Goal: Task Accomplishment & Management: Complete application form

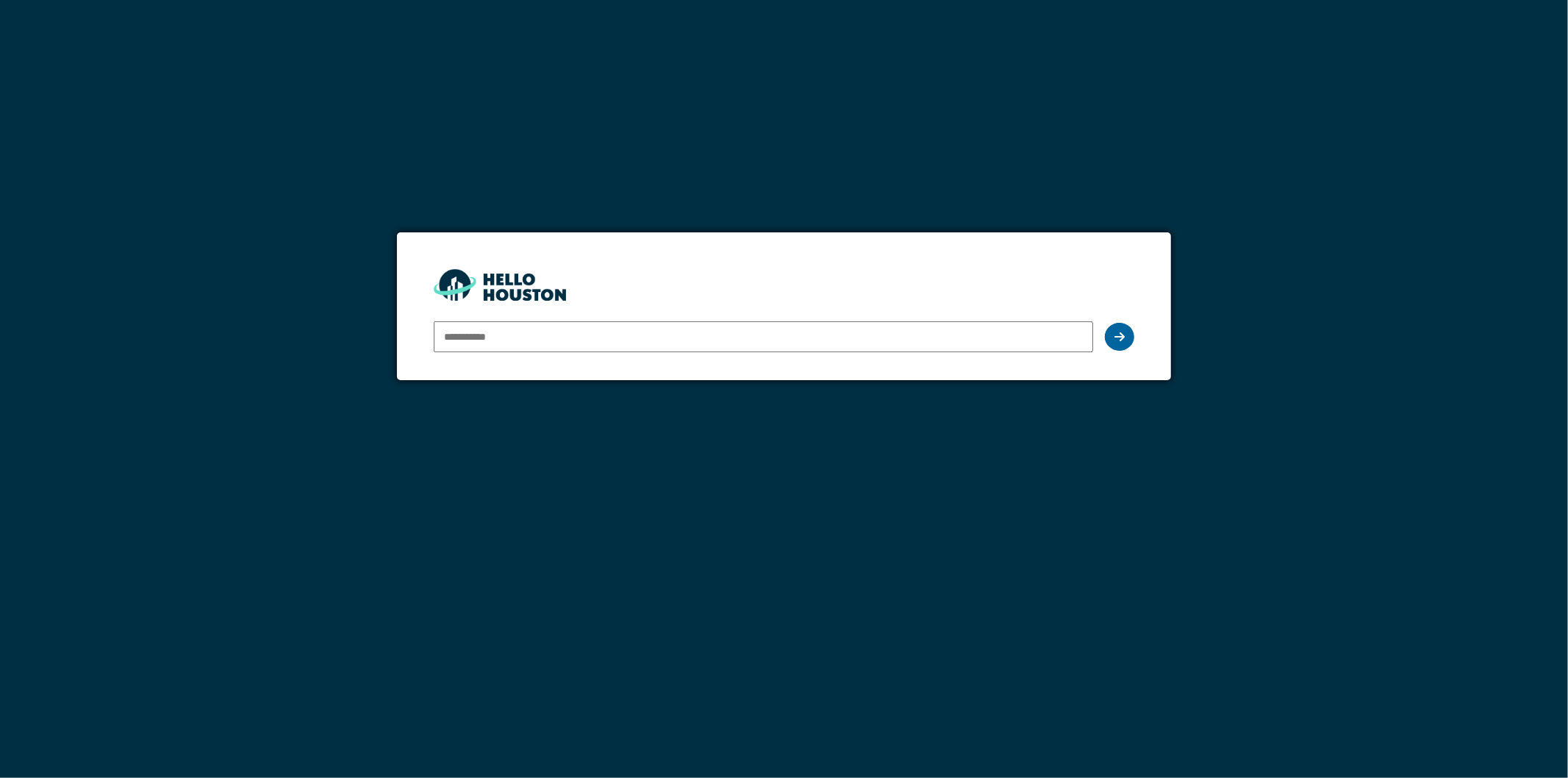
type input "**********"
click at [1112, 339] on div at bounding box center [1119, 336] width 29 height 28
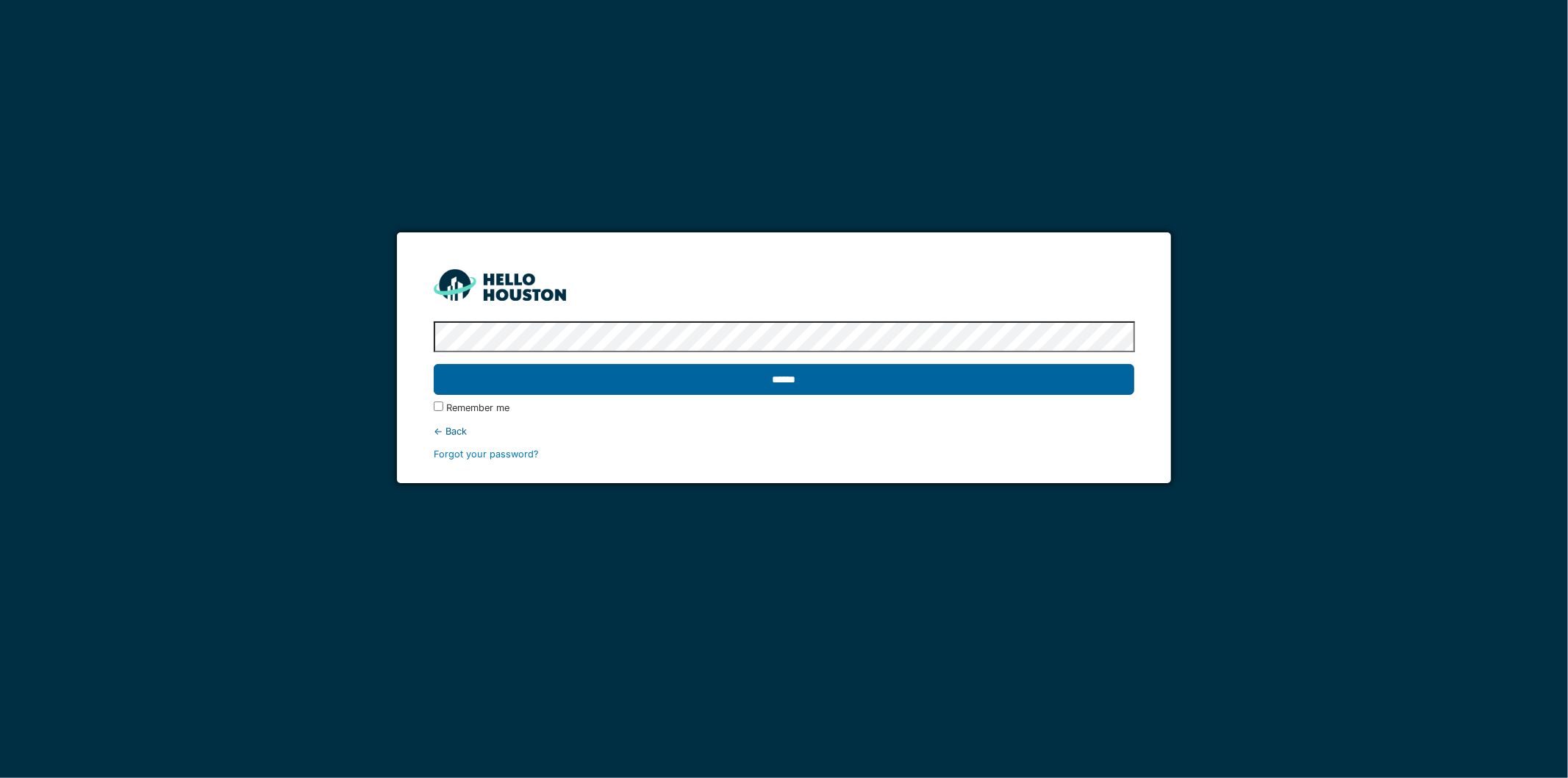
click at [791, 382] on input "******" at bounding box center [784, 380] width 701 height 31
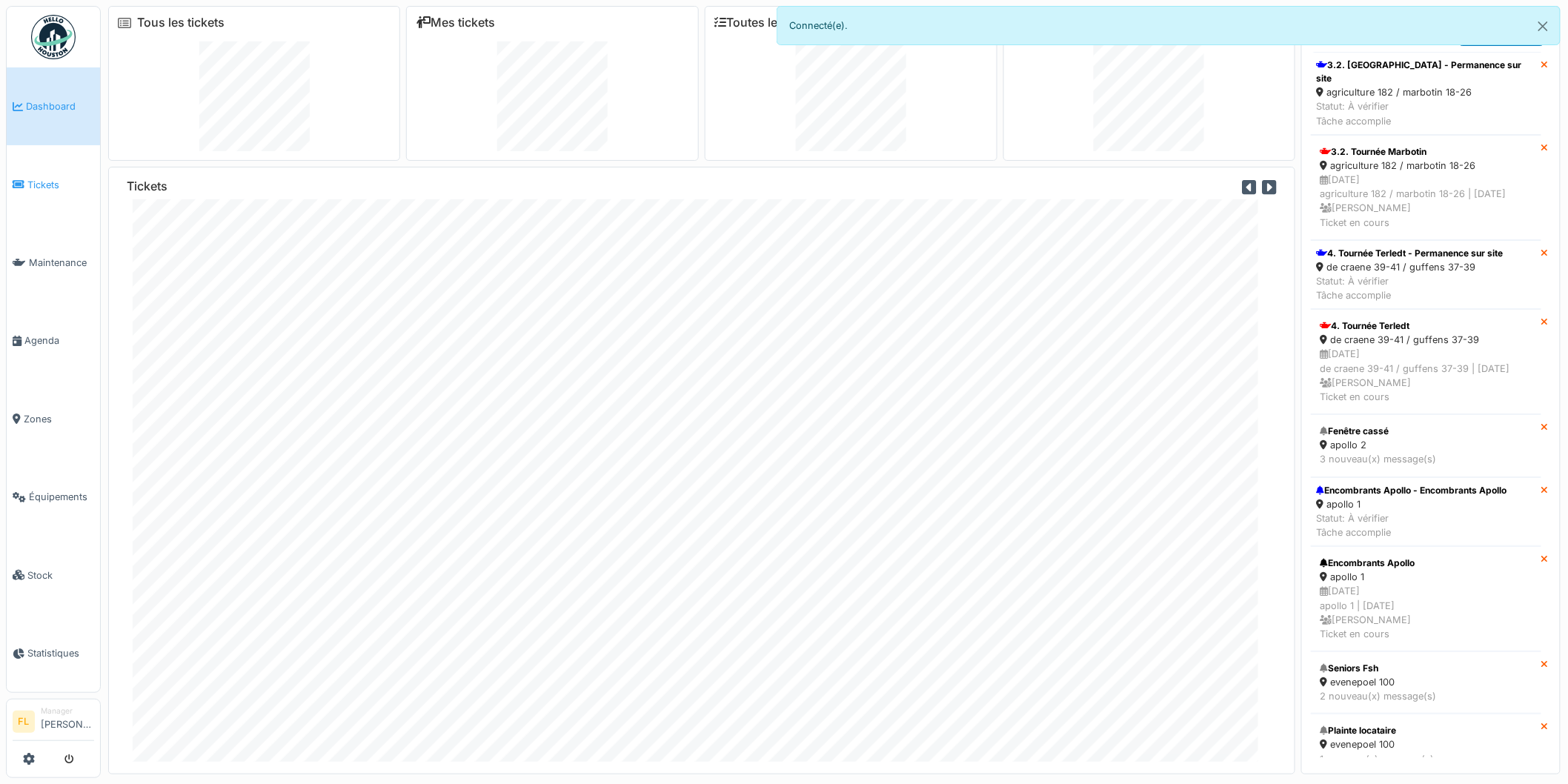
click at [35, 181] on span "Tickets" at bounding box center [61, 184] width 67 height 14
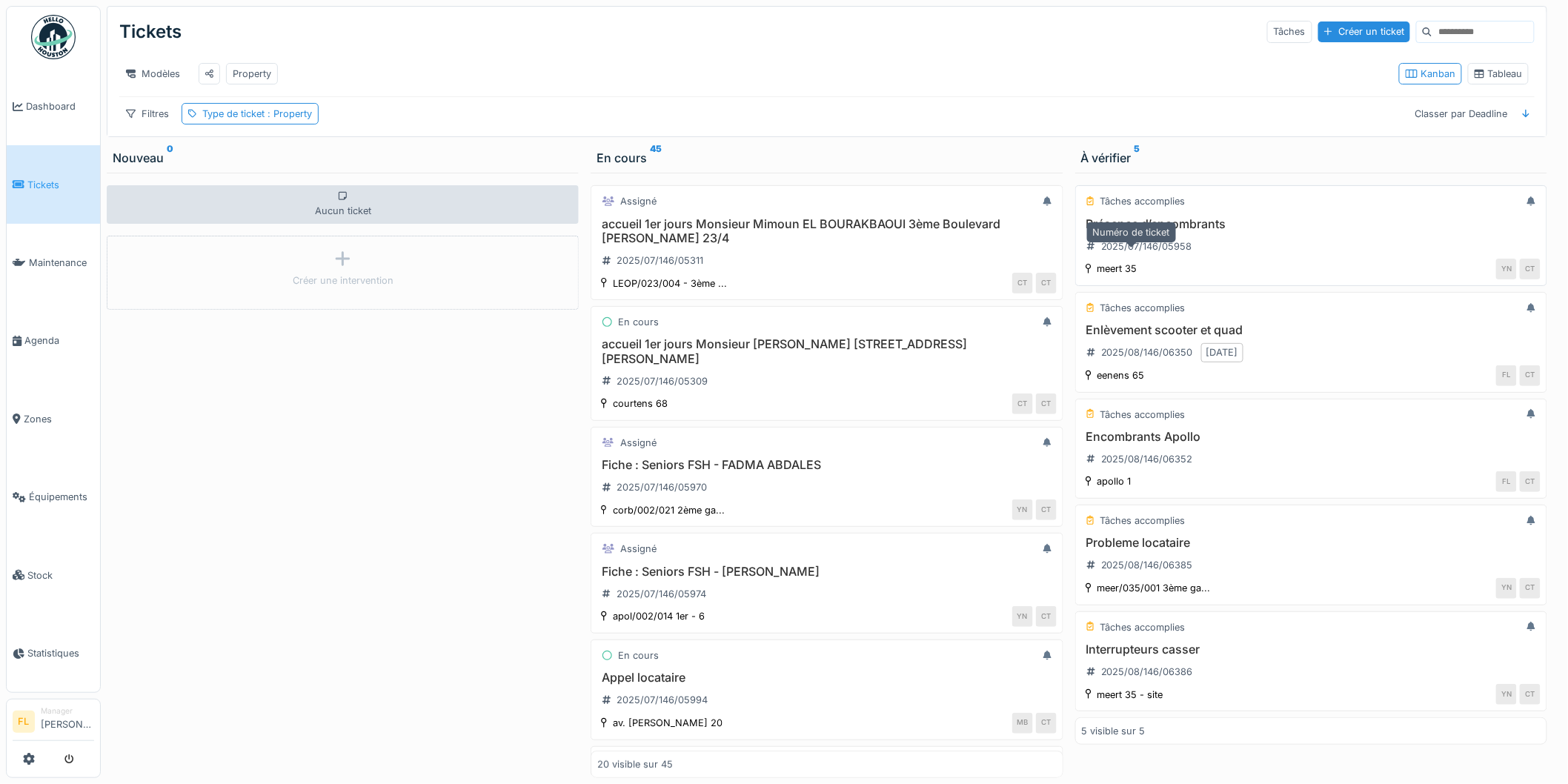
click at [1158, 249] on div "2025/07/146/05958" at bounding box center [1140, 246] width 115 height 19
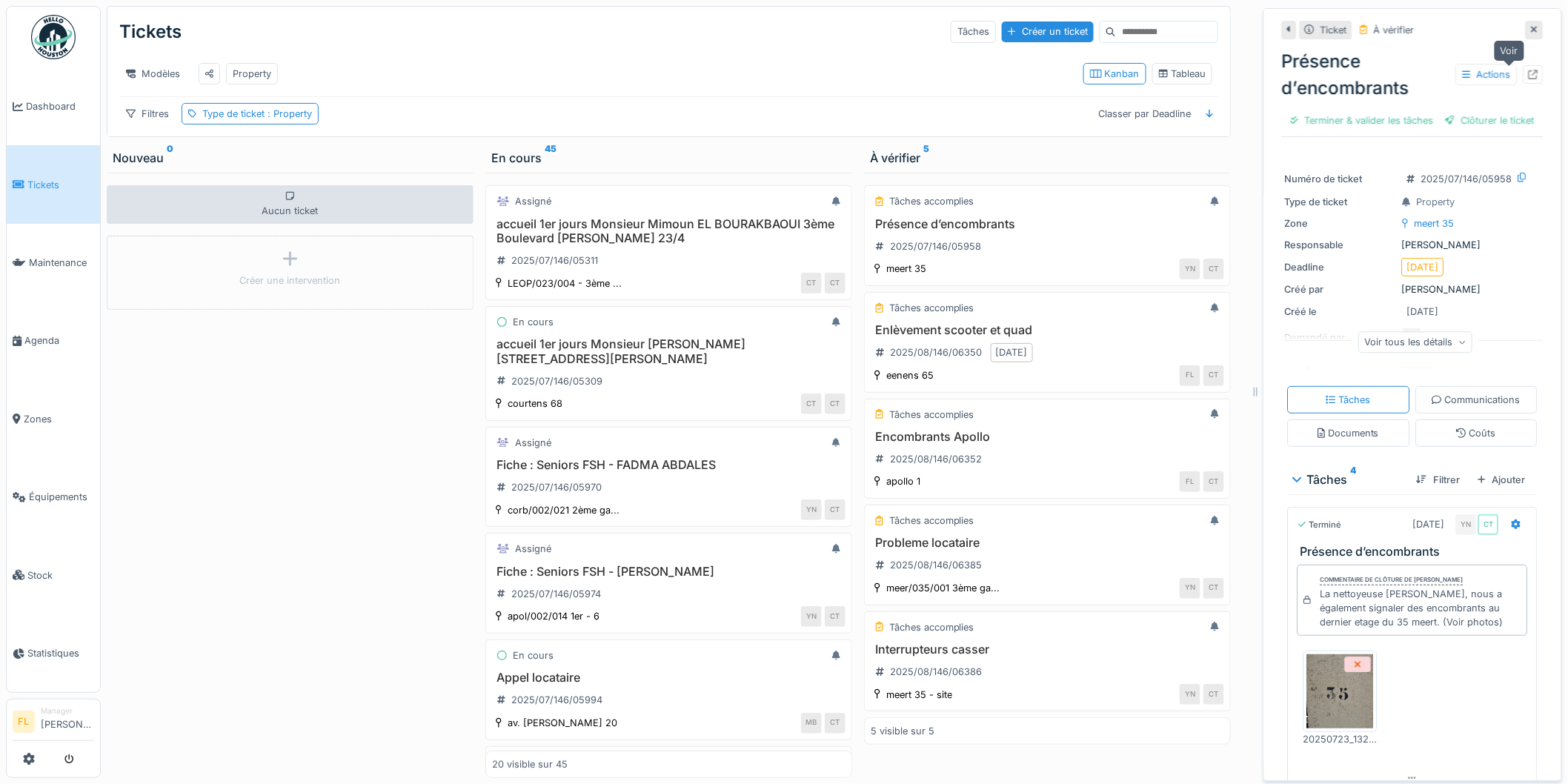
click at [1529, 77] on icon at bounding box center [1534, 75] width 10 height 10
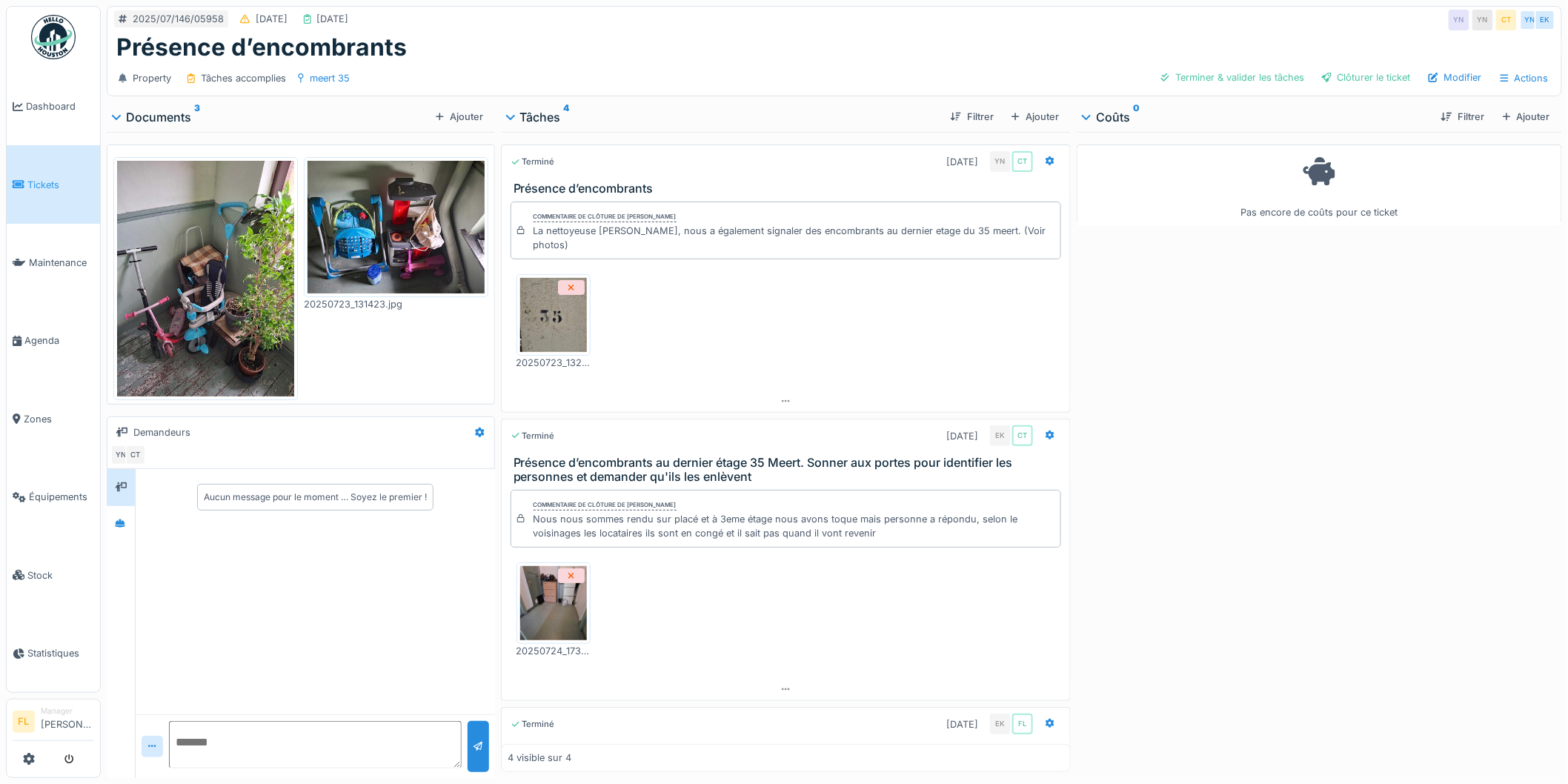
click at [188, 289] on img at bounding box center [206, 279] width 177 height 236
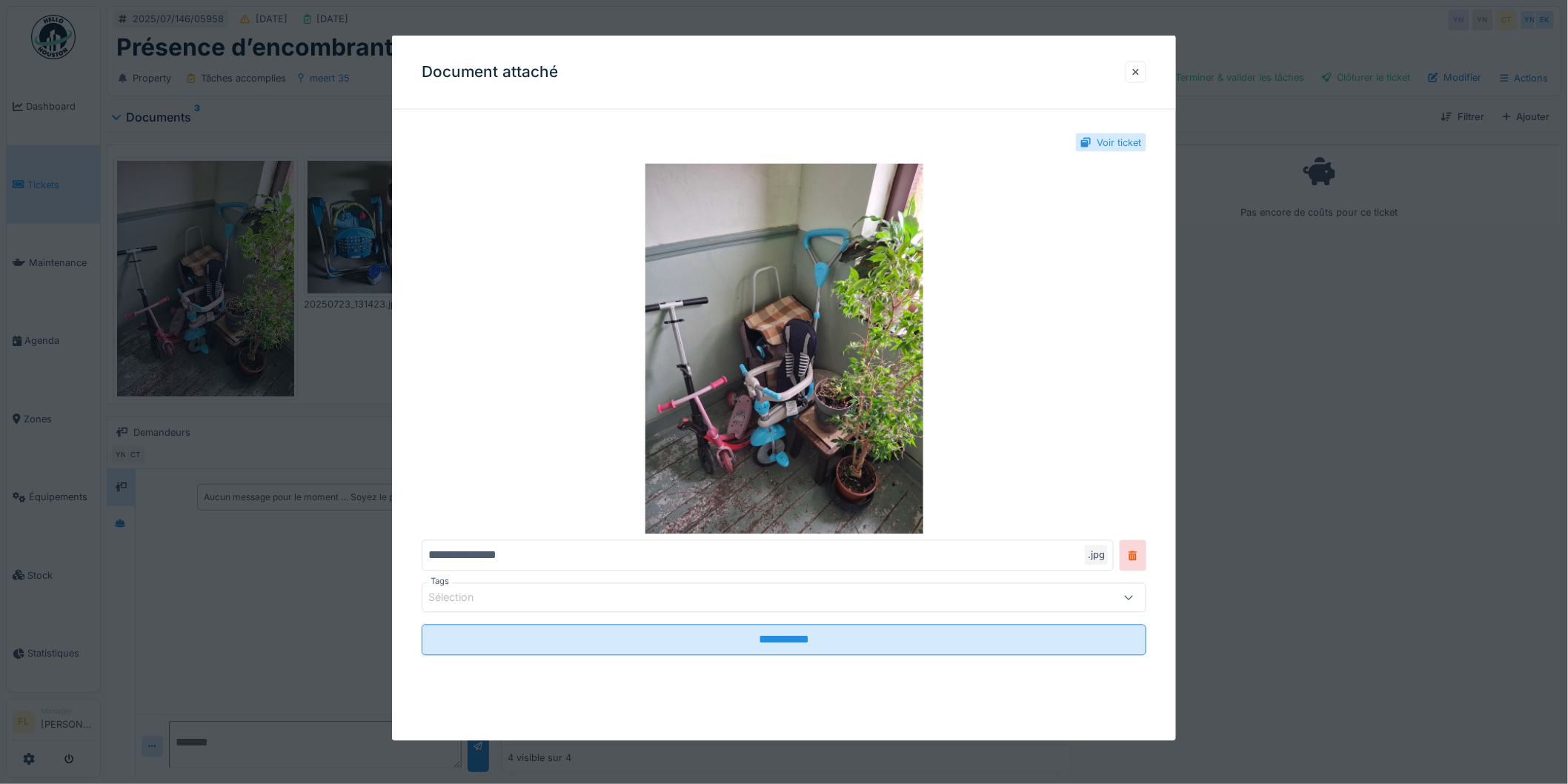
scroll to position [12, 0]
click at [1140, 76] on div at bounding box center [1136, 71] width 7 height 14
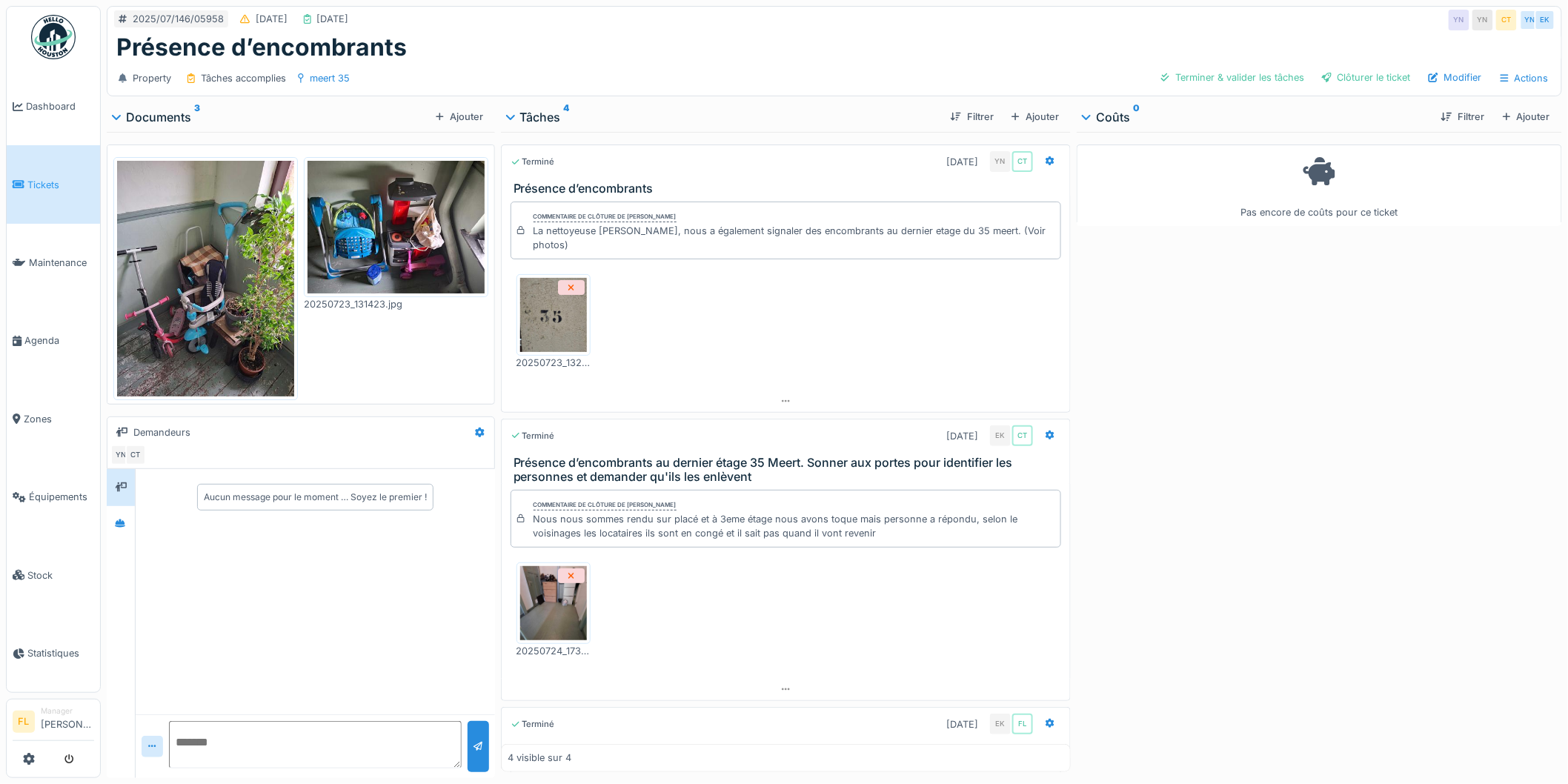
click at [365, 237] on img at bounding box center [396, 227] width 177 height 132
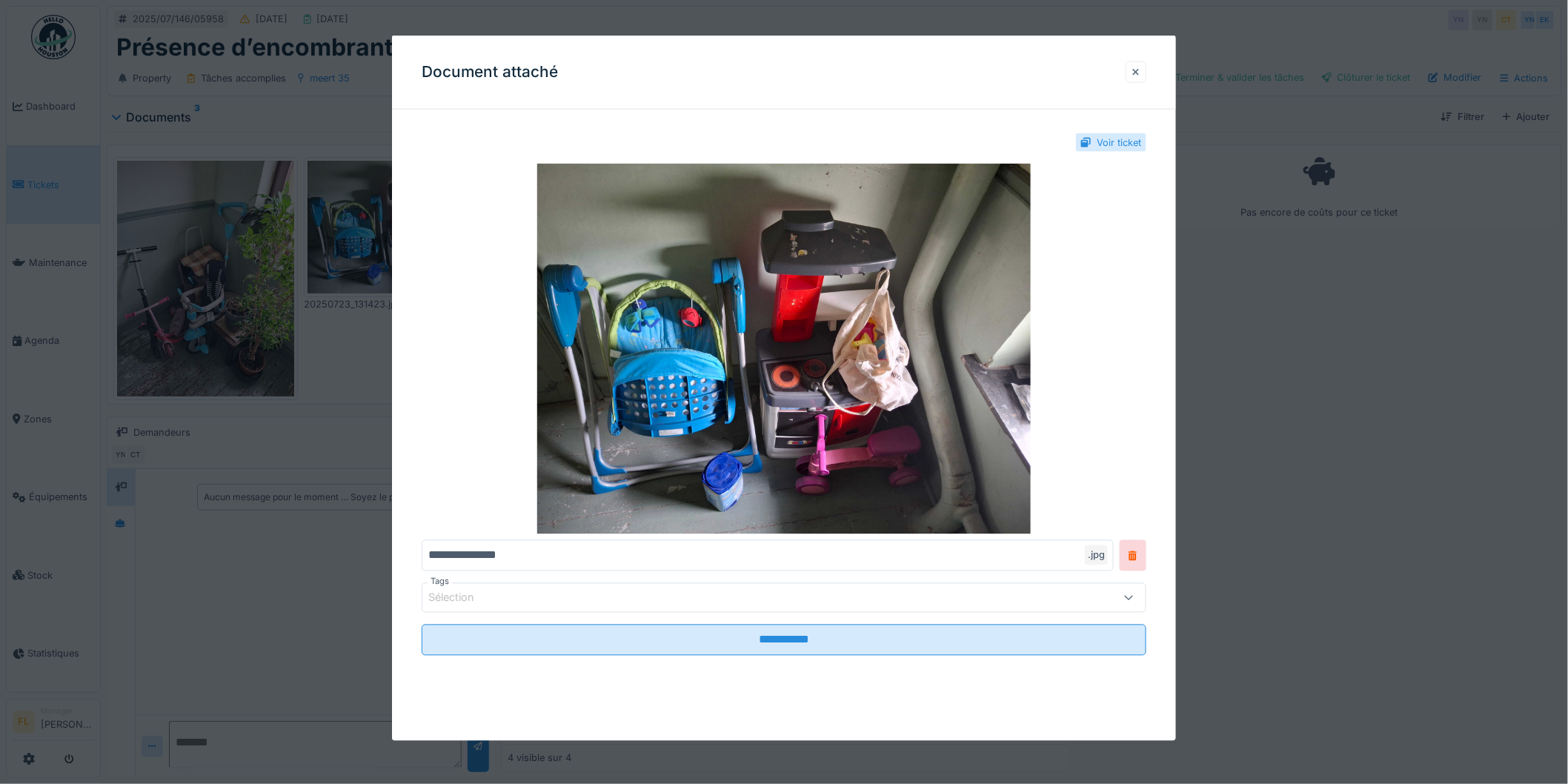
click at [1140, 71] on div at bounding box center [1136, 71] width 7 height 14
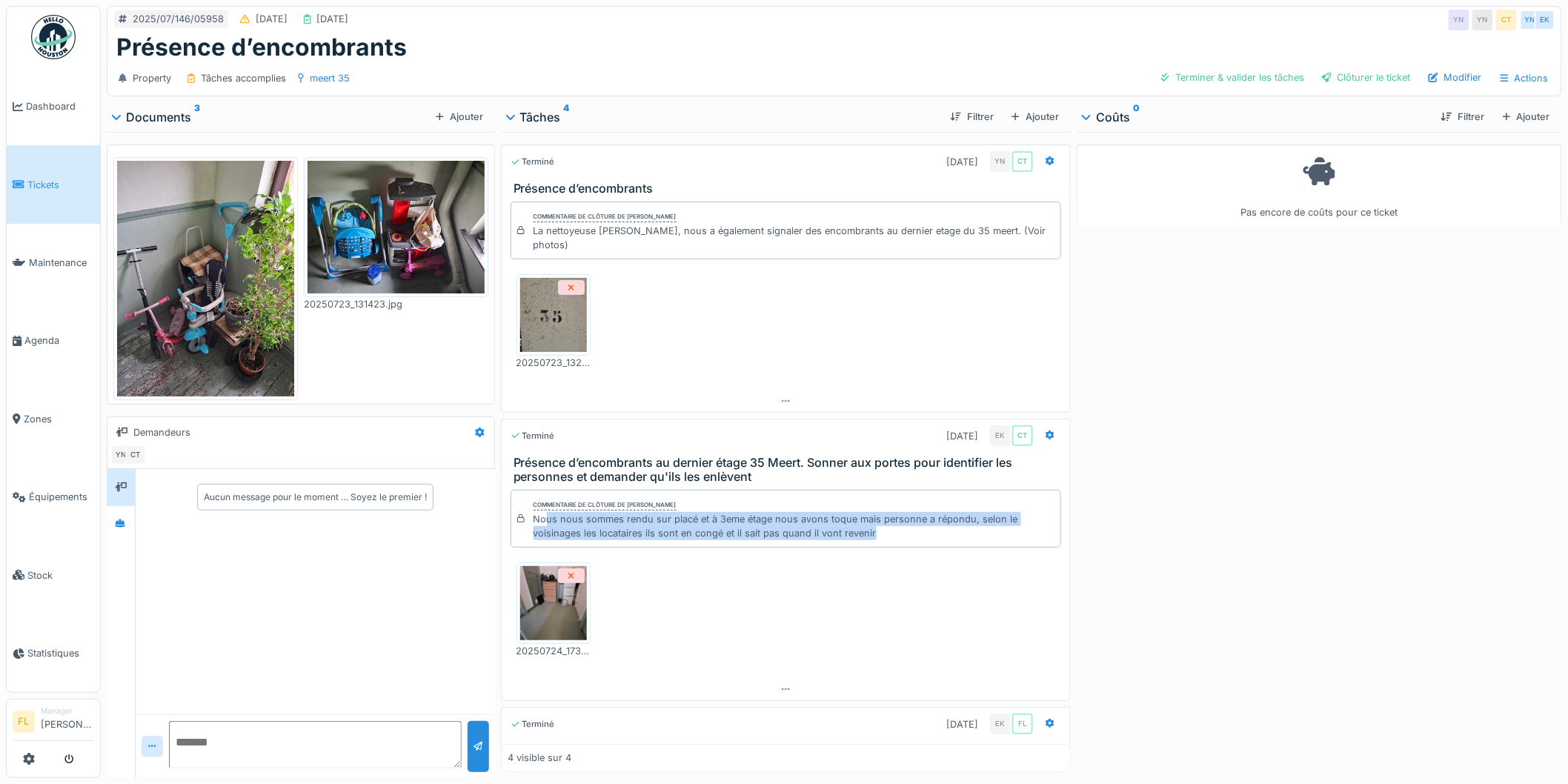
drag, startPoint x: 541, startPoint y: 496, endPoint x: 893, endPoint y: 505, distance: 352.1
click at [893, 512] on div "Nous nous sommes rendu sur placé et à 3eme étage nous avons toque mais personne…" at bounding box center [795, 526] width 522 height 28
drag, startPoint x: 890, startPoint y: 506, endPoint x: 509, endPoint y: 513, distance: 381.1
click at [513, 510] on div "Commentaire de clôture de Eljon Kola Nous nous sommes rendu sur placé et à 3eme…" at bounding box center [786, 518] width 552 height 58
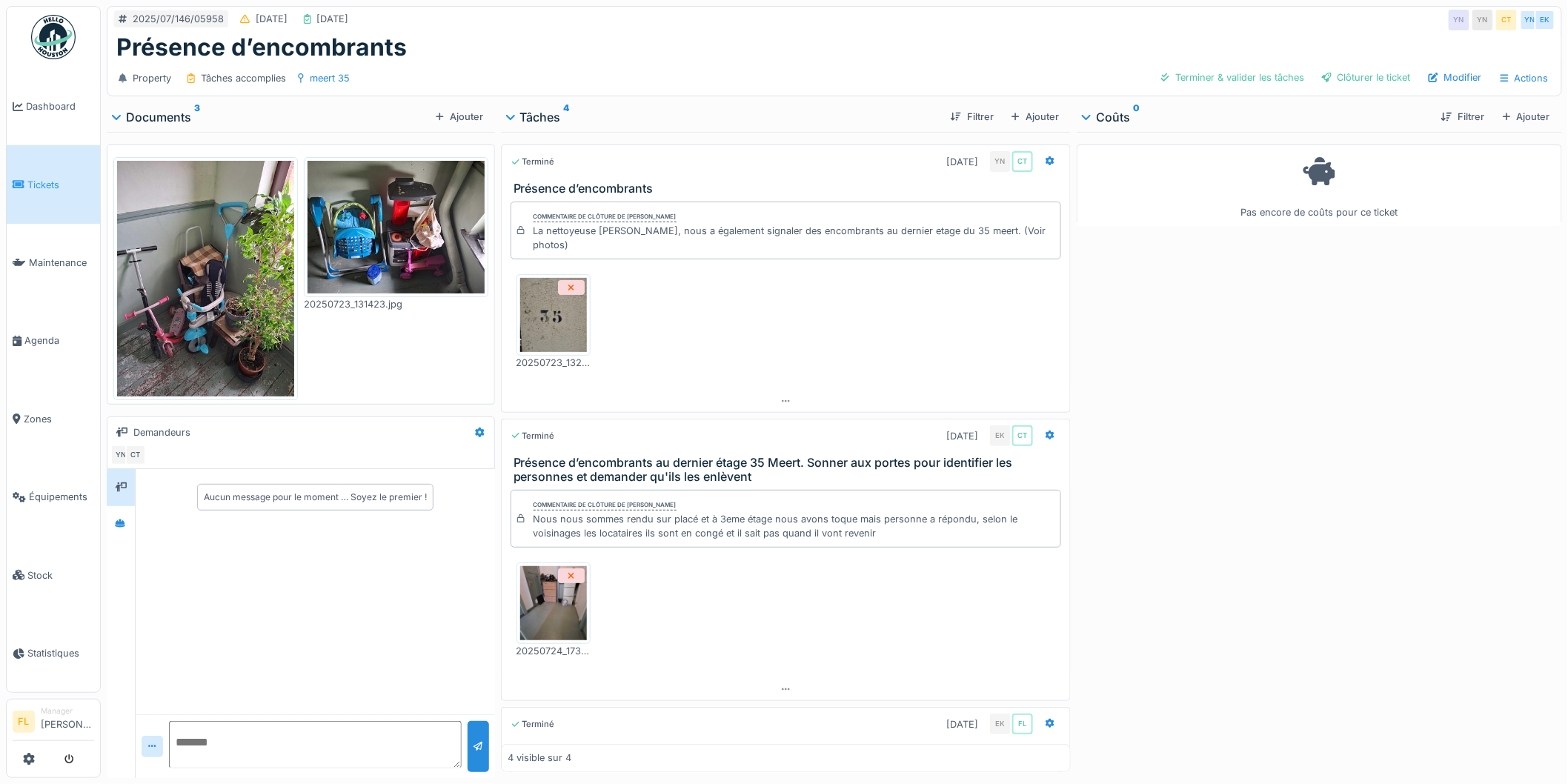
drag, startPoint x: 383, startPoint y: 559, endPoint x: 189, endPoint y: 128, distance: 472.6
click at [379, 554] on div "Aucun message pour le moment … Soyez le premier !" at bounding box center [315, 591] width 359 height 245
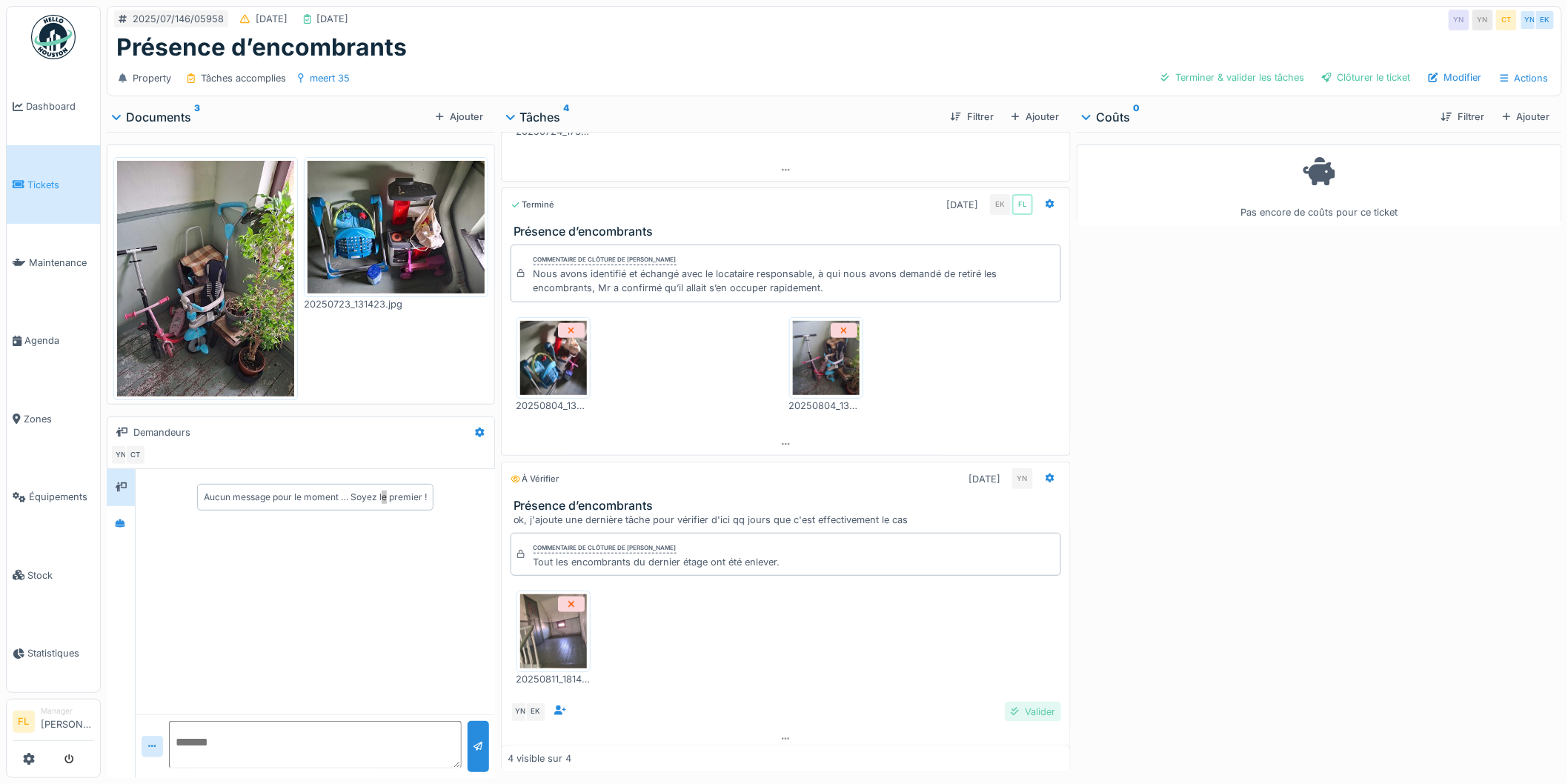
click at [1005, 702] on div "Valider" at bounding box center [1033, 712] width 56 height 20
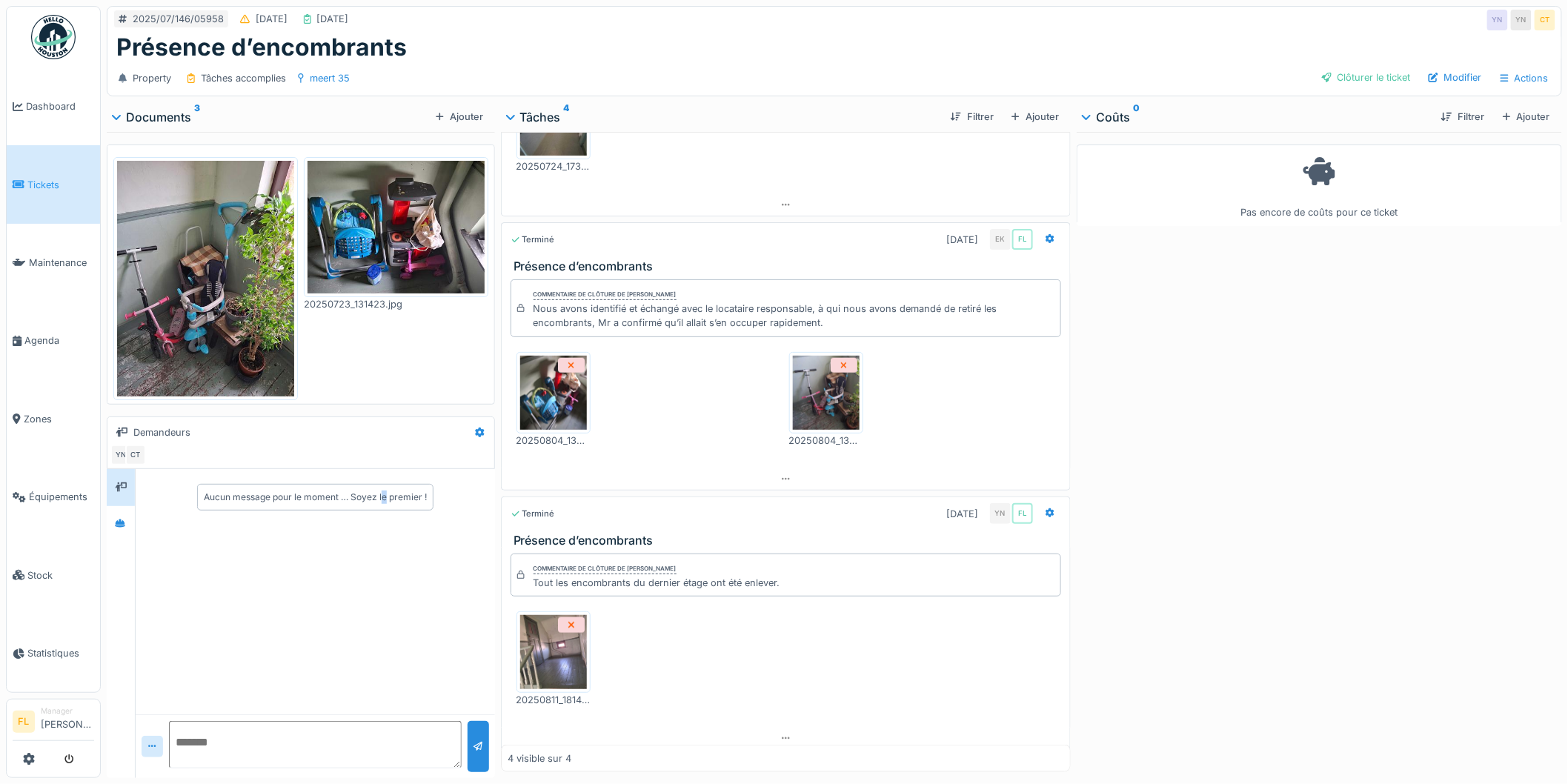
scroll to position [0, 0]
click at [1368, 74] on div "Clôturer le ticket" at bounding box center [1367, 77] width 101 height 20
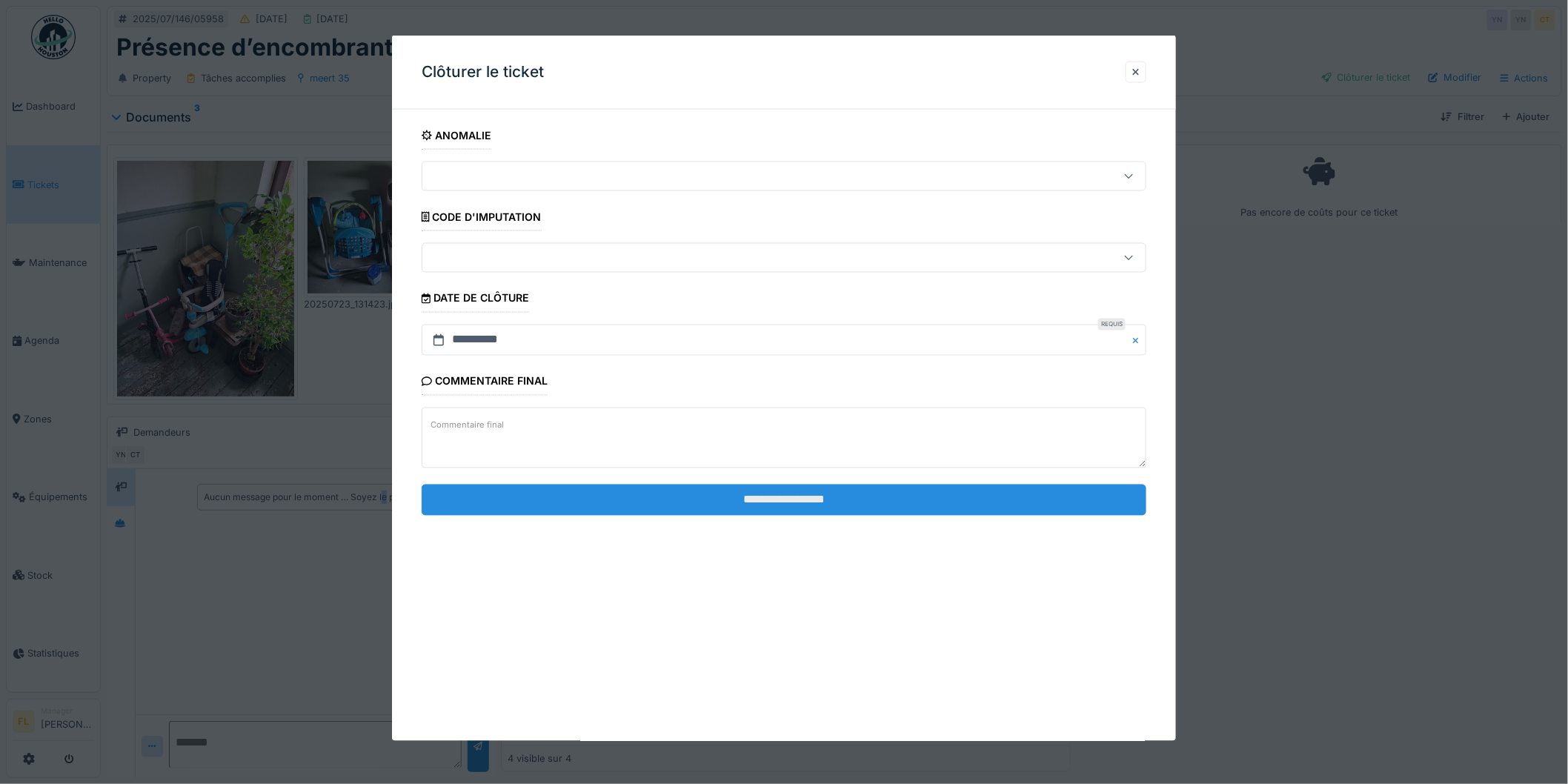
click at [833, 498] on input "**********" at bounding box center [784, 500] width 725 height 31
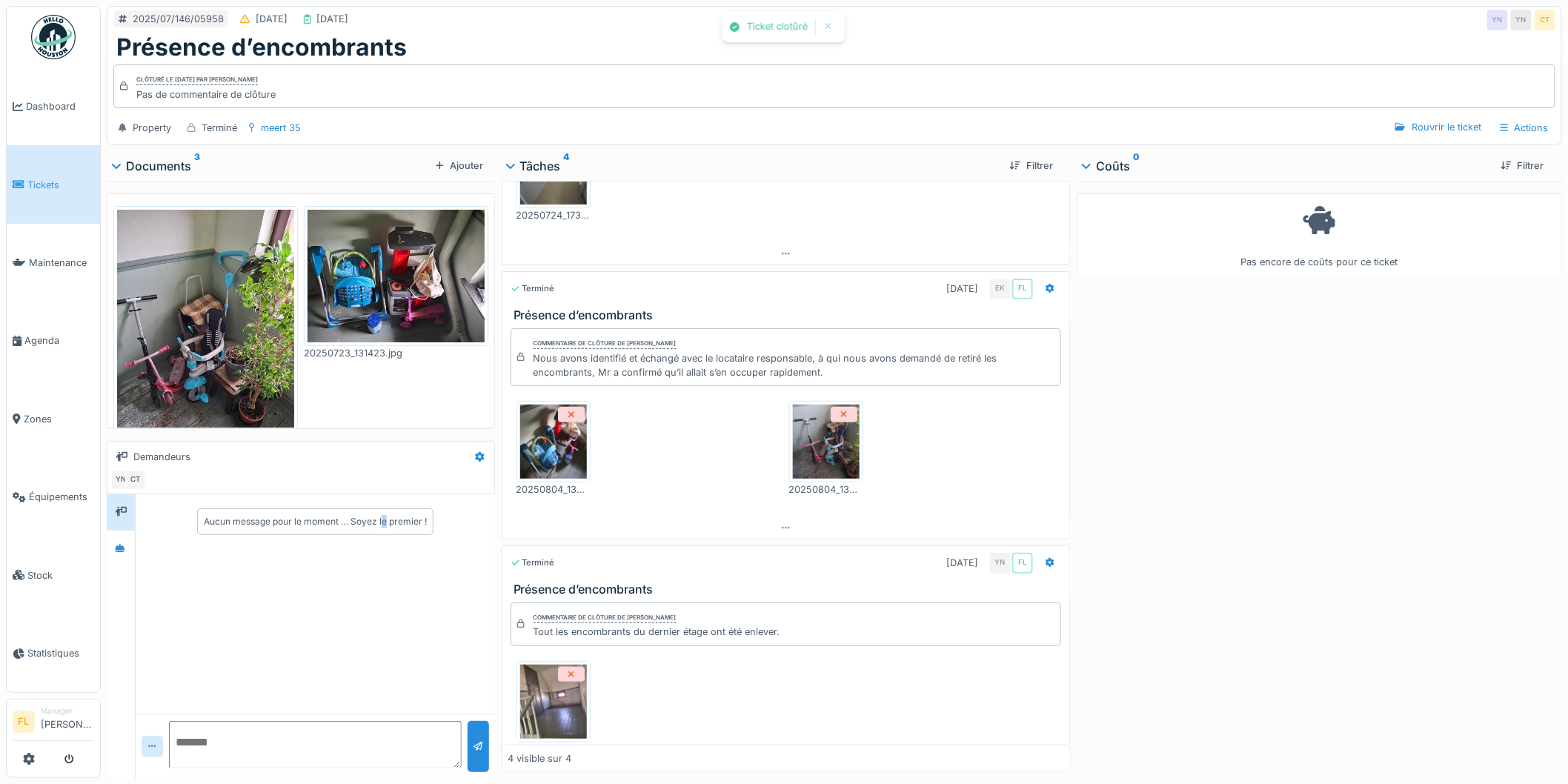
scroll to position [519, 0]
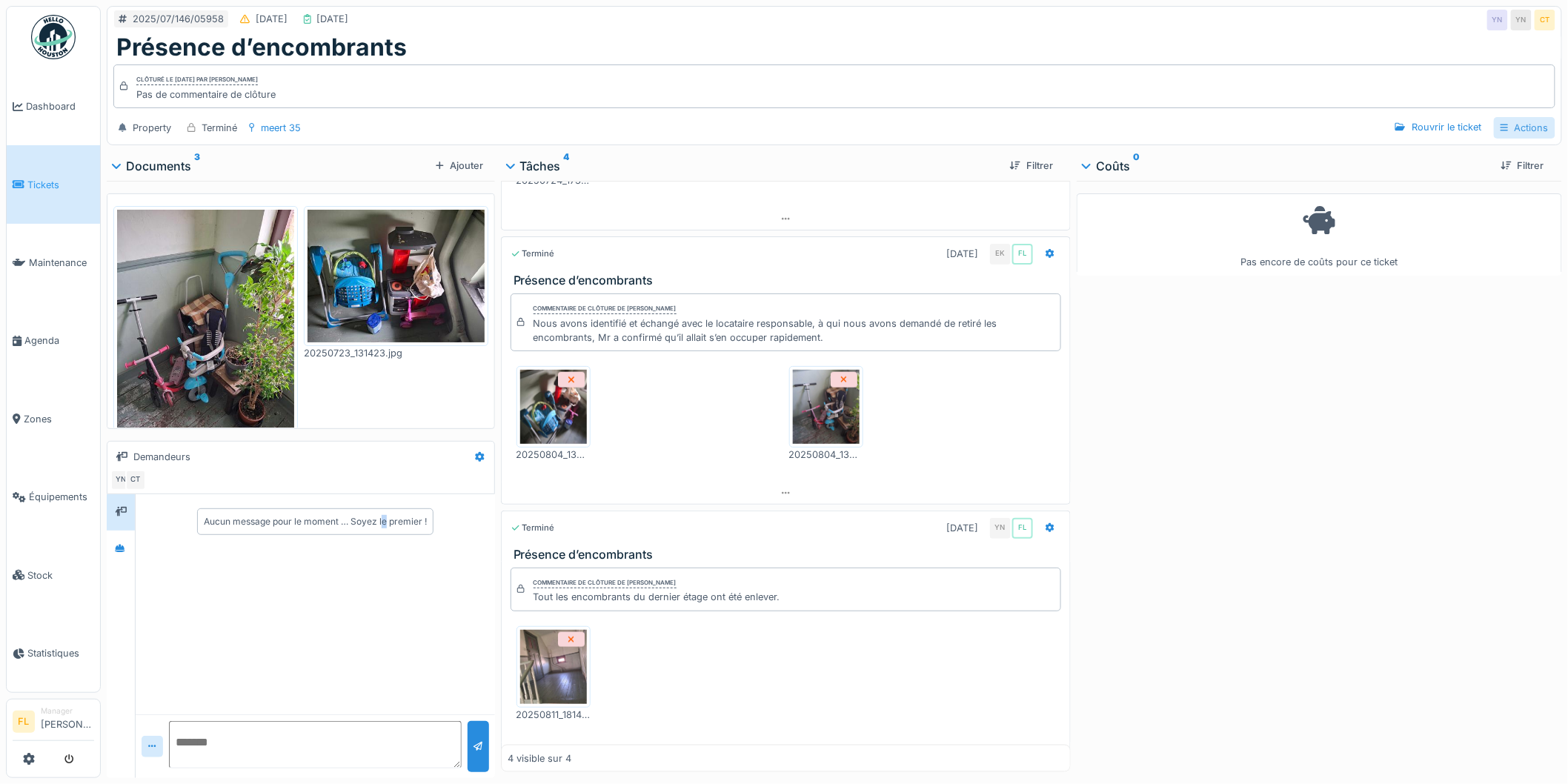
click at [1507, 133] on div "Actions" at bounding box center [1525, 128] width 62 height 21
click at [1413, 157] on div "Rapport d'intervention" at bounding box center [1461, 161] width 132 height 22
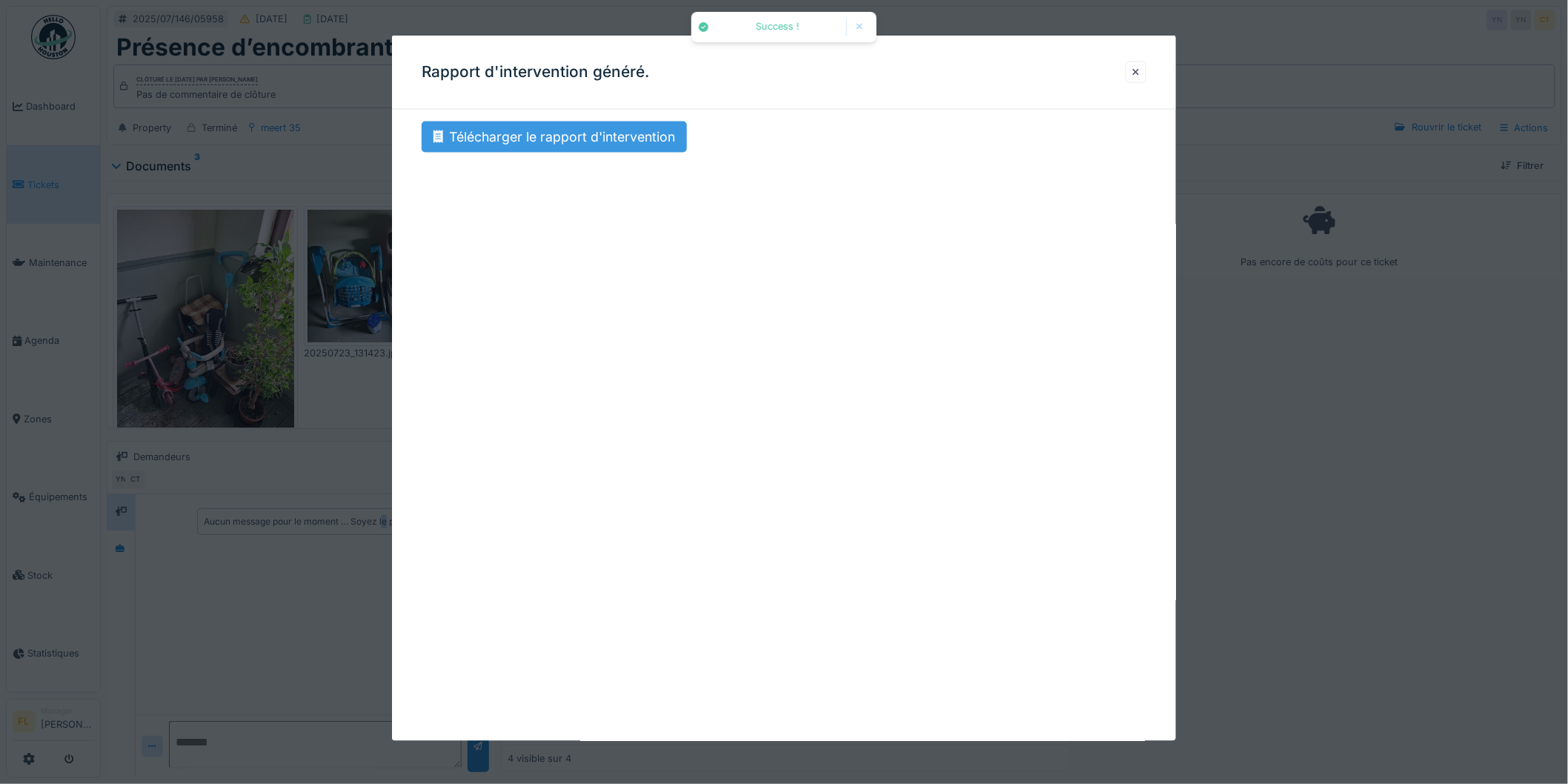
click at [545, 137] on div "Télécharger le rapport d'intervention" at bounding box center [554, 137] width 266 height 31
drag, startPoint x: 1115, startPoint y: 72, endPoint x: 1146, endPoint y: 70, distance: 31.1
click at [1116, 72] on div "Rapport d'intervention généré." at bounding box center [784, 72] width 784 height 74
click at [1146, 69] on div at bounding box center [1137, 72] width 21 height 21
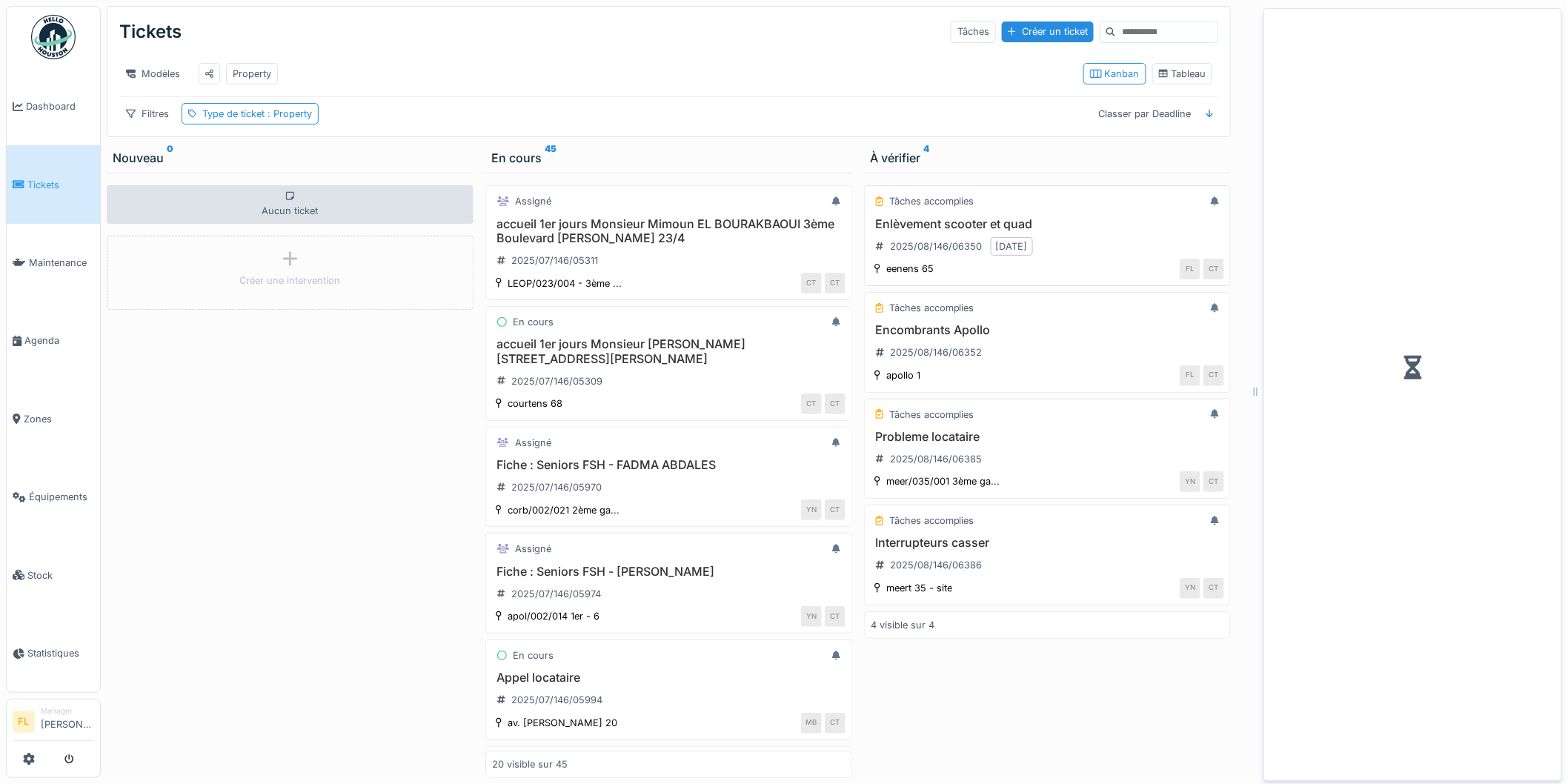
click at [926, 232] on h3 "Enlèvement scooter et quad" at bounding box center [1047, 223] width 353 height 14
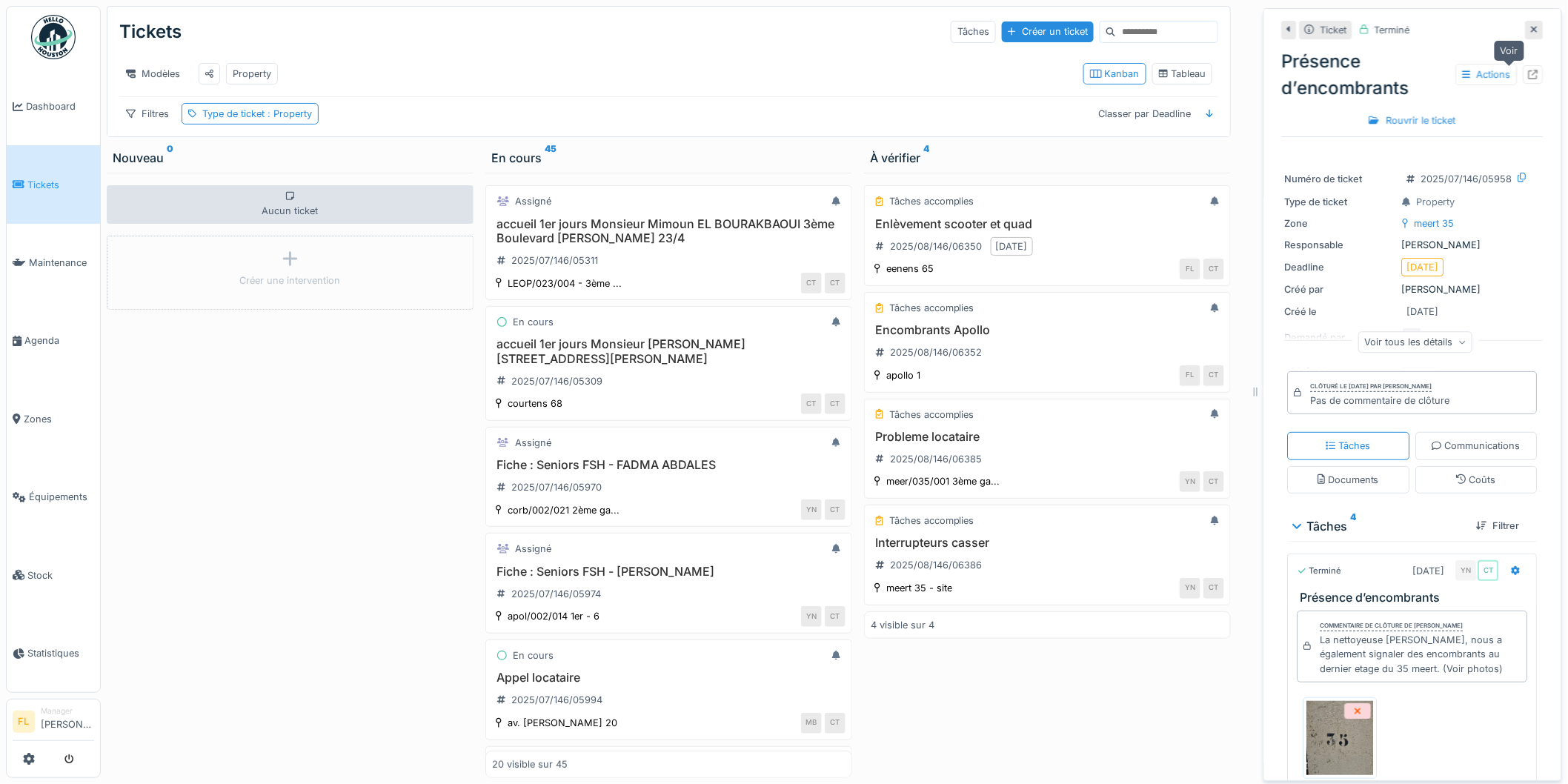
click at [1529, 76] on icon at bounding box center [1534, 75] width 10 height 10
click at [951, 253] on div "2025/08/146/06350" at bounding box center [936, 246] width 92 height 14
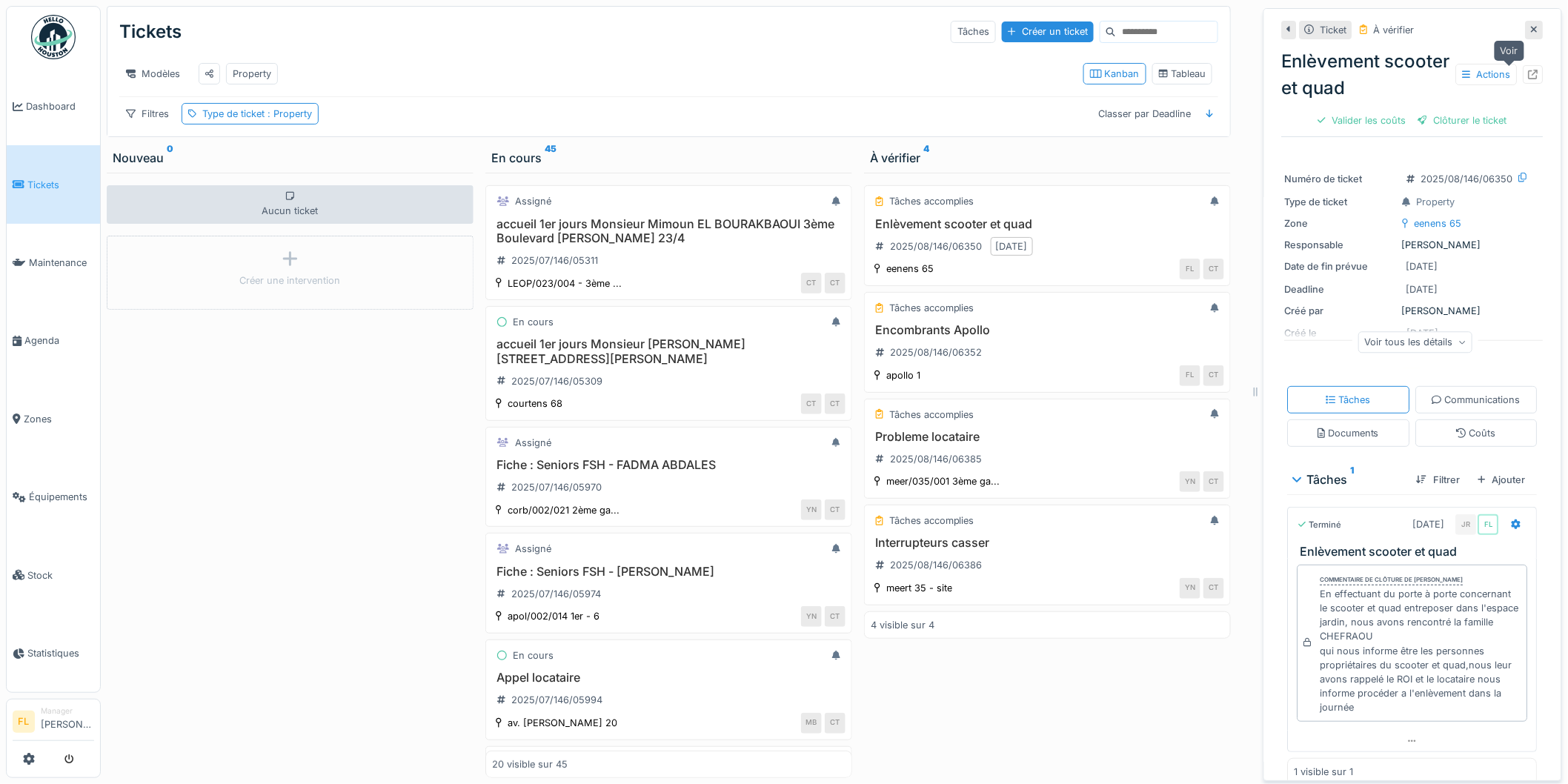
click at [1529, 71] on icon at bounding box center [1534, 75] width 10 height 10
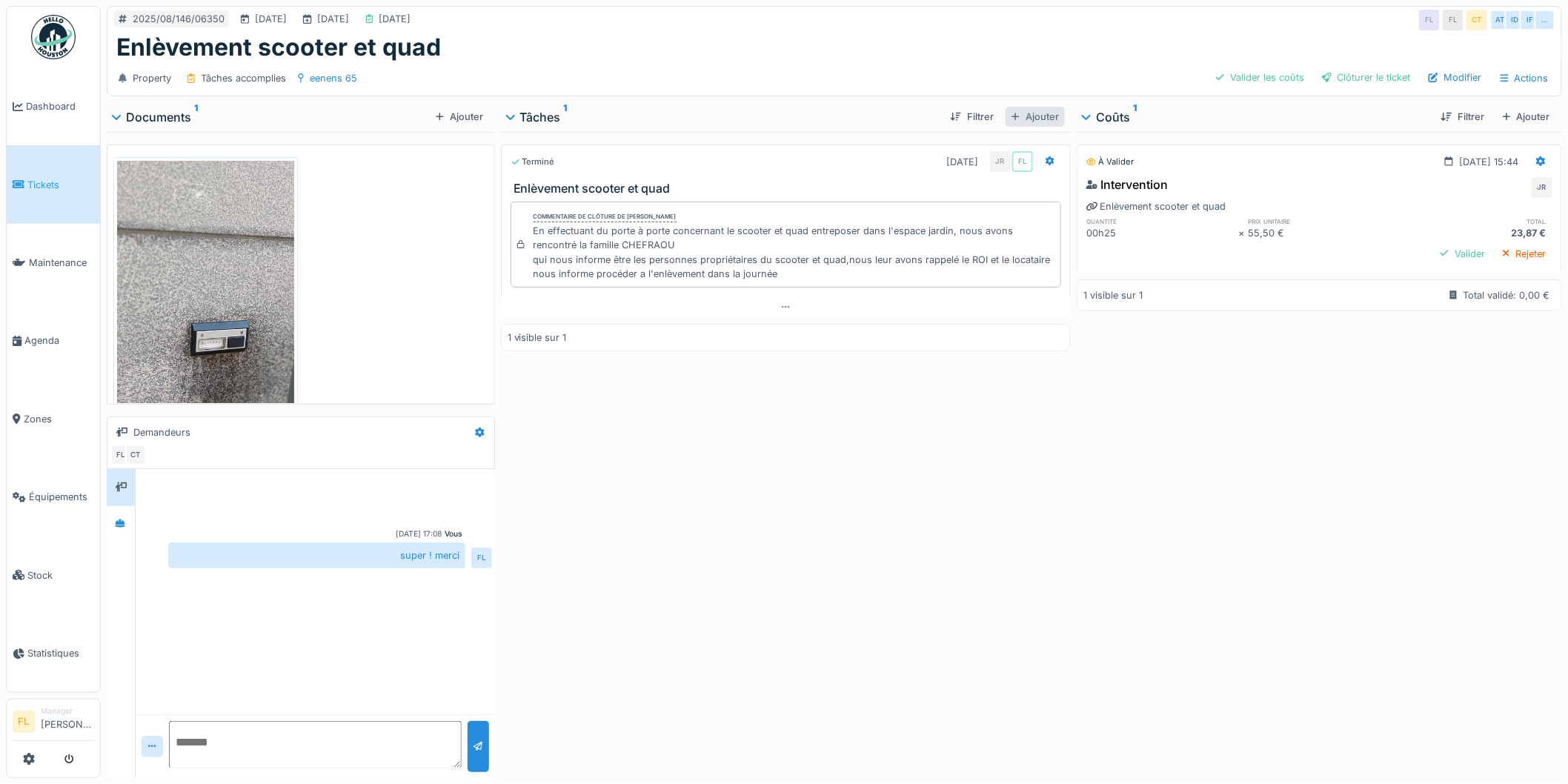
click at [1031, 119] on div "Ajouter" at bounding box center [1035, 116] width 59 height 20
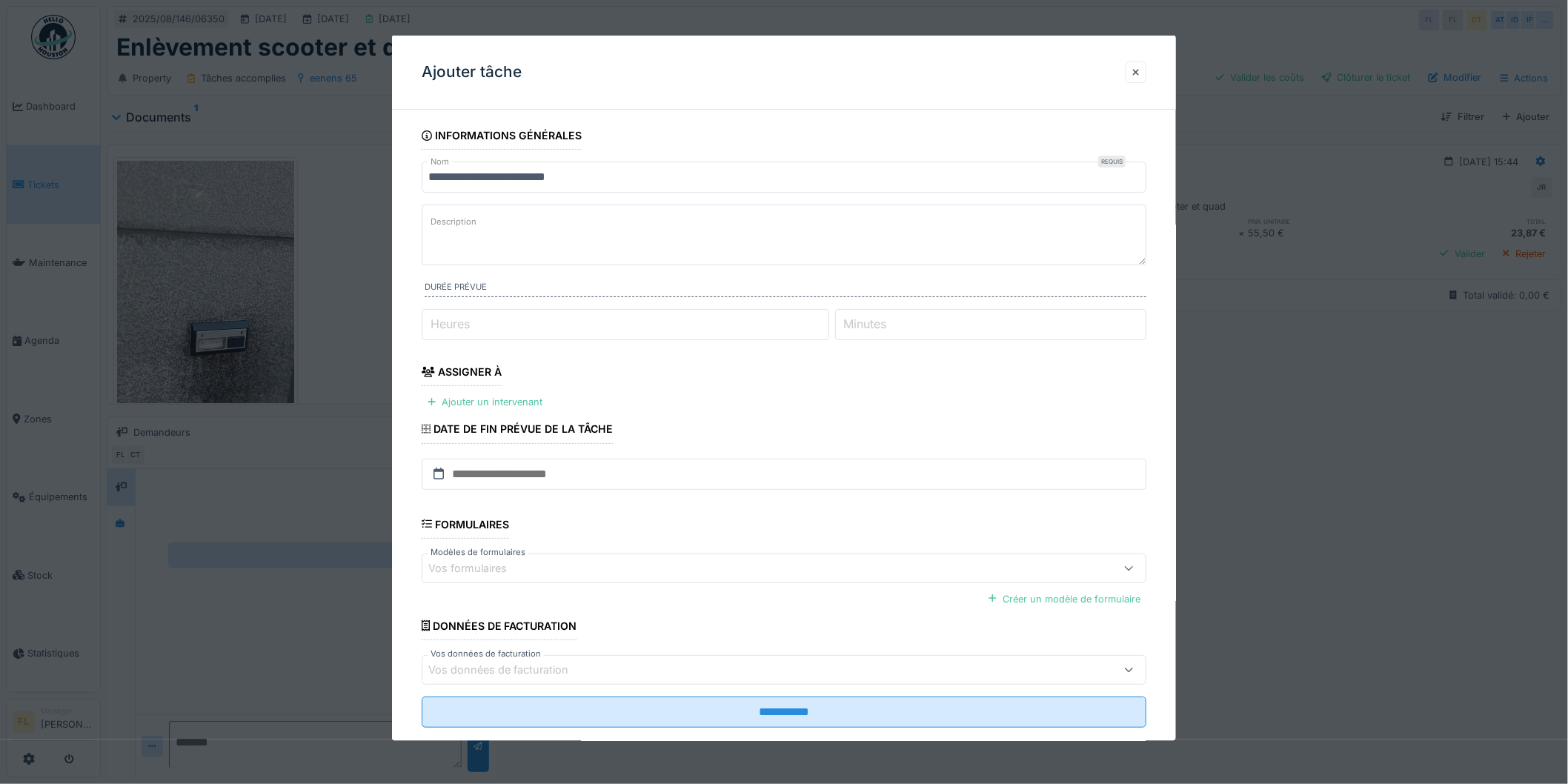
click at [499, 228] on textarea "Description" at bounding box center [784, 235] width 725 height 61
type textarea "******"
drag, startPoint x: 1146, startPoint y: 74, endPoint x: 1082, endPoint y: 115, distance: 76.0
click at [1146, 74] on div at bounding box center [1137, 72] width 21 height 21
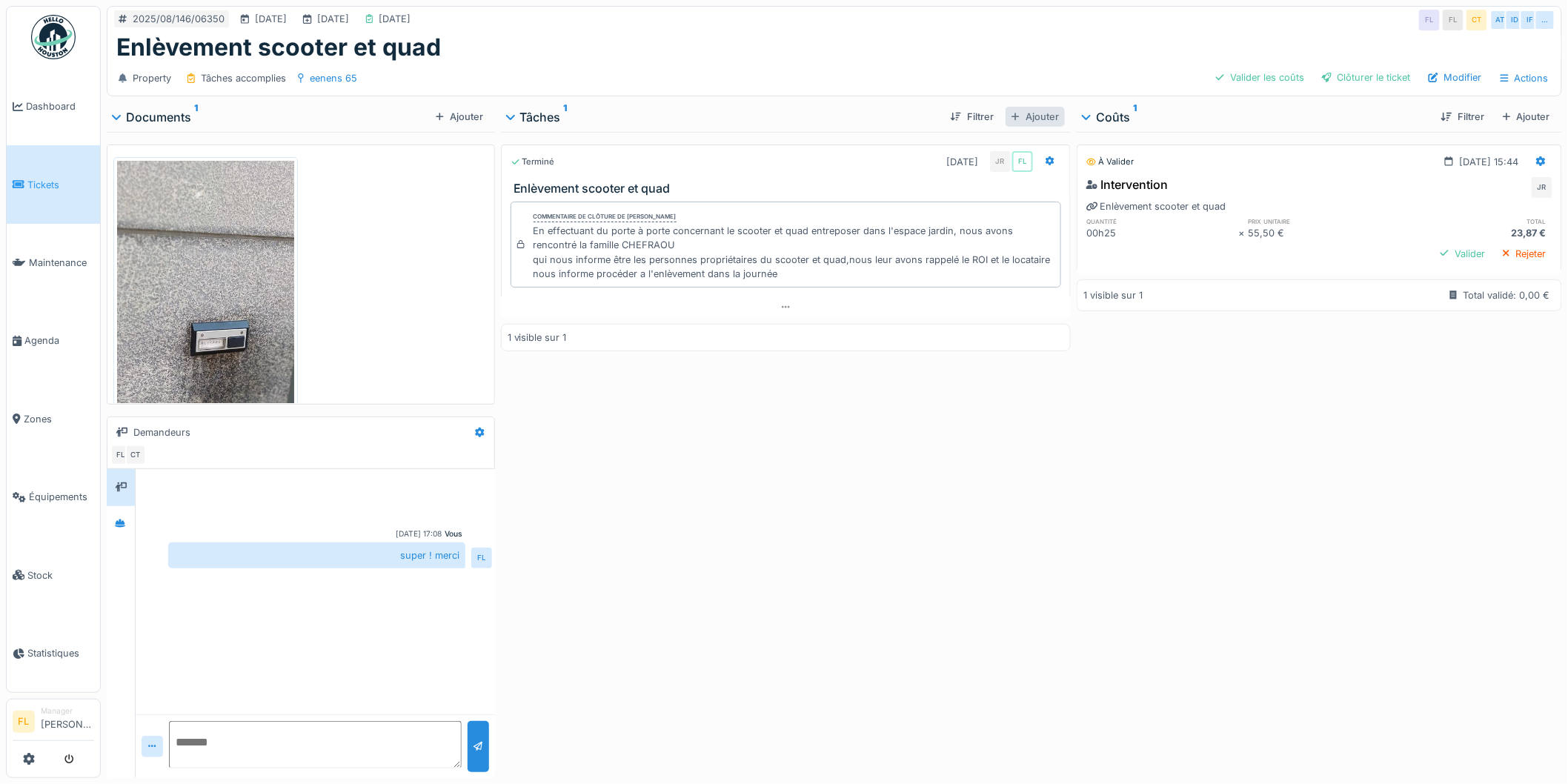
click at [1029, 113] on div "Ajouter" at bounding box center [1035, 116] width 59 height 20
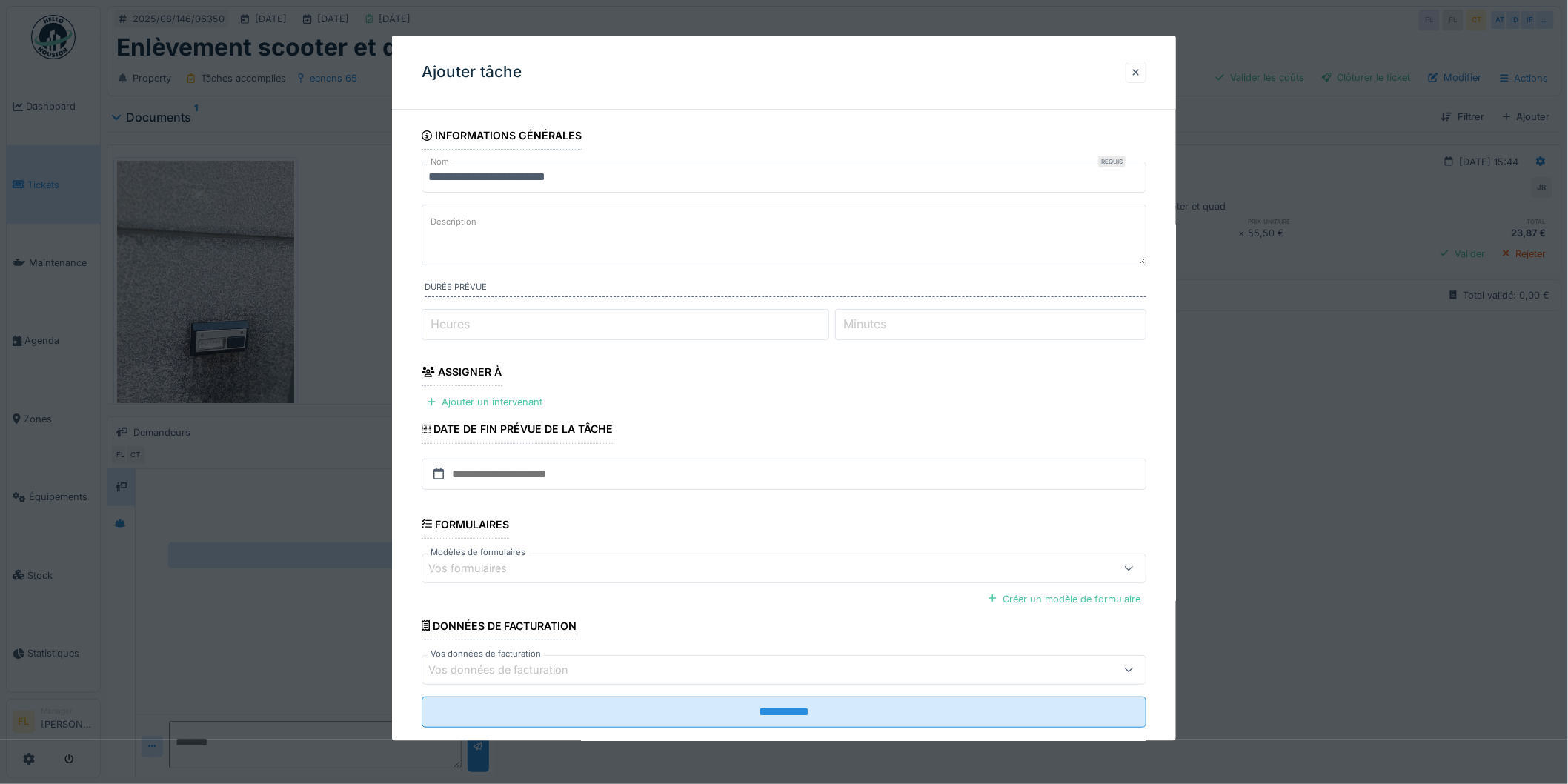
click at [502, 233] on textarea "Description" at bounding box center [784, 235] width 725 height 61
type textarea "**********"
click at [447, 408] on div "Ajouter un intervenant" at bounding box center [485, 402] width 127 height 20
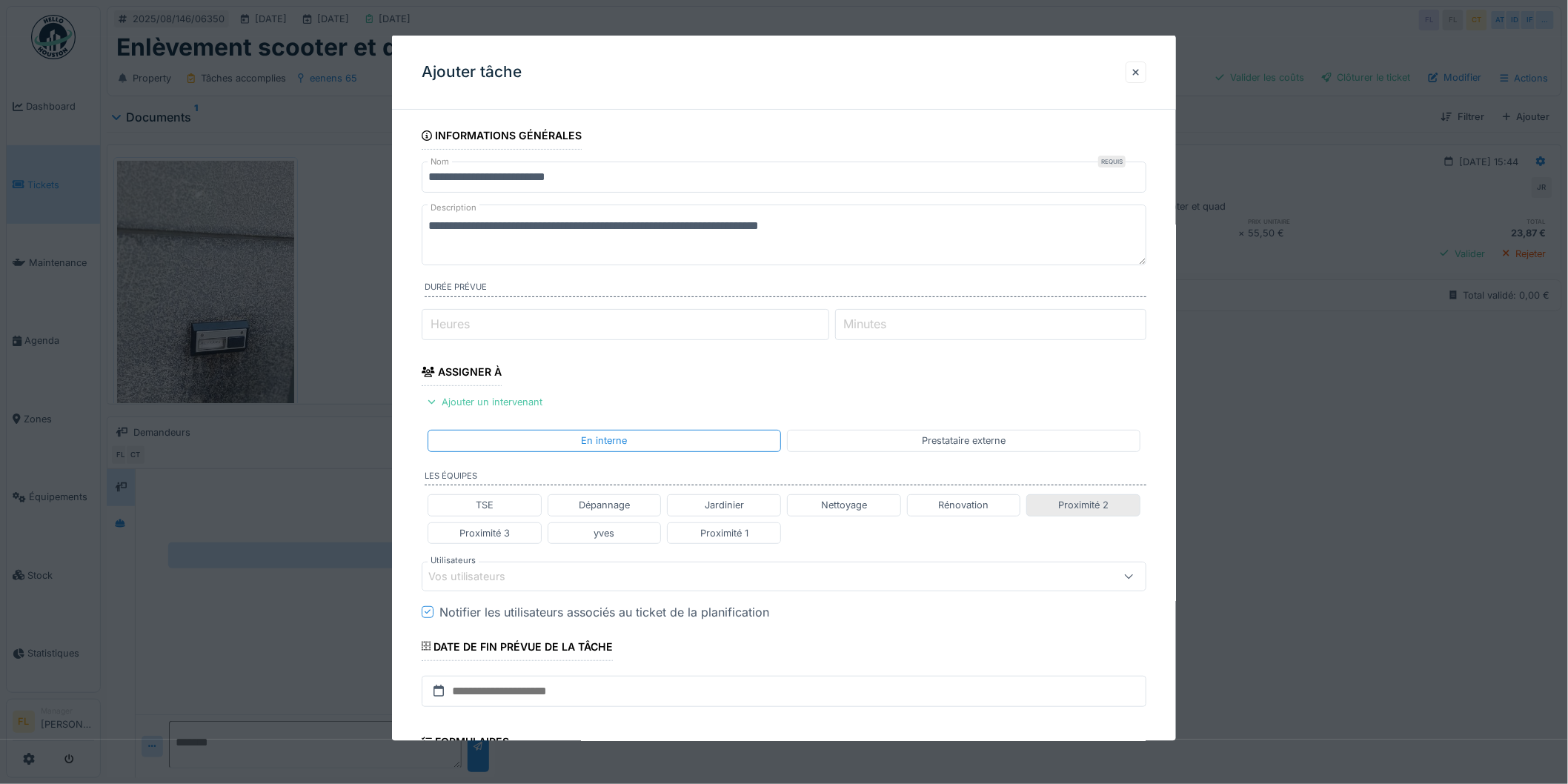
click at [1105, 502] on div "Proximité 2" at bounding box center [1084, 505] width 50 height 14
type input "**********"
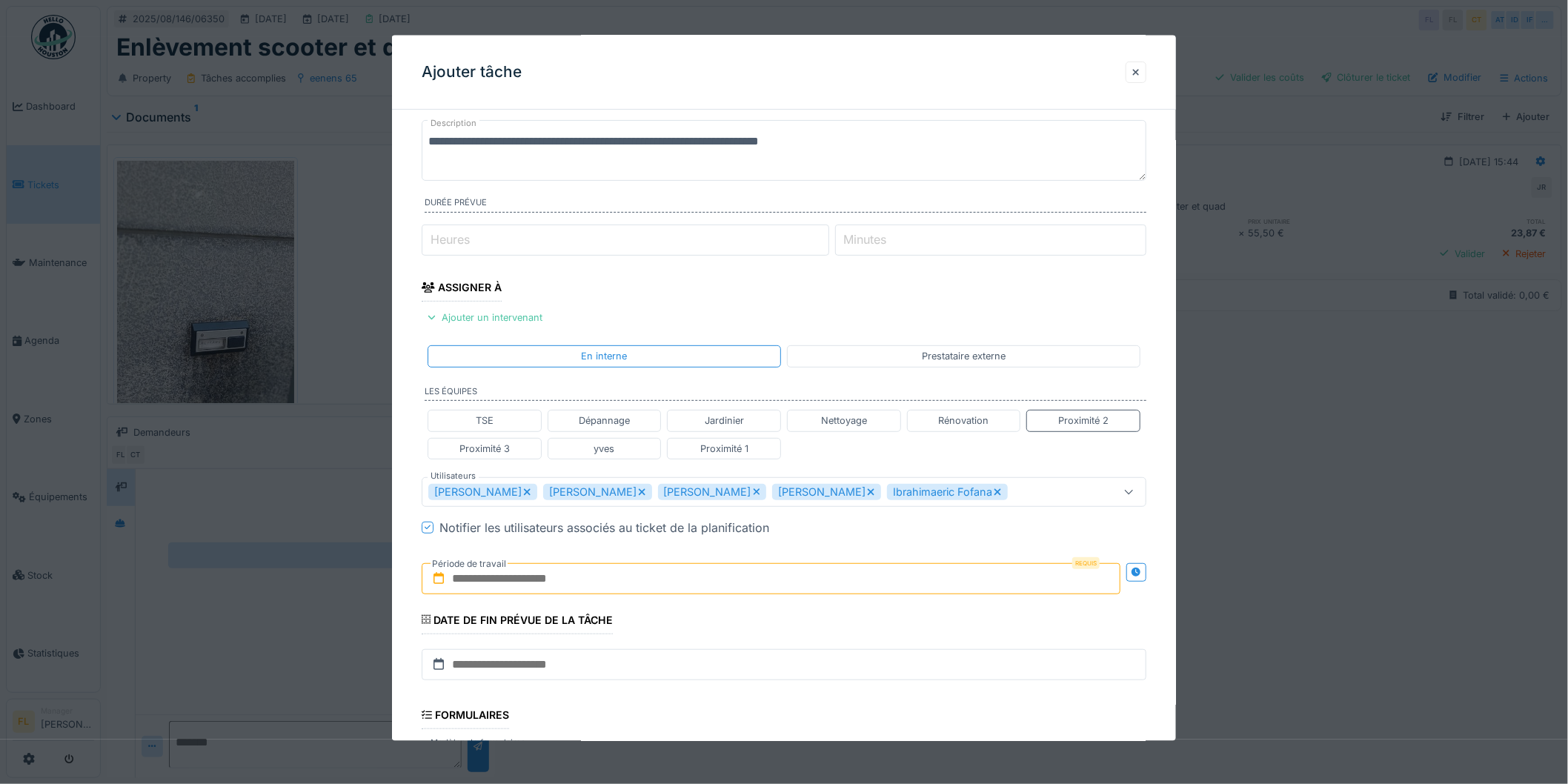
scroll to position [165, 0]
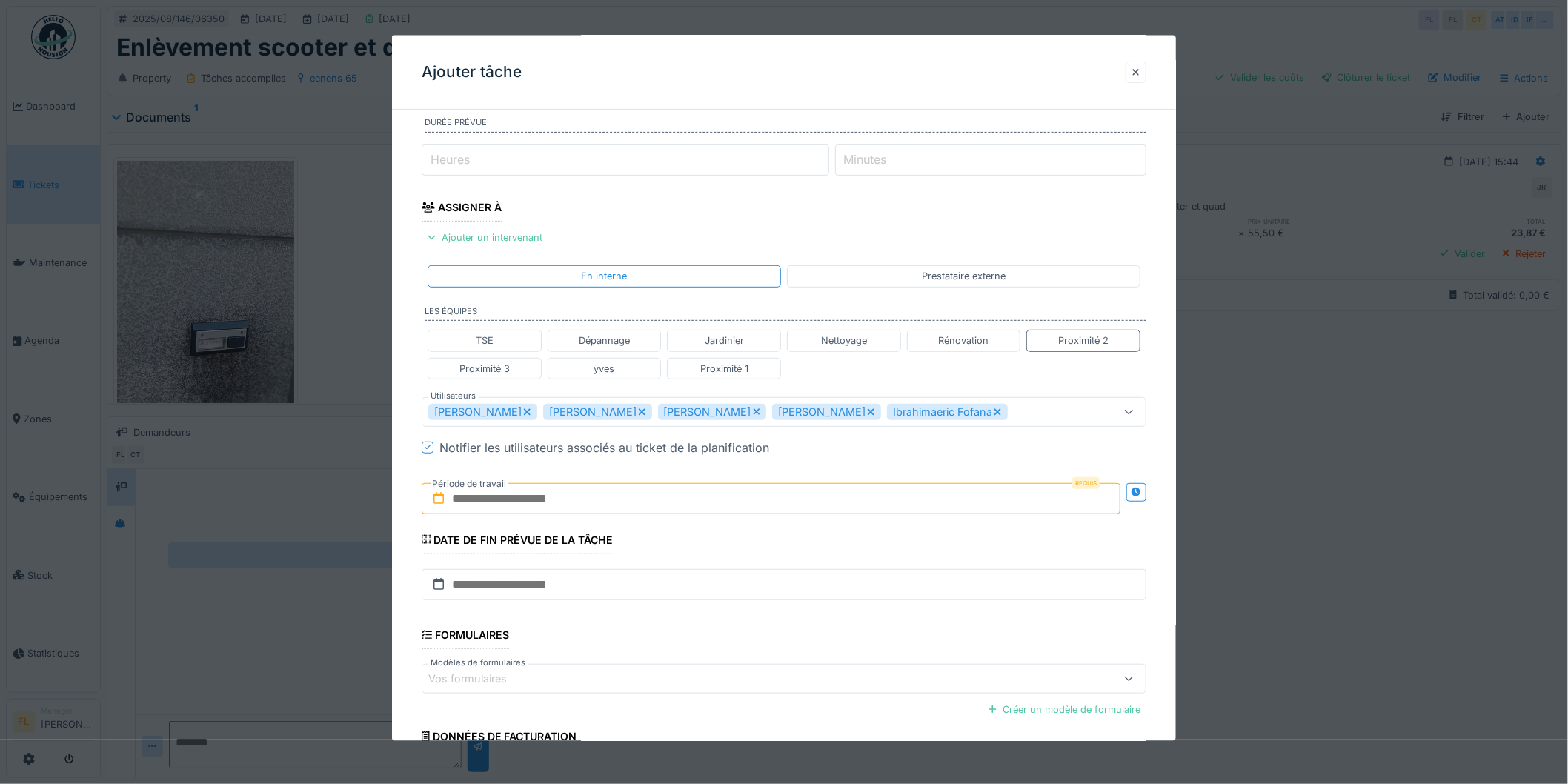
click at [491, 499] on input "text" at bounding box center [771, 498] width 699 height 31
click at [723, 643] on div "12" at bounding box center [726, 643] width 20 height 21
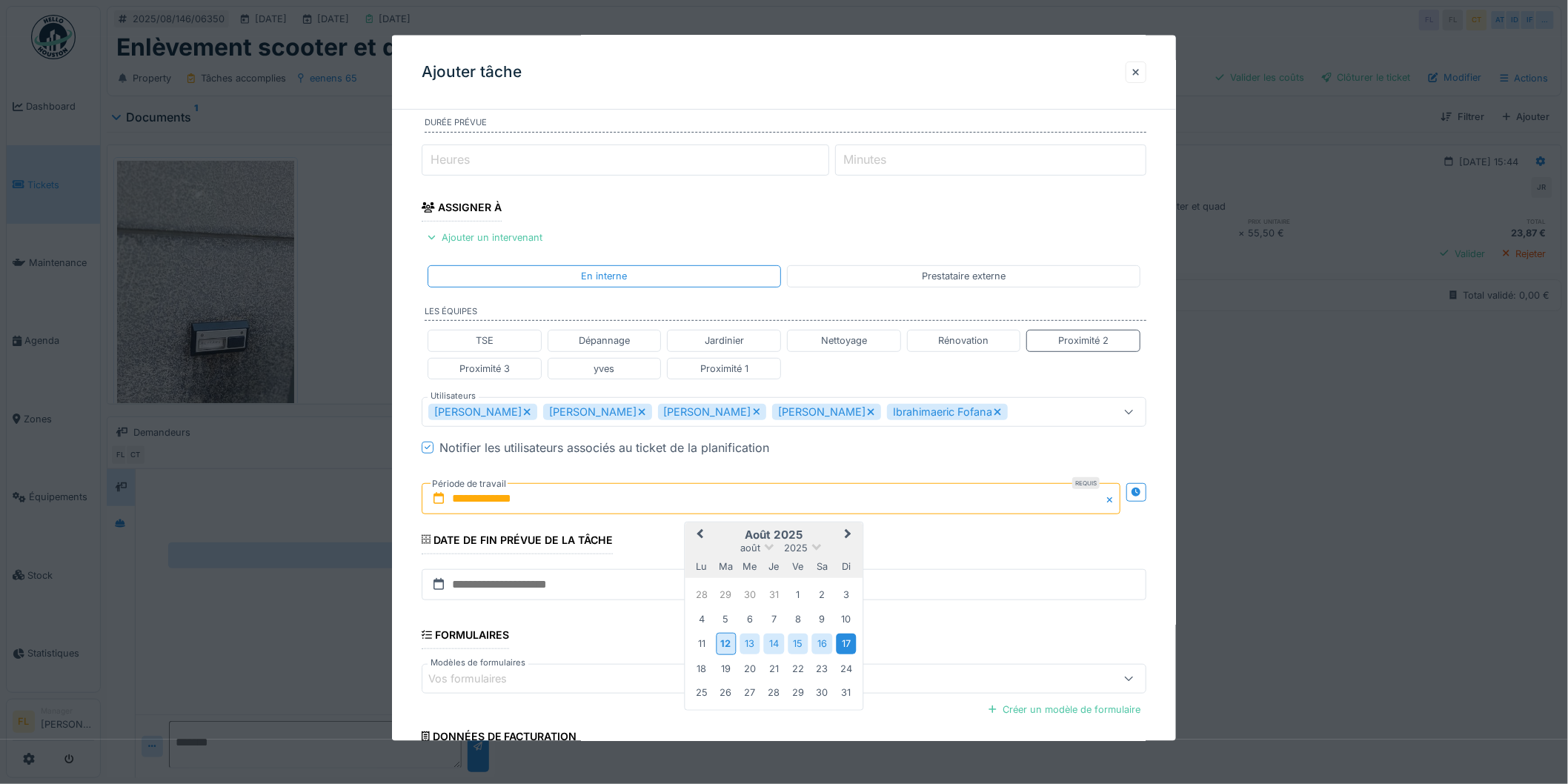
click at [841, 642] on div "17" at bounding box center [846, 643] width 20 height 20
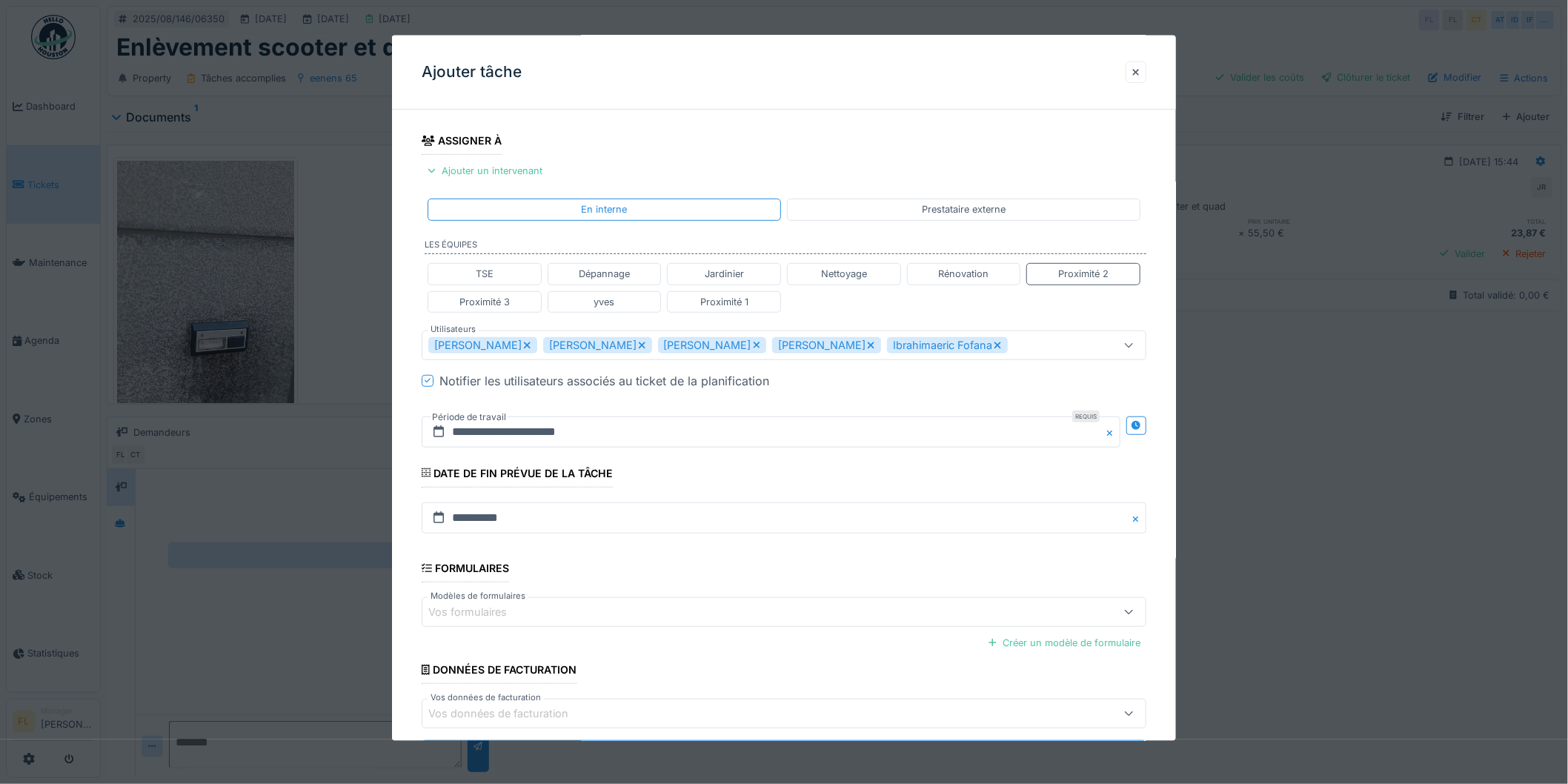
scroll to position [304, 0]
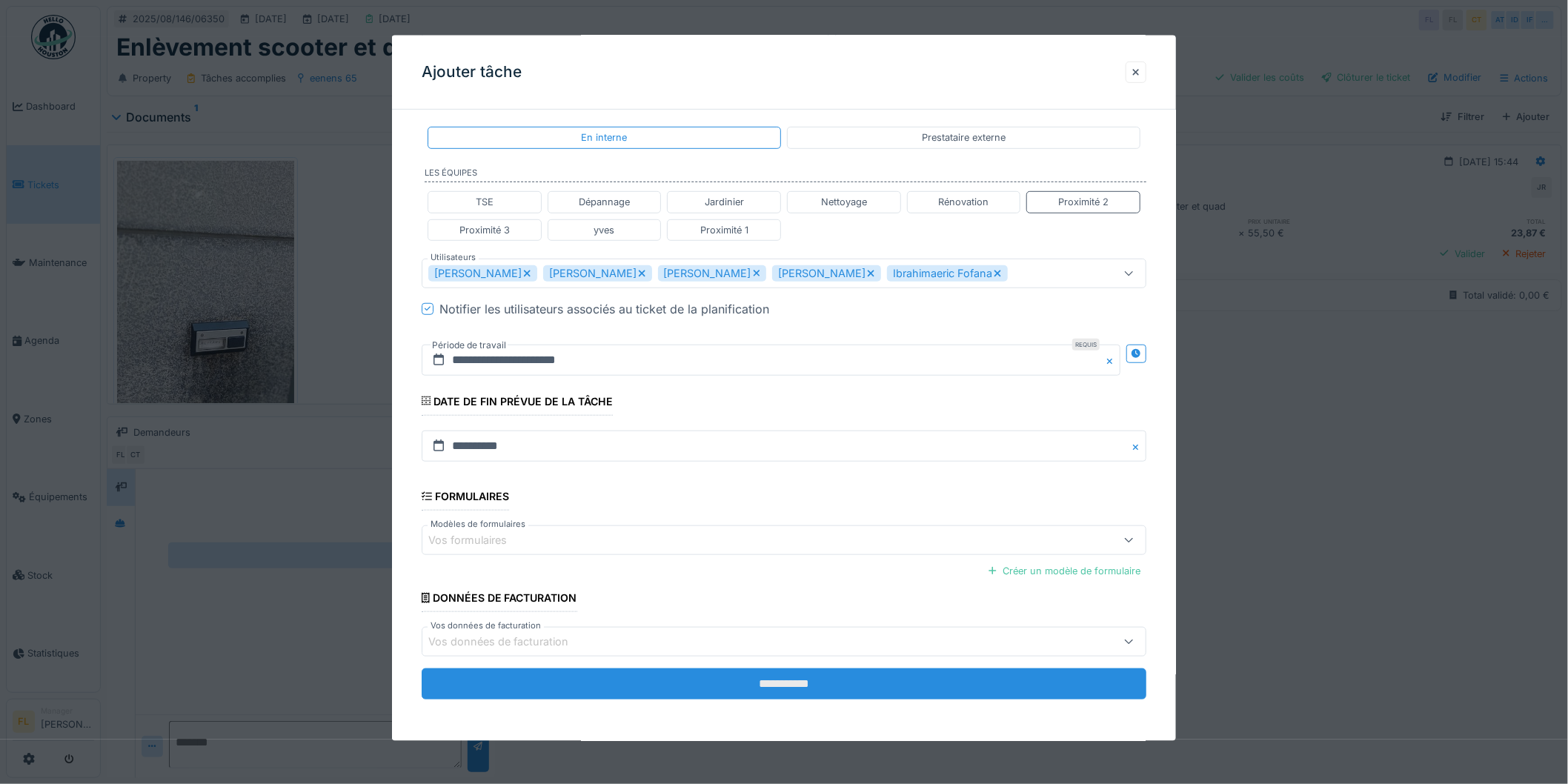
click at [904, 691] on input "**********" at bounding box center [784, 684] width 725 height 31
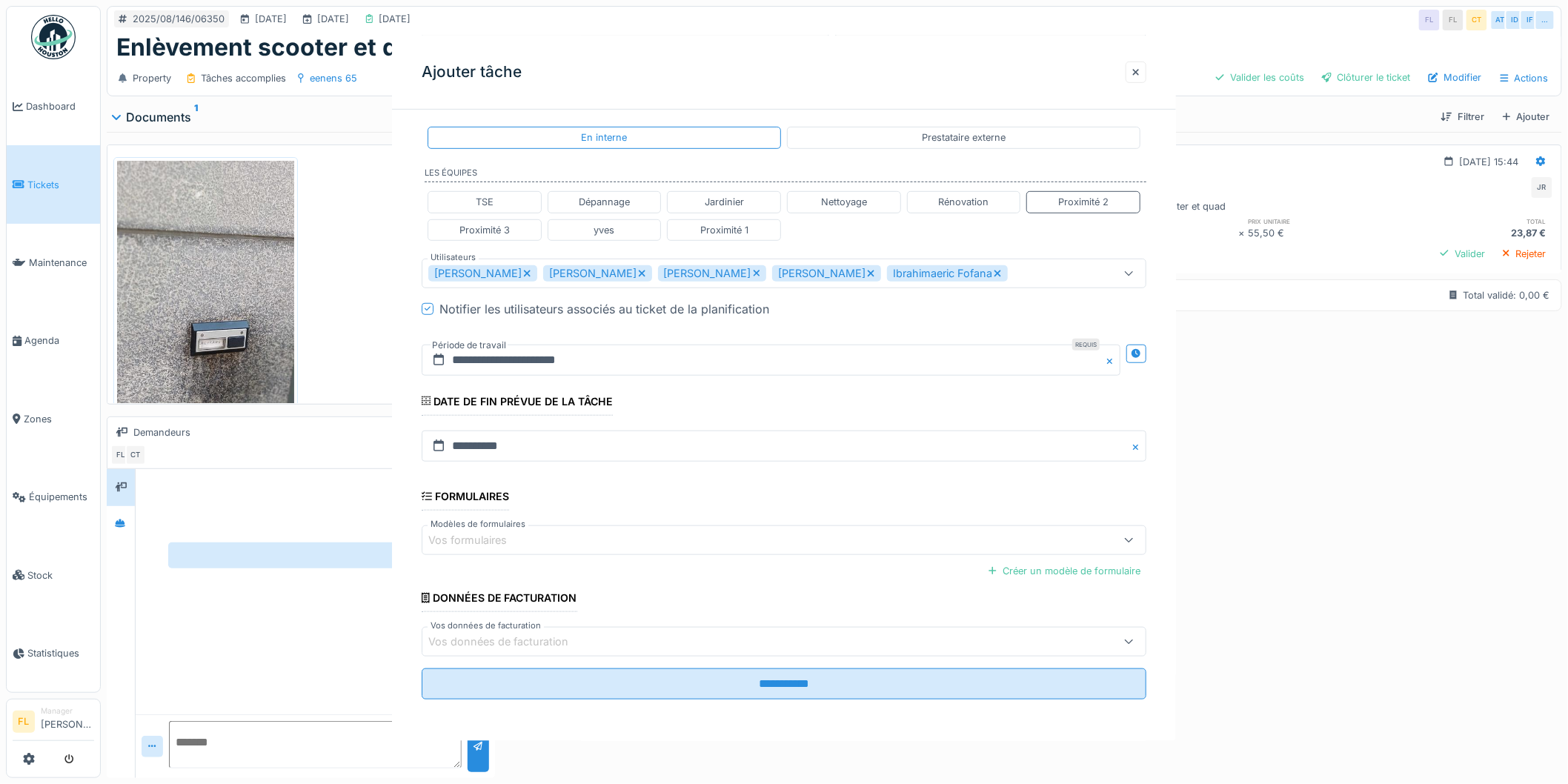
scroll to position [0, 0]
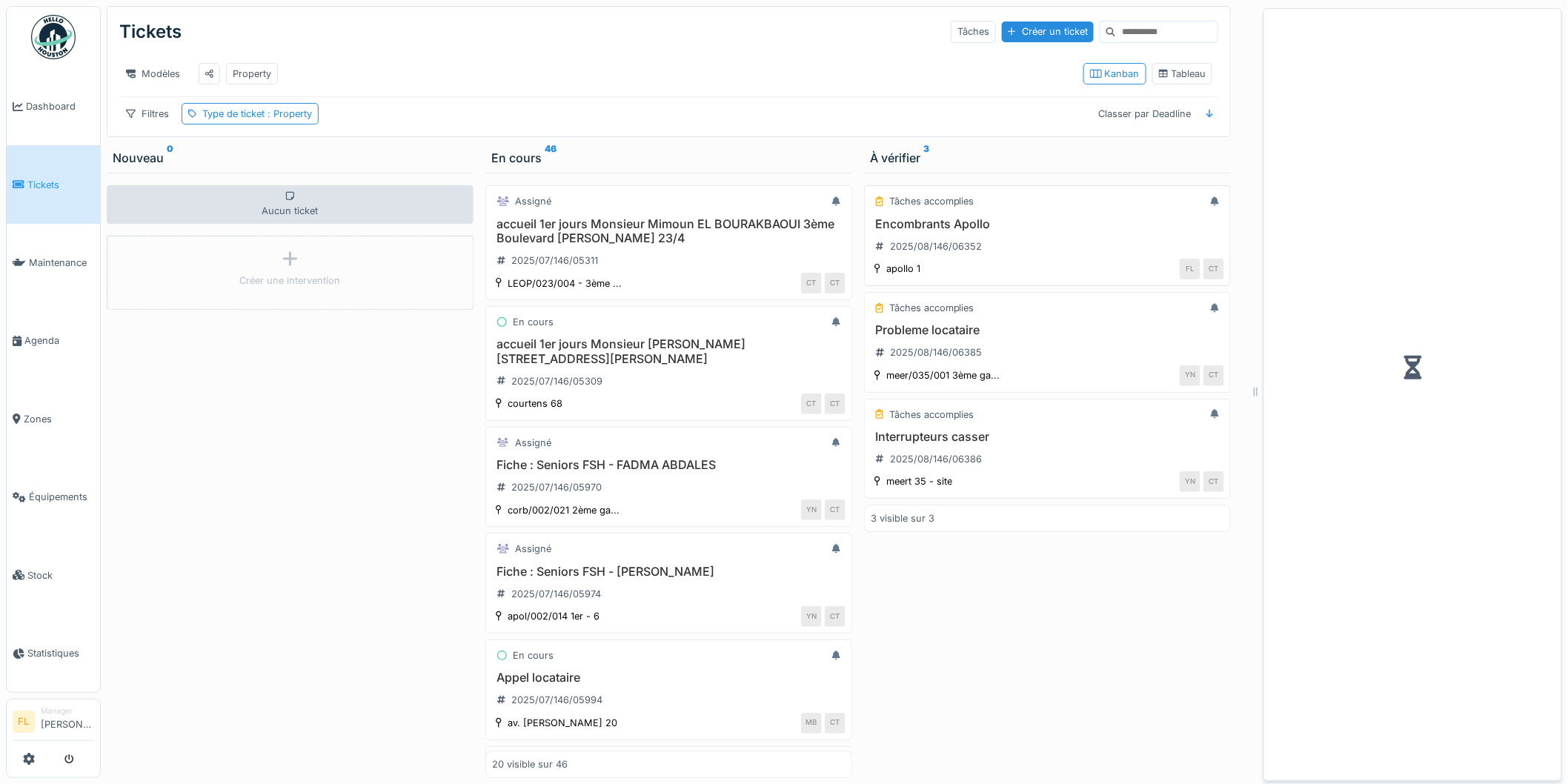
click at [1023, 232] on h3 "Encombrants Apollo" at bounding box center [1047, 223] width 353 height 14
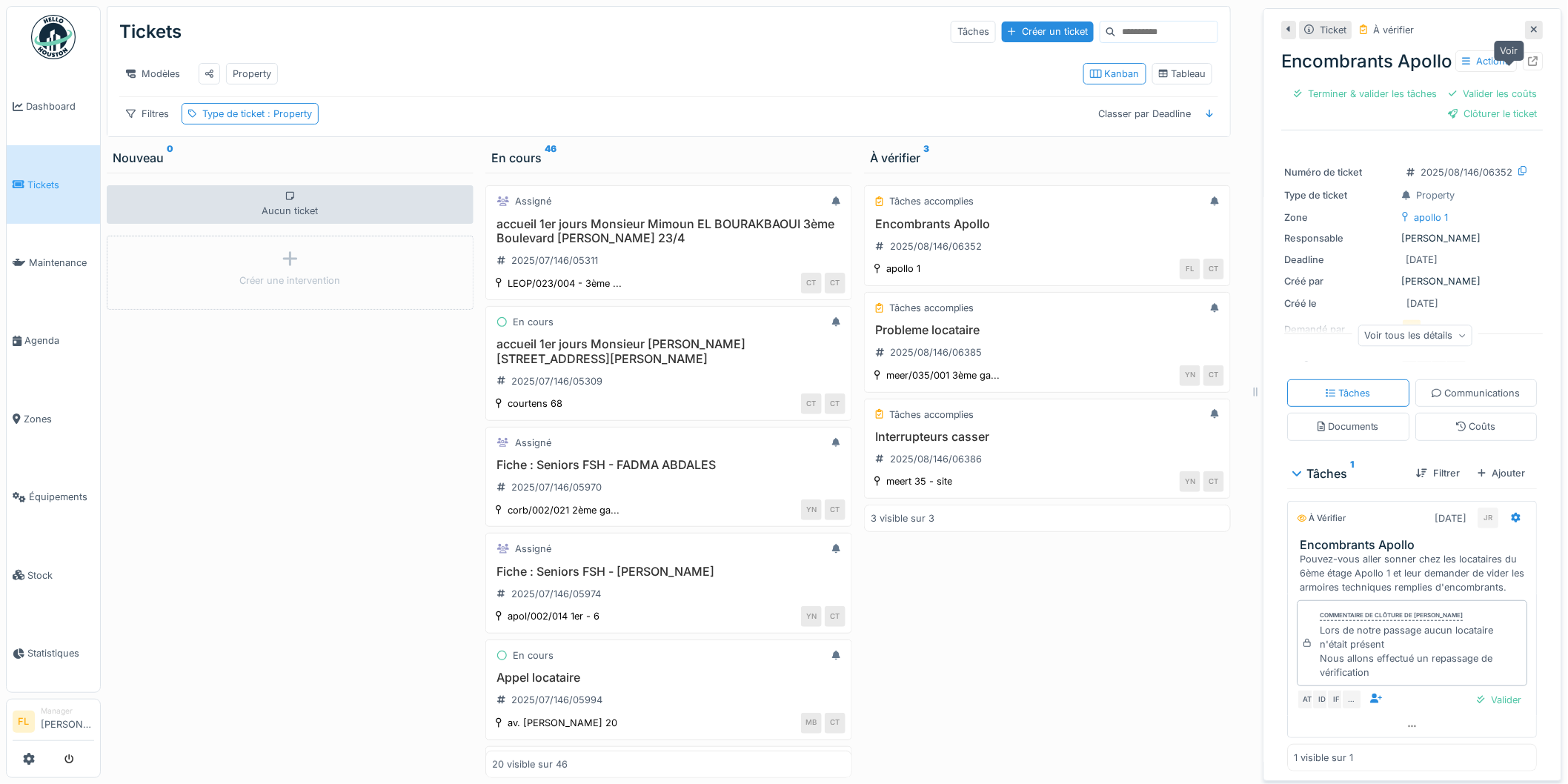
click at [1523, 68] on div at bounding box center [1533, 61] width 20 height 19
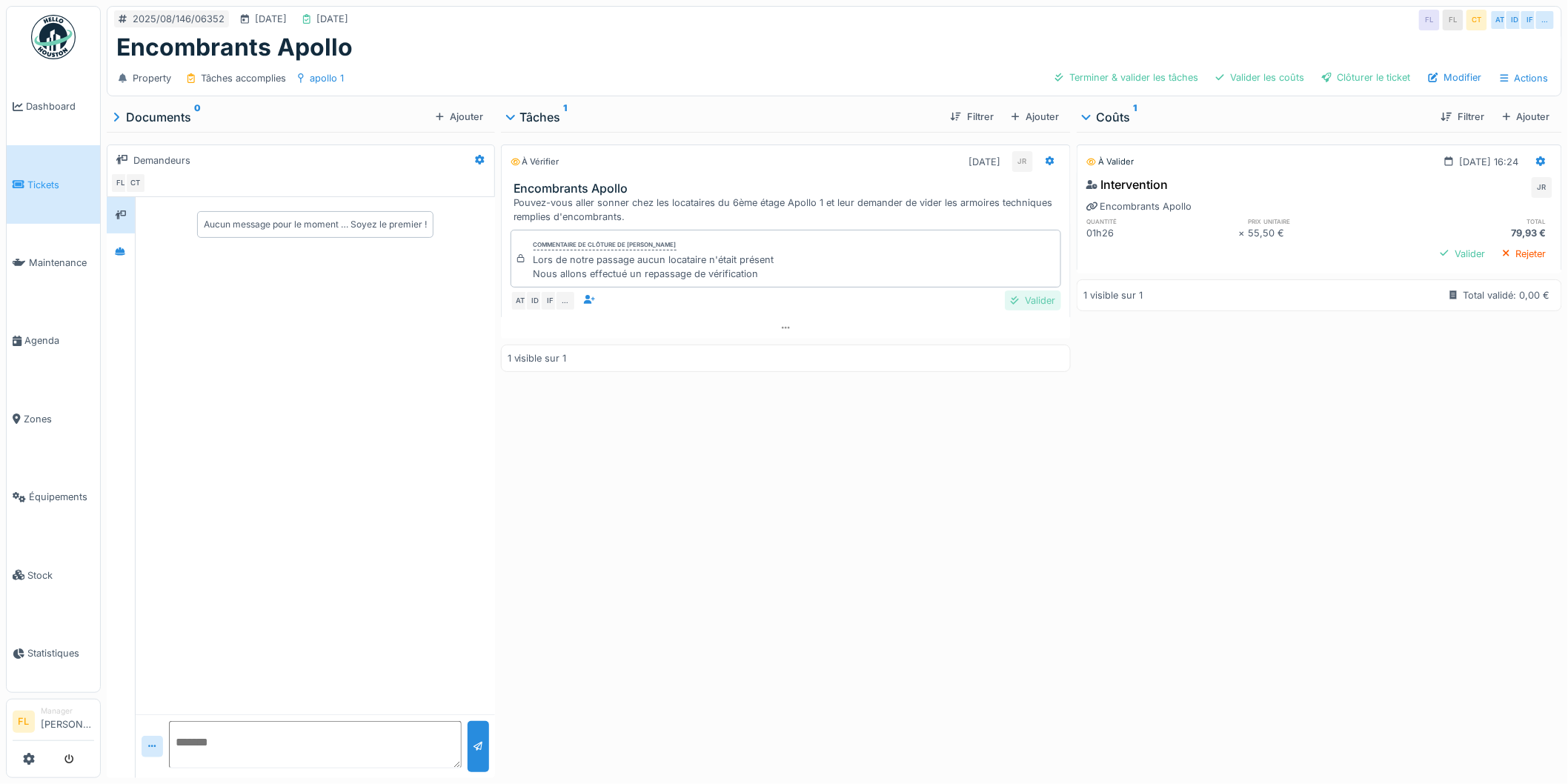
click at [1019, 300] on div "Valider" at bounding box center [1033, 301] width 56 height 20
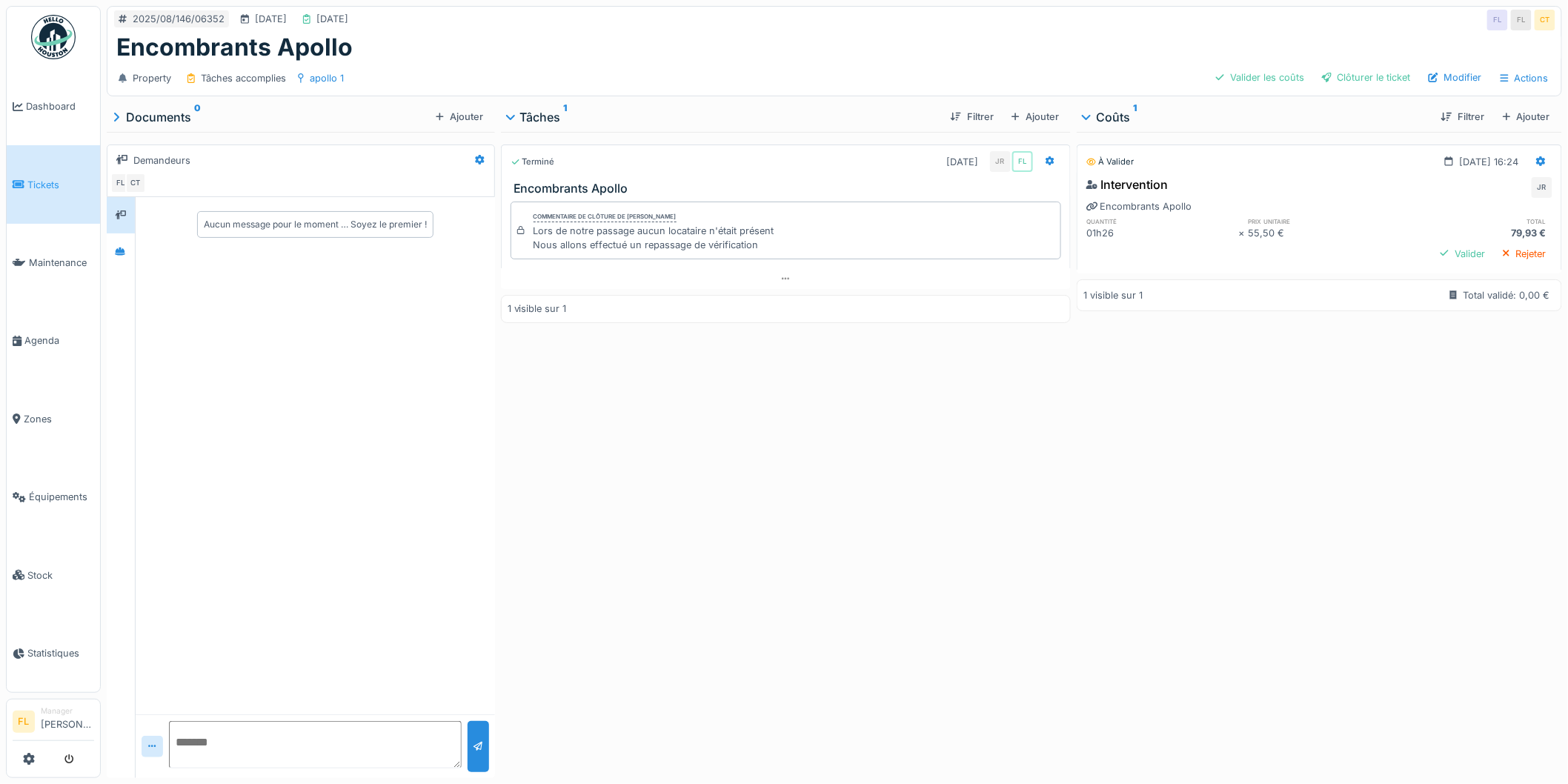
drag, startPoint x: 1014, startPoint y: 117, endPoint x: 1007, endPoint y: 136, distance: 20.2
click at [1013, 120] on div "Ajouter" at bounding box center [1035, 116] width 59 height 20
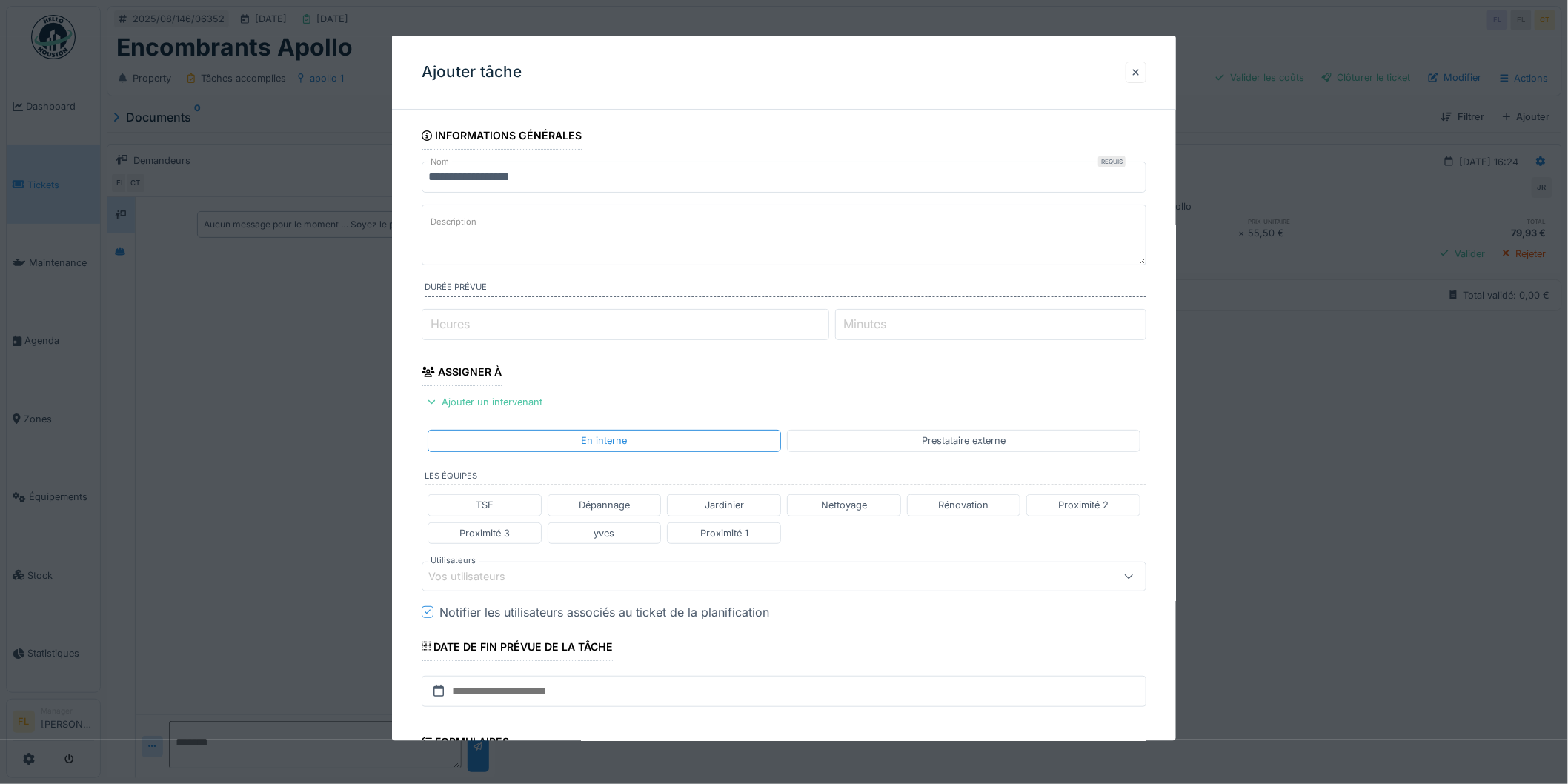
click at [439, 201] on fieldset "**********" at bounding box center [784, 539] width 725 height 835
click at [453, 215] on label "Description" at bounding box center [453, 222] width 52 height 19
click at [453, 215] on textarea "Description" at bounding box center [784, 235] width 725 height 61
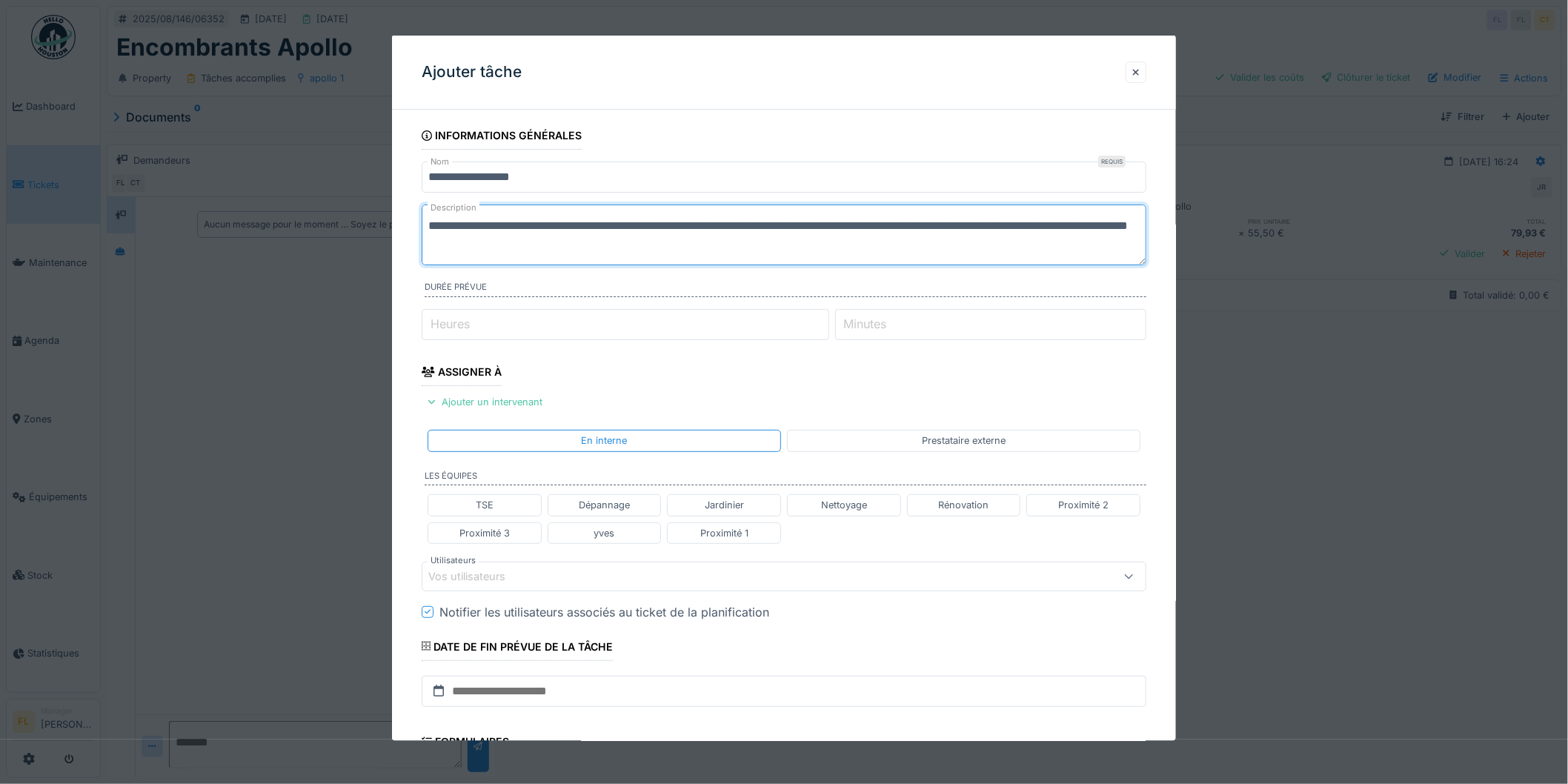
scroll to position [4, 0]
type textarea "**********"
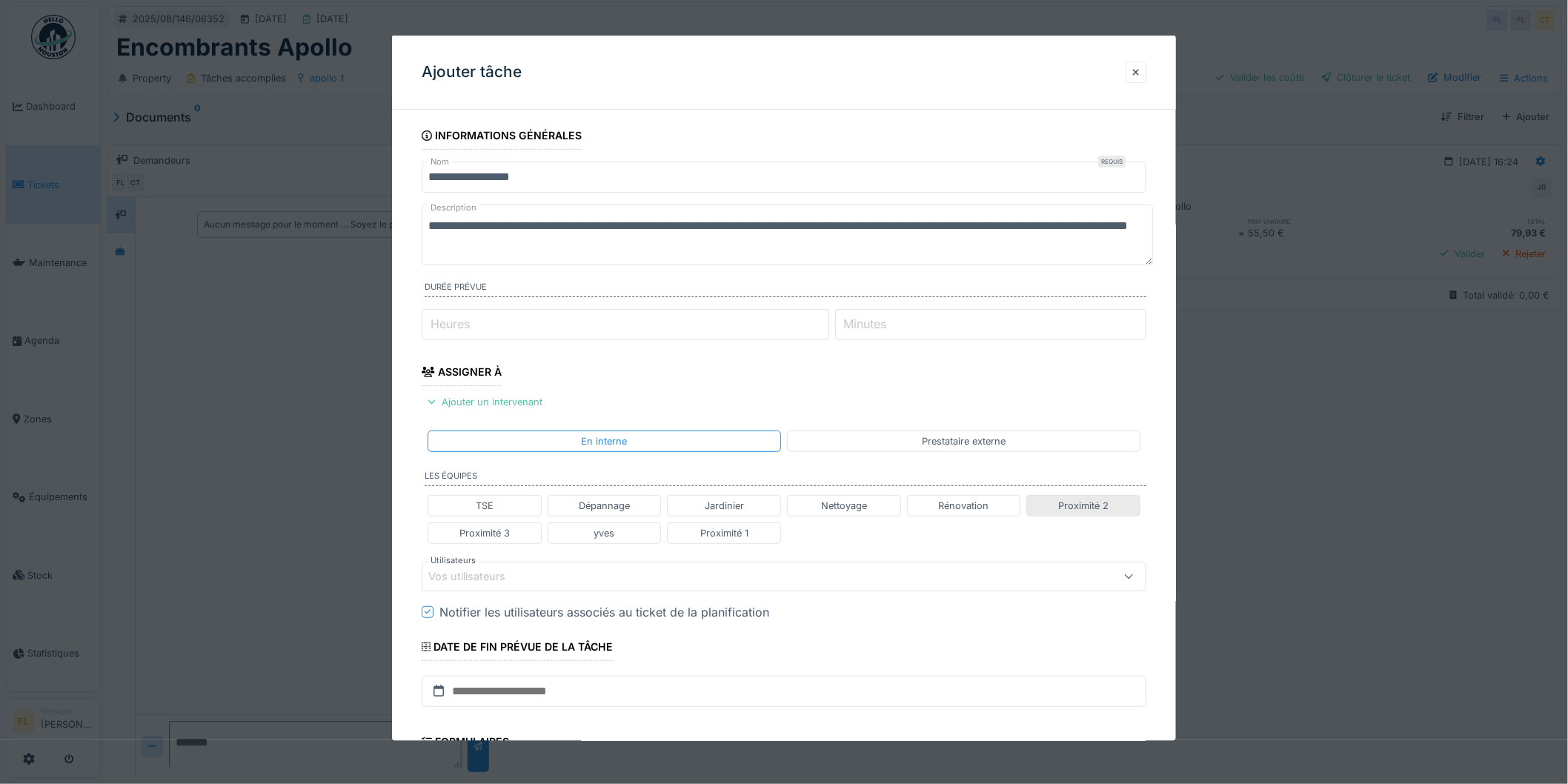
click at [1101, 506] on div "Proximité 2" at bounding box center [1084, 505] width 50 height 14
type input "**********"
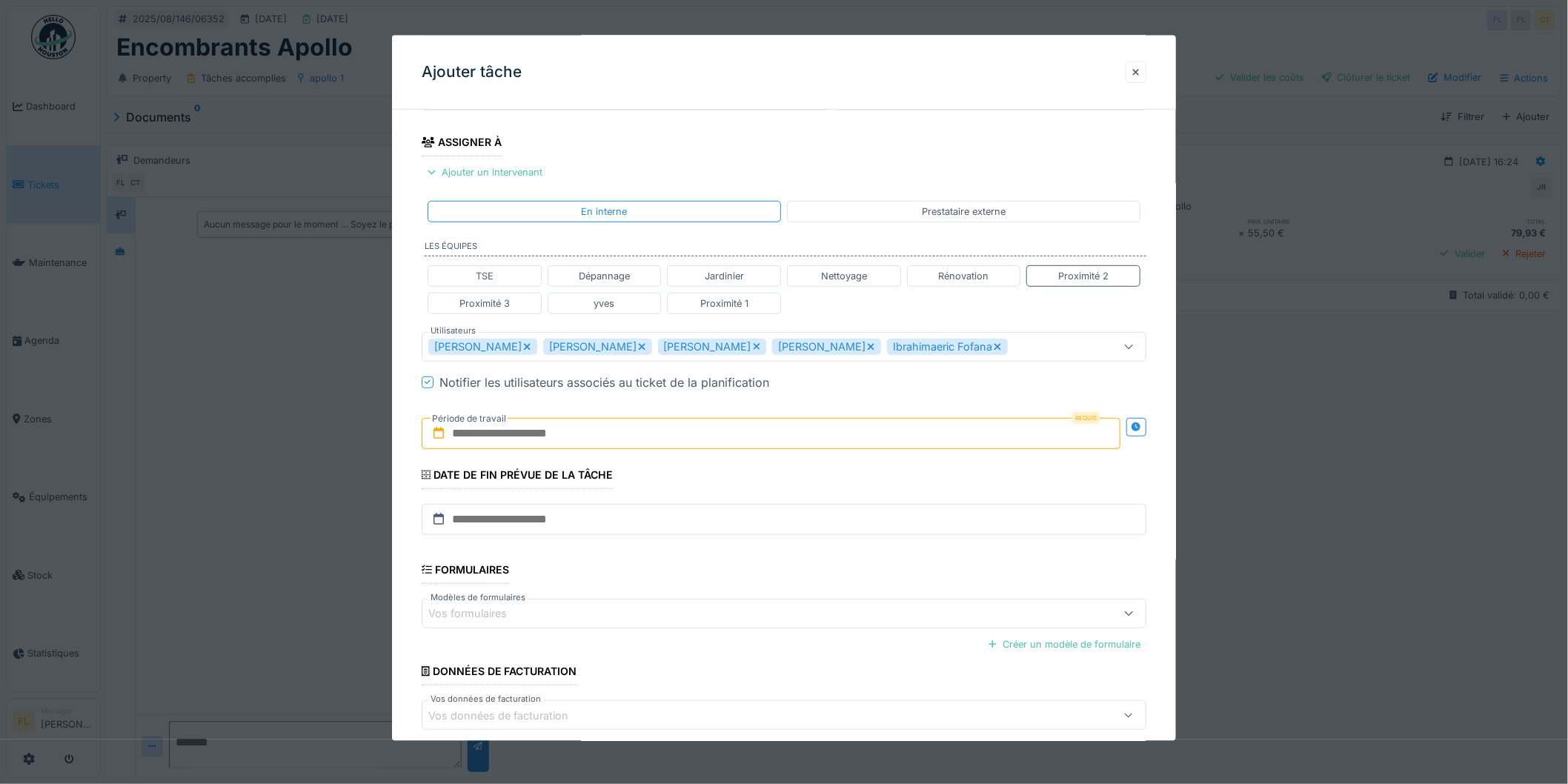
scroll to position [247, 0]
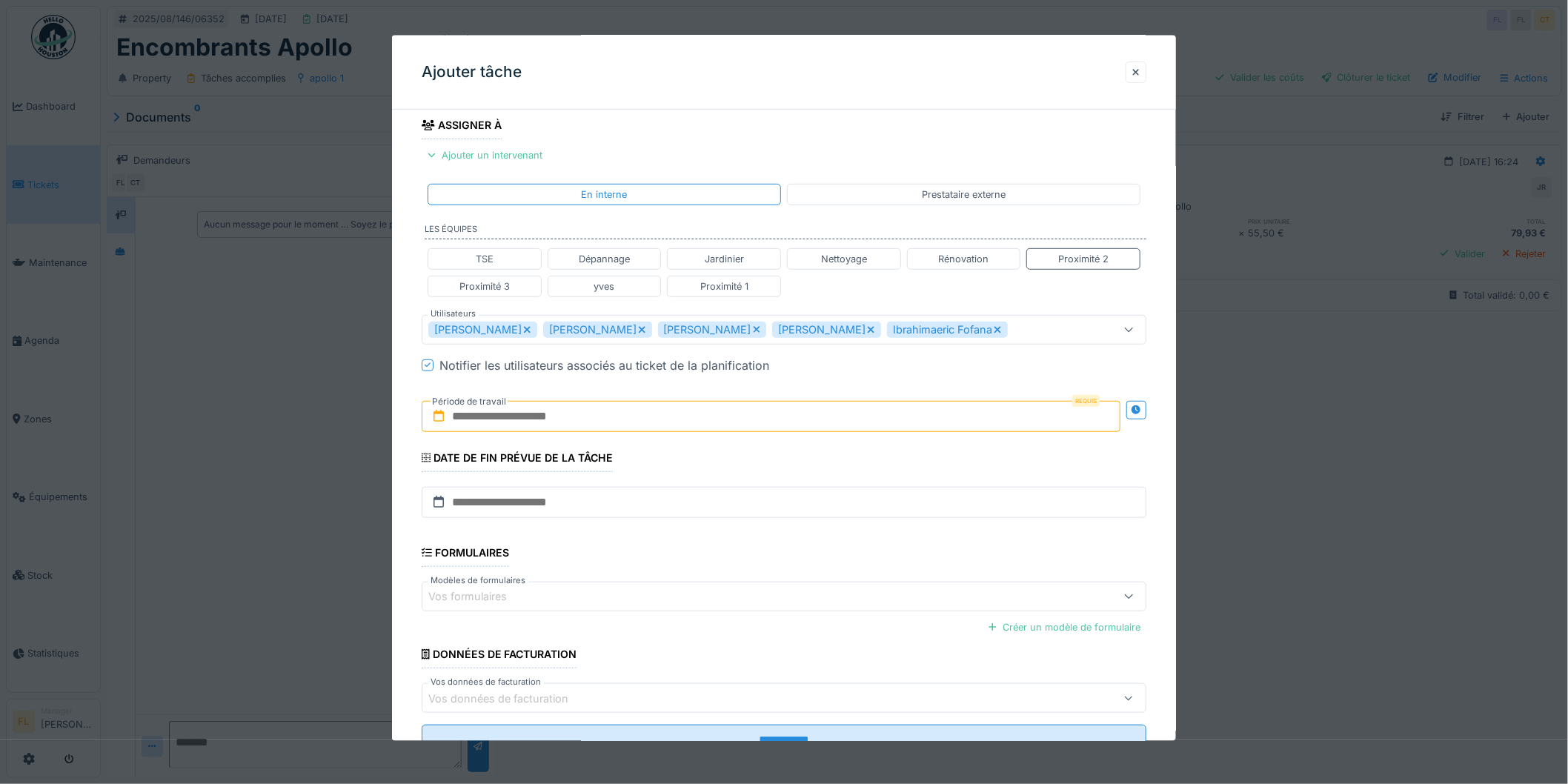
drag, startPoint x: 536, startPoint y: 415, endPoint x: 552, endPoint y: 424, distance: 18.4
click at [536, 415] on input "text" at bounding box center [771, 416] width 699 height 31
drag, startPoint x: 721, startPoint y: 560, endPoint x: 729, endPoint y: 561, distance: 8.1
click at [721, 560] on div "12" at bounding box center [726, 561] width 20 height 21
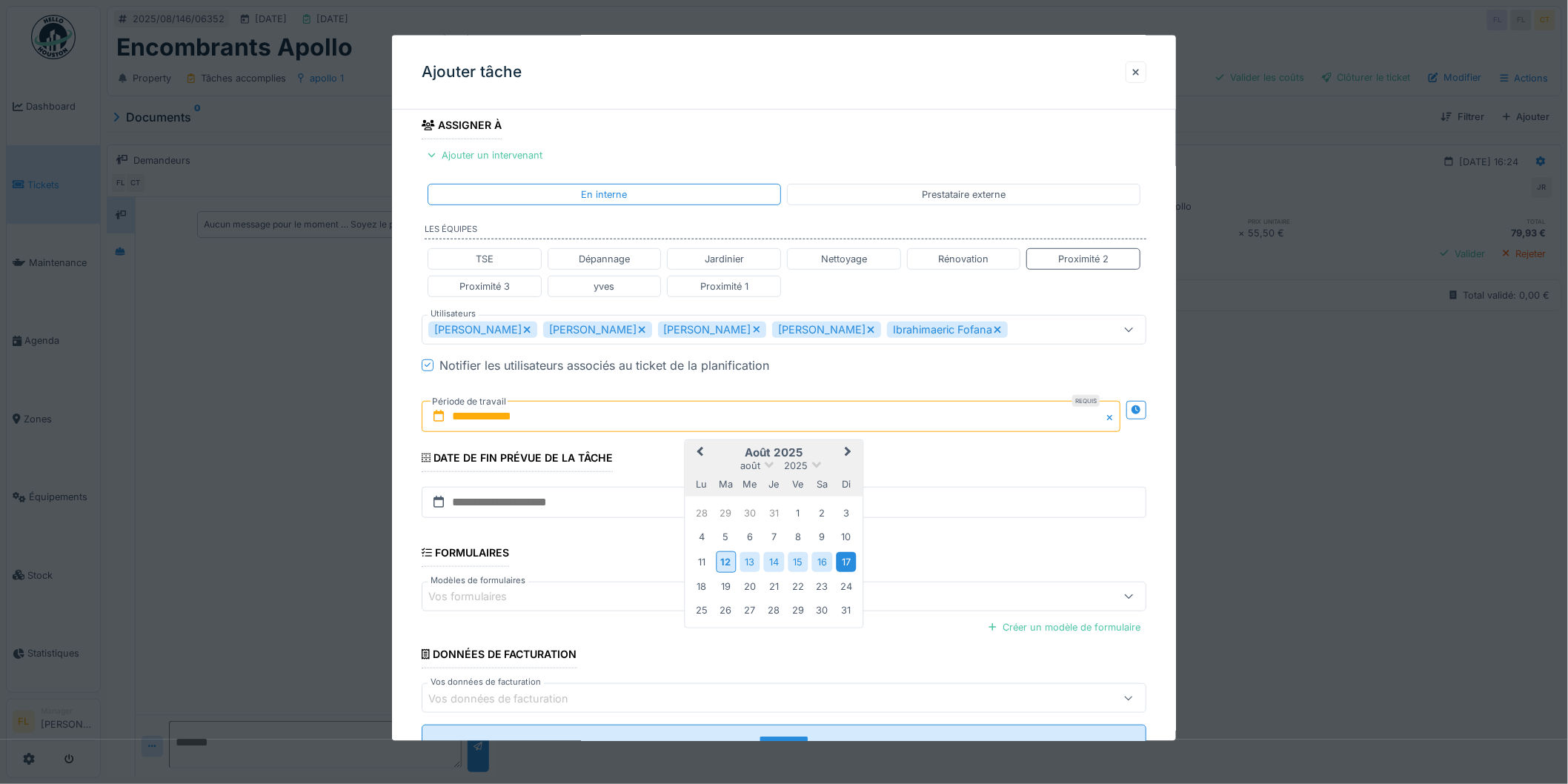
click at [842, 563] on div "17" at bounding box center [846, 561] width 20 height 20
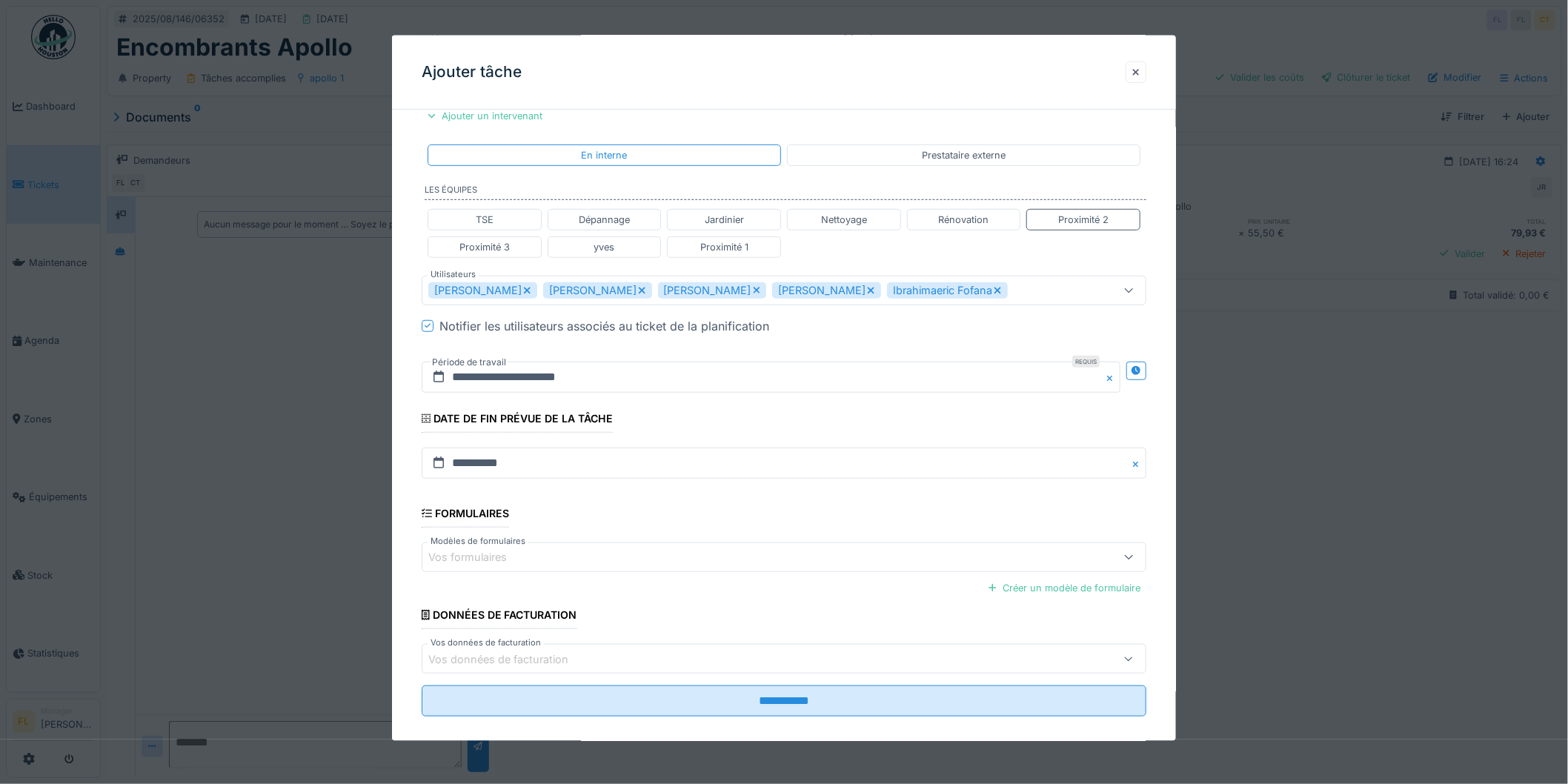
scroll to position [304, 0]
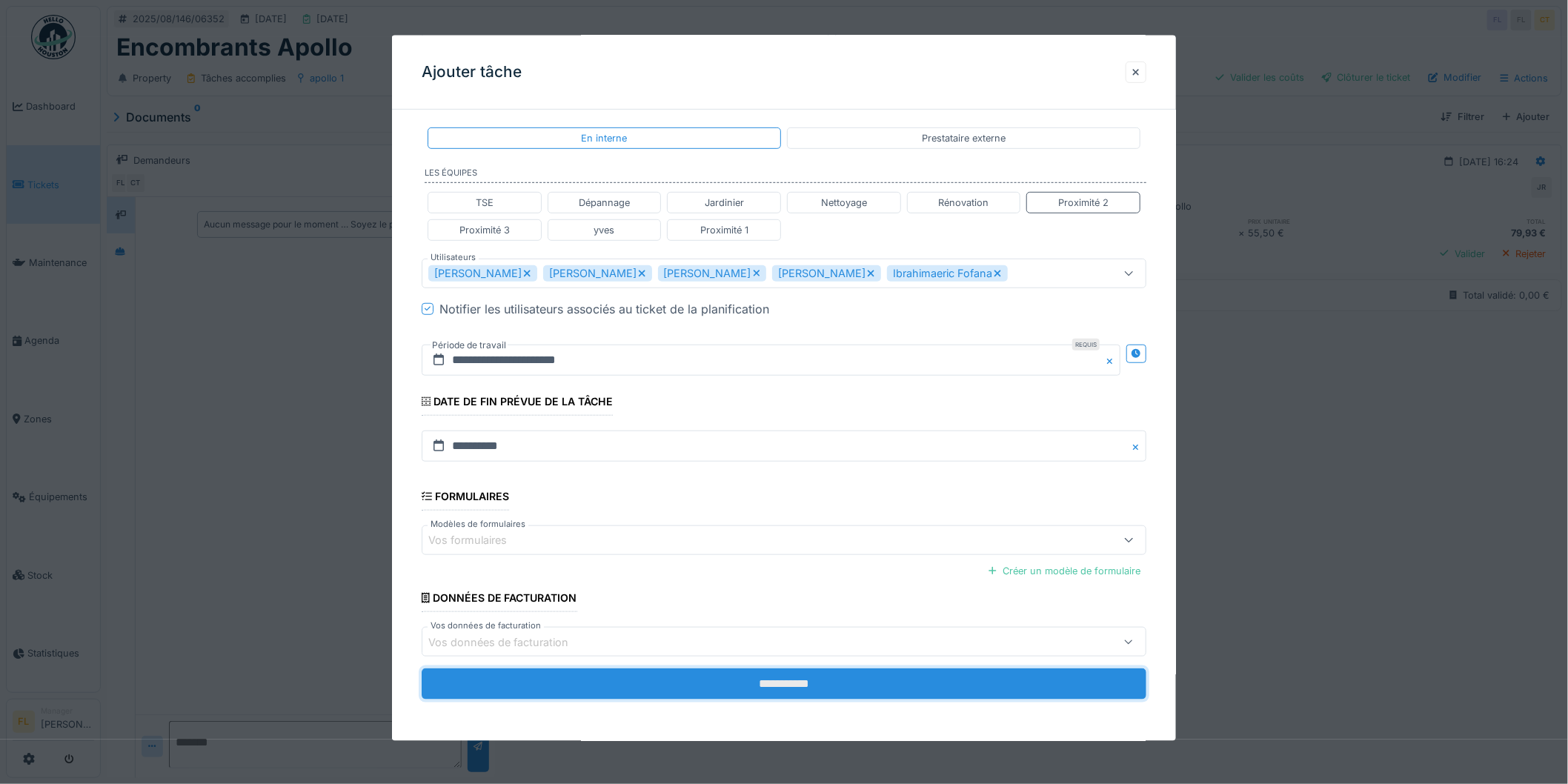
click at [721, 673] on input "**********" at bounding box center [784, 684] width 725 height 31
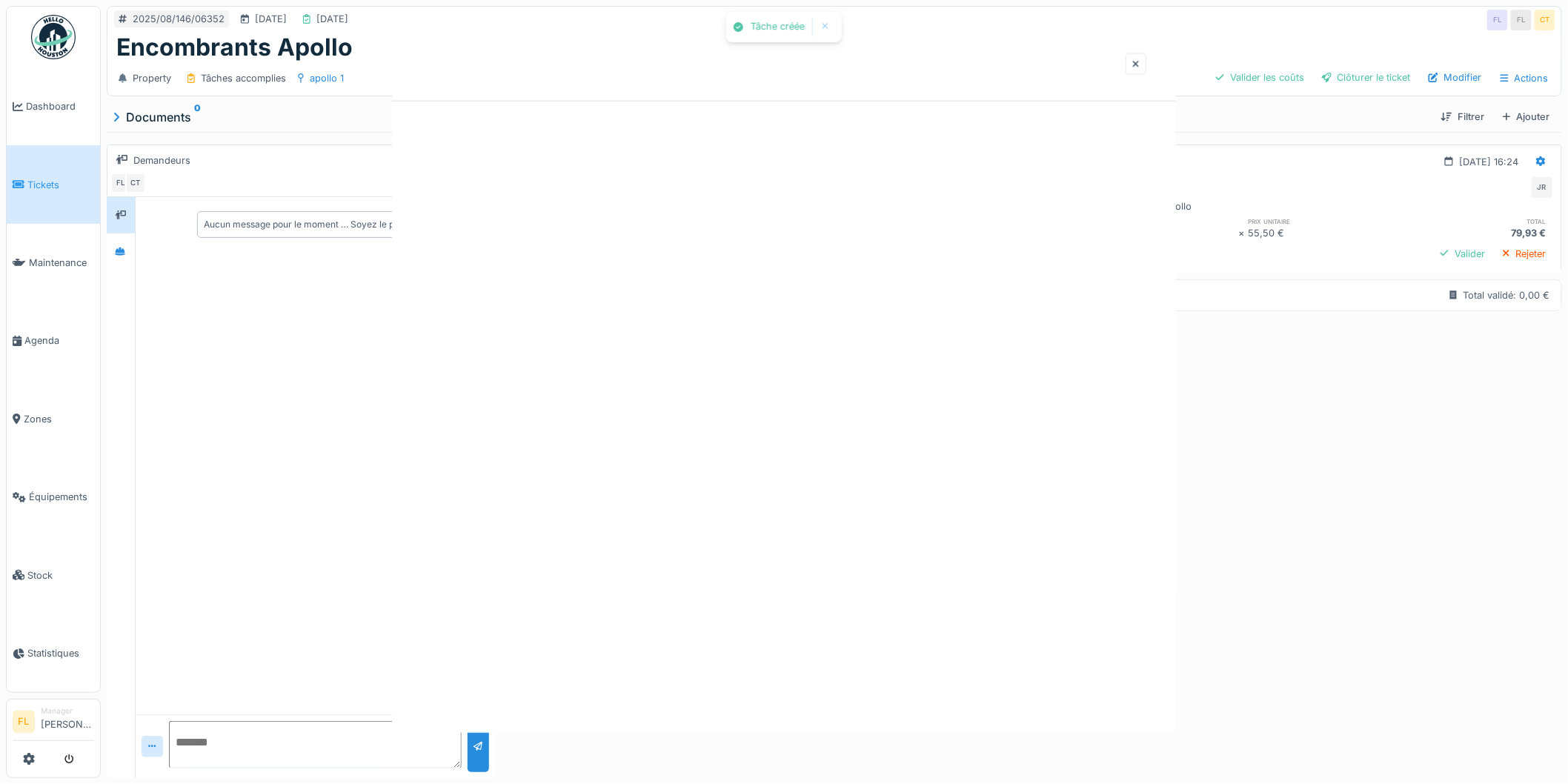
scroll to position [0, 0]
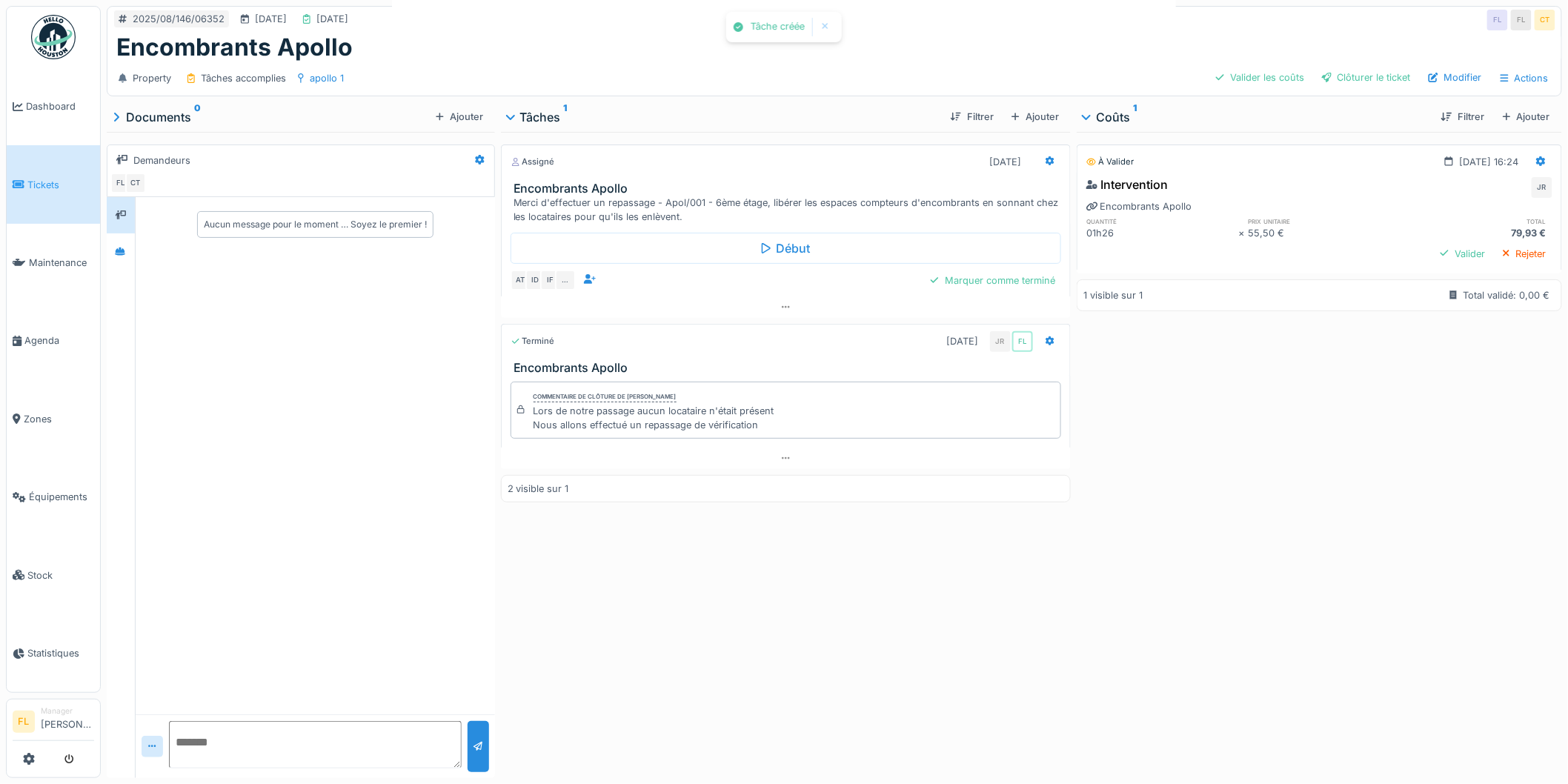
click at [574, 692] on div at bounding box center [784, 392] width 1568 height 784
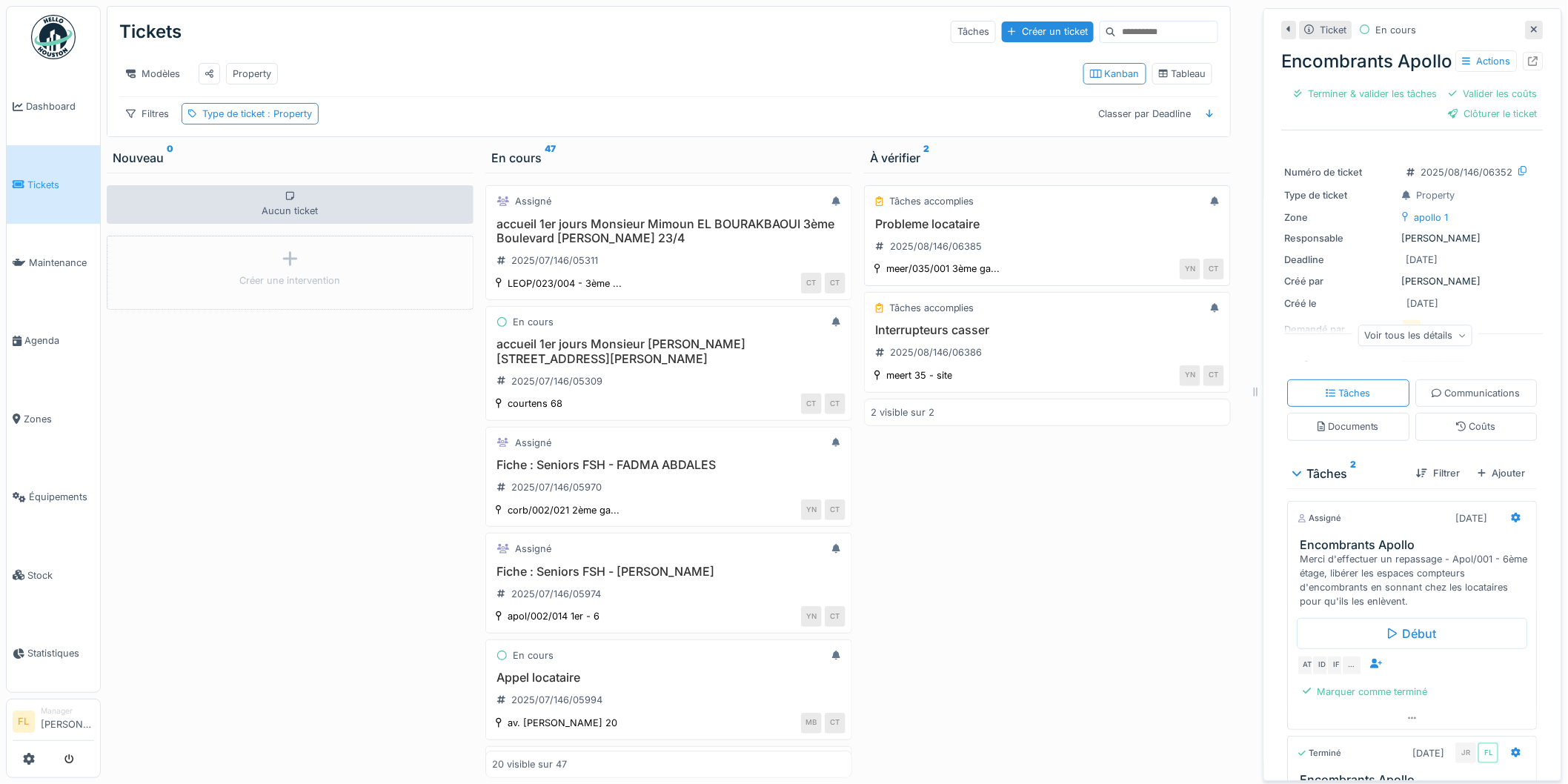
drag, startPoint x: 1016, startPoint y: 241, endPoint x: 954, endPoint y: 240, distance: 62.0
click at [1012, 232] on h3 "Probleme locataire" at bounding box center [1047, 223] width 353 height 14
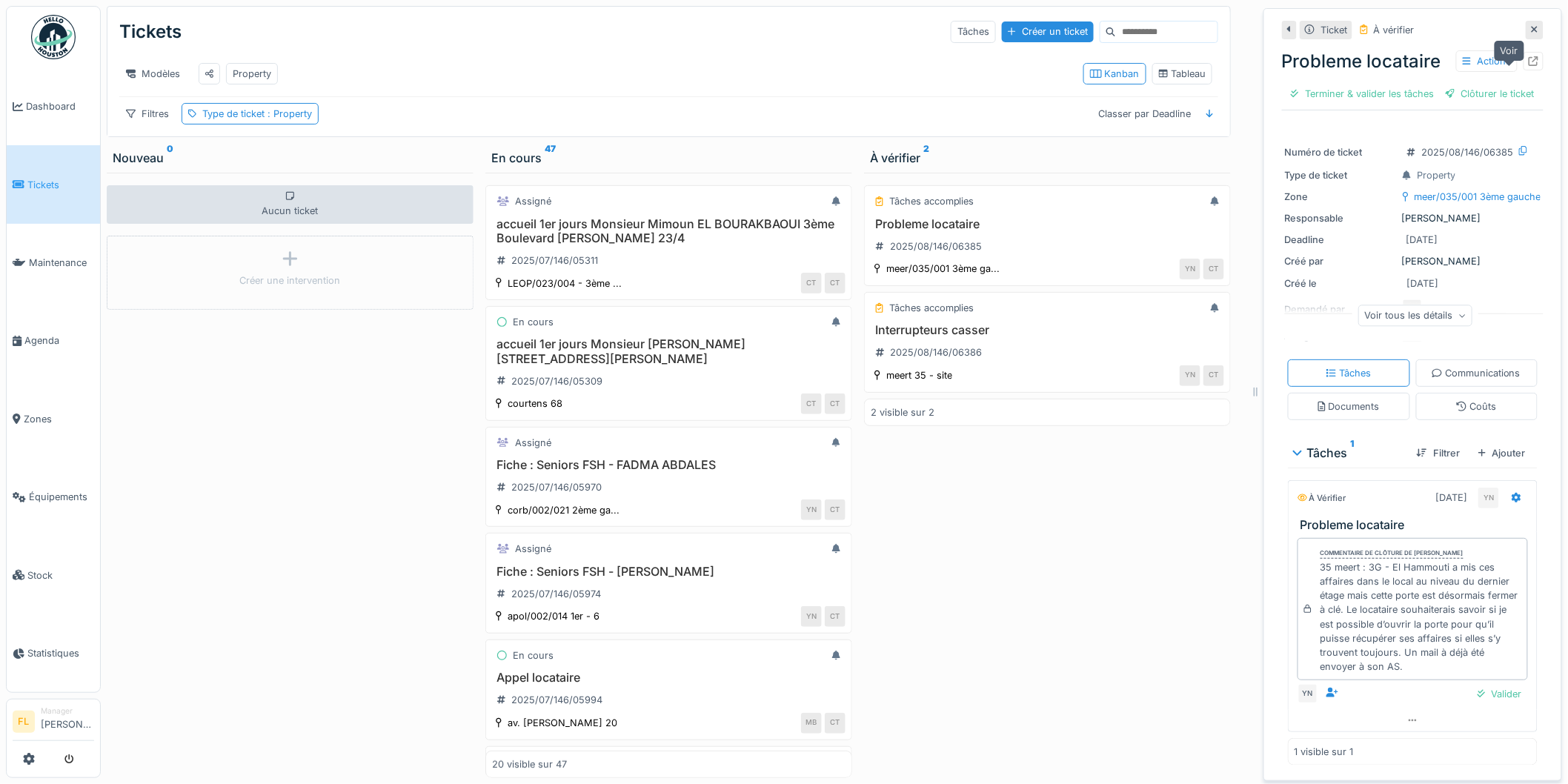
click at [1529, 66] on icon at bounding box center [1534, 61] width 10 height 10
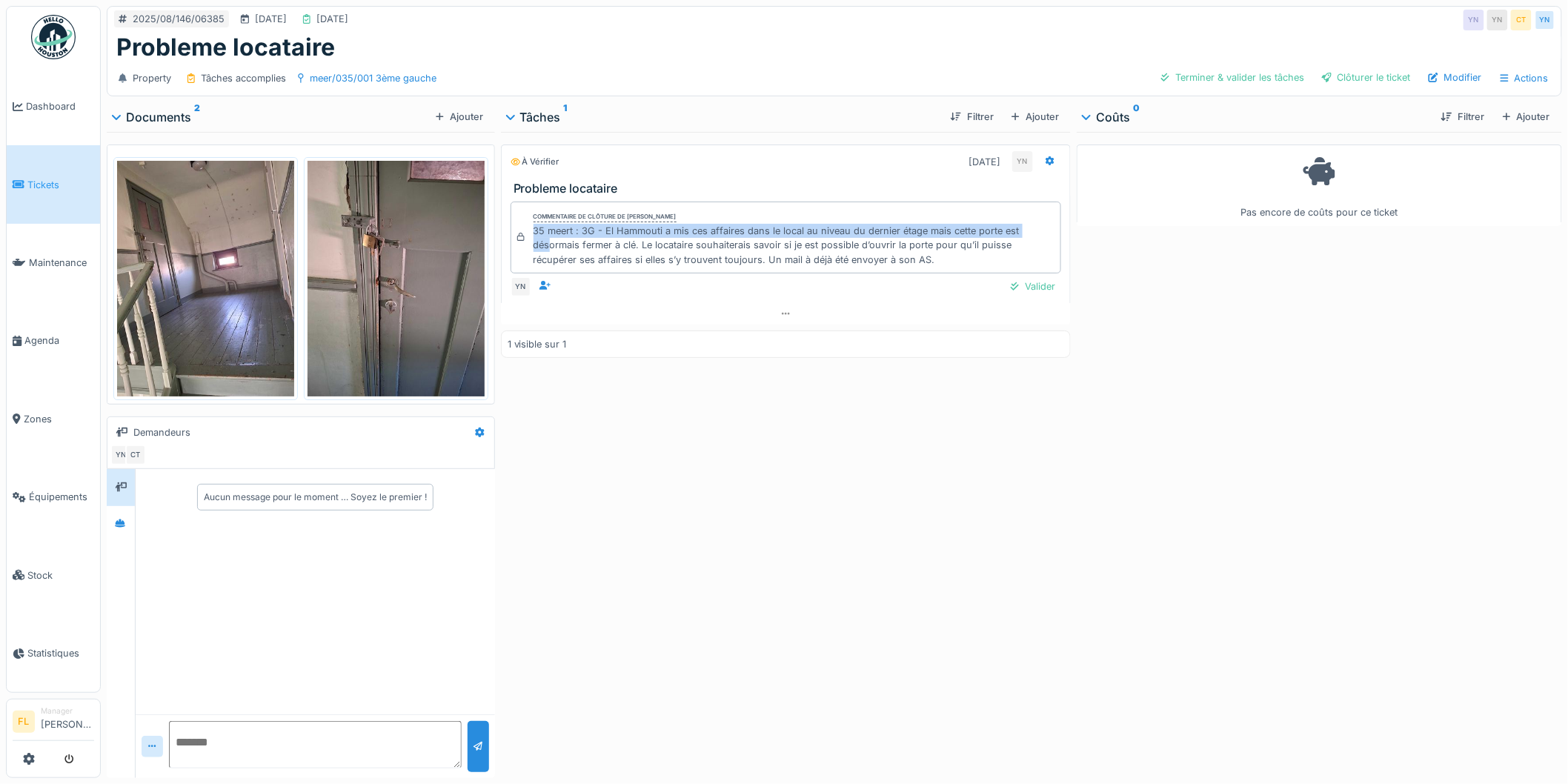
drag, startPoint x: 531, startPoint y: 232, endPoint x: 546, endPoint y: 249, distance: 22.7
click at [546, 249] on div "35 meert : 3G - El Hammouti a mis ces affaires dans le local au niveau du derni…" at bounding box center [795, 245] width 522 height 43
click at [544, 249] on div "35 meert : 3G - El Hammouti a mis ces affaires dans le local au niveau du derni…" at bounding box center [795, 245] width 522 height 43
drag, startPoint x: 527, startPoint y: 241, endPoint x: 630, endPoint y: 247, distance: 103.2
click at [630, 247] on div "Commentaire de clôture de [PERSON_NAME] 35 meert : 3G - El Hammouti a mis ces a…" at bounding box center [786, 237] width 552 height 71
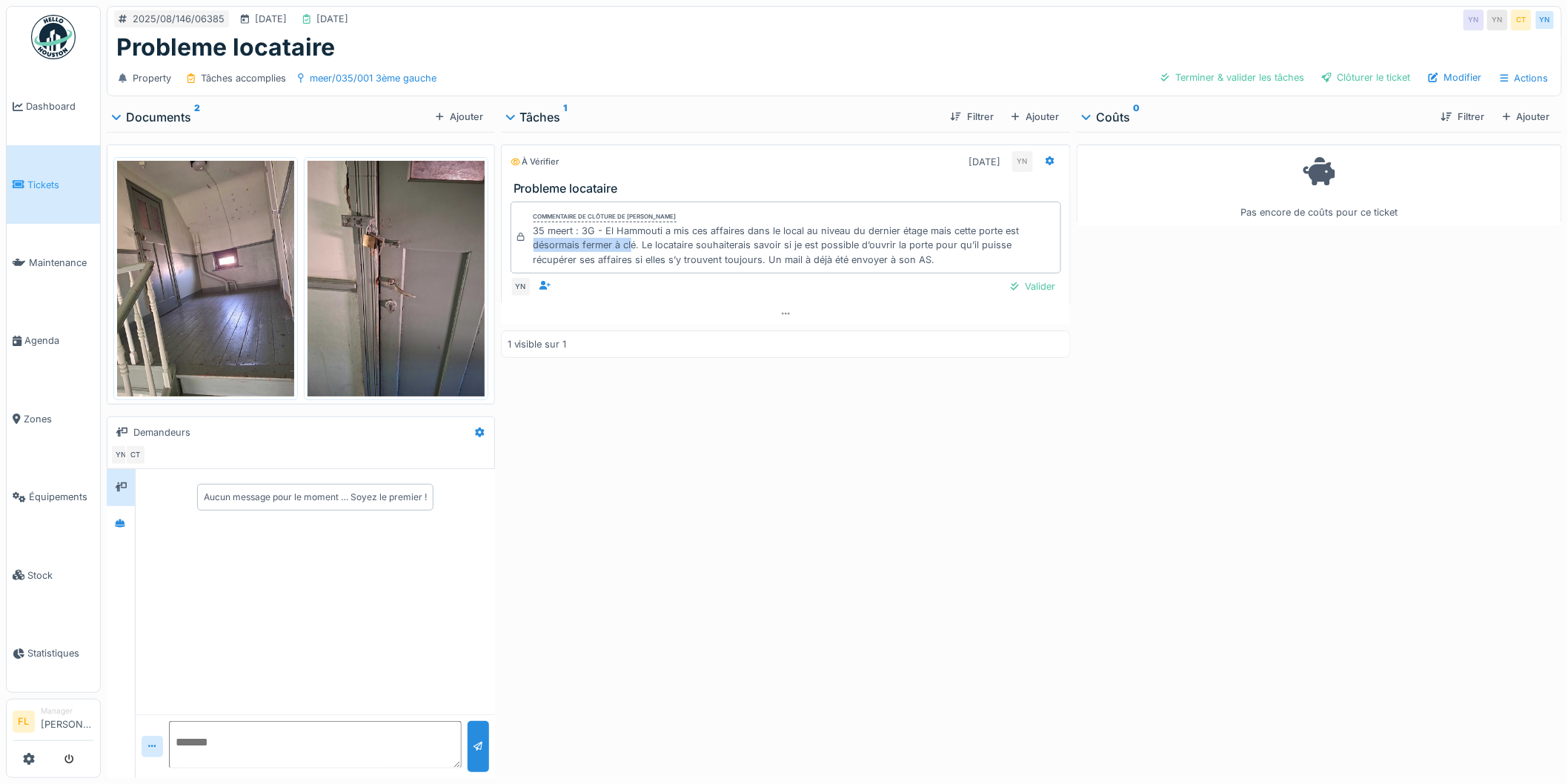
click at [630, 247] on div "35 meert : 3G - El Hammouti a mis ces affaires dans le local au niveau du derni…" at bounding box center [795, 245] width 522 height 43
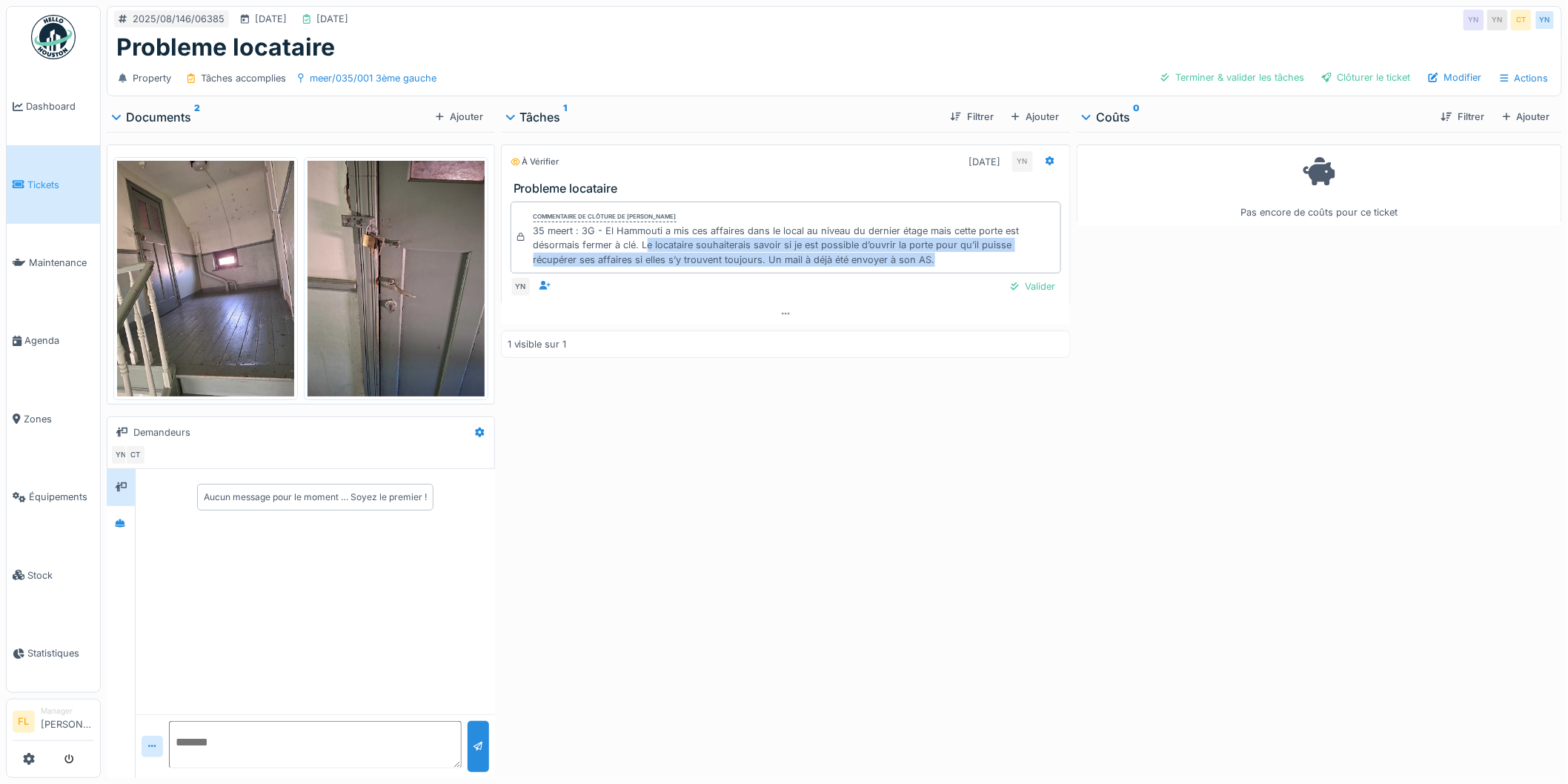
drag, startPoint x: 642, startPoint y: 242, endPoint x: 938, endPoint y: 259, distance: 296.5
click at [938, 259] on div "35 meert : 3G - El Hammouti a mis ces affaires dans le local au niveau du derni…" at bounding box center [795, 245] width 522 height 43
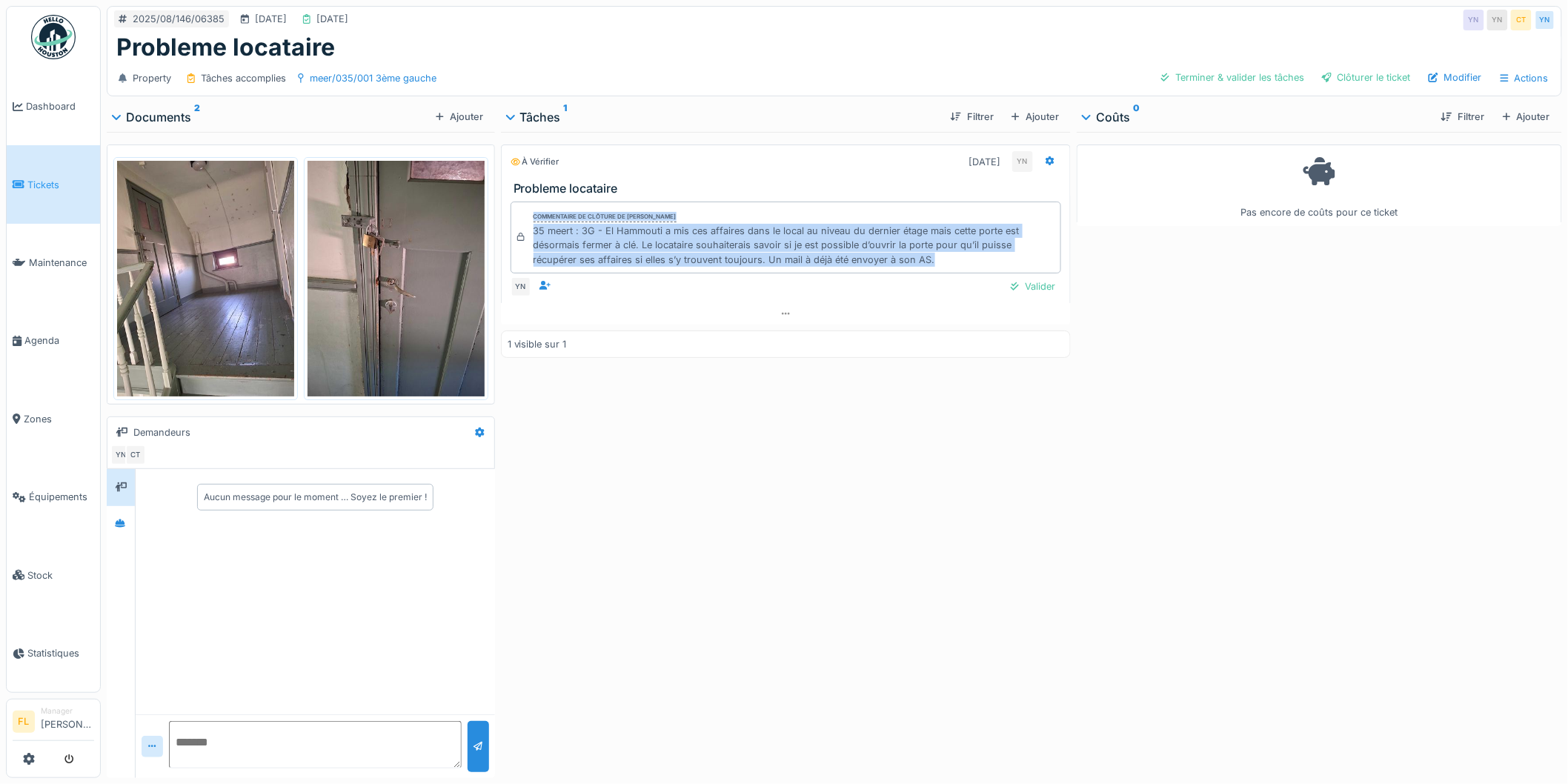
drag, startPoint x: 927, startPoint y: 259, endPoint x: 517, endPoint y: 226, distance: 411.3
click at [517, 226] on div "Commentaire de clôture de [PERSON_NAME] 35 meert : 3G - El Hammouti a mis ces a…" at bounding box center [786, 237] width 552 height 71
click at [548, 236] on div "35 meert : 3G - El Hammouti a mis ces affaires dans le local au niveau du derni…" at bounding box center [795, 245] width 522 height 43
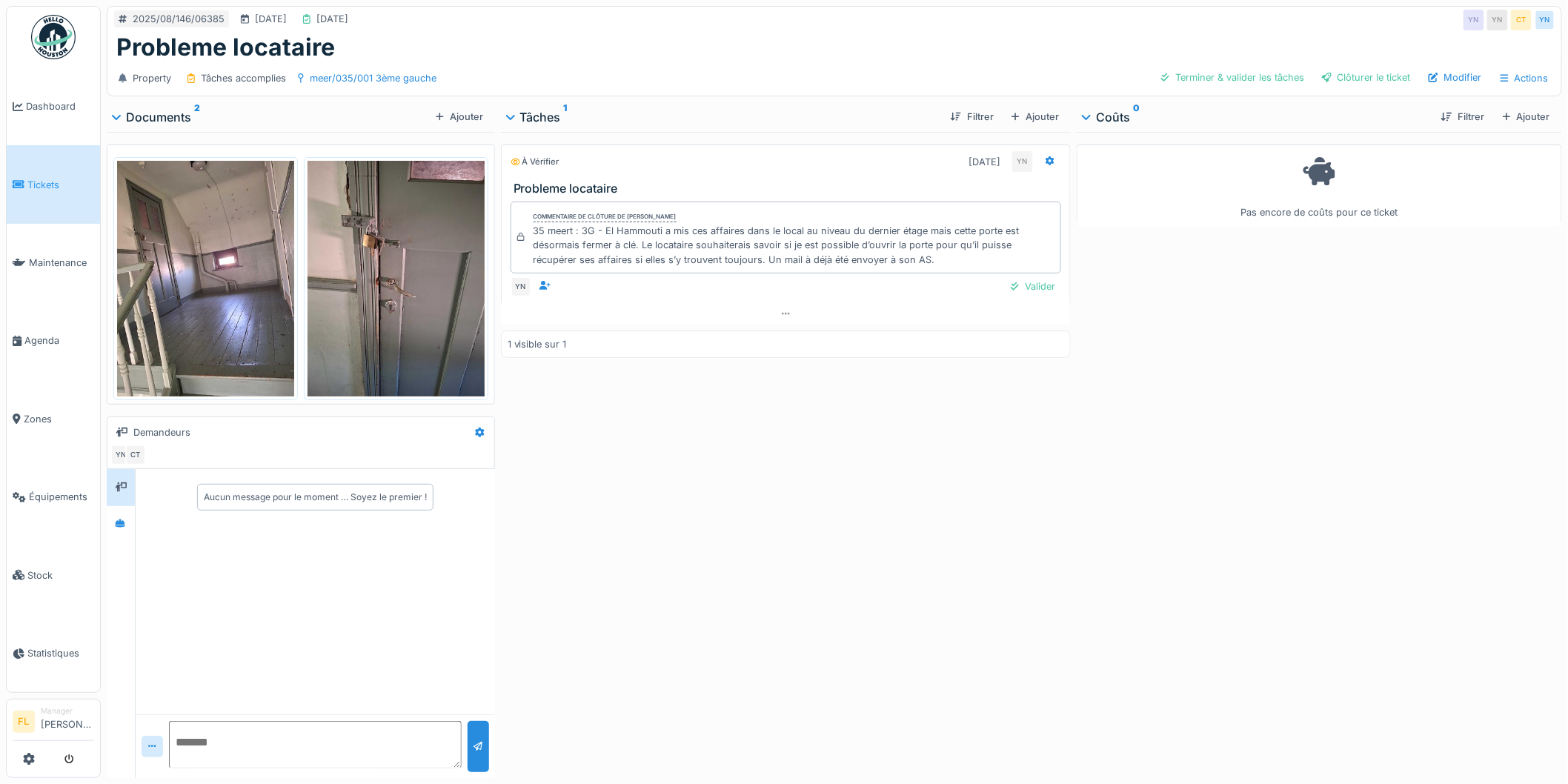
click at [535, 228] on div "35 meert : 3G - El Hammouti a mis ces affaires dans le local au niveau du derni…" at bounding box center [795, 245] width 522 height 43
click at [1031, 291] on div "Valider" at bounding box center [1033, 286] width 56 height 20
drag, startPoint x: 1187, startPoint y: 76, endPoint x: 1101, endPoint y: 102, distance: 89.8
click at [1186, 76] on div "Terminer & valider les tâches" at bounding box center [1232, 77] width 155 height 20
click at [747, 413] on div "À vérifier [DATE] YN Probleme locataire Commentaire de clôture de [PERSON_NAME]…" at bounding box center [786, 452] width 570 height 640
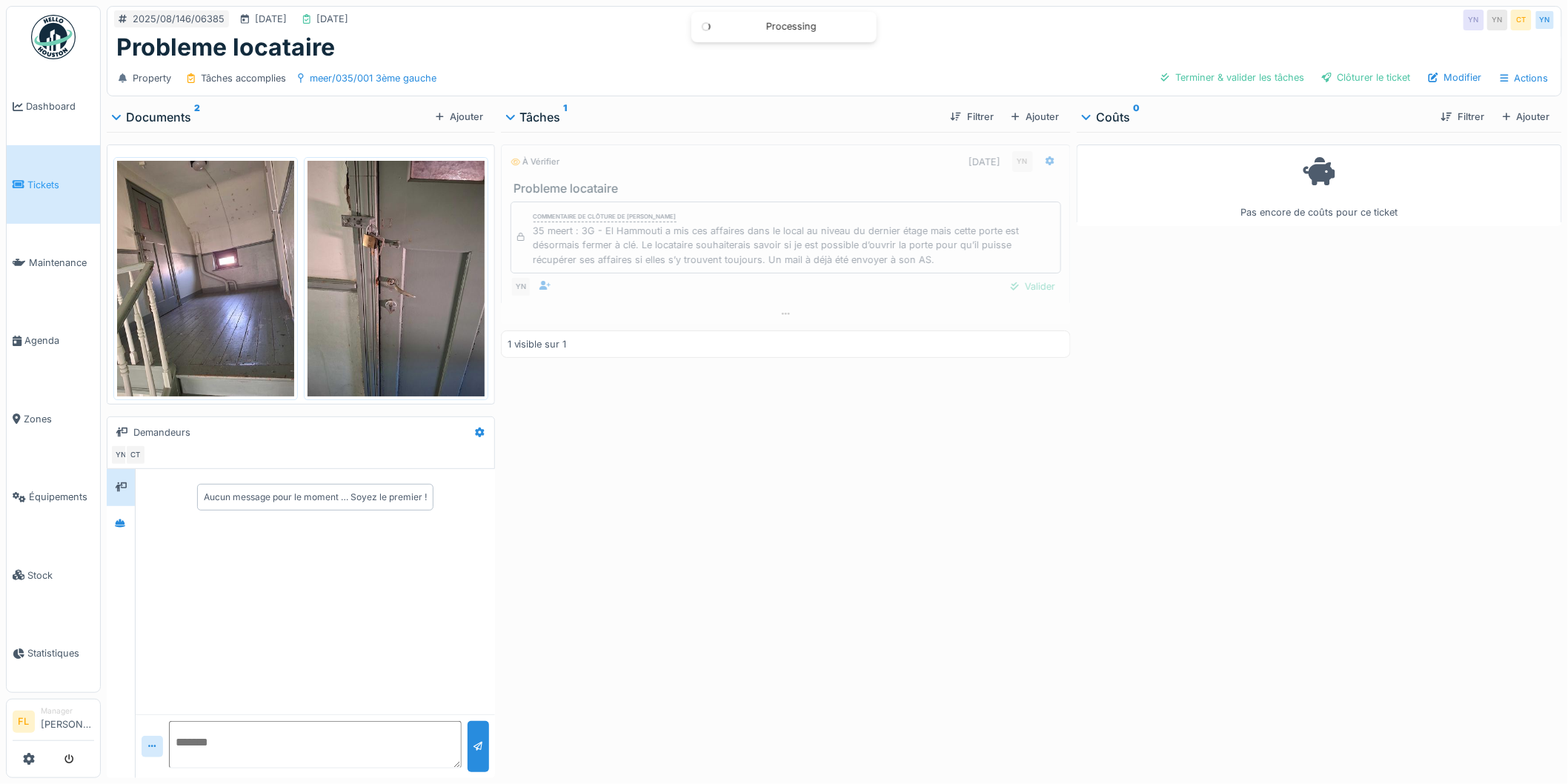
click at [609, 520] on div "À vérifier [DATE] YN Probleme locataire Commentaire de clôture de [PERSON_NAME]…" at bounding box center [786, 452] width 570 height 640
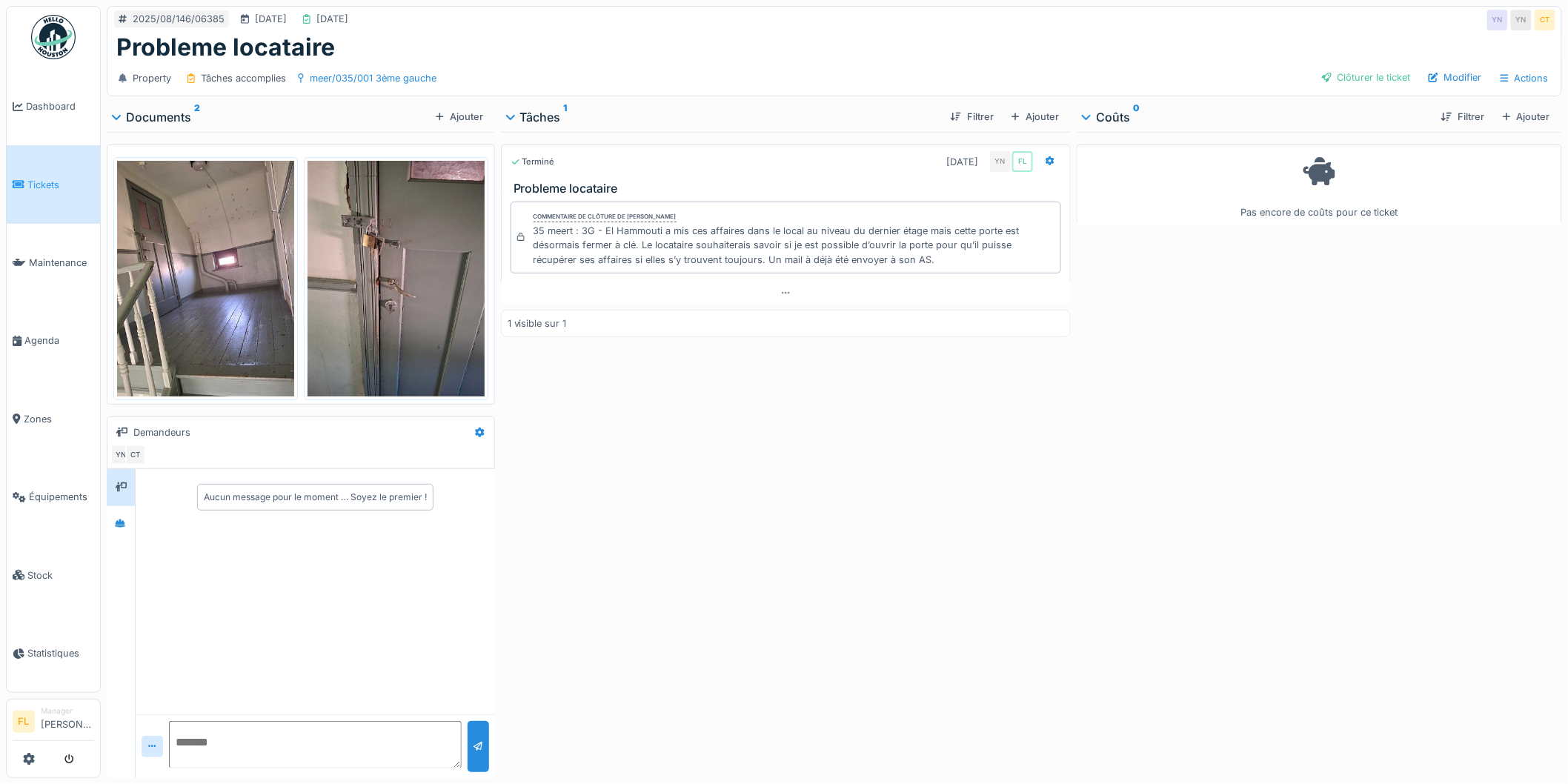
click at [1013, 111] on div "Ajouter" at bounding box center [1035, 116] width 59 height 20
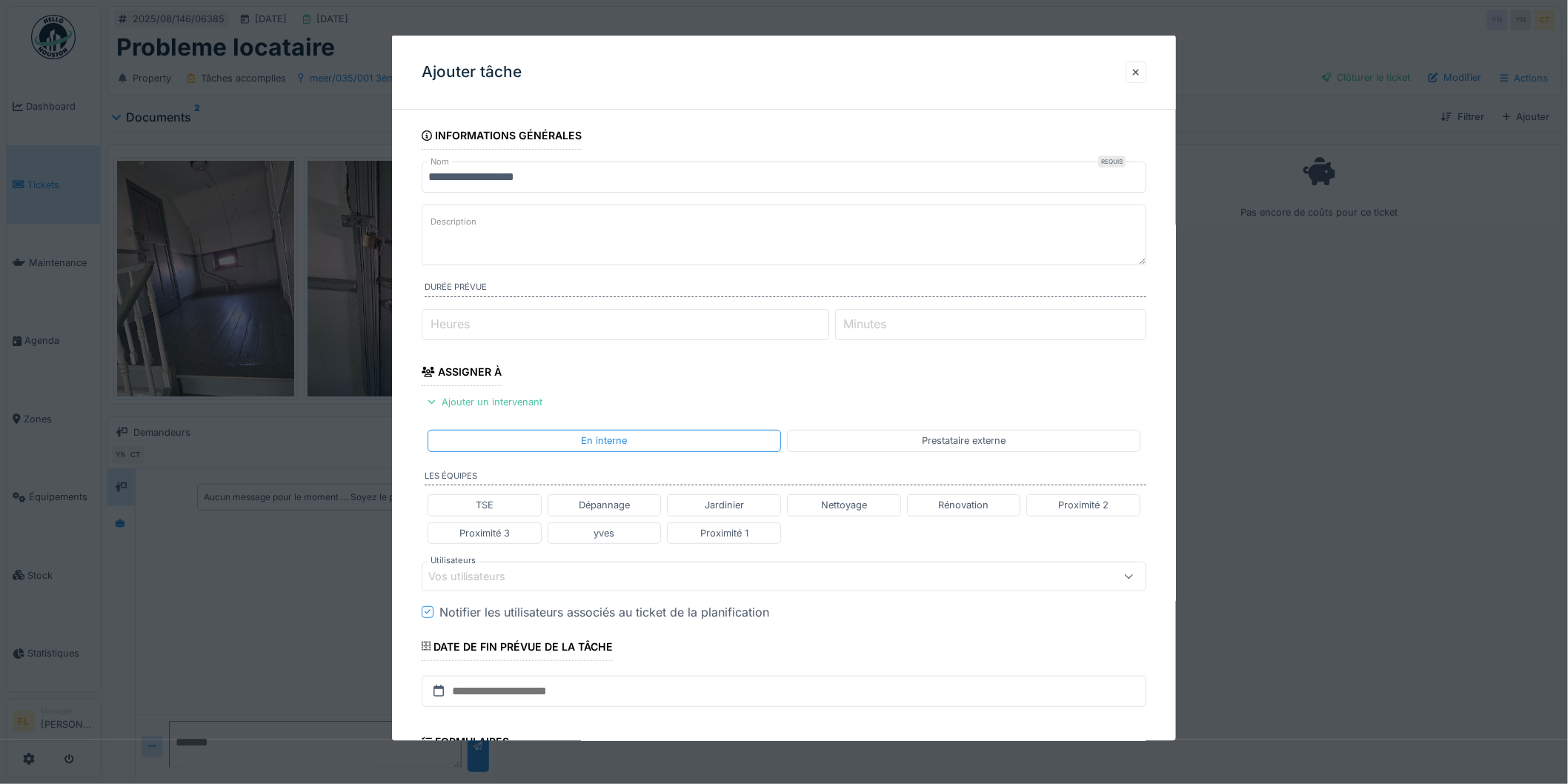
click at [587, 236] on textarea "Description" at bounding box center [784, 235] width 725 height 61
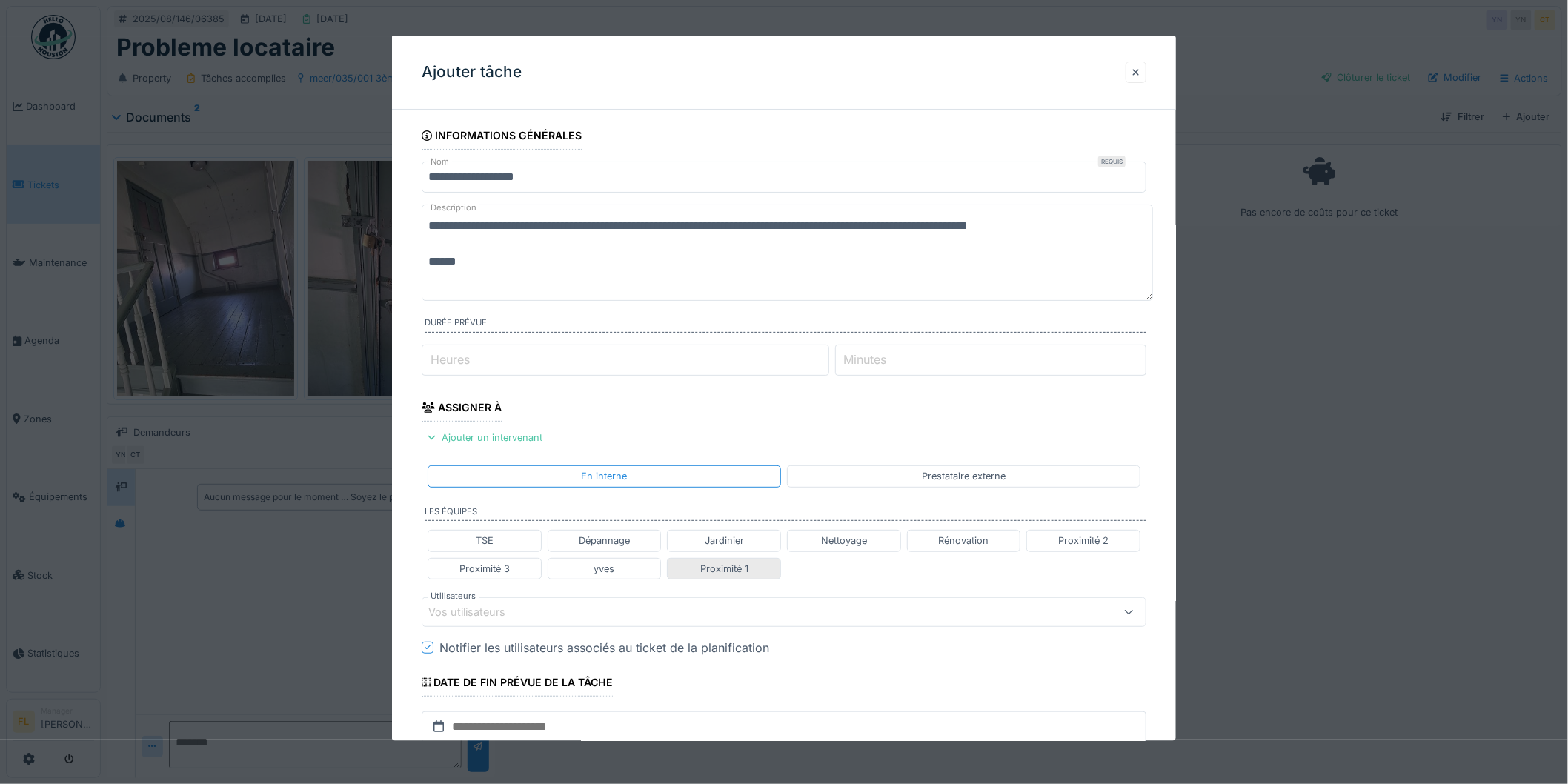
type textarea "**********"
click at [705, 570] on div "Proximité 1" at bounding box center [724, 568] width 48 height 14
type input "**********"
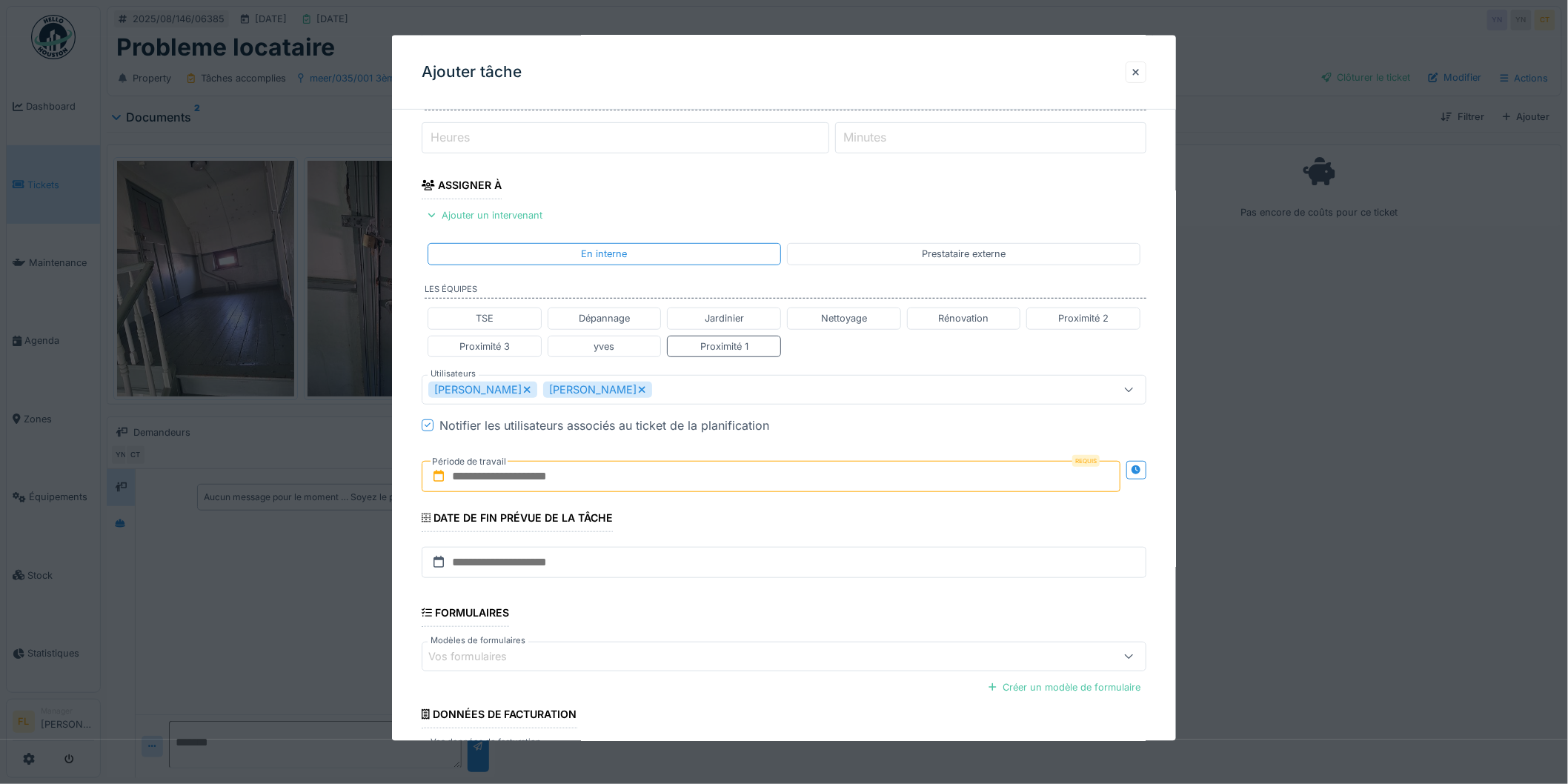
scroll to position [247, 0]
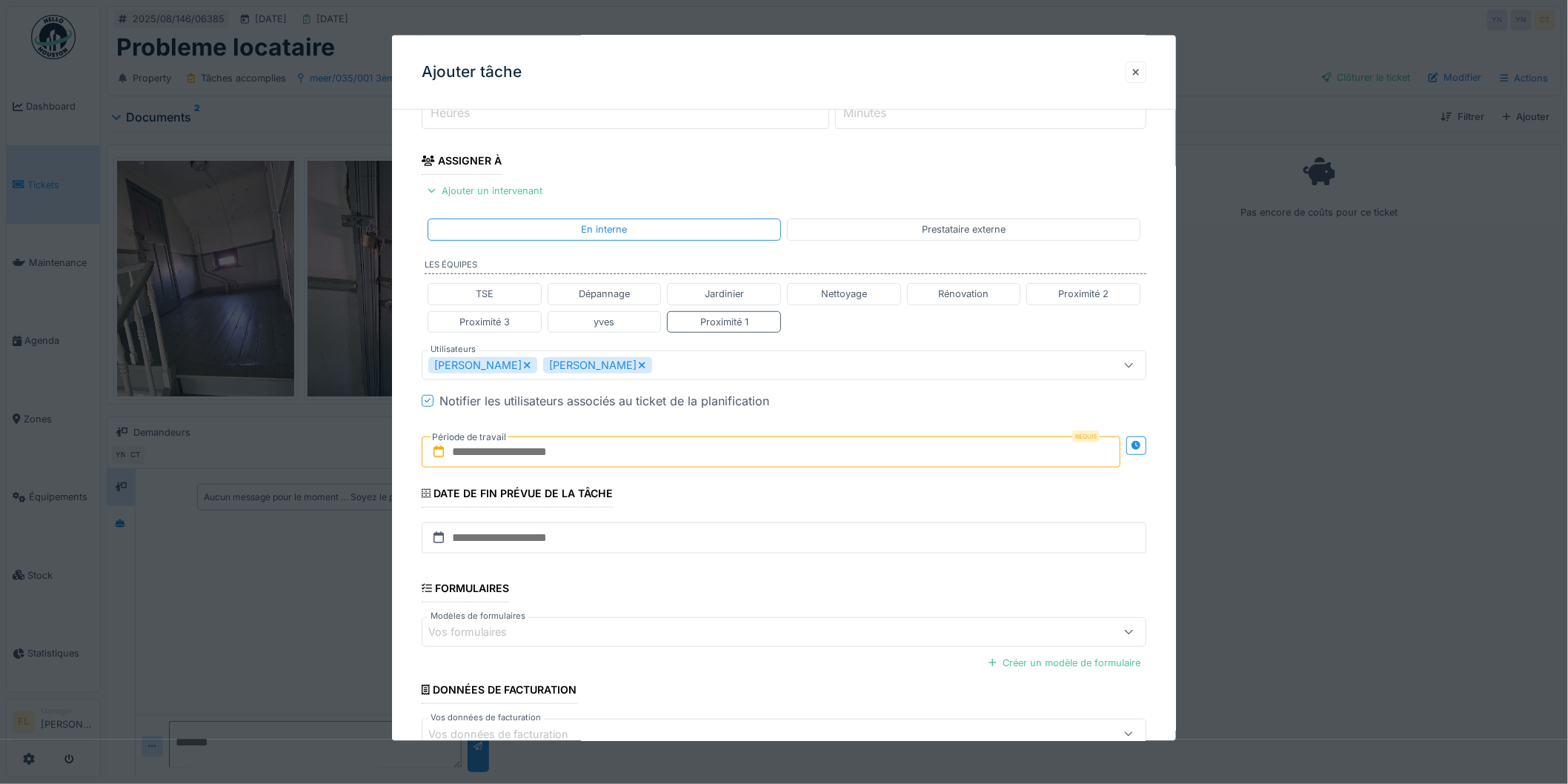
click at [548, 456] on input "text" at bounding box center [771, 451] width 699 height 31
drag, startPoint x: 727, startPoint y: 595, endPoint x: 738, endPoint y: 596, distance: 11.0
click at [729, 595] on div "12" at bounding box center [726, 597] width 20 height 21
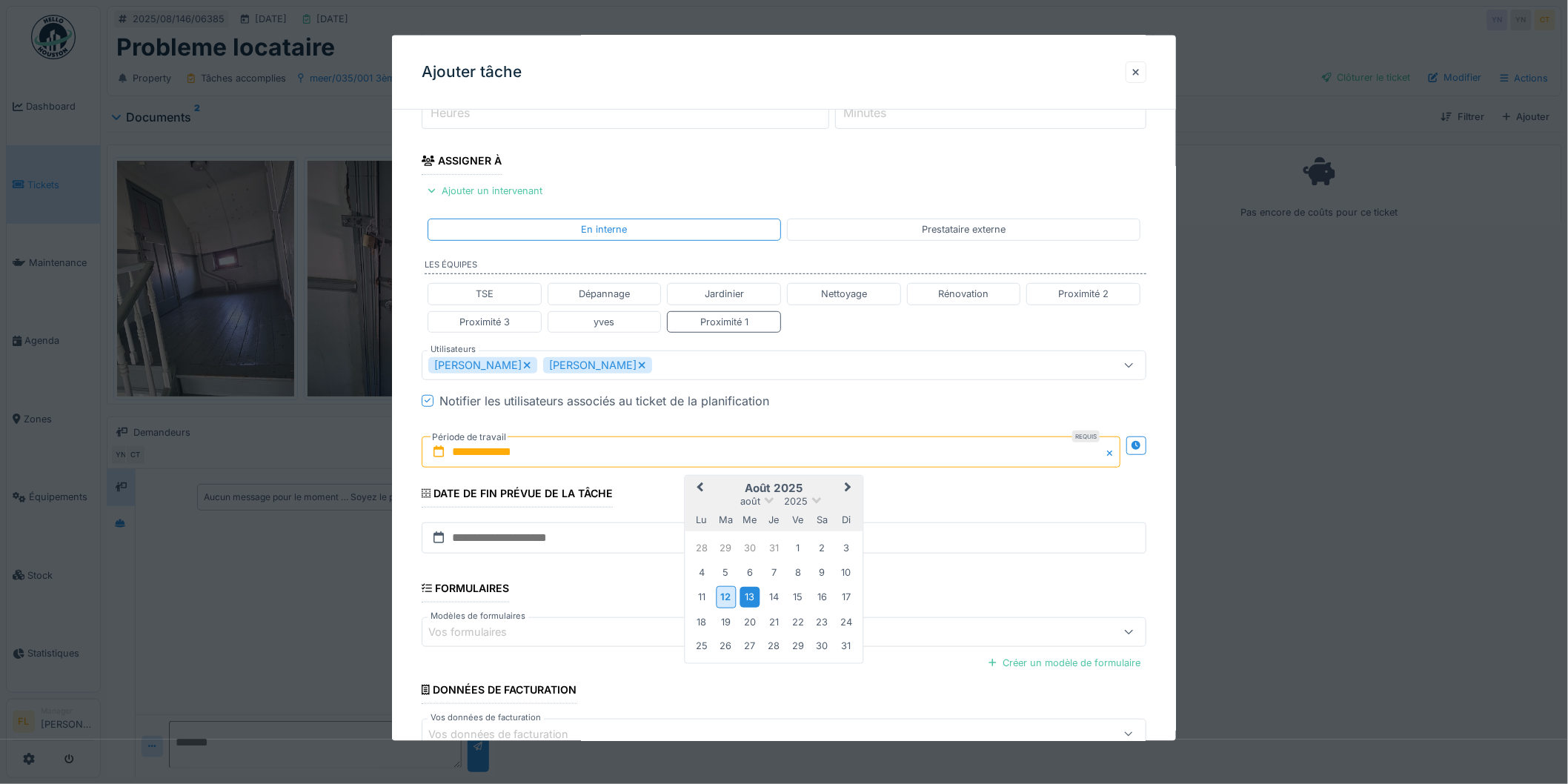
click at [752, 598] on div "13" at bounding box center [749, 596] width 20 height 20
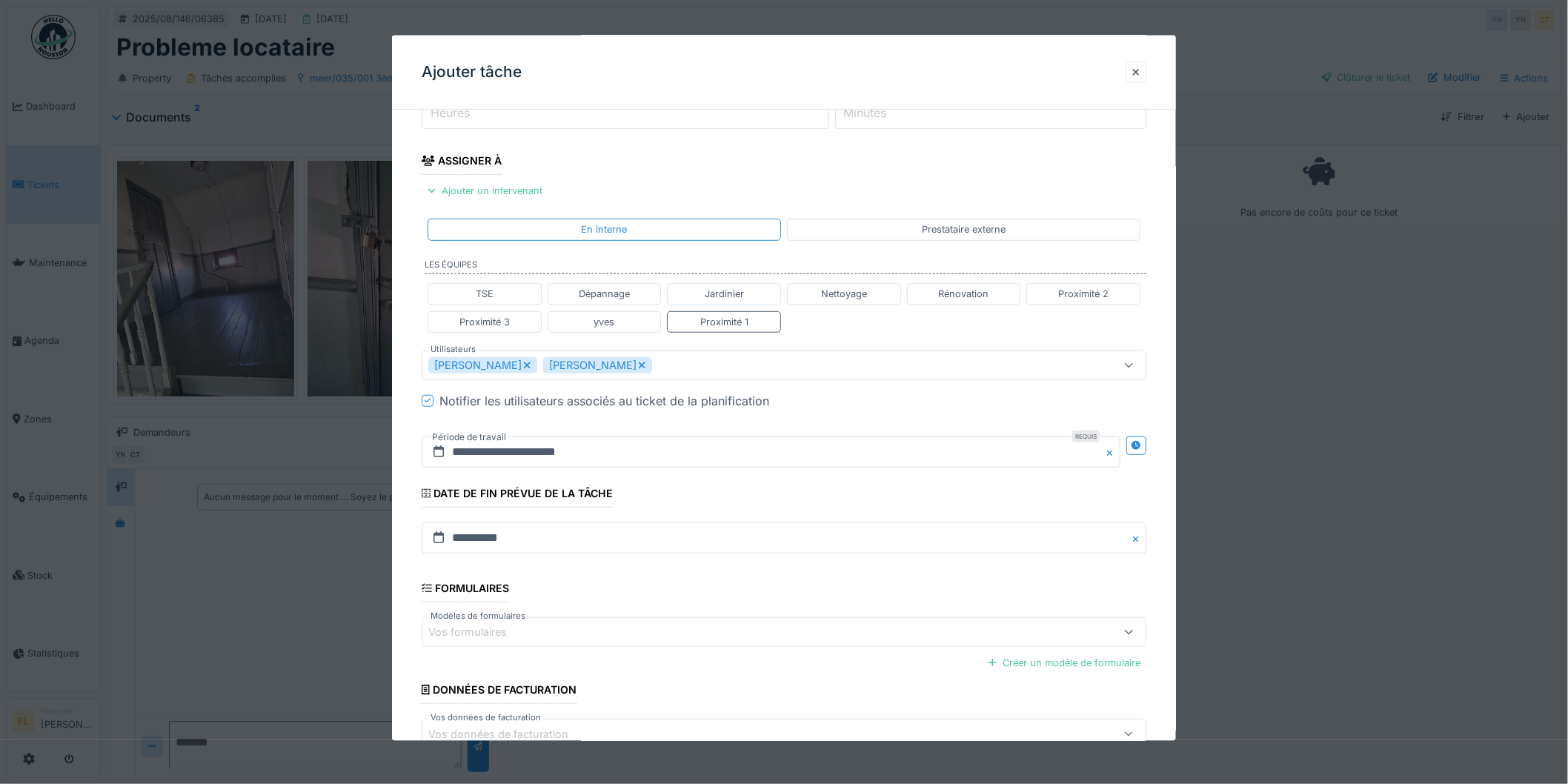
click at [751, 500] on fieldset "**********" at bounding box center [784, 339] width 725 height 929
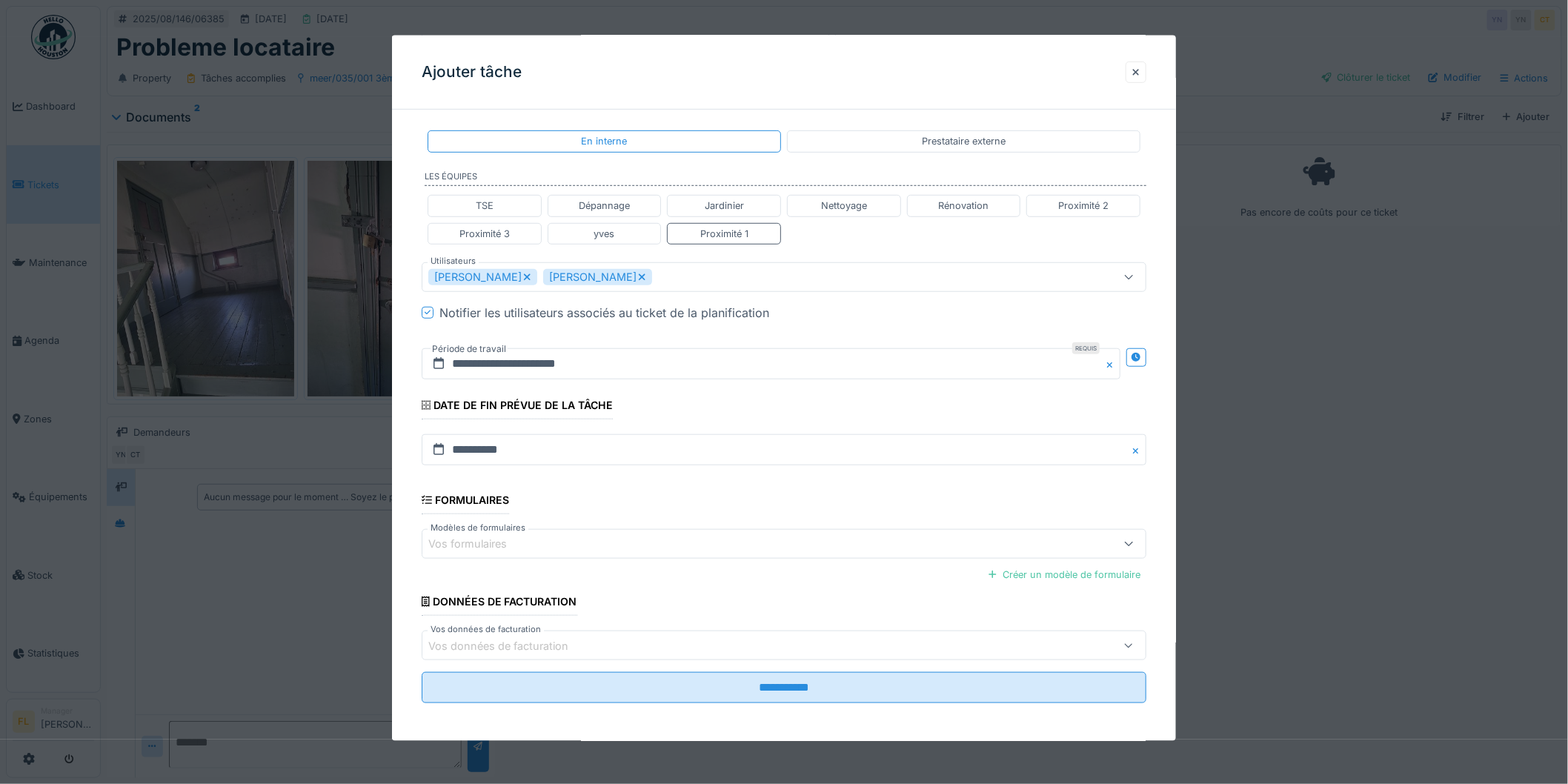
scroll to position [340, 0]
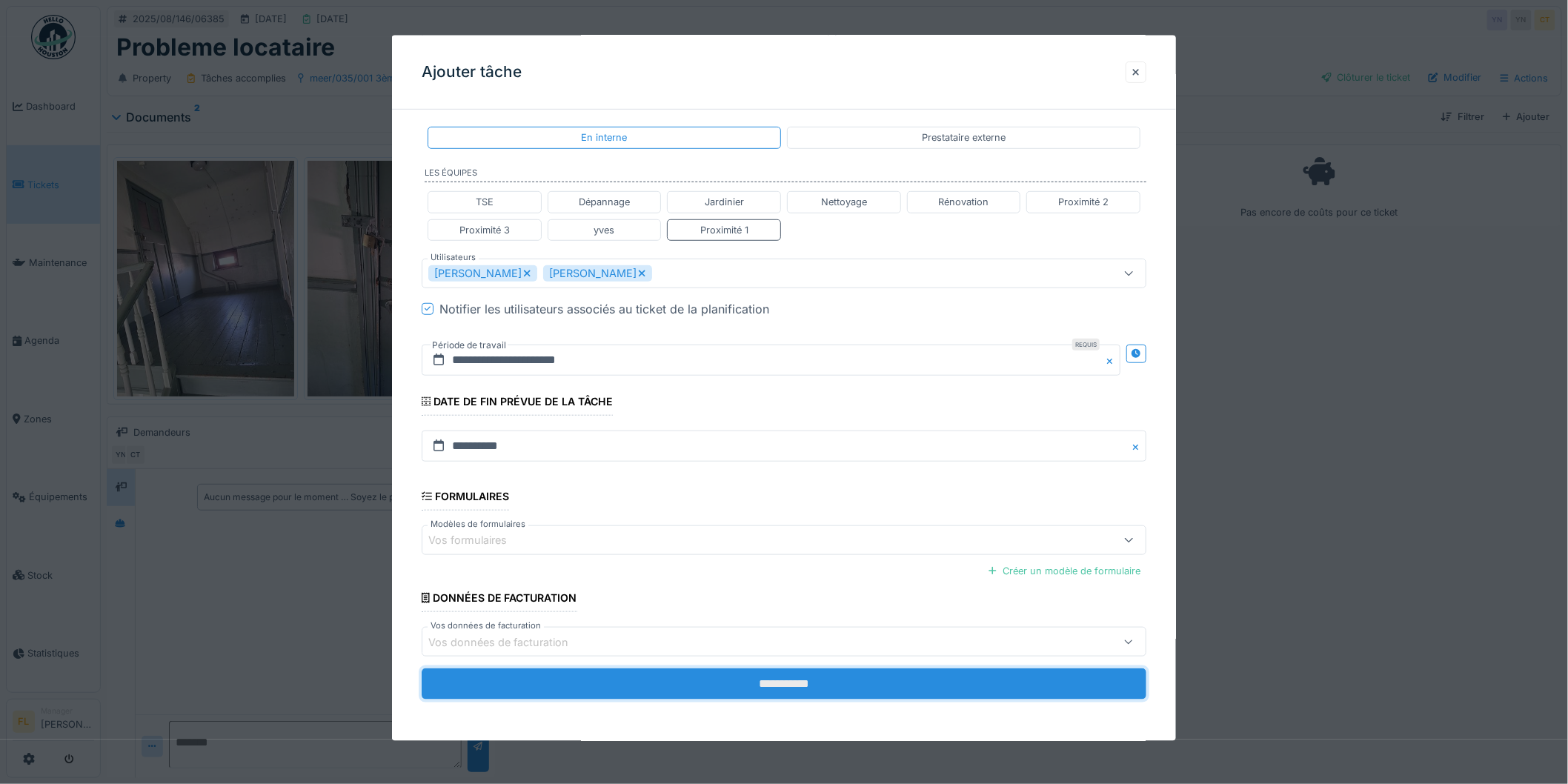
click at [701, 693] on input "**********" at bounding box center [784, 684] width 725 height 31
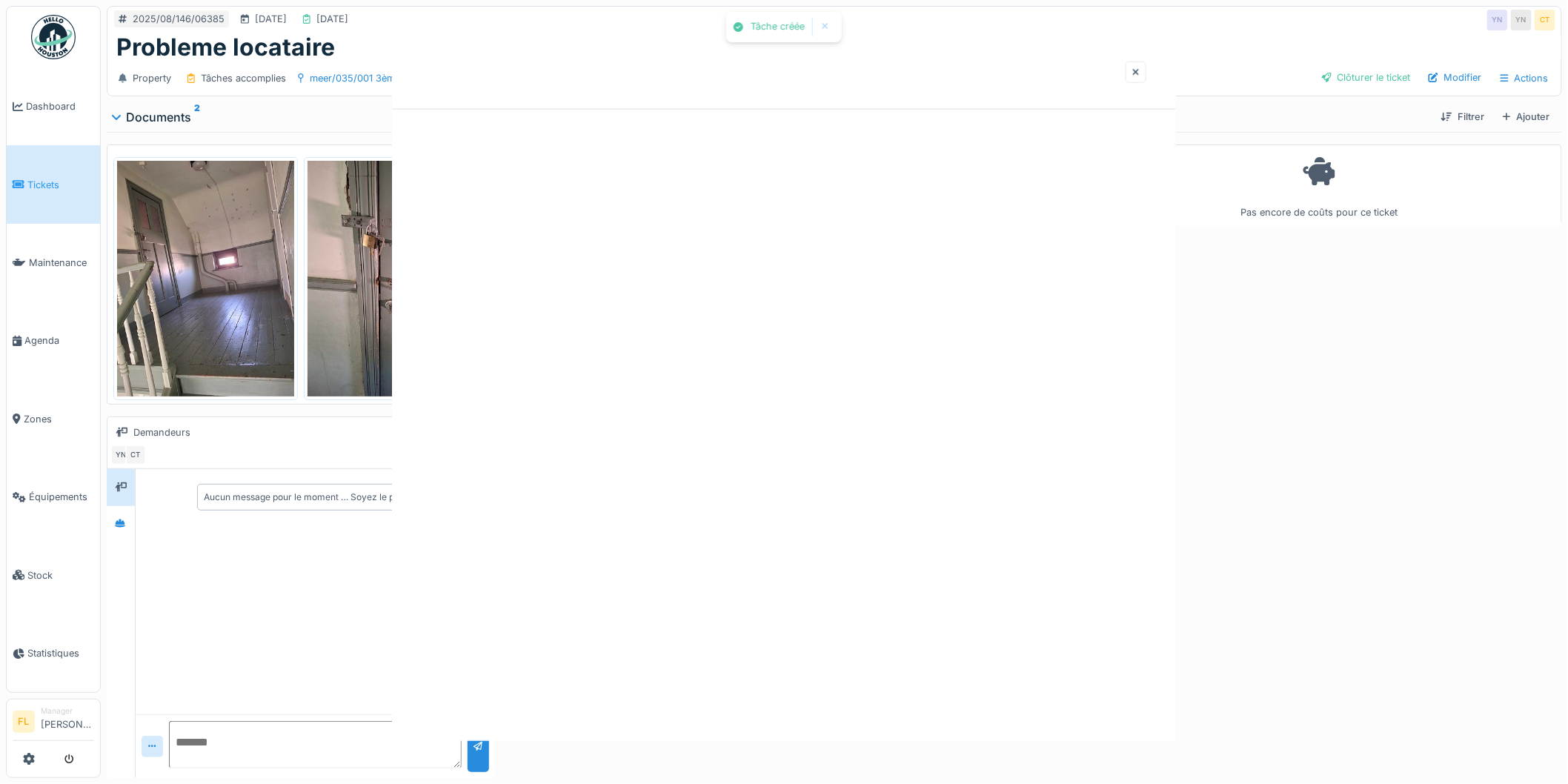
scroll to position [0, 0]
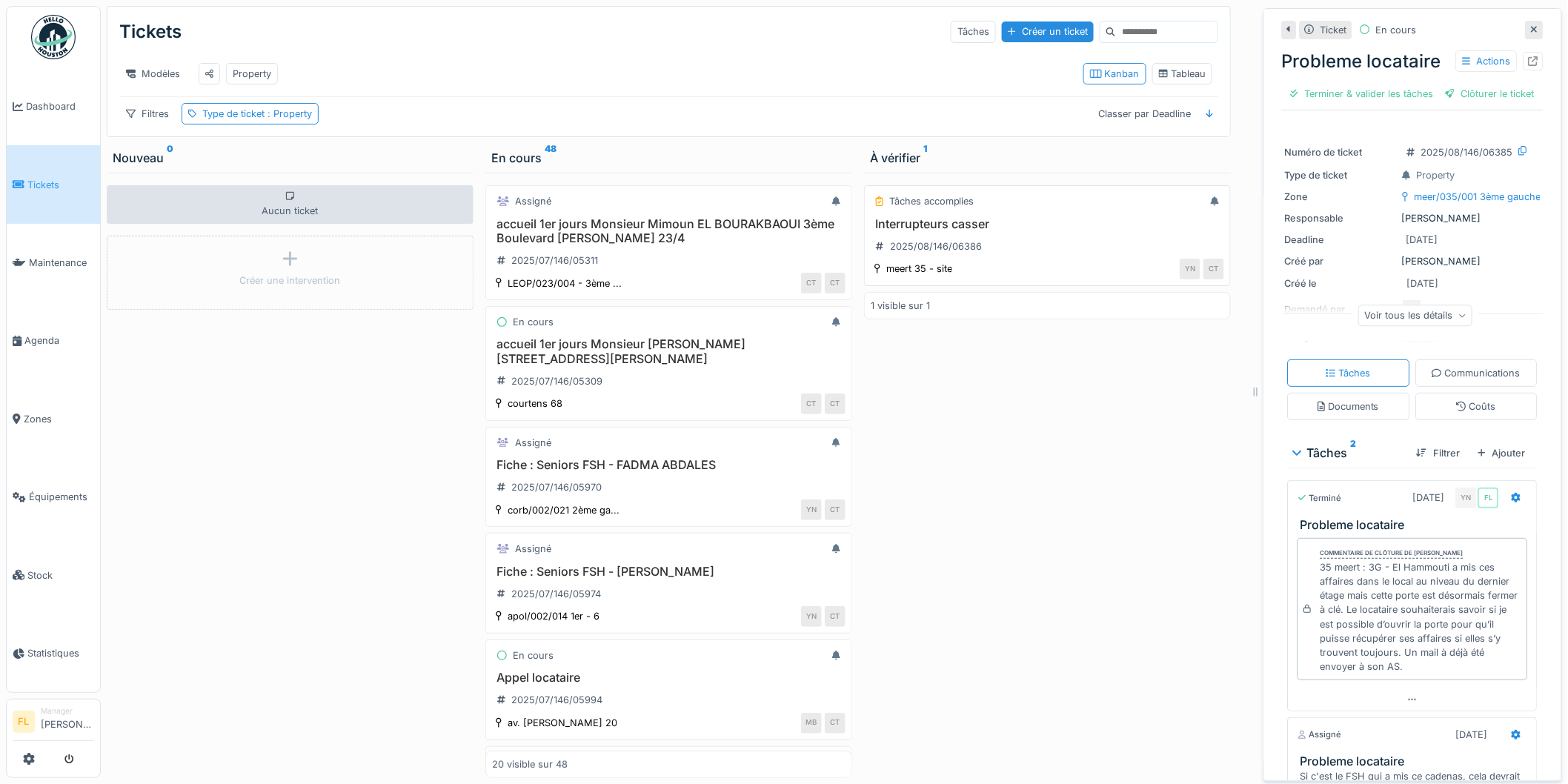
click at [964, 232] on h3 "Interrupteurs casser" at bounding box center [1047, 223] width 353 height 14
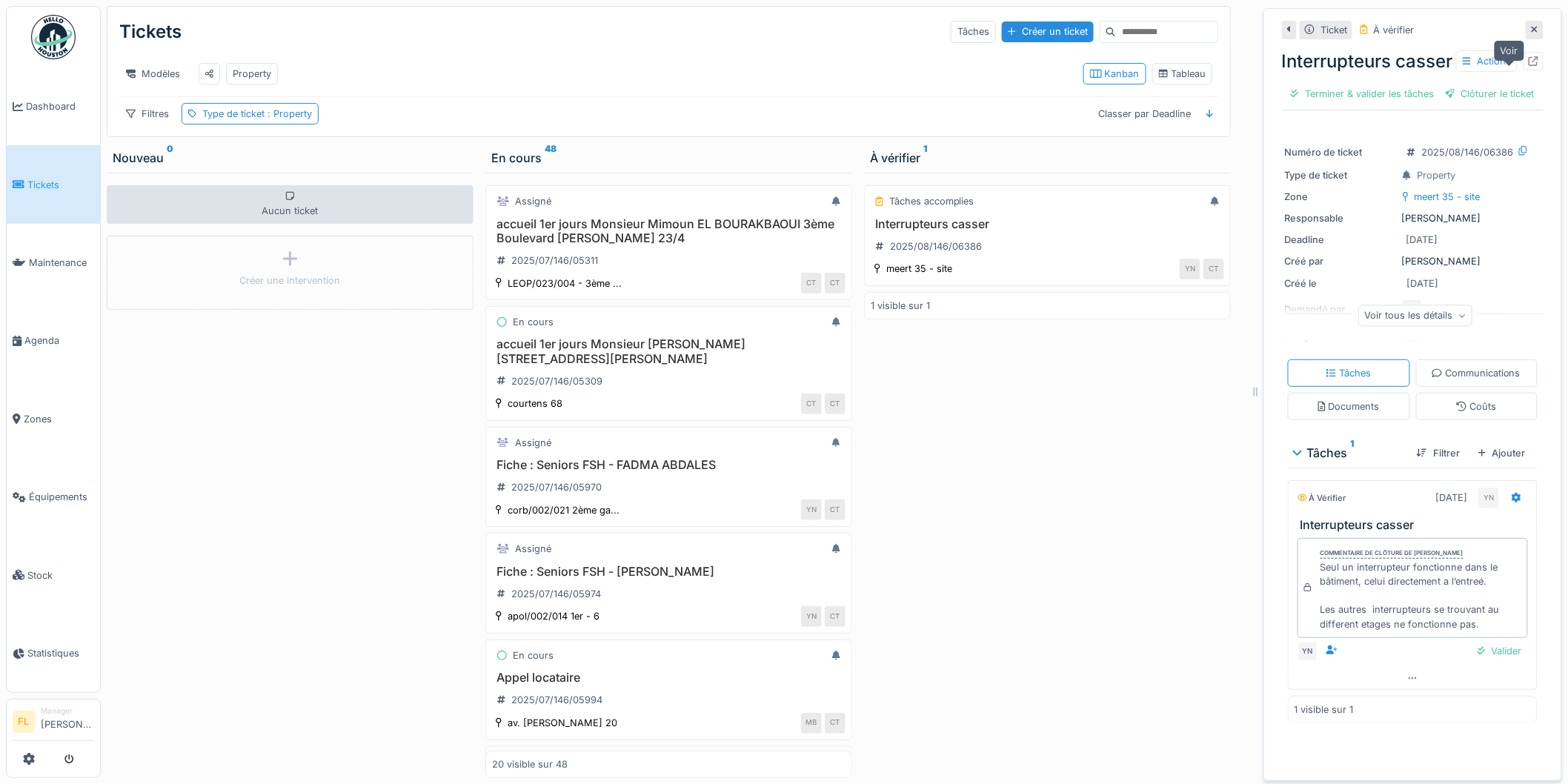
click at [1529, 66] on icon at bounding box center [1534, 61] width 10 height 10
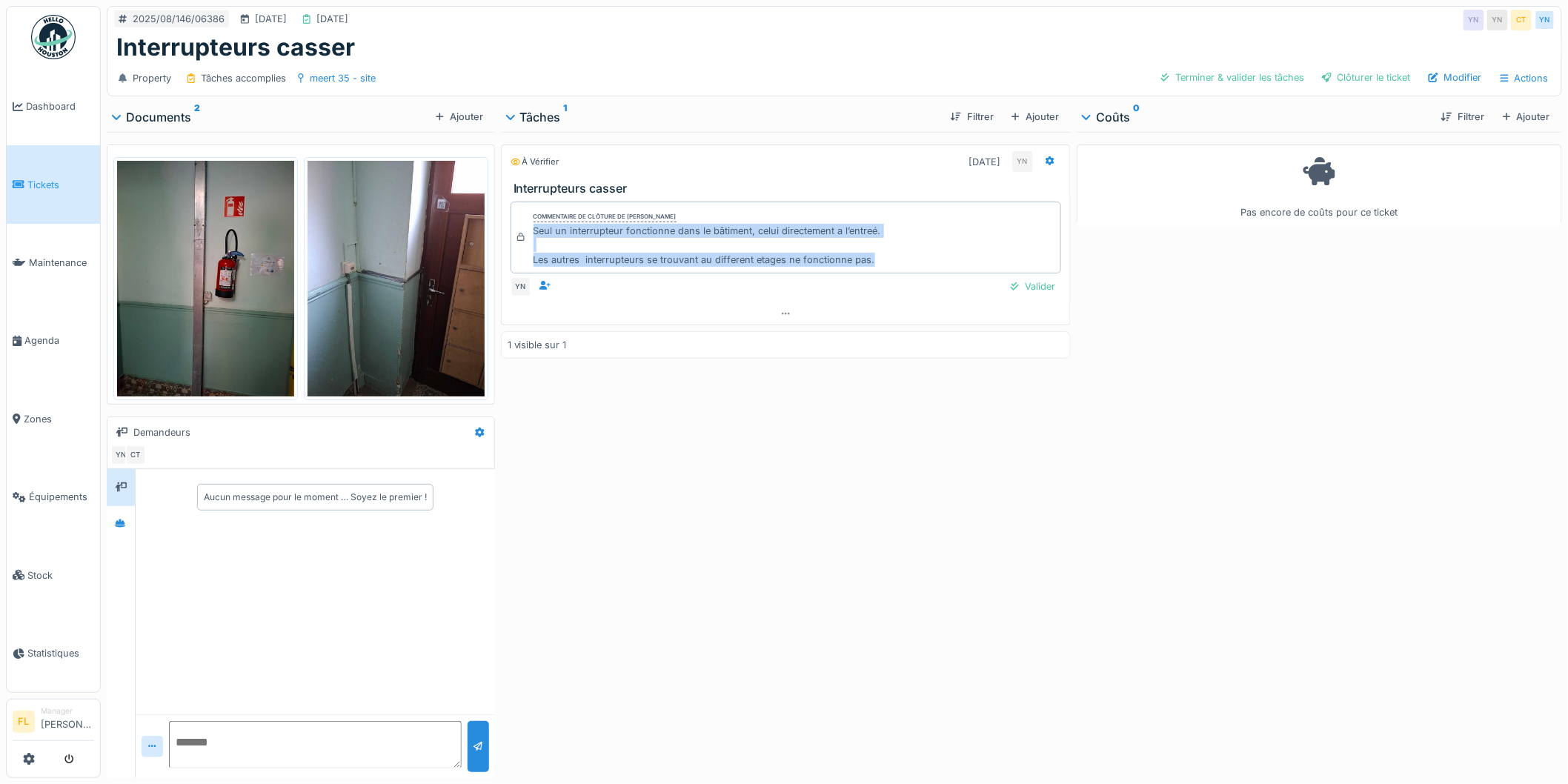
drag, startPoint x: 531, startPoint y: 227, endPoint x: 881, endPoint y: 260, distance: 351.6
click at [881, 260] on div "Commentaire de clôture de [PERSON_NAME] Seul un interrupteur fonctionne dans le…" at bounding box center [786, 237] width 552 height 71
drag, startPoint x: 565, startPoint y: 262, endPoint x: 886, endPoint y: 269, distance: 321.1
click at [886, 269] on div "Commentaire de clôture de [PERSON_NAME] Seul un interrupteur fonctionne dans le…" at bounding box center [786, 237] width 552 height 71
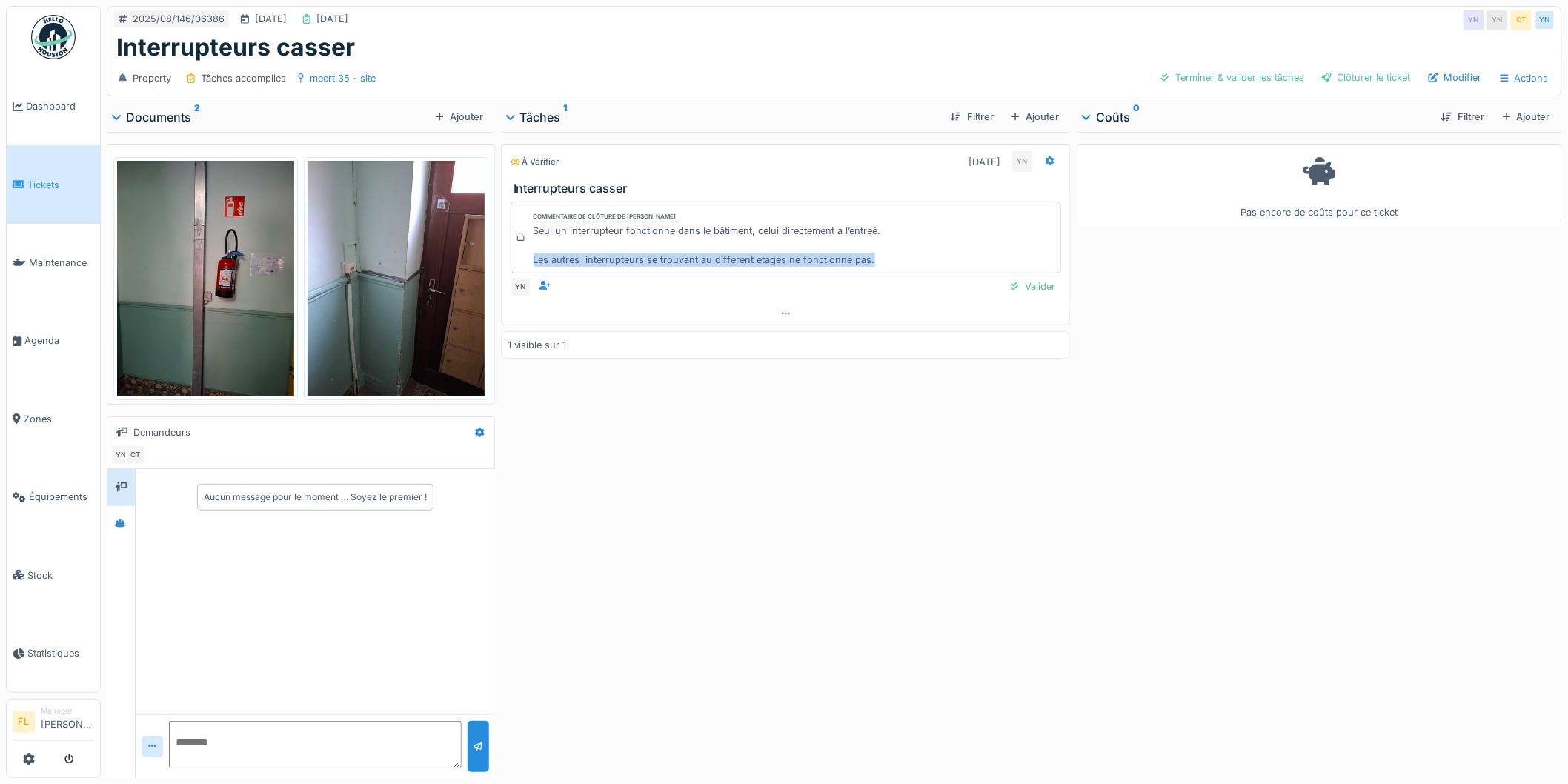
click at [208, 262] on img at bounding box center [206, 279] width 177 height 236
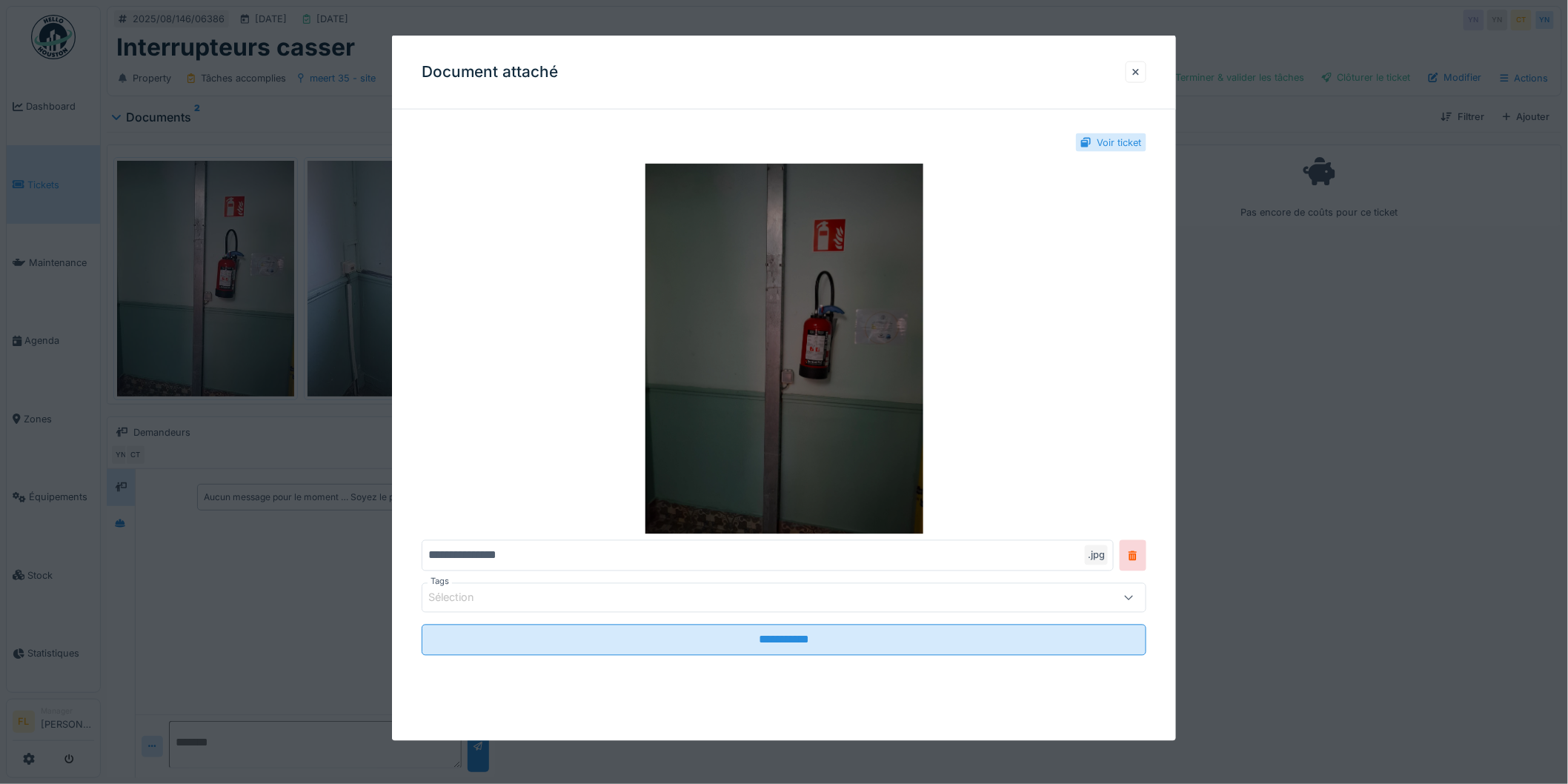
click at [1017, 297] on img at bounding box center [784, 349] width 725 height 370
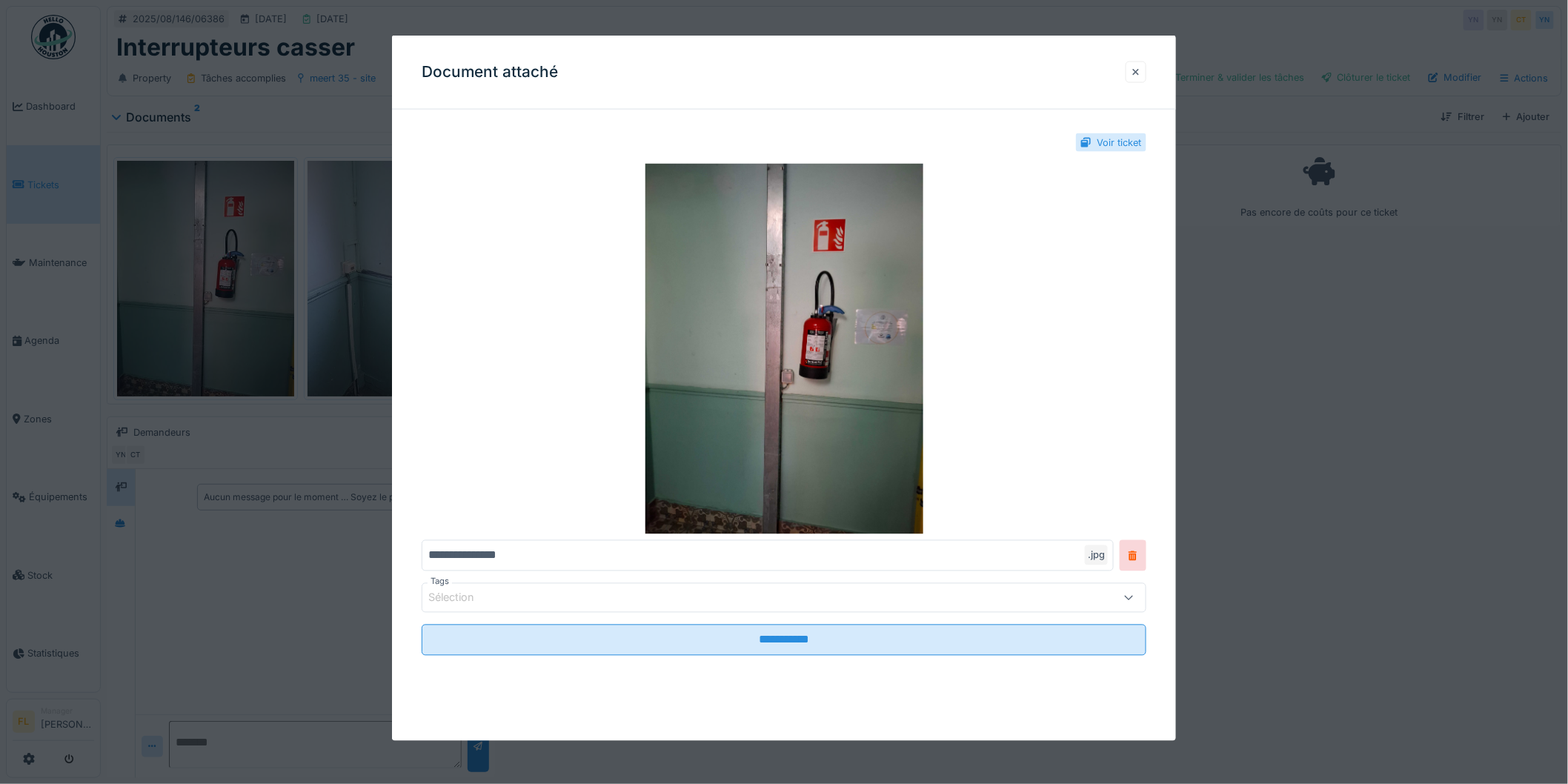
click at [1140, 76] on div at bounding box center [1136, 71] width 7 height 14
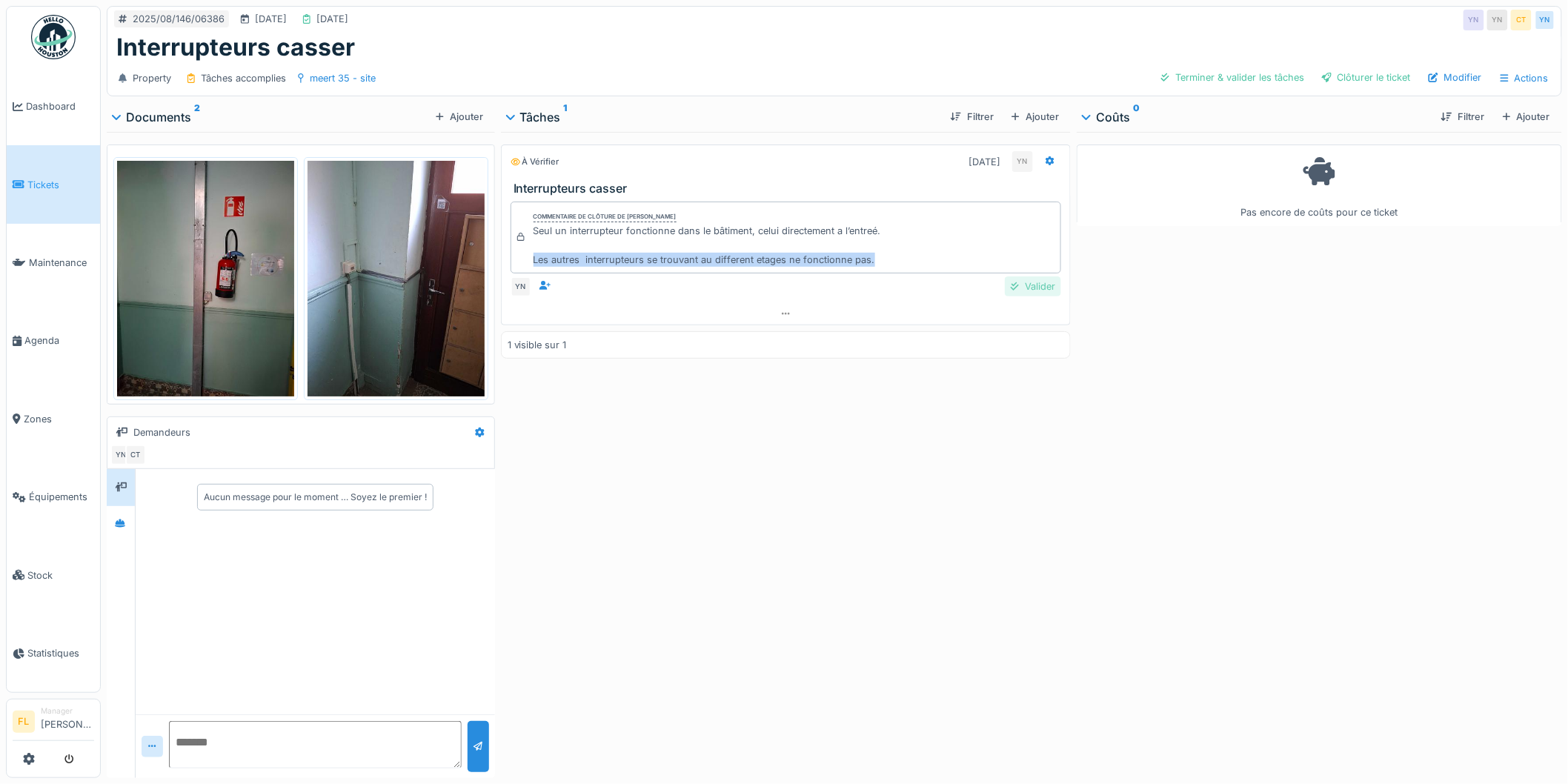
click at [1020, 288] on div "Valider" at bounding box center [1033, 286] width 56 height 20
drag, startPoint x: 1352, startPoint y: 74, endPoint x: 249, endPoint y: 535, distance: 1195.5
click at [364, 524] on div "2025/08/146/06386 18/08/2025 11/08/2025 YN YN CT Interrupteurs casser Property …" at bounding box center [834, 392] width 1467 height 784
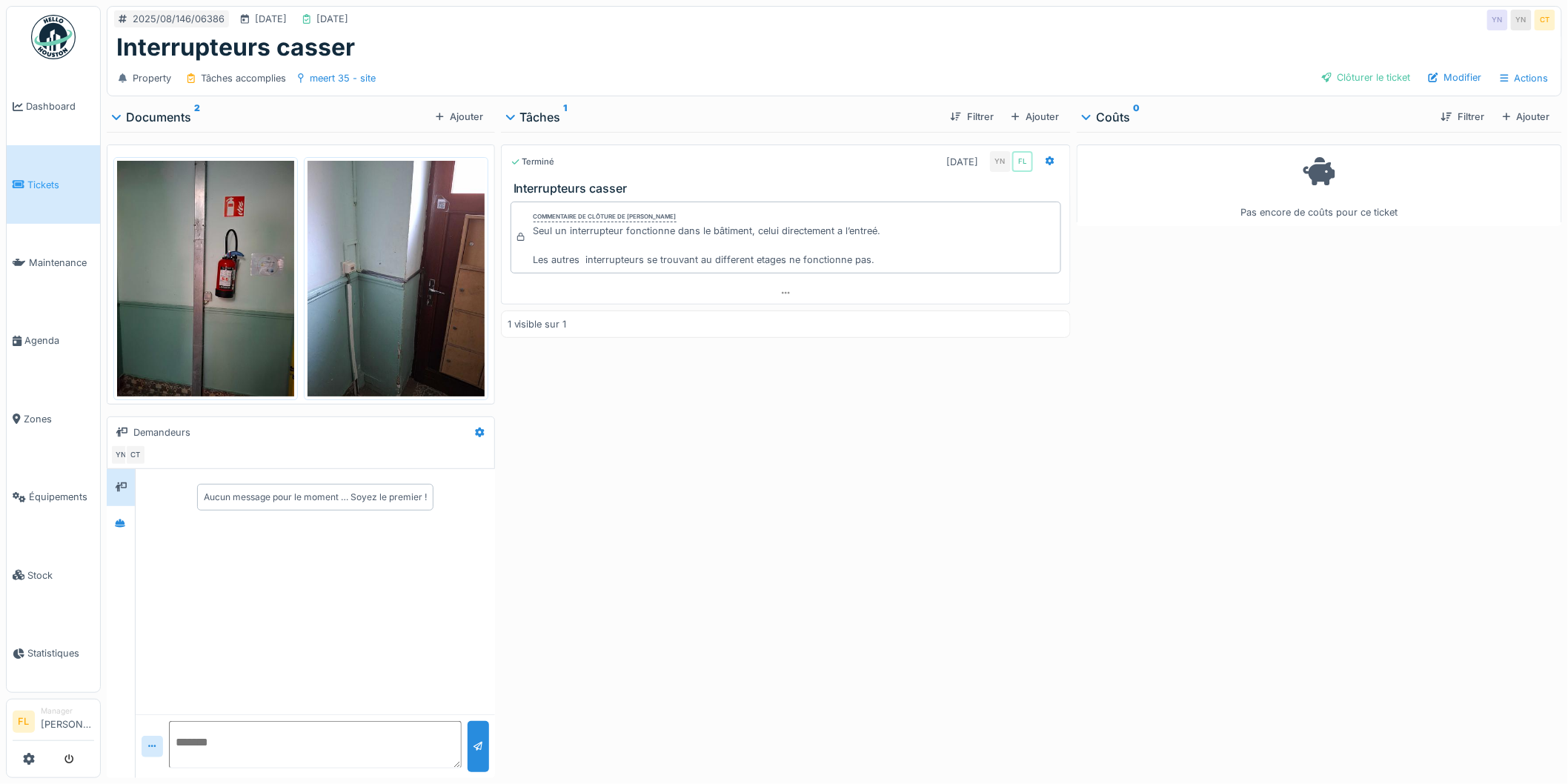
click at [239, 751] on textarea at bounding box center [315, 745] width 292 height 47
type textarea "**********"
click at [478, 743] on div at bounding box center [479, 747] width 21 height 51
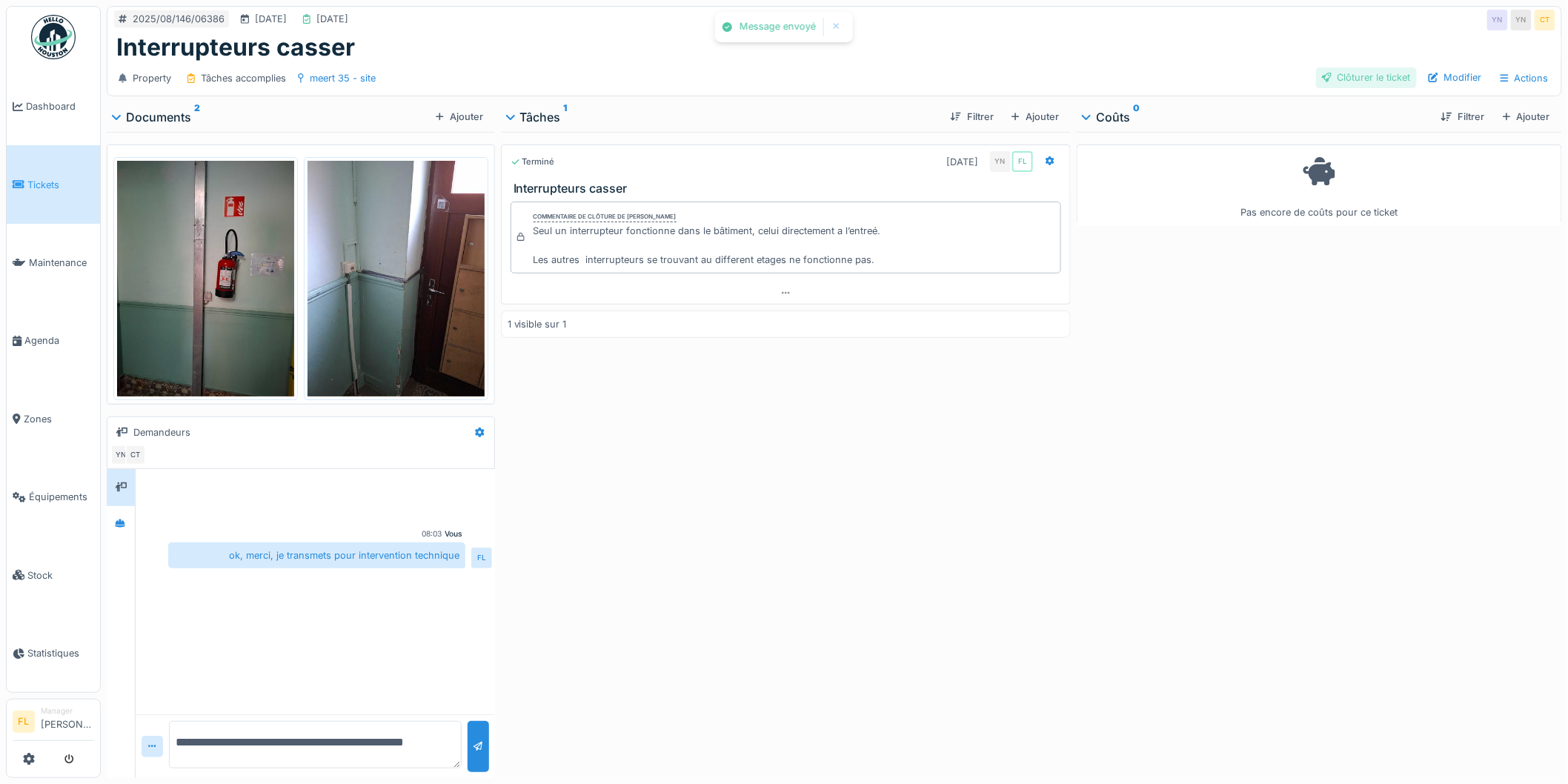
click at [1367, 79] on div "Clôturer le ticket" at bounding box center [1367, 77] width 101 height 20
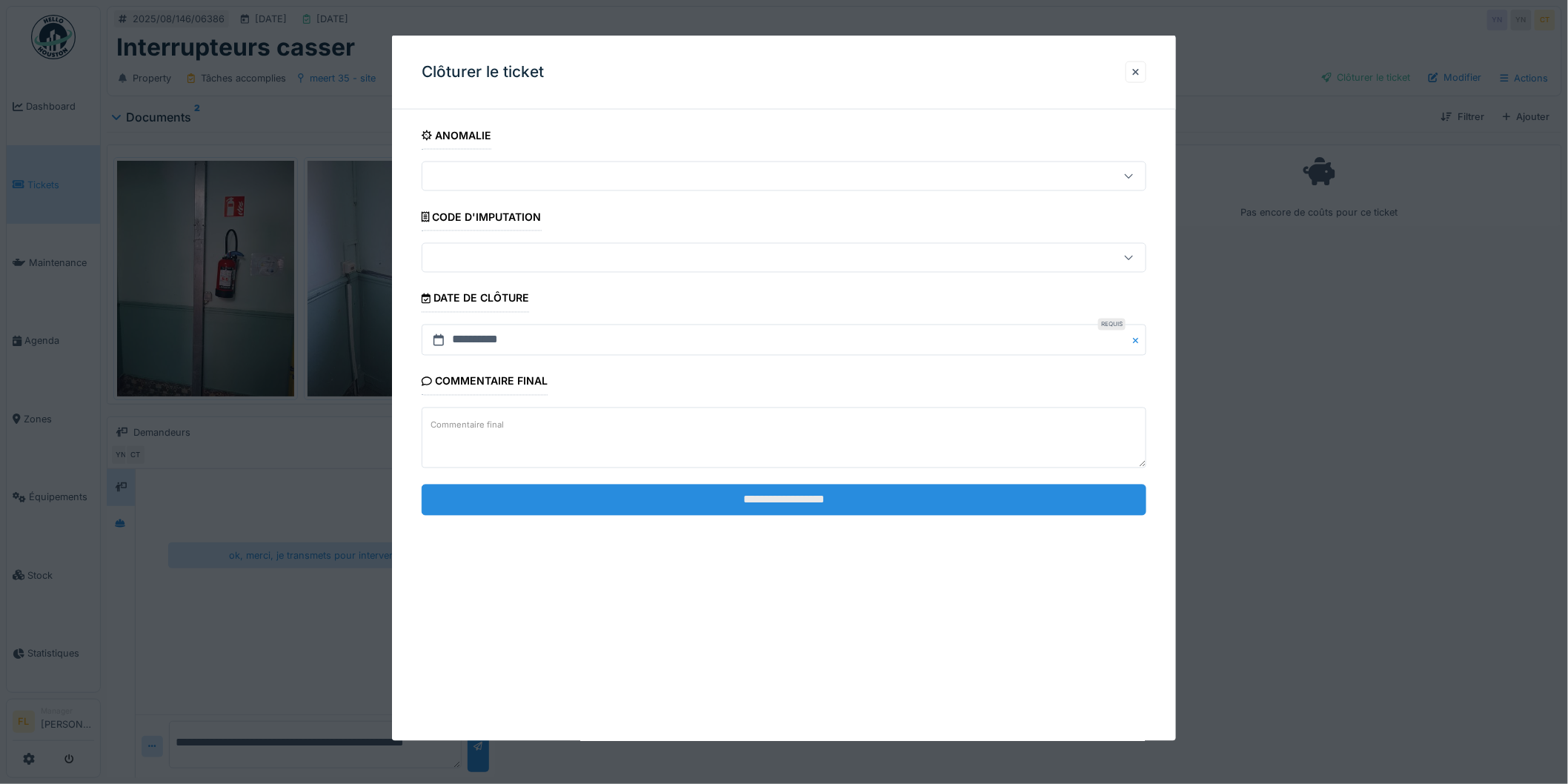
click at [933, 506] on input "**********" at bounding box center [784, 500] width 725 height 31
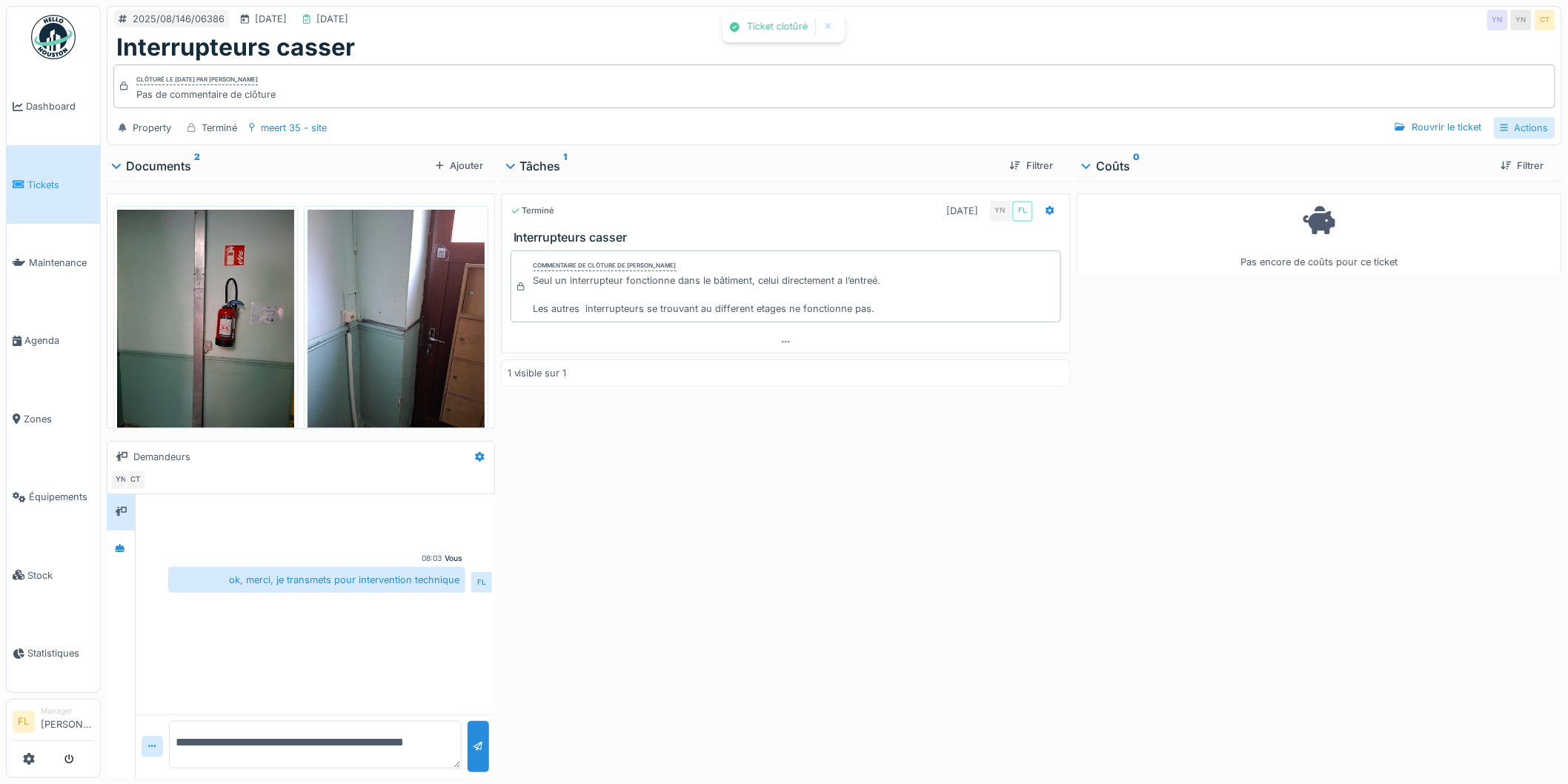
click at [1510, 126] on div "Actions" at bounding box center [1525, 128] width 62 height 21
click at [1456, 163] on div "Rapport d'intervention" at bounding box center [1461, 161] width 132 height 22
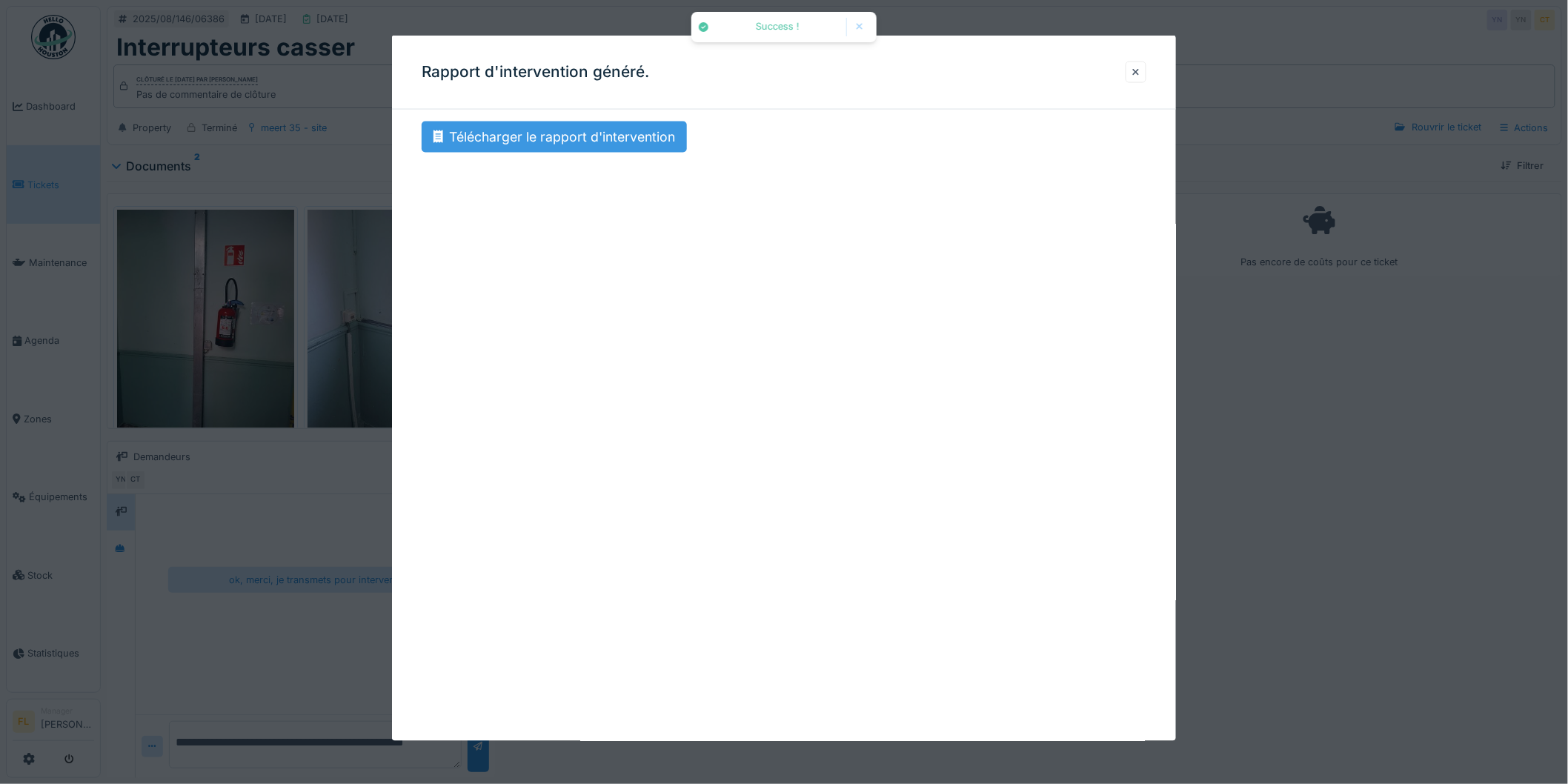
click at [609, 142] on div "Télécharger le rapport d'intervention" at bounding box center [554, 137] width 266 height 31
drag, startPoint x: 1142, startPoint y: 71, endPoint x: 886, endPoint y: 54, distance: 256.6
click at [1140, 71] on div at bounding box center [1136, 71] width 7 height 14
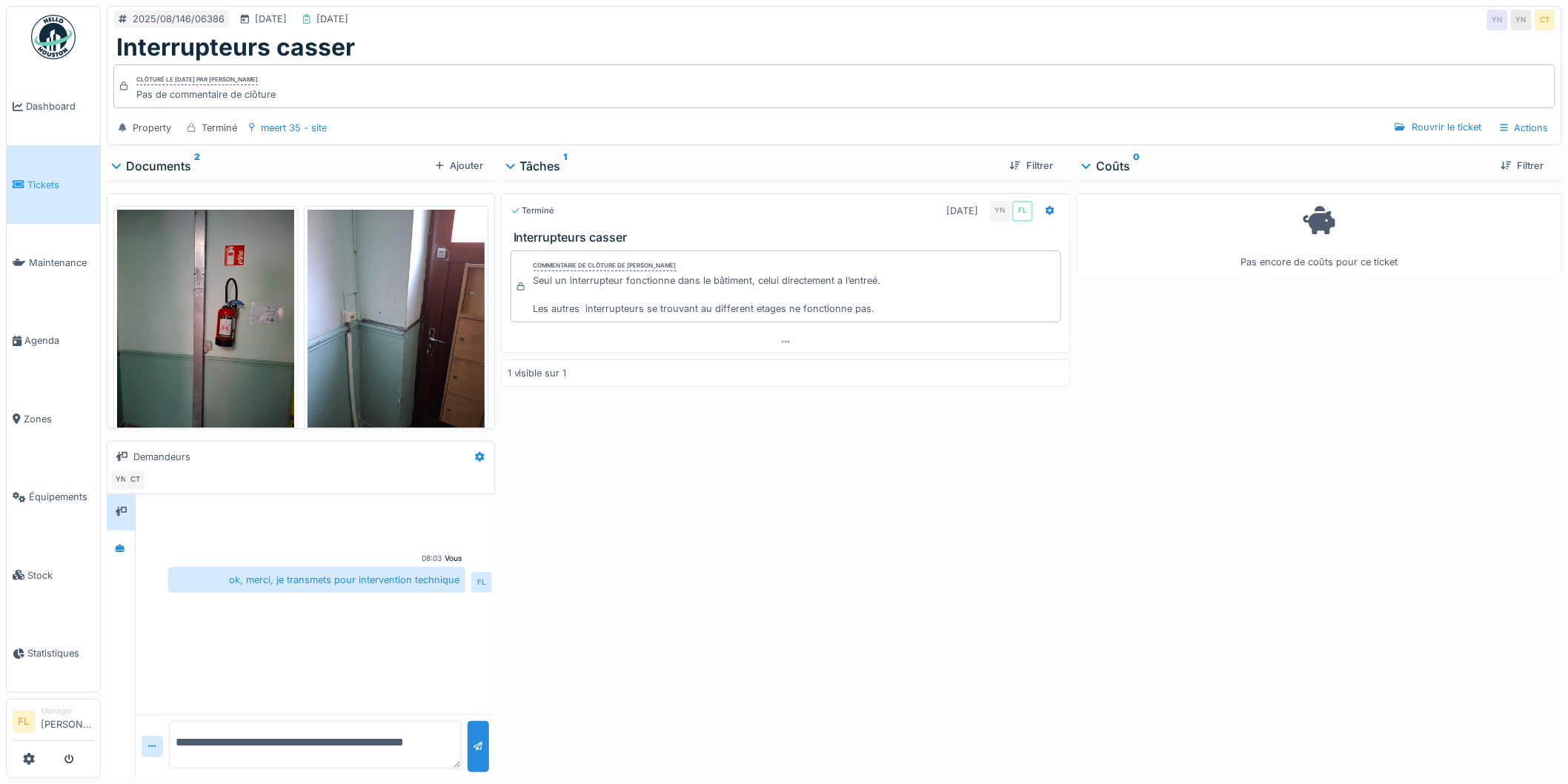
click at [41, 181] on span "Tickets" at bounding box center [61, 184] width 67 height 14
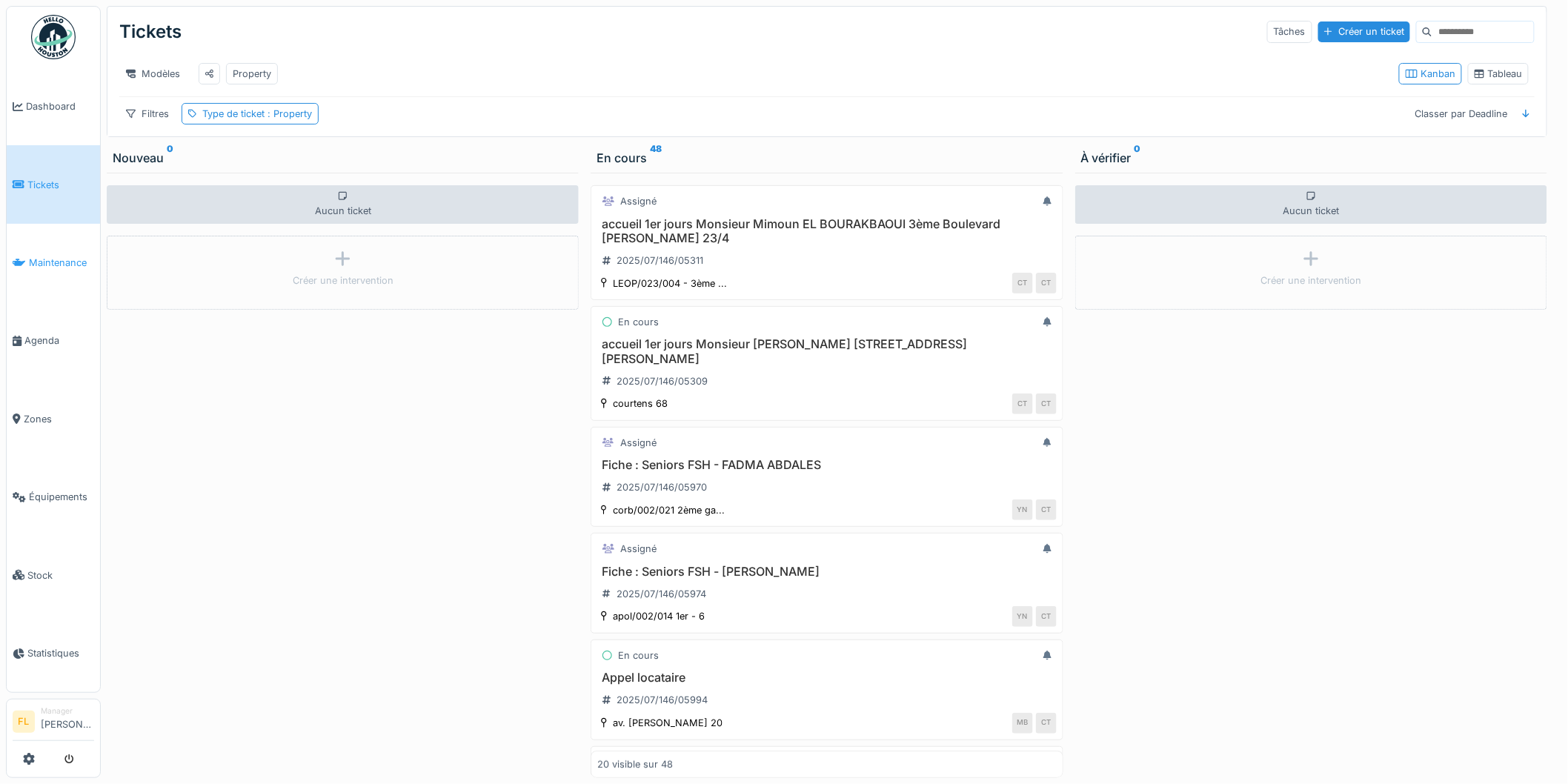
click at [55, 256] on span "Maintenance" at bounding box center [62, 262] width 65 height 14
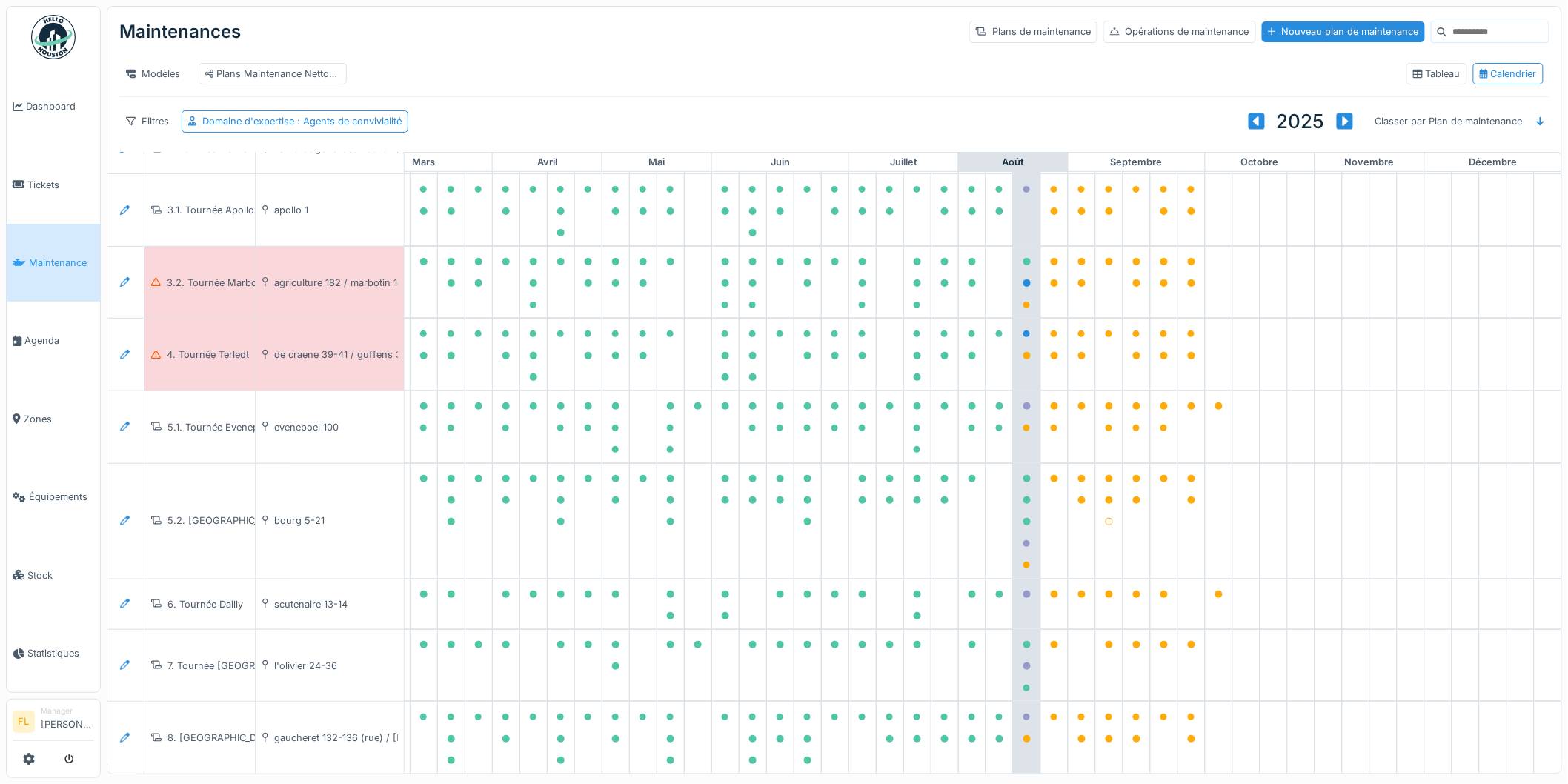
scroll to position [0, 342]
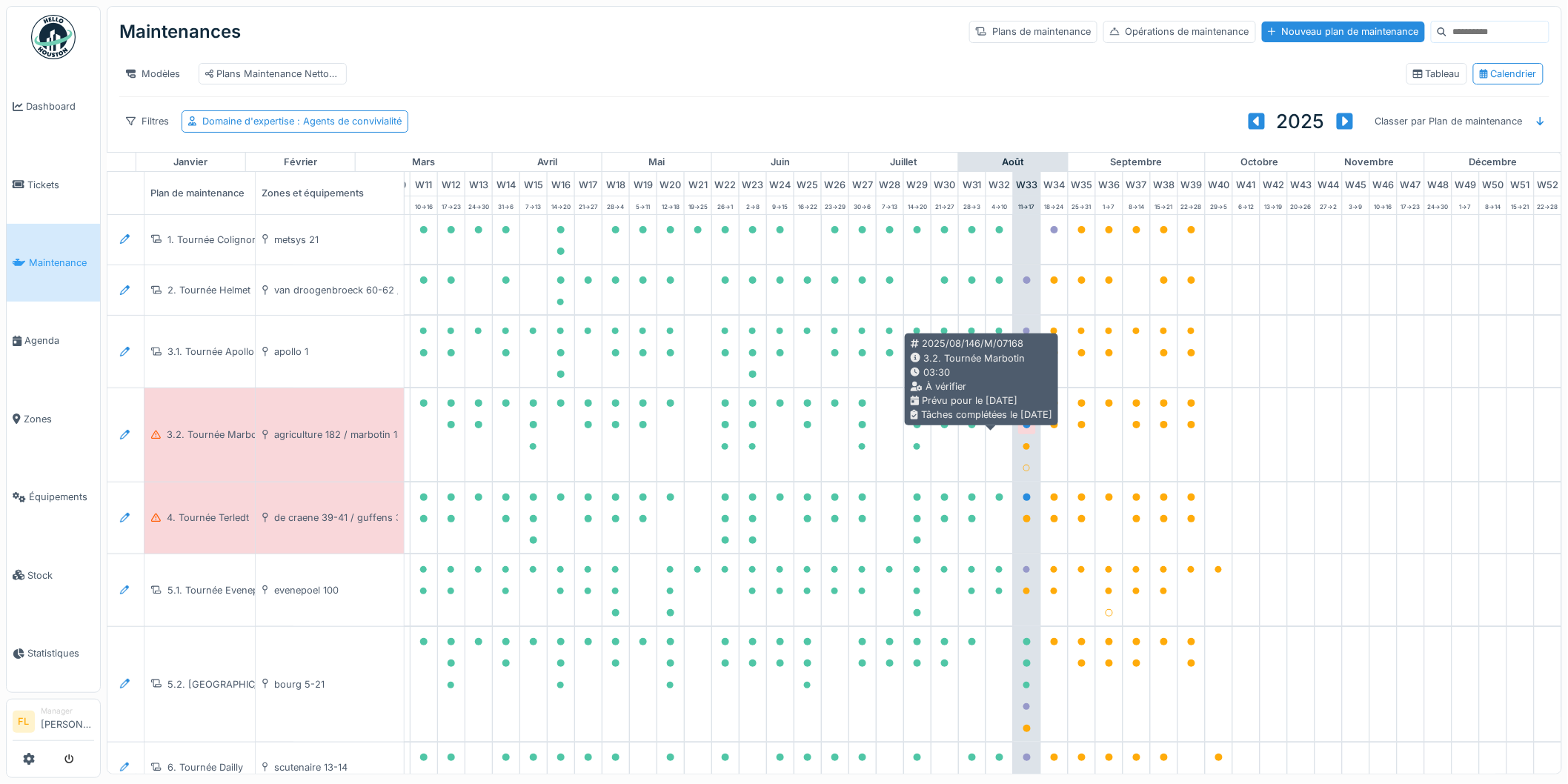
click at [1024, 428] on icon at bounding box center [1027, 424] width 7 height 7
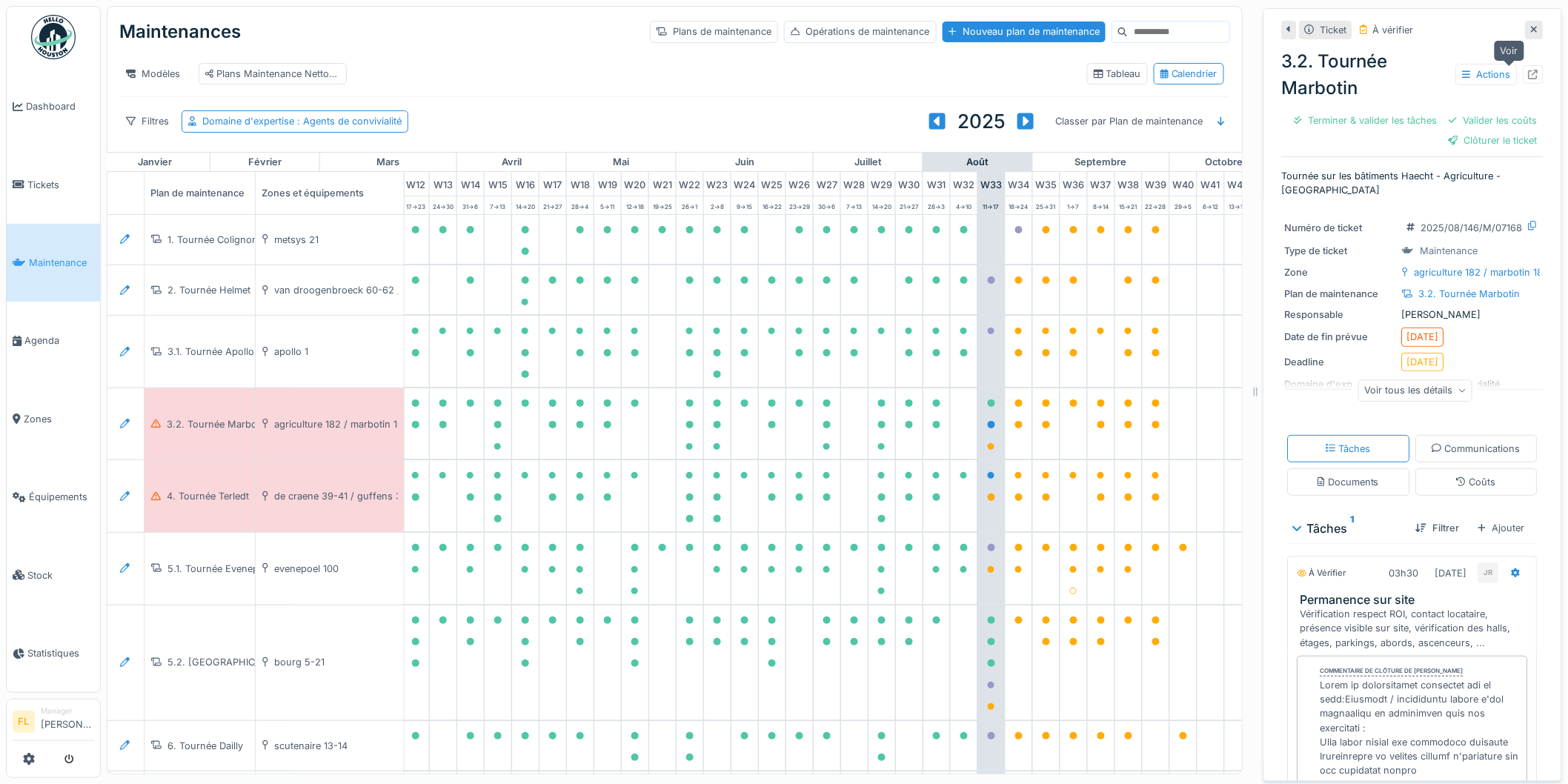
click at [1529, 76] on icon at bounding box center [1534, 75] width 10 height 10
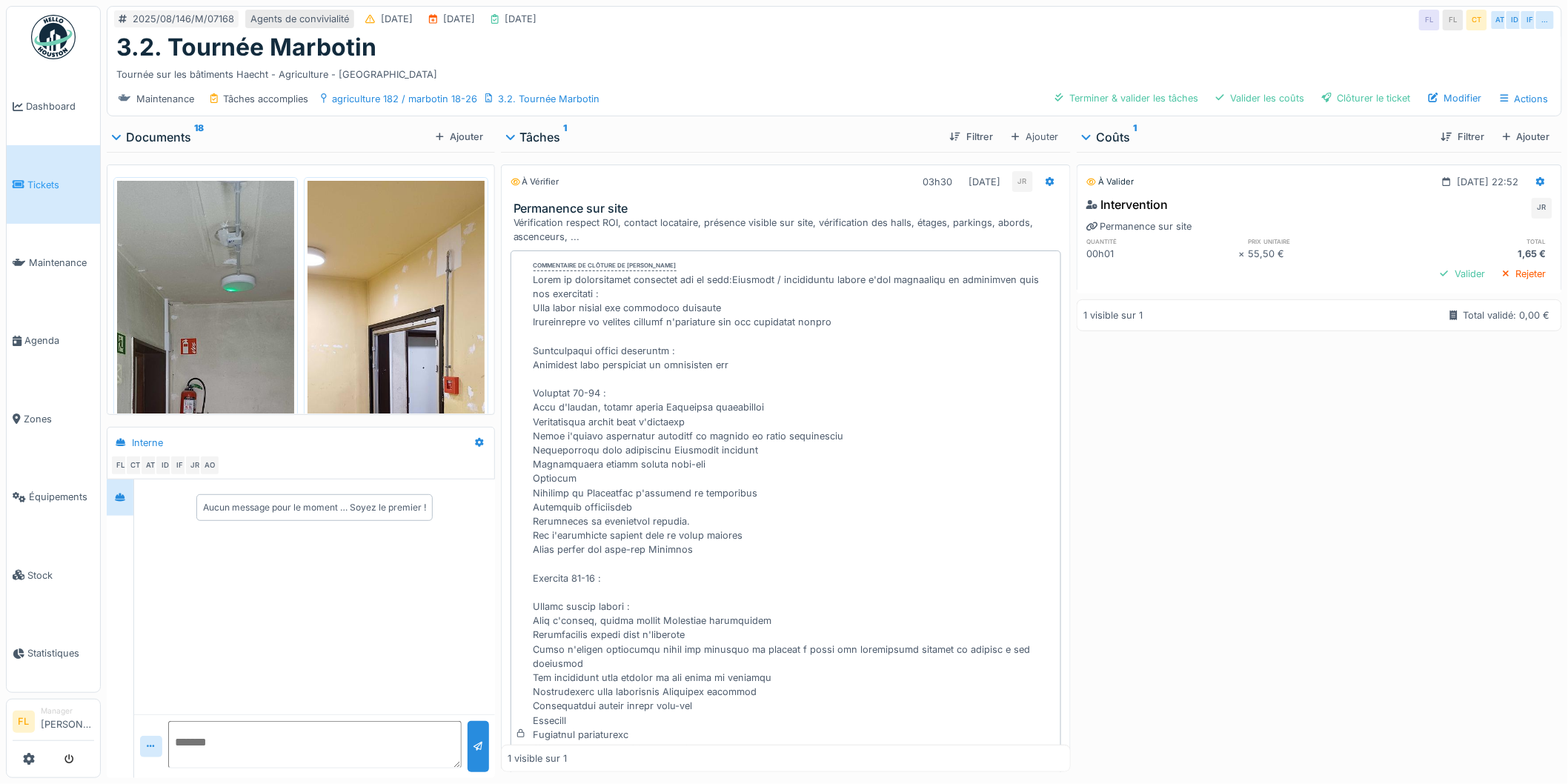
click at [181, 288] on img at bounding box center [206, 373] width 177 height 384
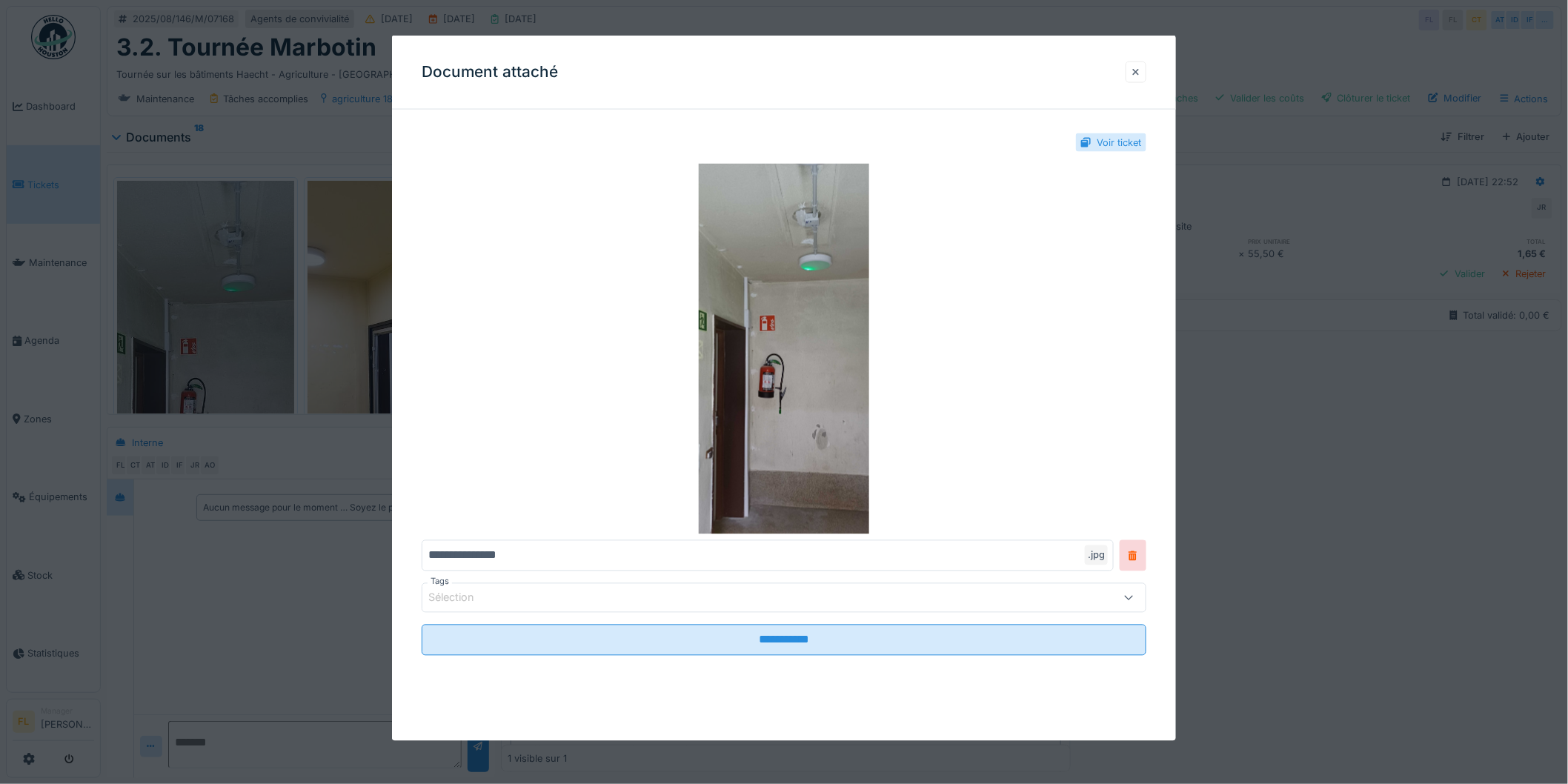
click at [1140, 71] on div at bounding box center [1136, 71] width 7 height 14
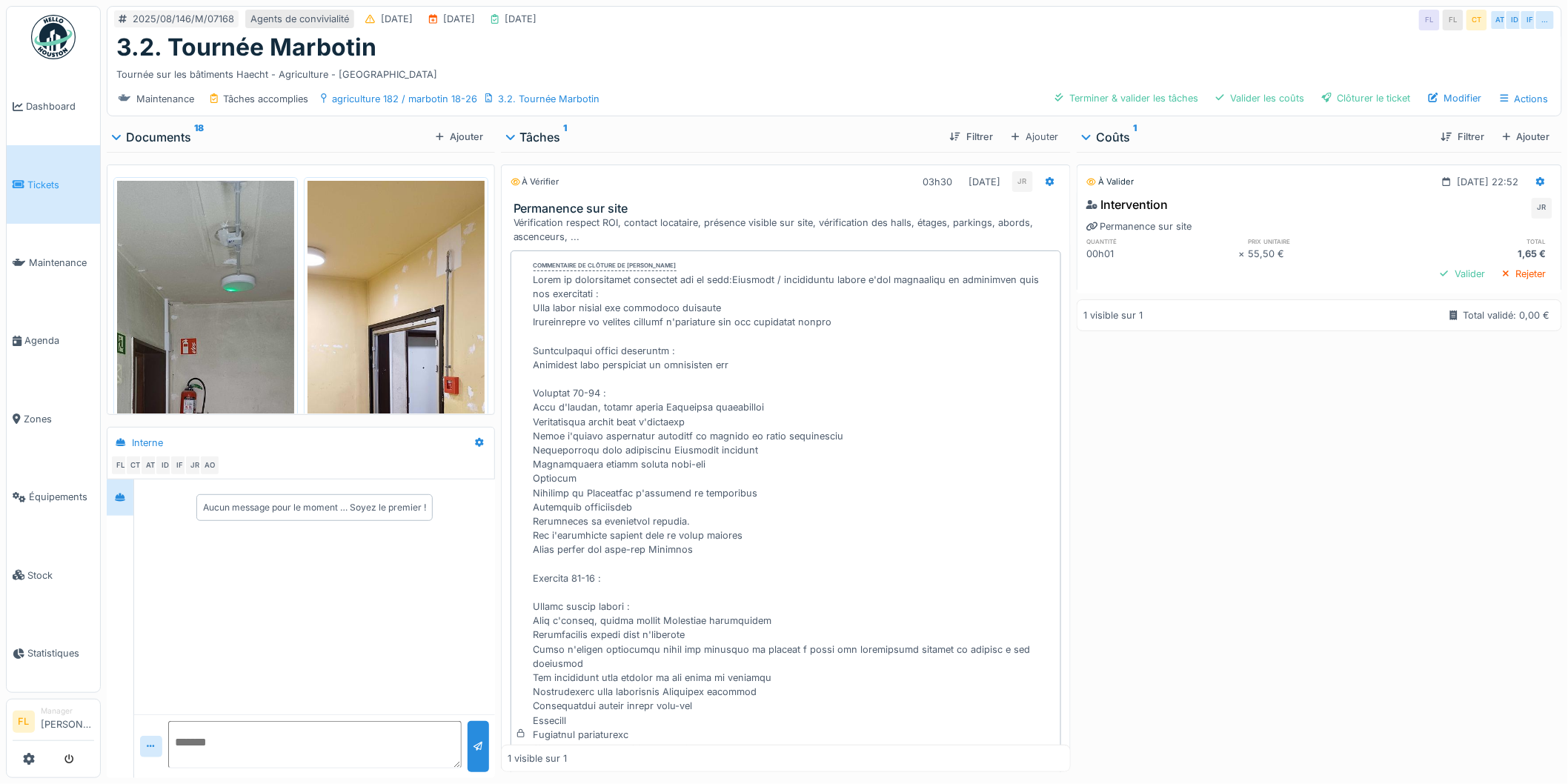
click at [391, 275] on img at bounding box center [396, 373] width 177 height 384
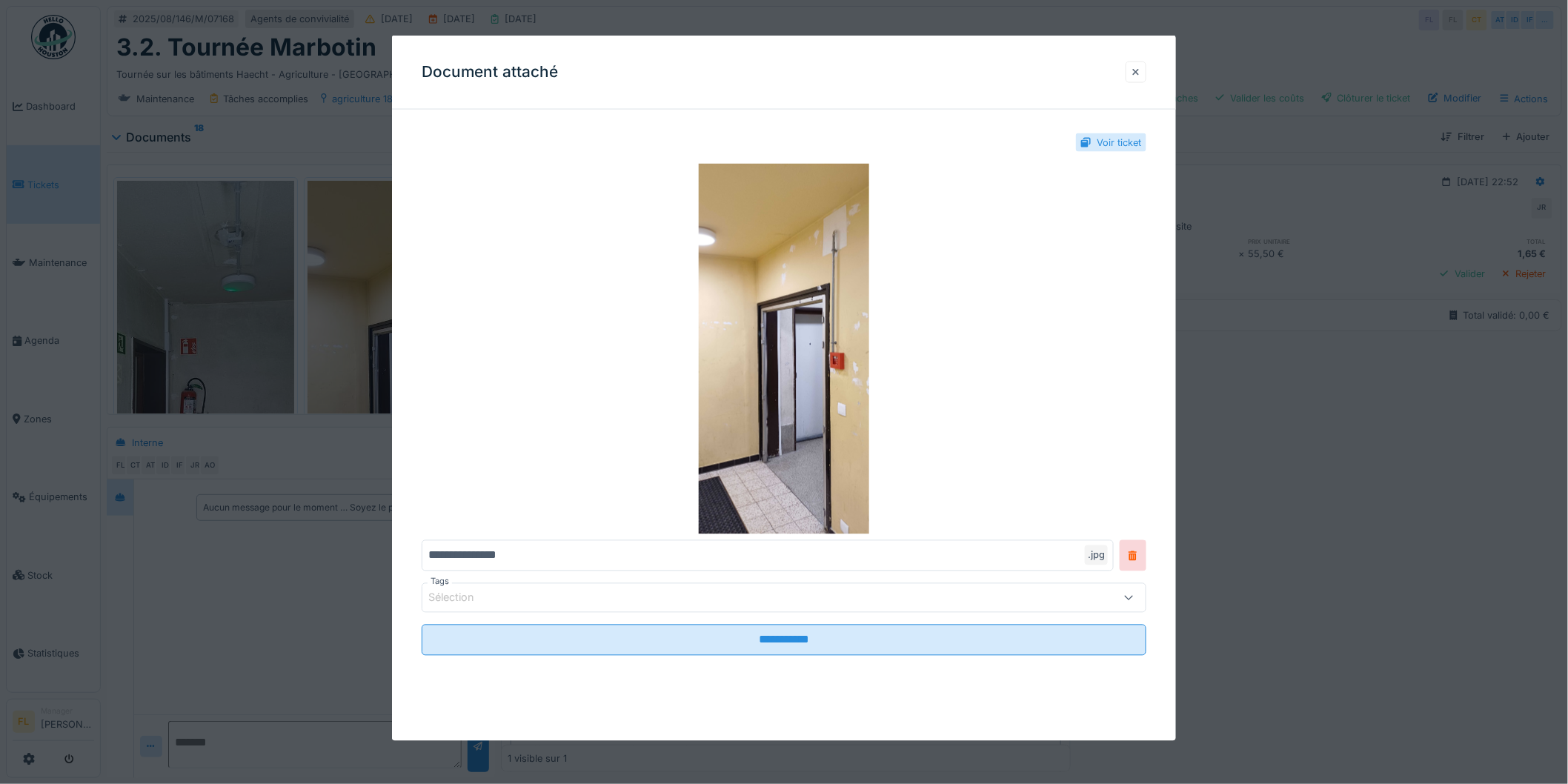
click at [1140, 74] on div at bounding box center [1136, 71] width 7 height 14
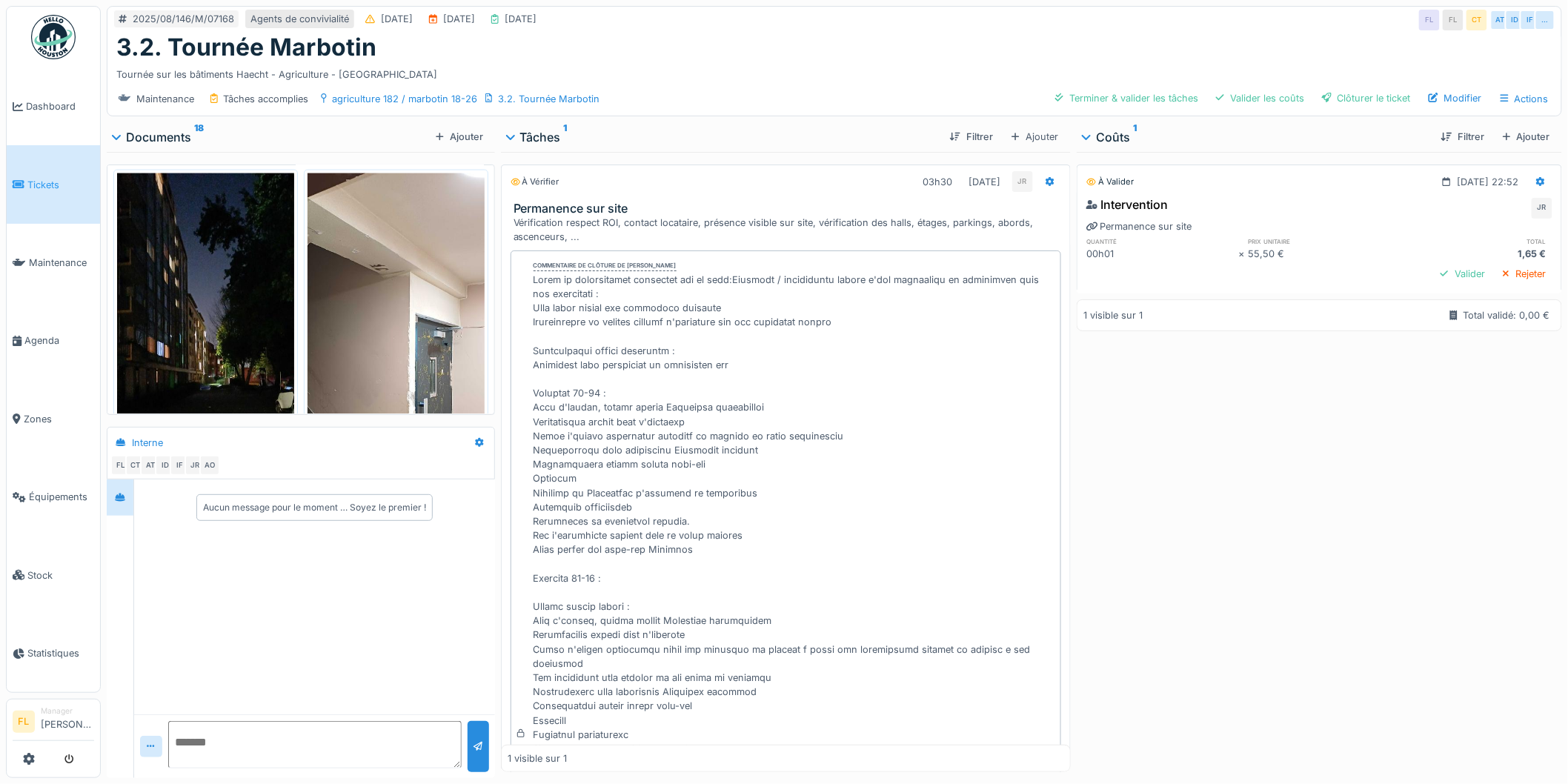
scroll to position [3414, 0]
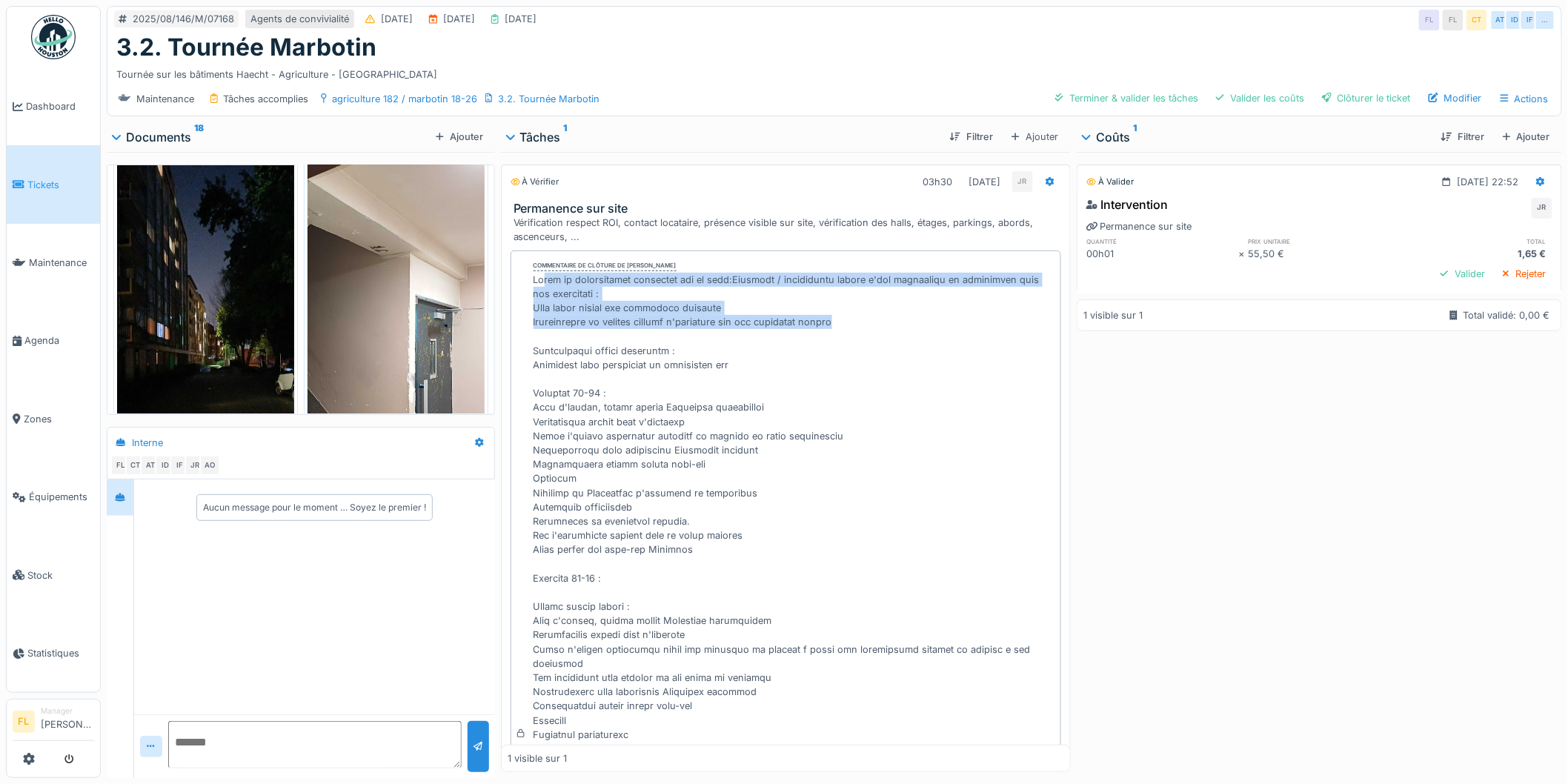
drag, startPoint x: 542, startPoint y: 280, endPoint x: 849, endPoint y: 324, distance: 310.1
click at [849, 324] on div at bounding box center [795, 742] width 522 height 938
drag, startPoint x: 868, startPoint y: 314, endPoint x: 531, endPoint y: 277, distance: 339.0
click at [534, 277] on div at bounding box center [795, 742] width 522 height 938
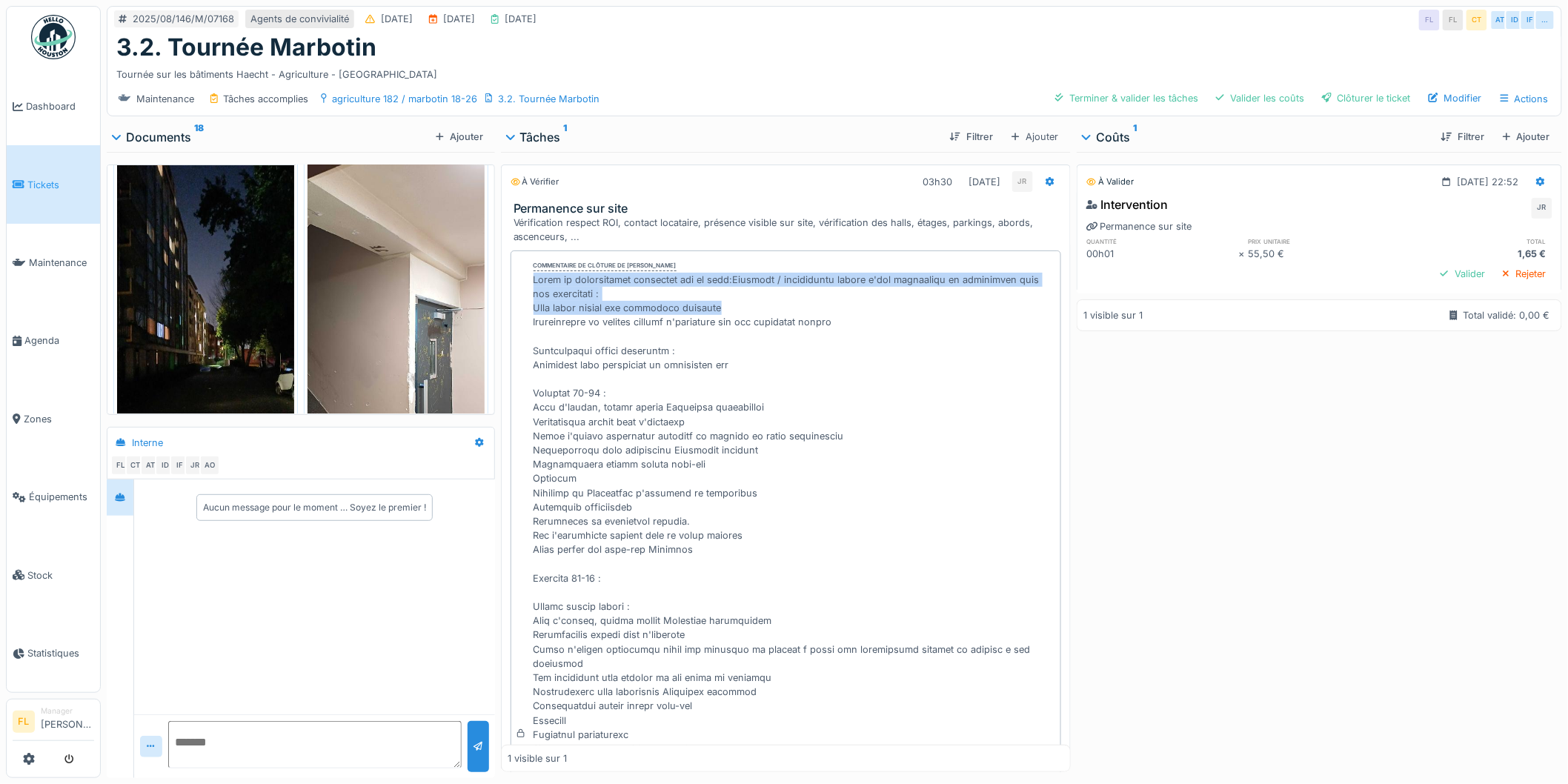
click at [534, 277] on div at bounding box center [795, 742] width 522 height 938
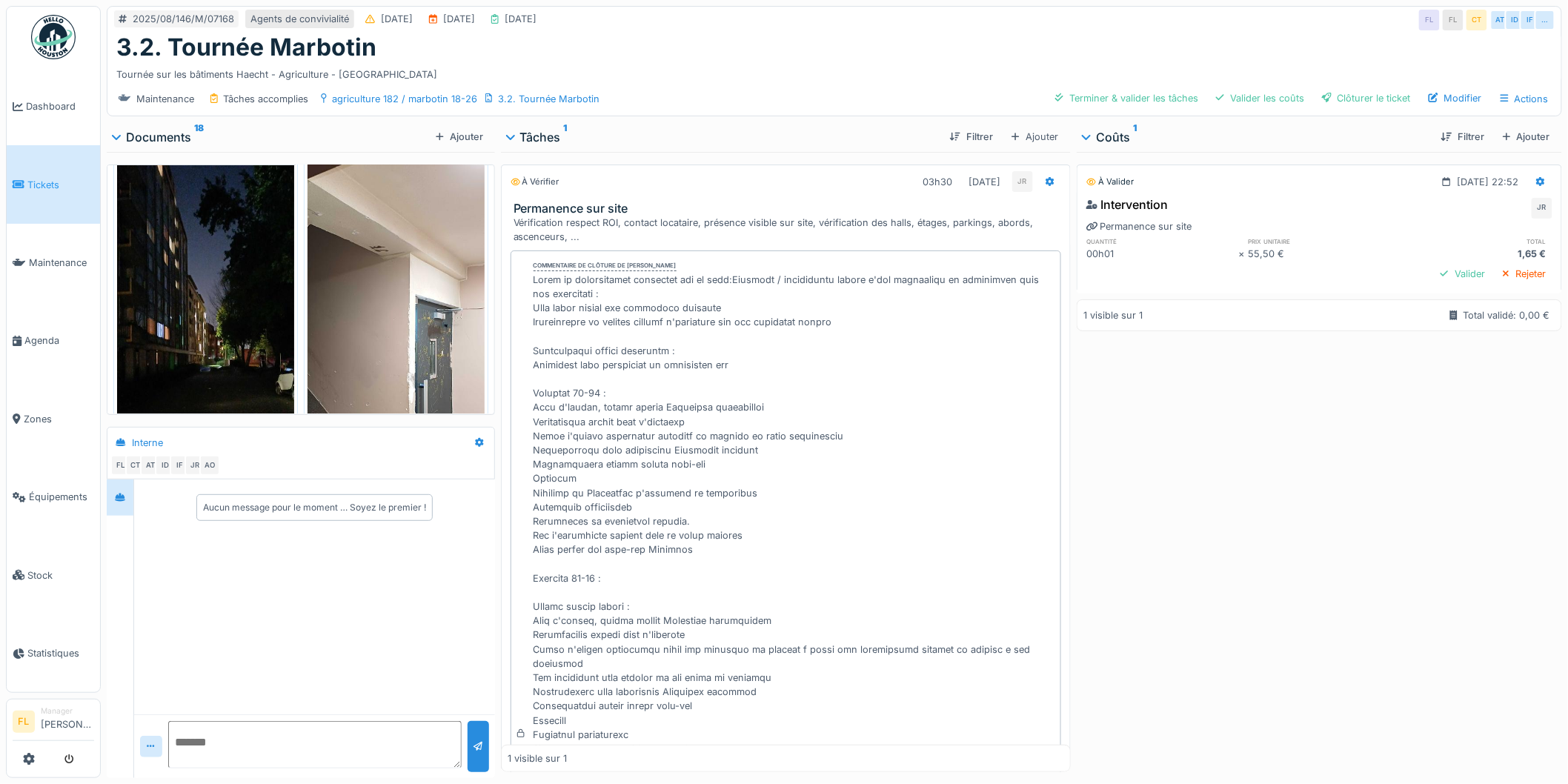
click at [537, 271] on div "Commentaire de clôture de [PERSON_NAME]" at bounding box center [605, 266] width 143 height 11
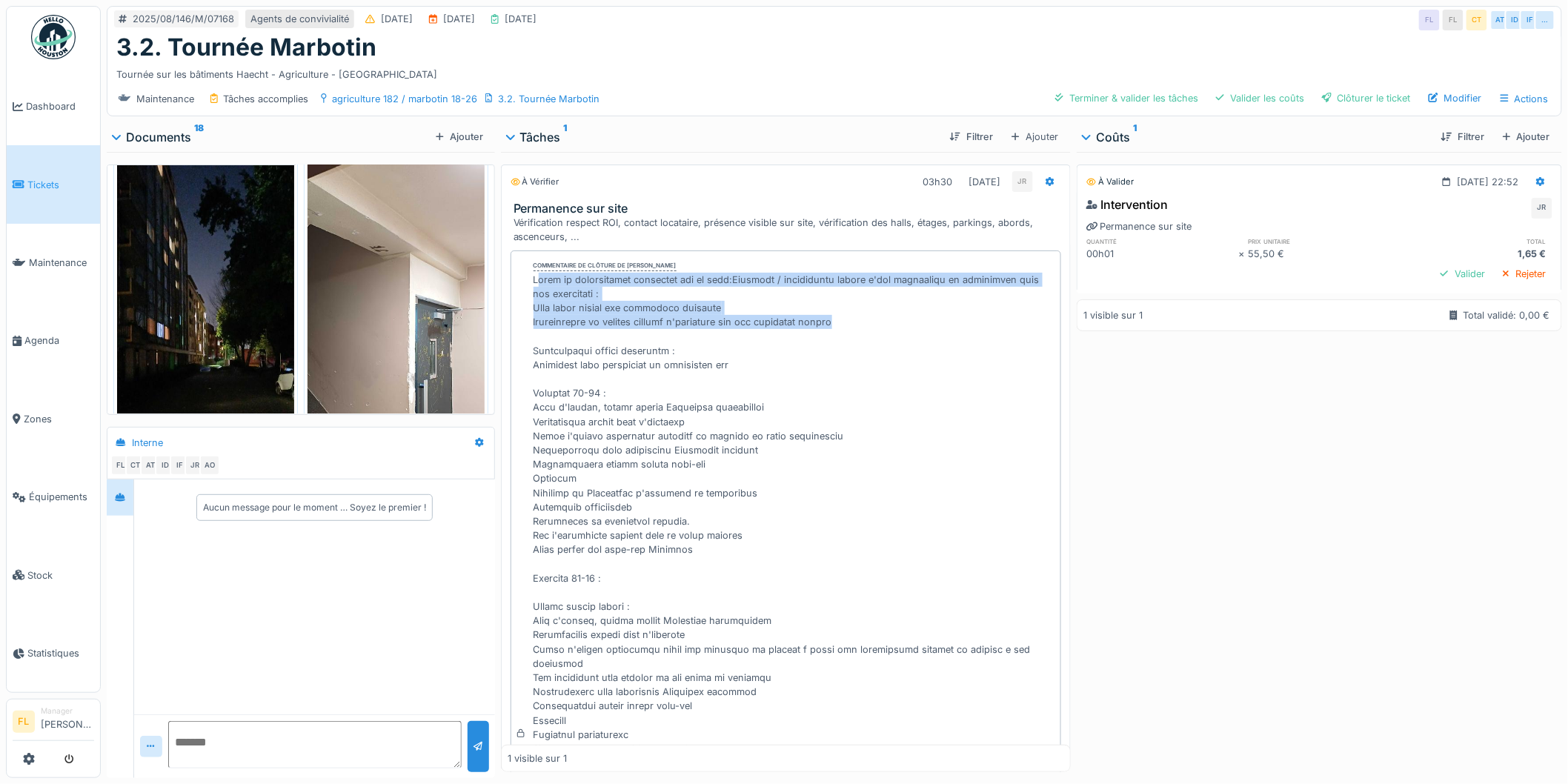
drag, startPoint x: 535, startPoint y: 275, endPoint x: 881, endPoint y: 323, distance: 349.3
click at [881, 323] on div at bounding box center [795, 742] width 522 height 938
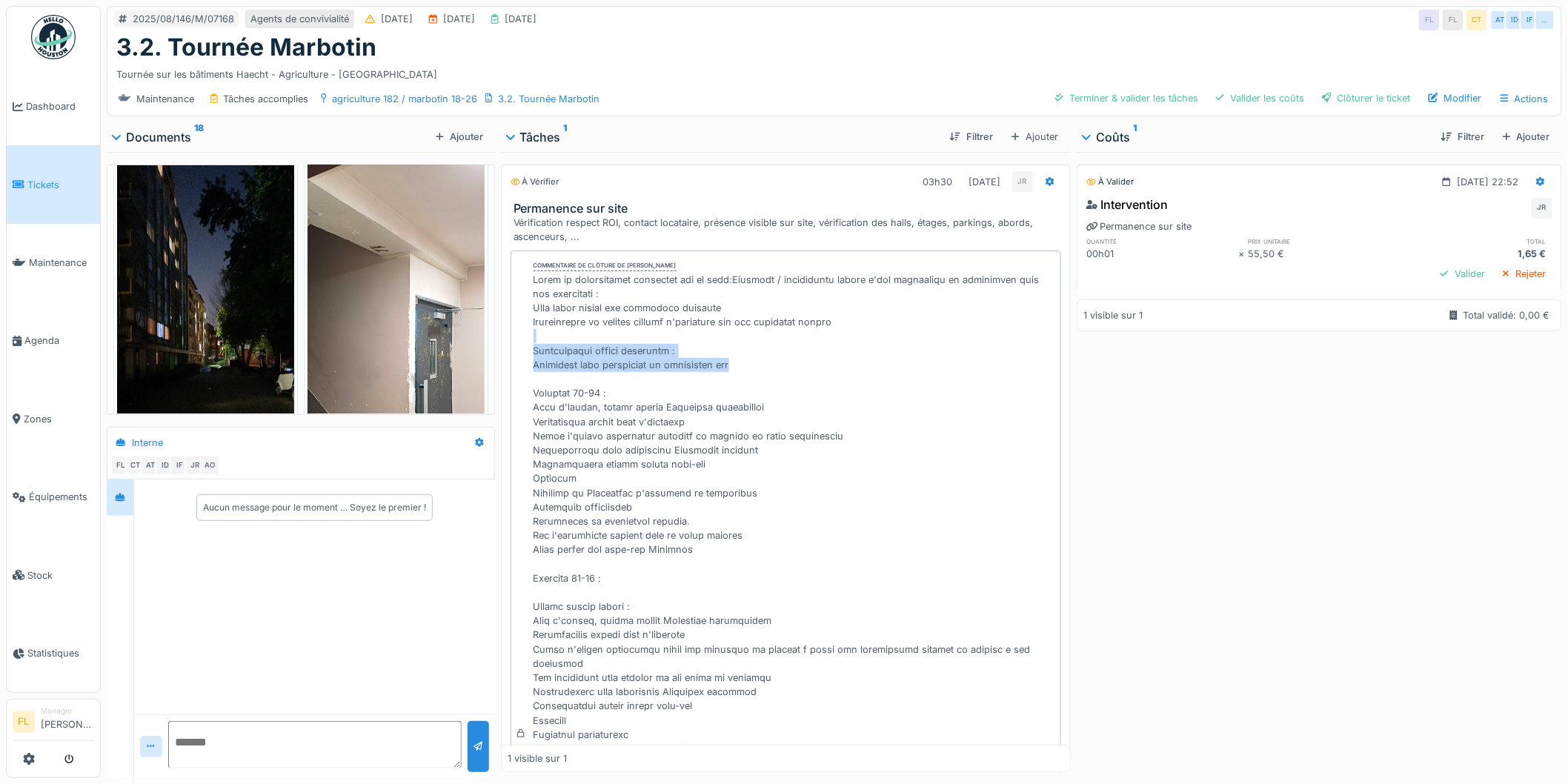
drag, startPoint x: 714, startPoint y: 365, endPoint x: 532, endPoint y: 342, distance: 183.4
click at [534, 342] on div at bounding box center [795, 742] width 522 height 938
drag, startPoint x: 531, startPoint y: 389, endPoint x: 630, endPoint y: 388, distance: 99.0
click at [630, 388] on div at bounding box center [795, 742] width 522 height 938
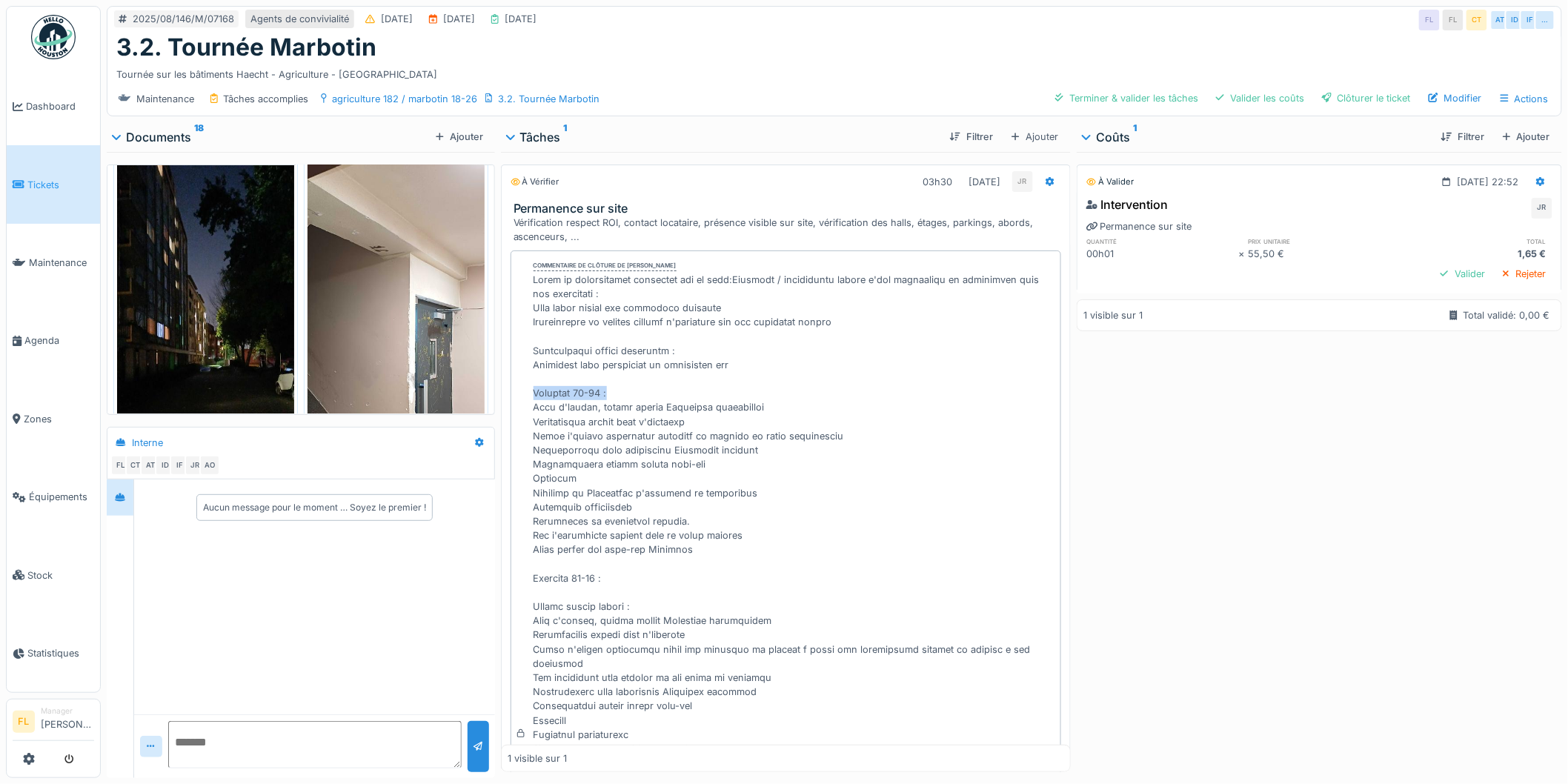
click at [630, 388] on div at bounding box center [795, 742] width 522 height 938
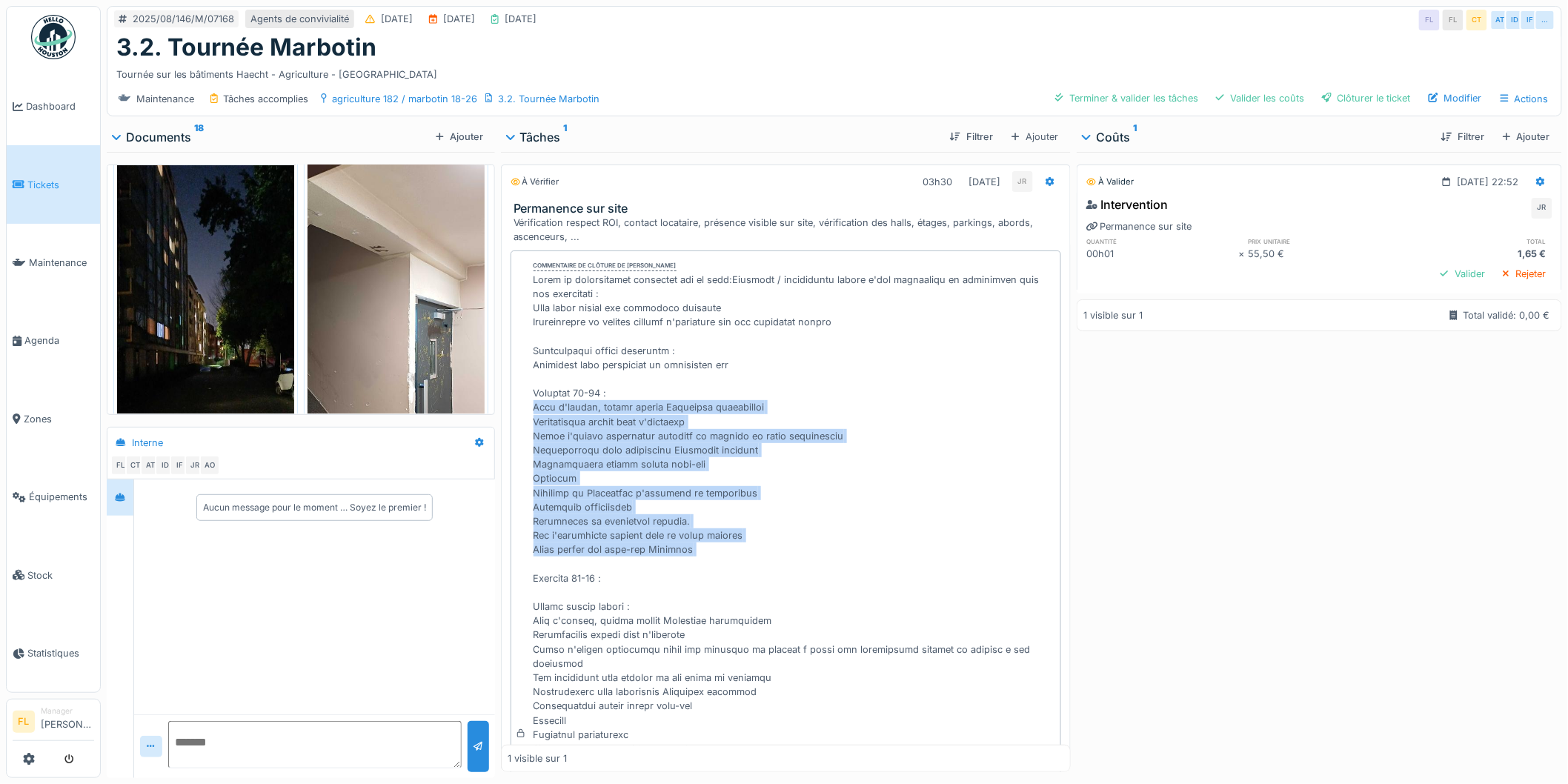
drag, startPoint x: 528, startPoint y: 409, endPoint x: 809, endPoint y: 559, distance: 318.5
click at [809, 559] on div "Commentaire de clôture de [PERSON_NAME]" at bounding box center [786, 734] width 552 height 968
click at [809, 559] on div at bounding box center [795, 742] width 522 height 938
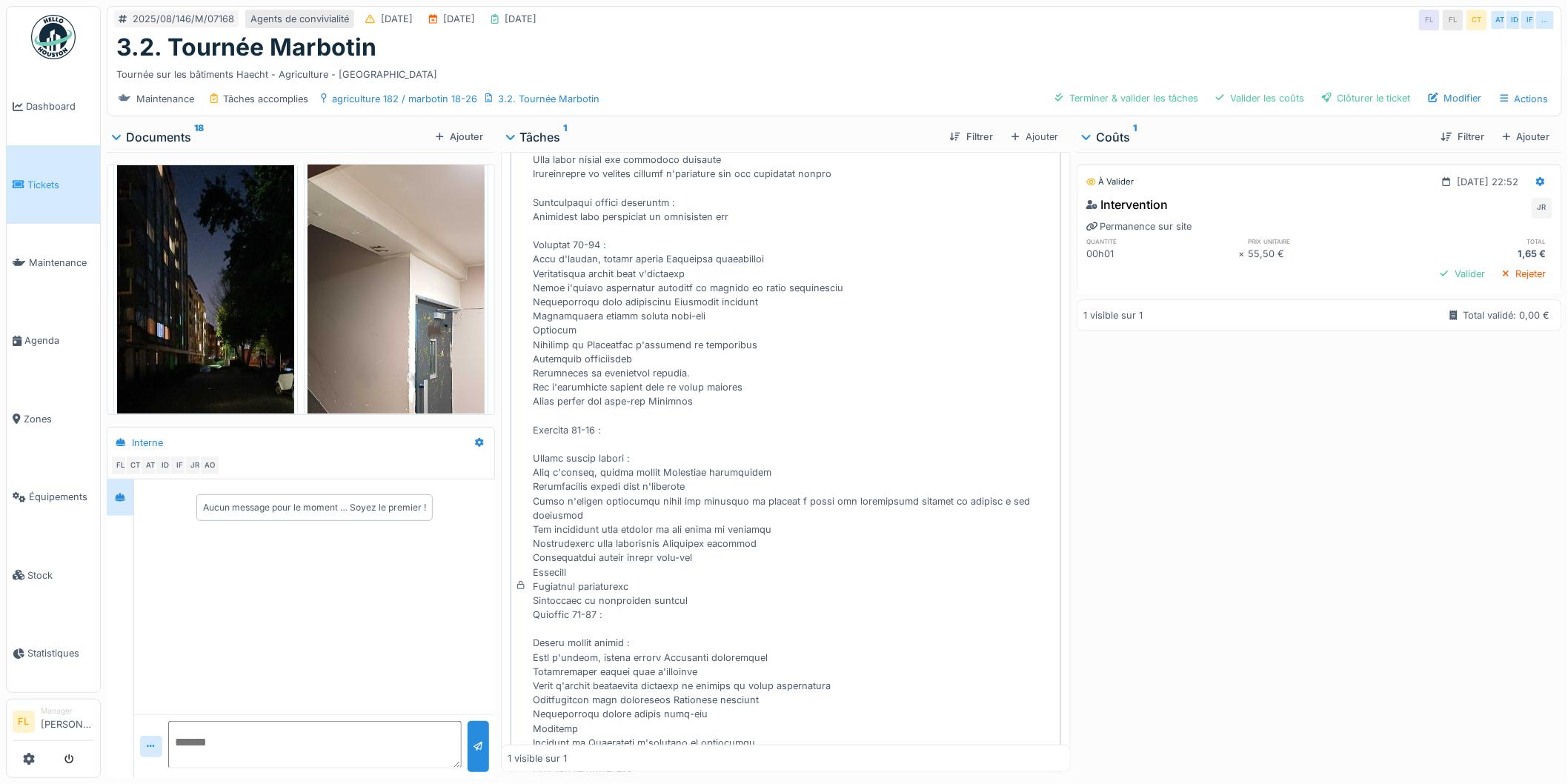
scroll to position [165, 0]
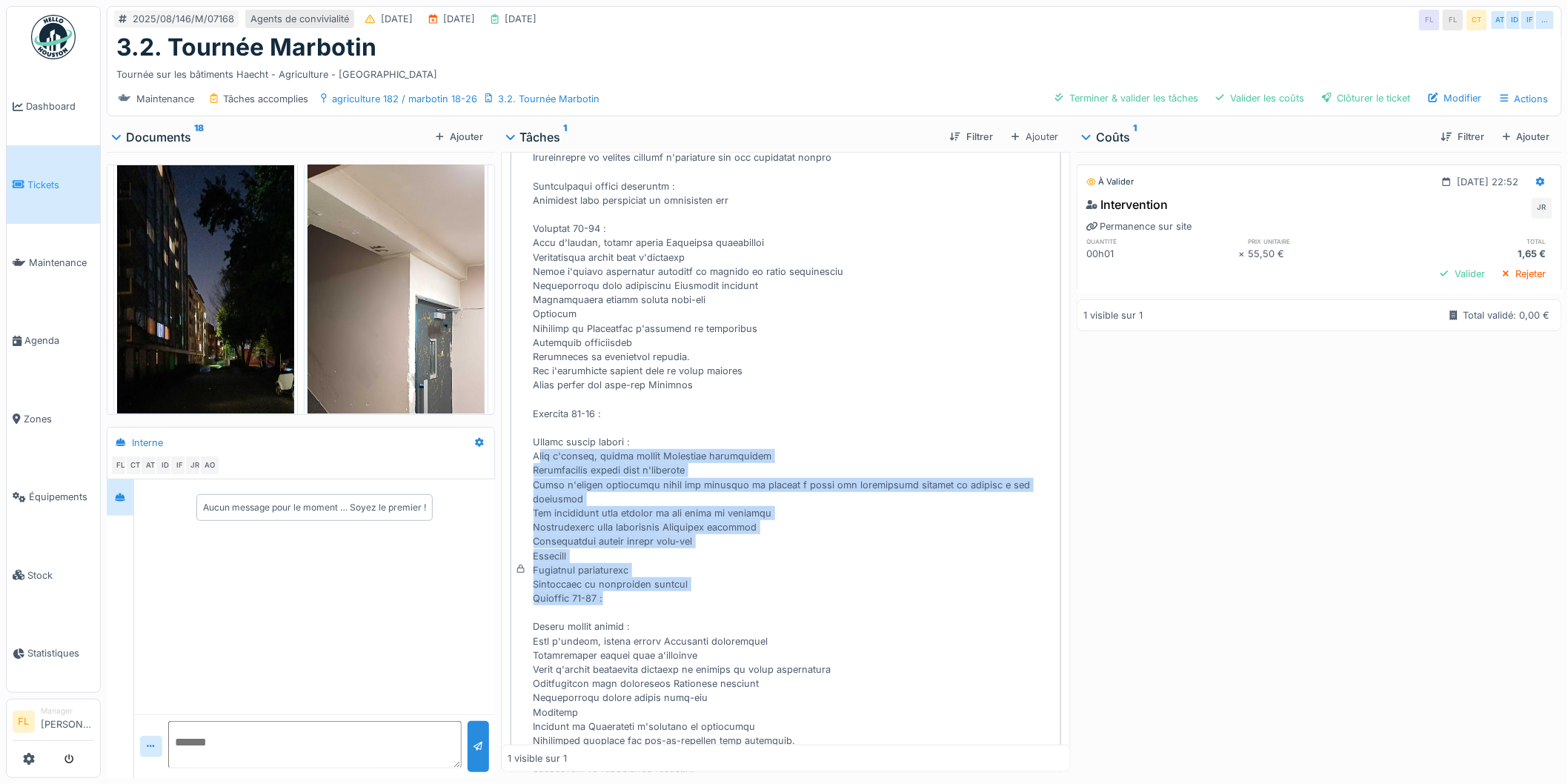
drag, startPoint x: 535, startPoint y: 460, endPoint x: 775, endPoint y: 593, distance: 274.4
click at [775, 593] on div at bounding box center [795, 577] width 522 height 938
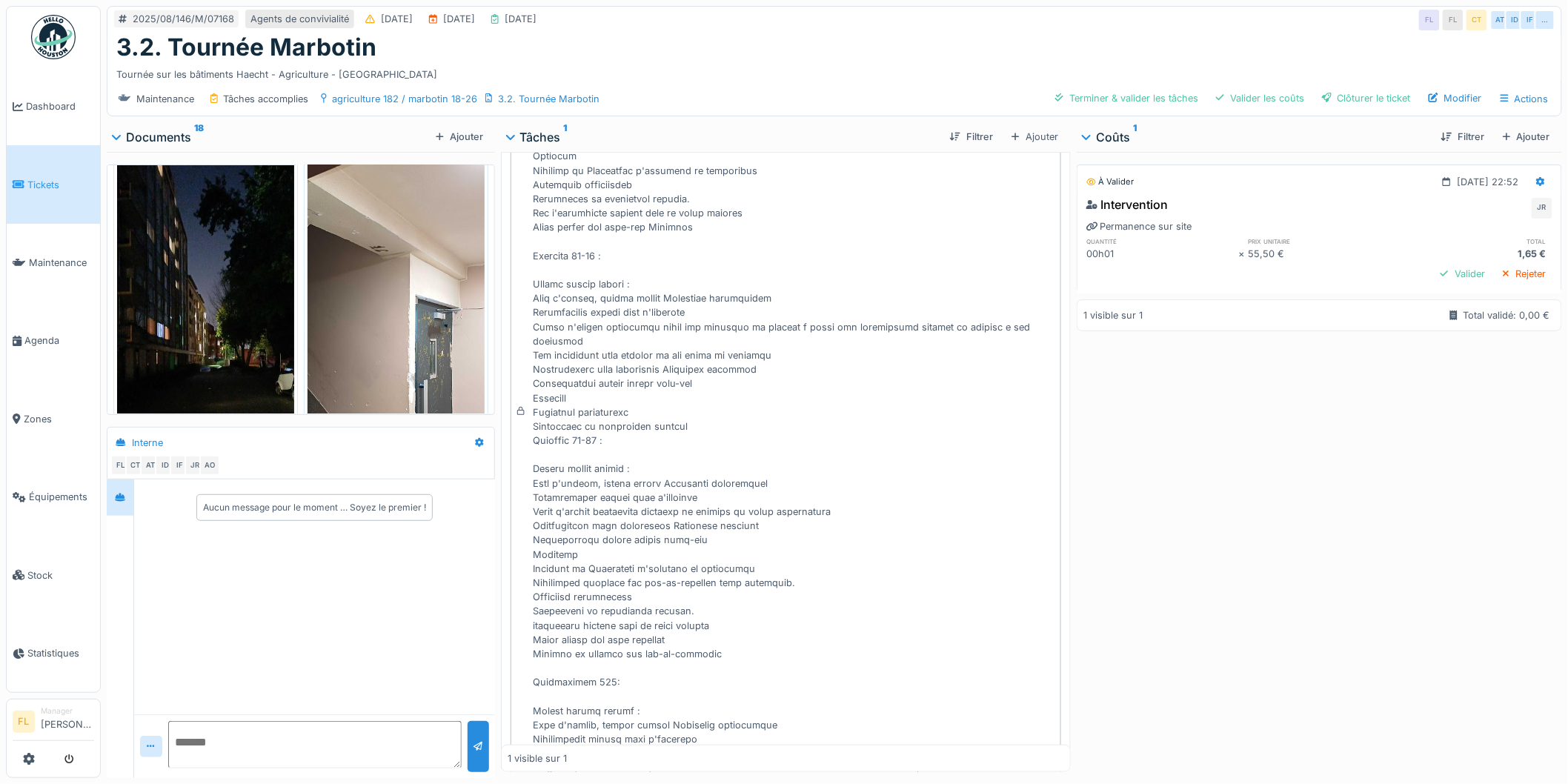
scroll to position [329, 0]
drag, startPoint x: 532, startPoint y: 318, endPoint x: 578, endPoint y: 333, distance: 48.4
click at [578, 333] on div at bounding box center [795, 413] width 522 height 938
click at [333, 747] on textarea at bounding box center [314, 745] width 293 height 47
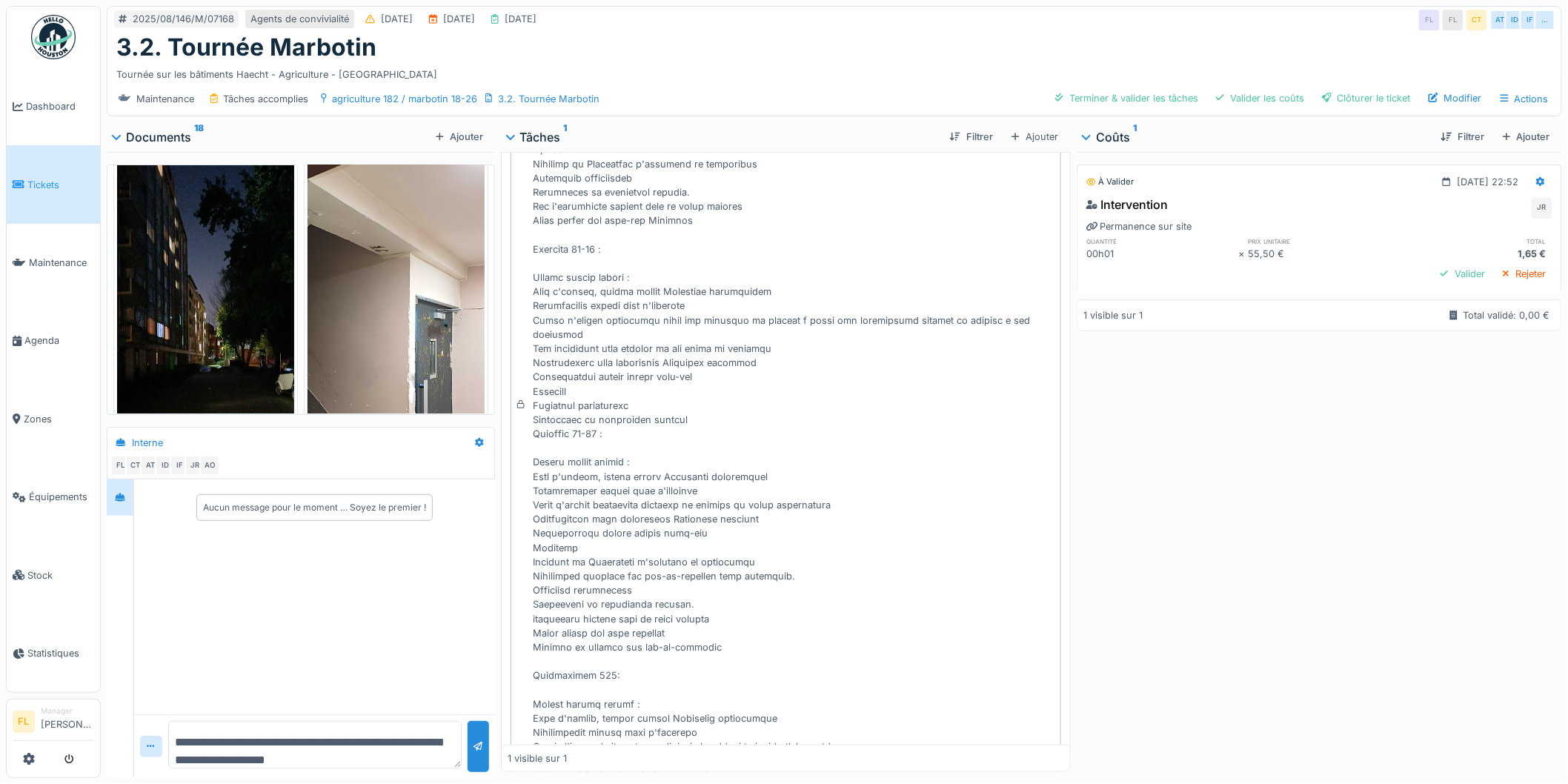
type textarea "**********"
click at [582, 522] on div at bounding box center [795, 413] width 522 height 938
drag, startPoint x: 531, startPoint y: 612, endPoint x: 775, endPoint y: 647, distance: 246.5
click at [775, 647] on div at bounding box center [795, 413] width 522 height 938
click at [773, 643] on div at bounding box center [795, 413] width 522 height 938
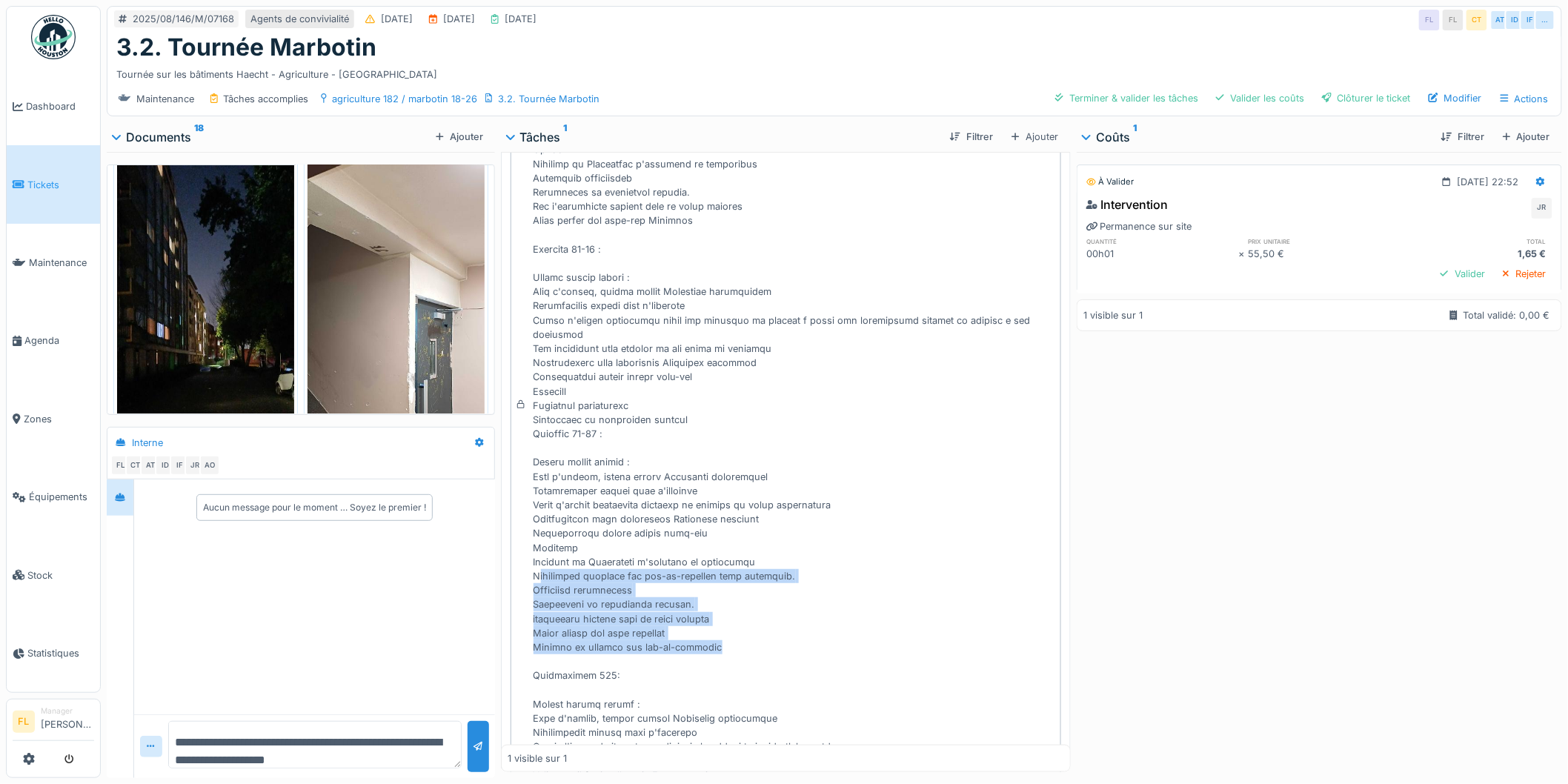
drag, startPoint x: 741, startPoint y: 646, endPoint x: 537, endPoint y: 570, distance: 217.7
click at [537, 570] on div at bounding box center [795, 413] width 522 height 938
click at [708, 497] on div at bounding box center [795, 413] width 522 height 938
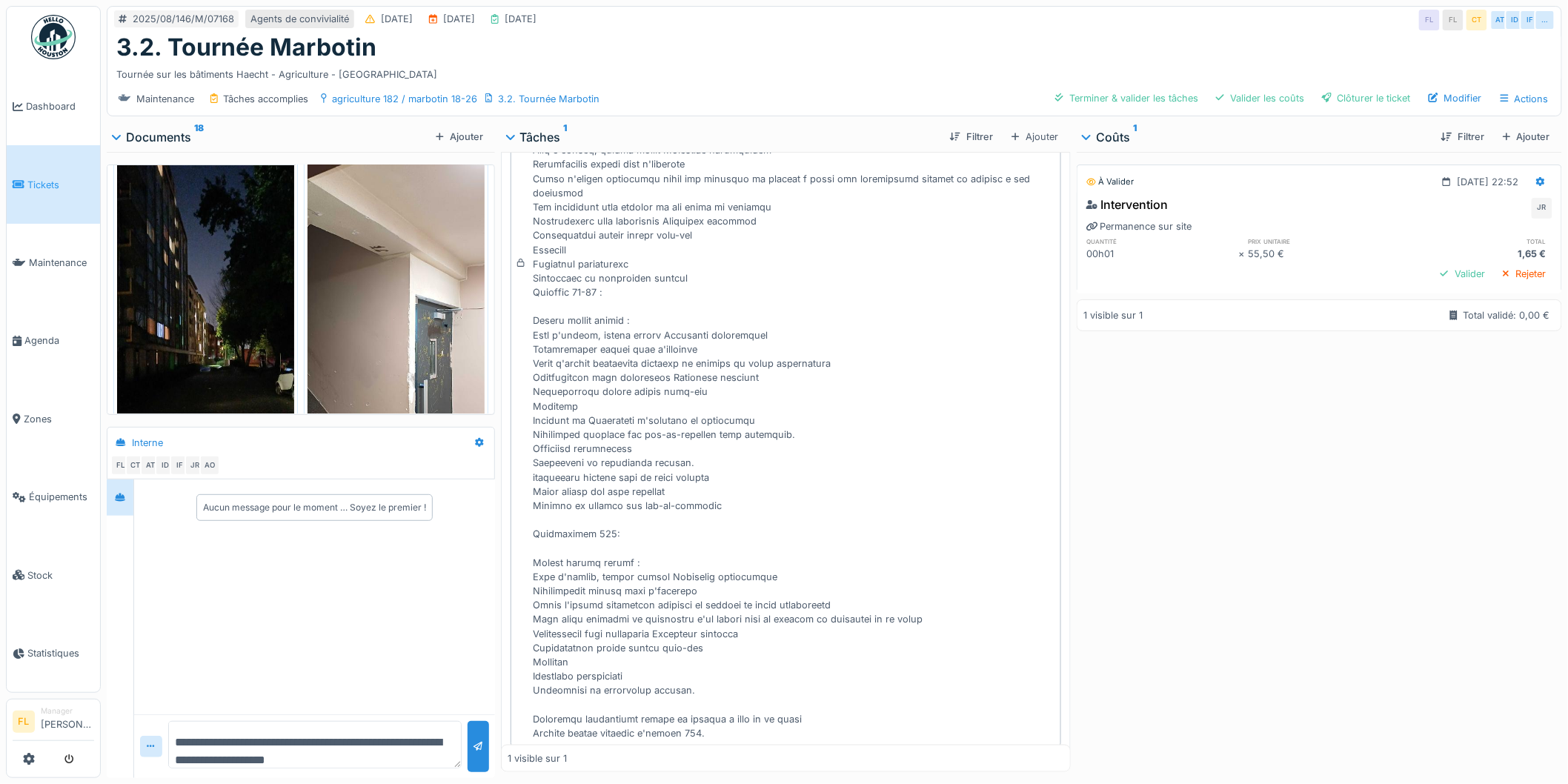
scroll to position [494, 0]
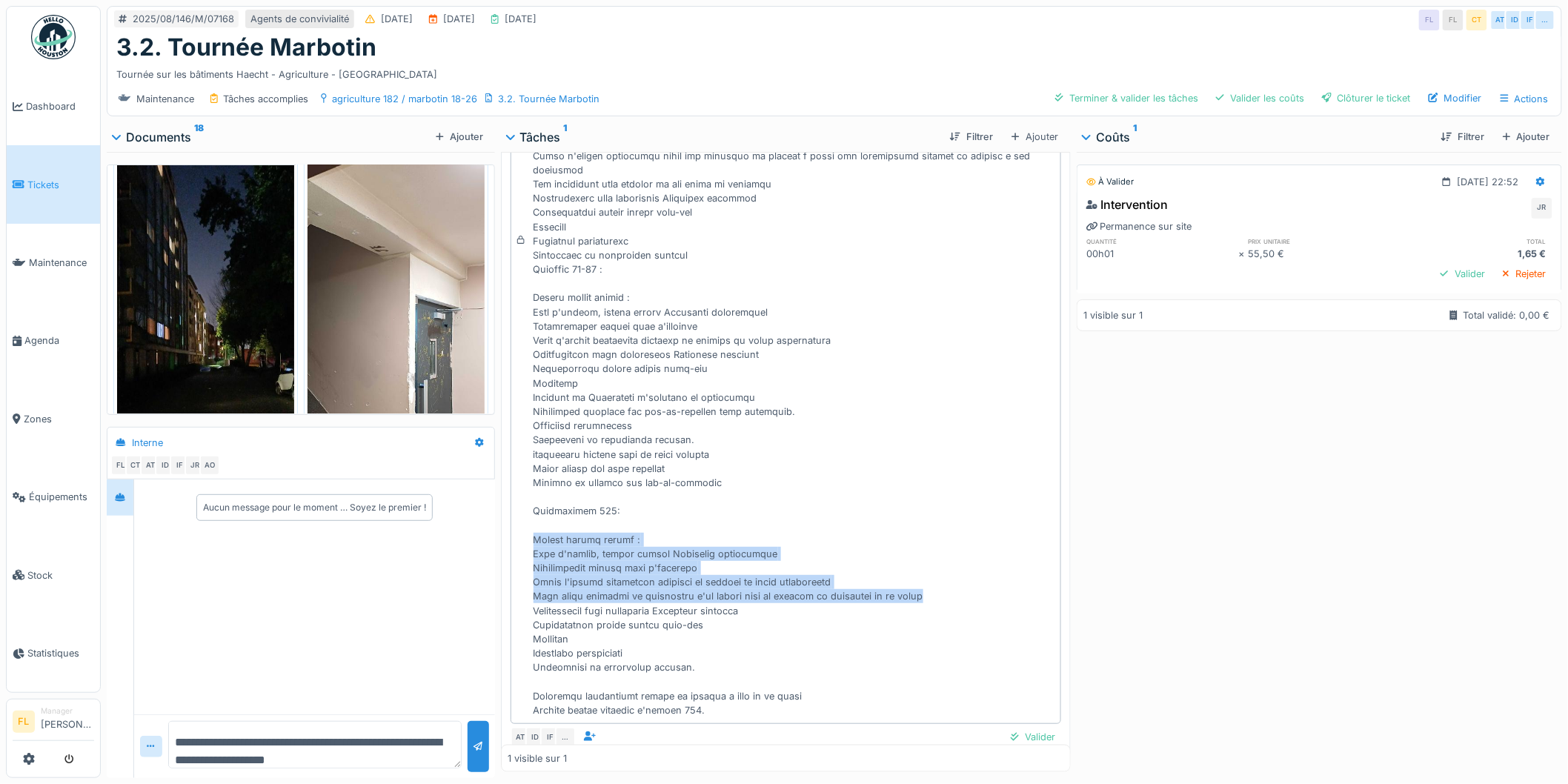
drag, startPoint x: 529, startPoint y: 539, endPoint x: 969, endPoint y: 602, distance: 444.5
click at [969, 602] on div at bounding box center [795, 248] width 522 height 938
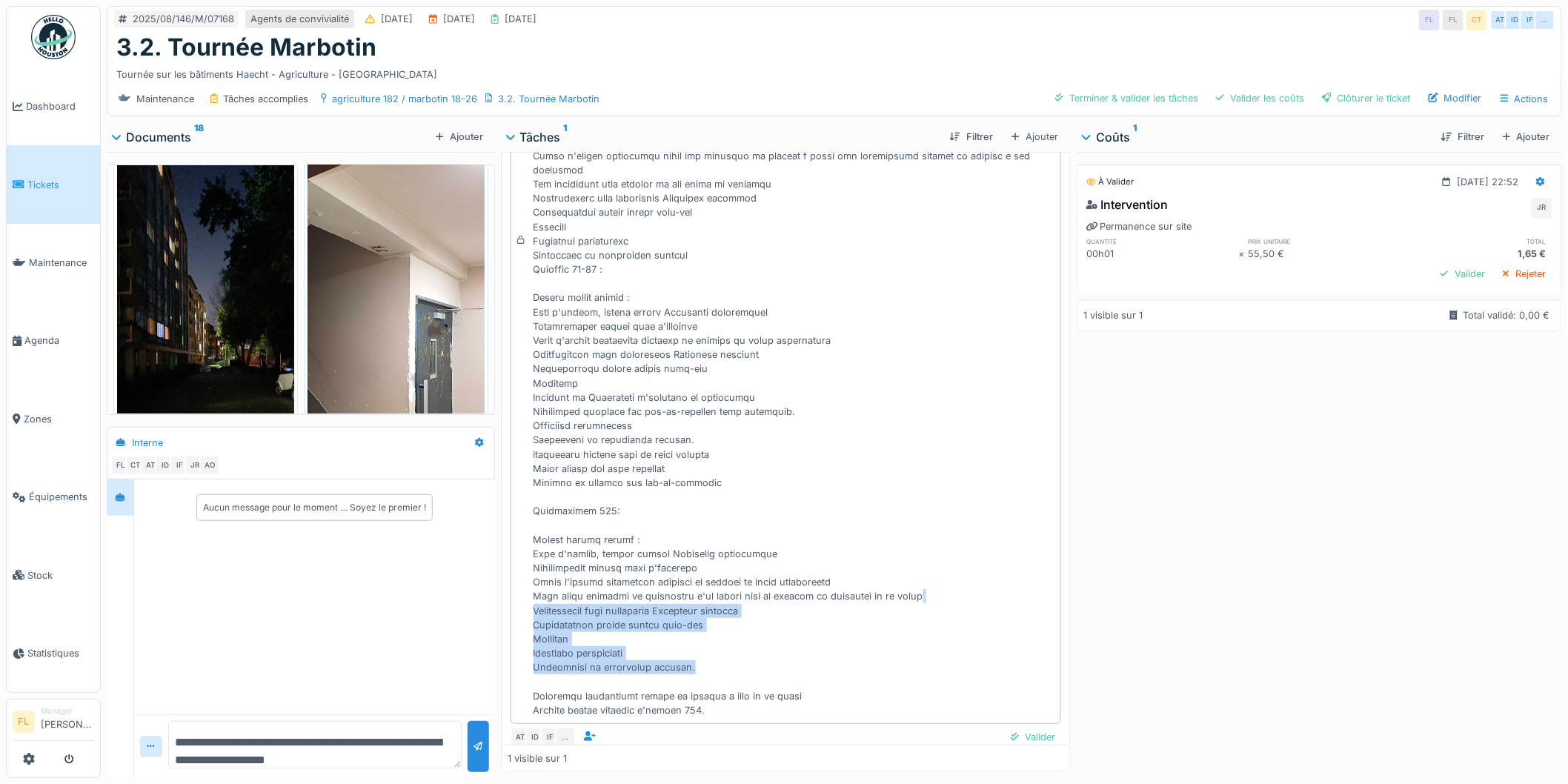
drag, startPoint x: 958, startPoint y: 596, endPoint x: 744, endPoint y: 671, distance: 226.8
click at [744, 671] on div at bounding box center [795, 248] width 522 height 938
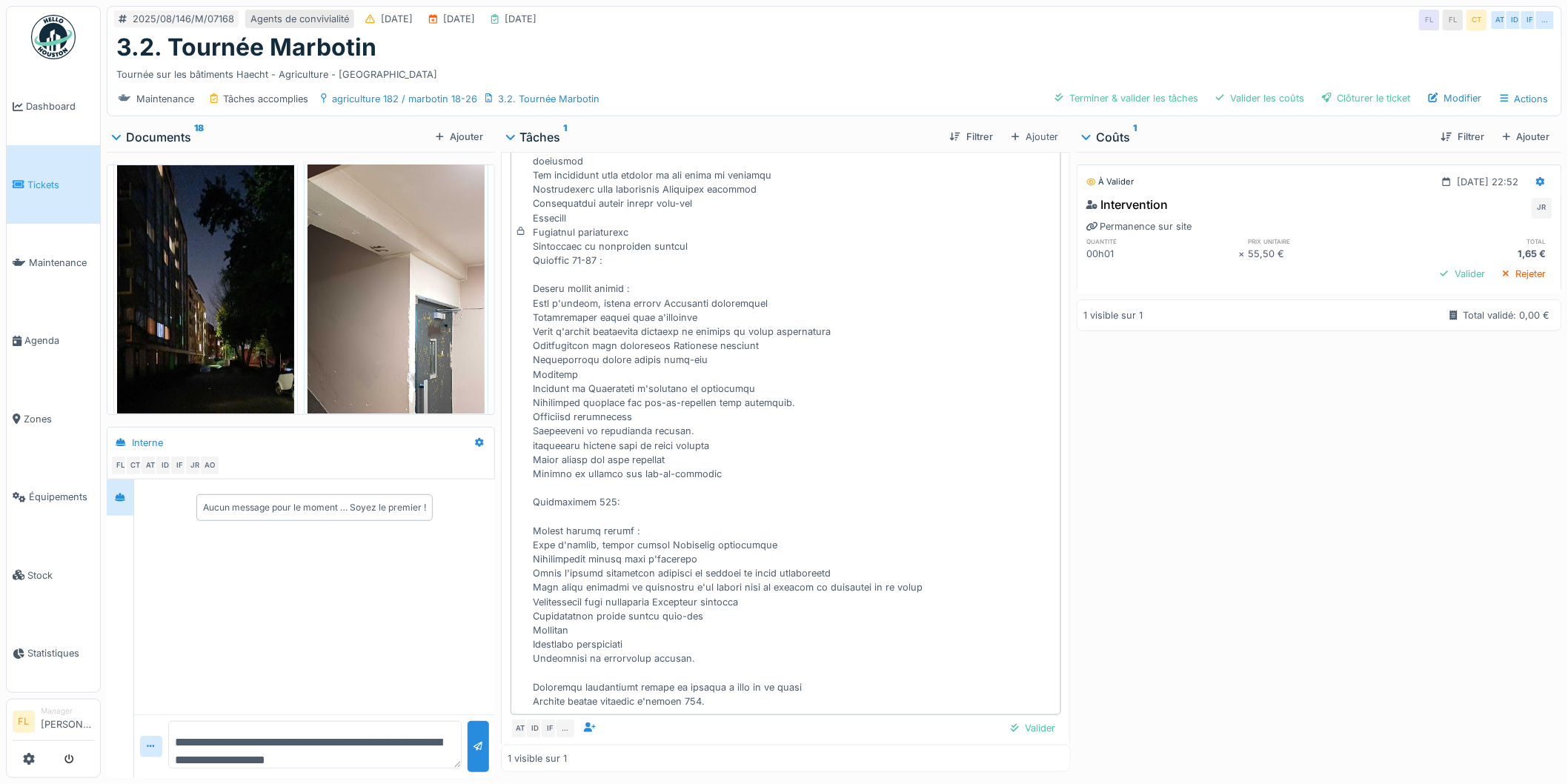
scroll to position [530, 0]
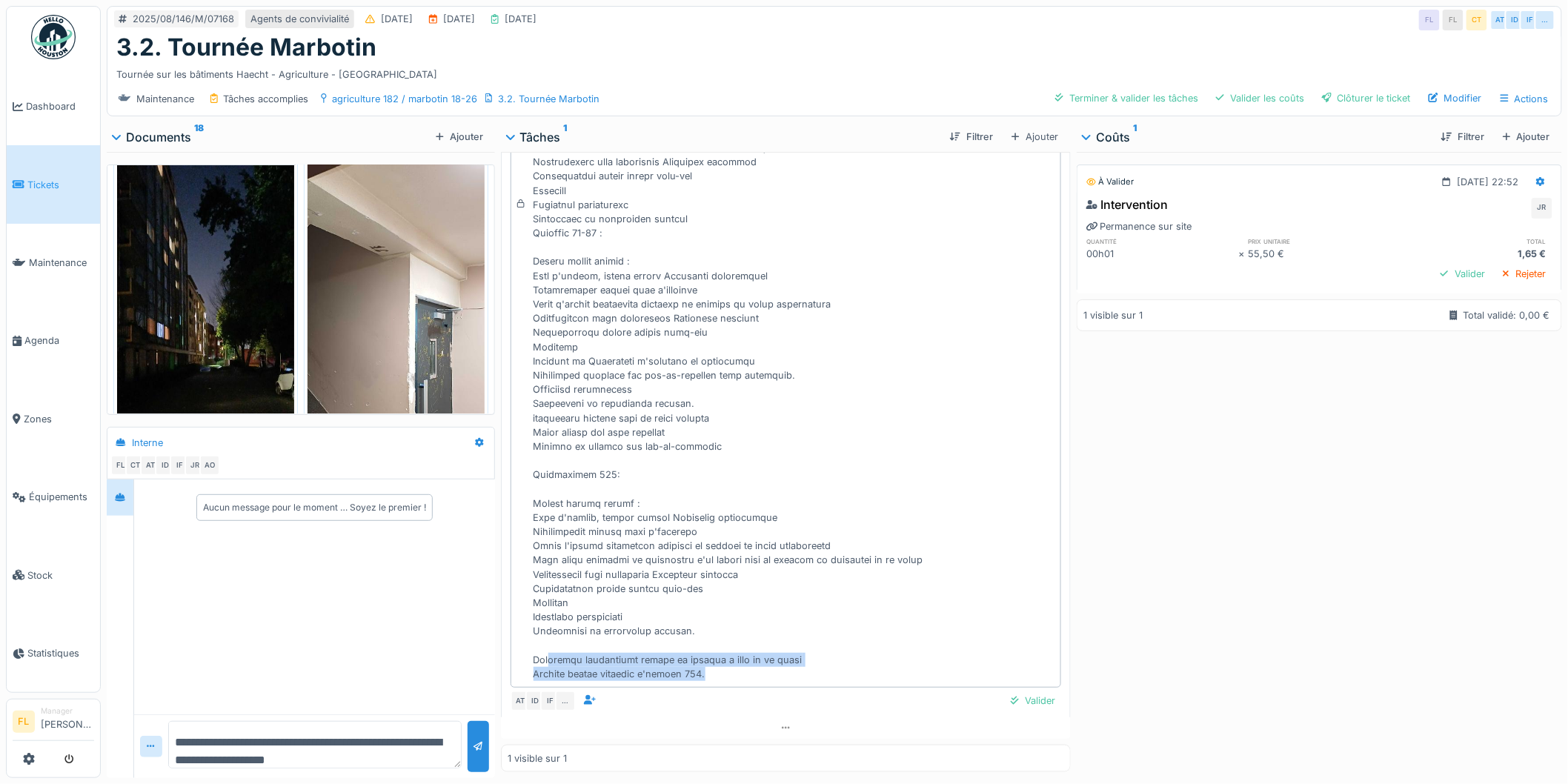
drag, startPoint x: 678, startPoint y: 656, endPoint x: 721, endPoint y: 677, distance: 47.9
click at [721, 677] on div at bounding box center [795, 211] width 522 height 938
click at [721, 676] on div at bounding box center [795, 211] width 522 height 938
drag, startPoint x: 721, startPoint y: 671, endPoint x: 523, endPoint y: 654, distance: 198.7
click at [523, 654] on div "Commentaire de clôture de [PERSON_NAME]" at bounding box center [786, 204] width 552 height 968
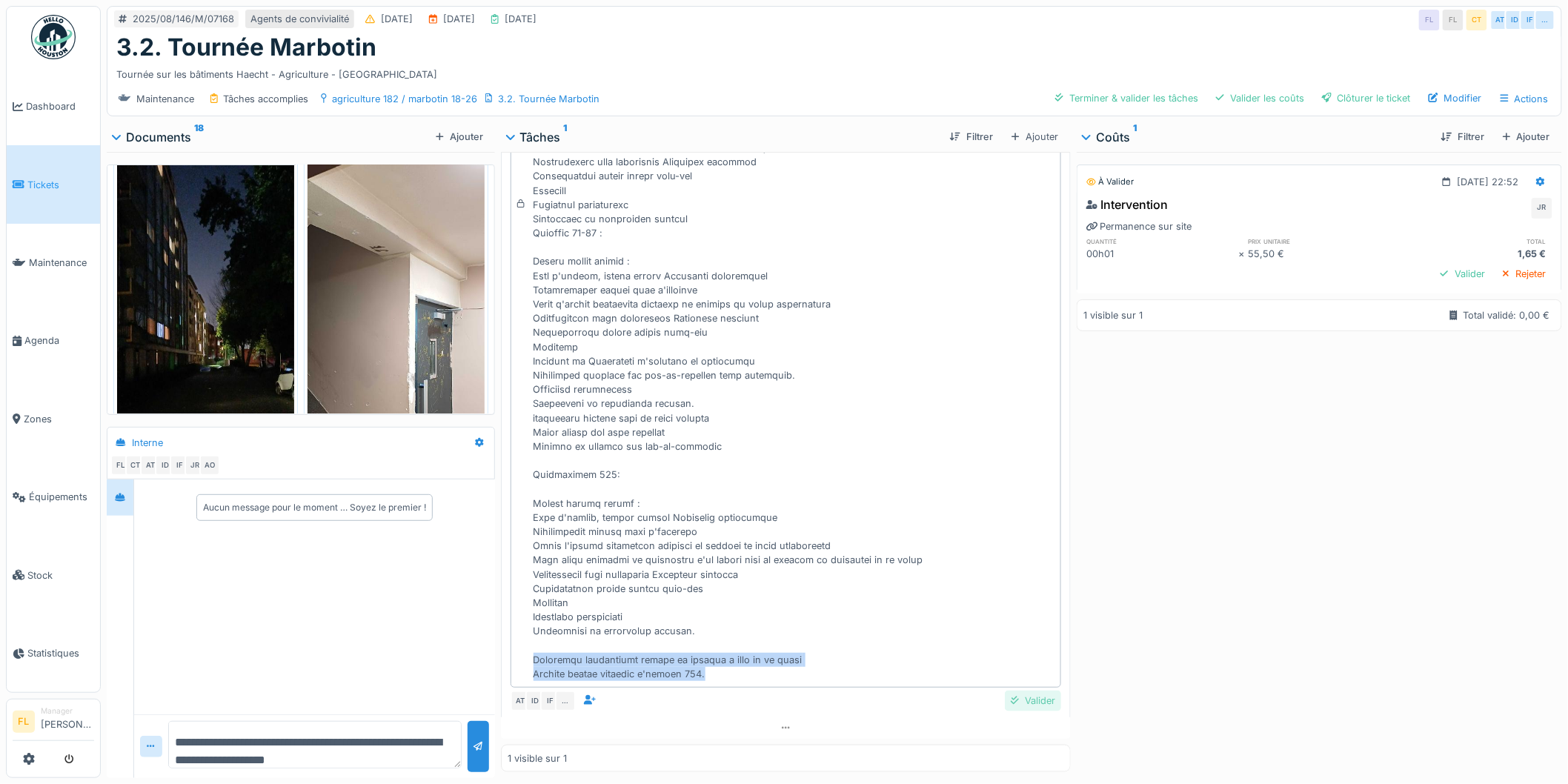
click at [1005, 693] on div "Valider" at bounding box center [1033, 700] width 56 height 20
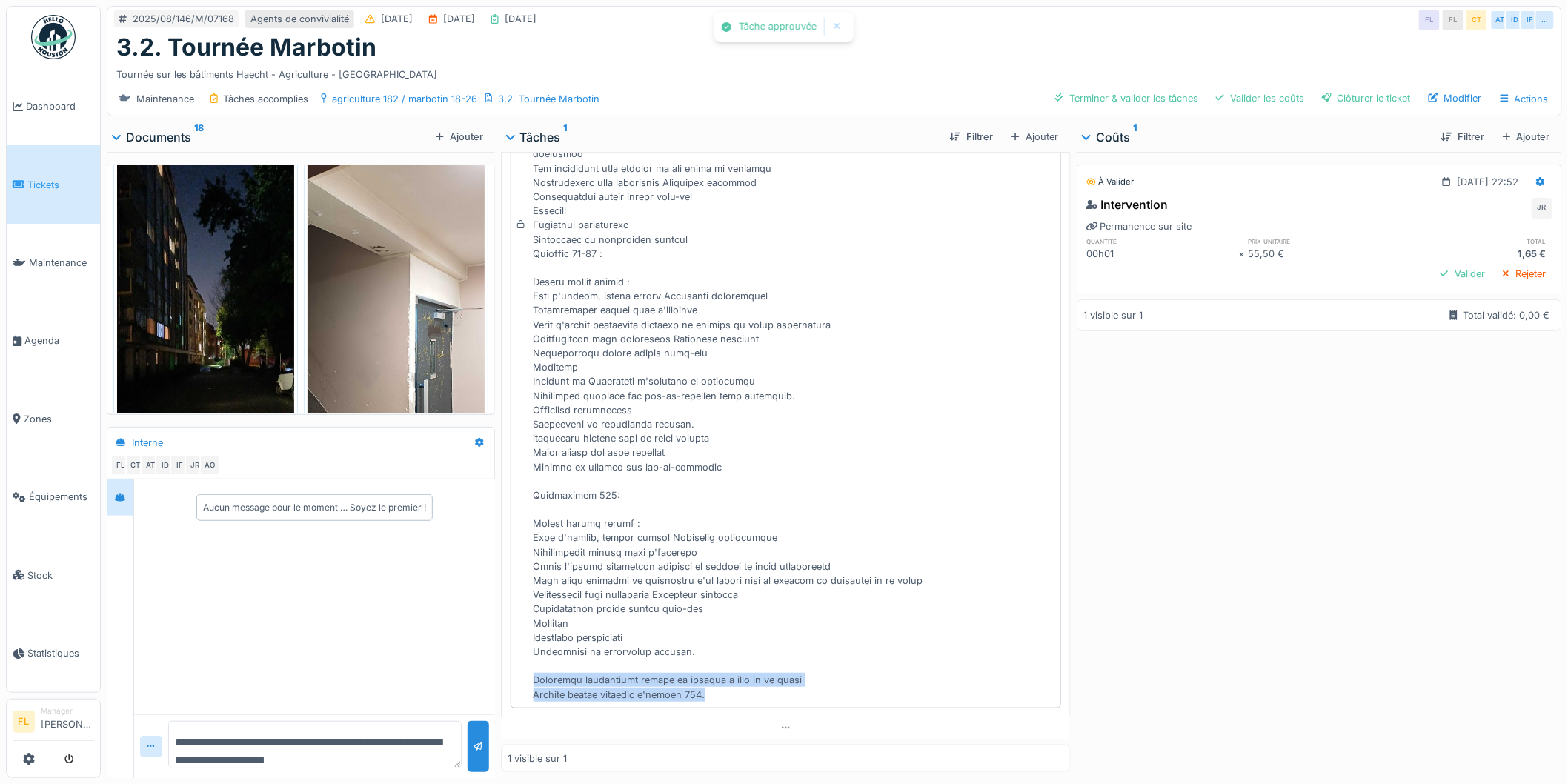
scroll to position [482, 0]
click at [1335, 89] on div "Clôturer le ticket" at bounding box center [1367, 98] width 101 height 20
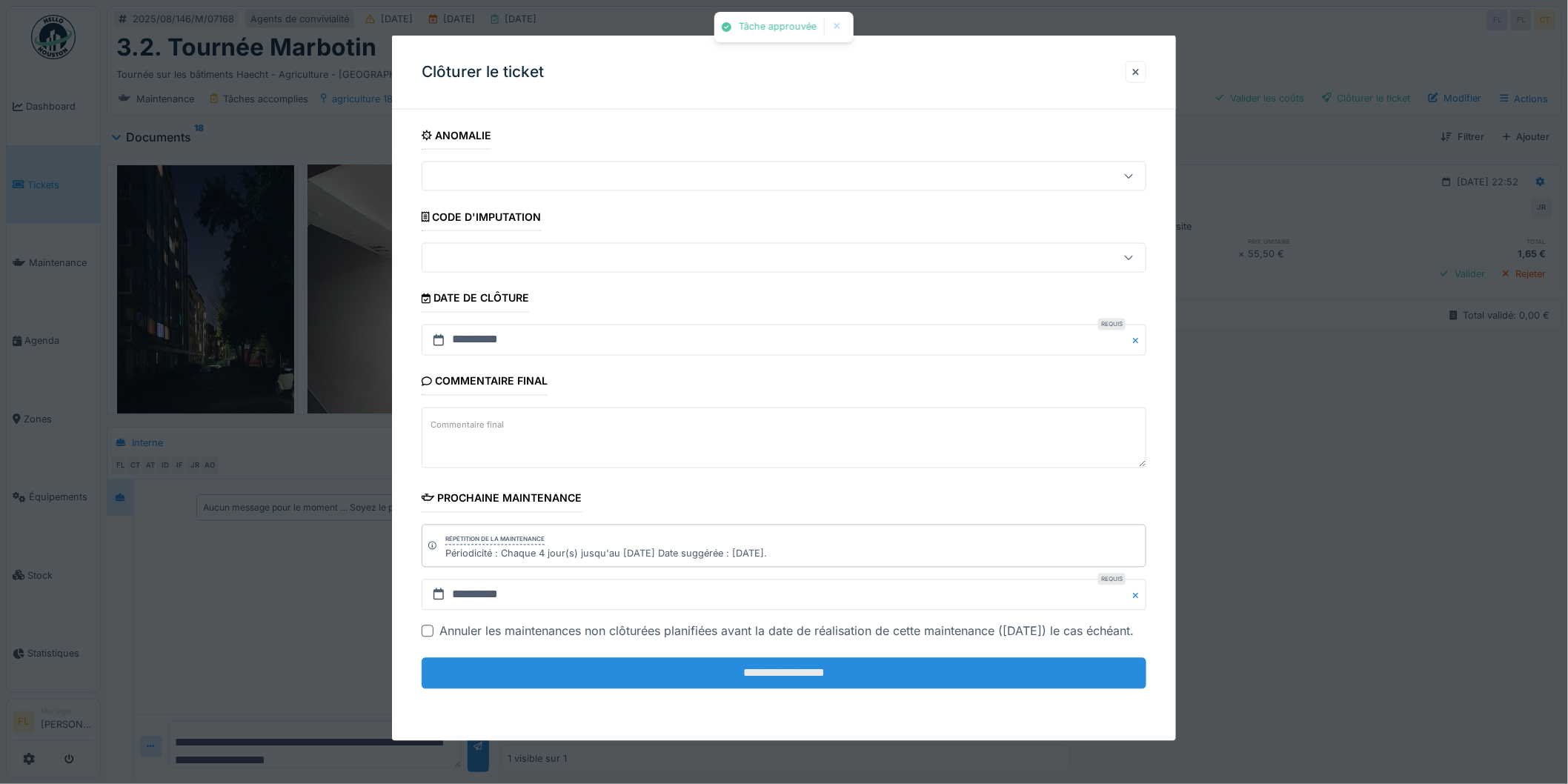
click at [903, 689] on input "**********" at bounding box center [784, 674] width 725 height 31
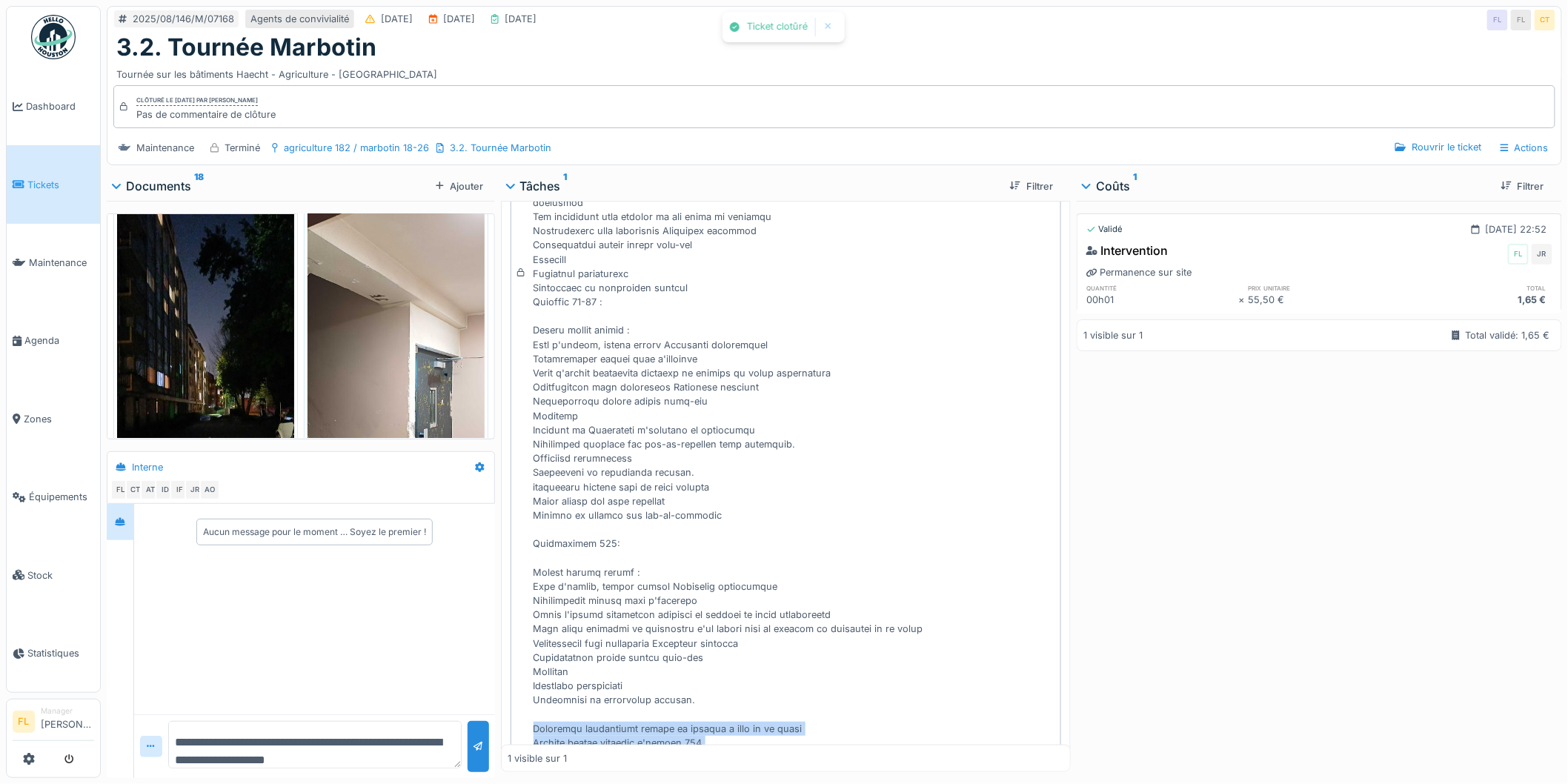
scroll to position [501, 0]
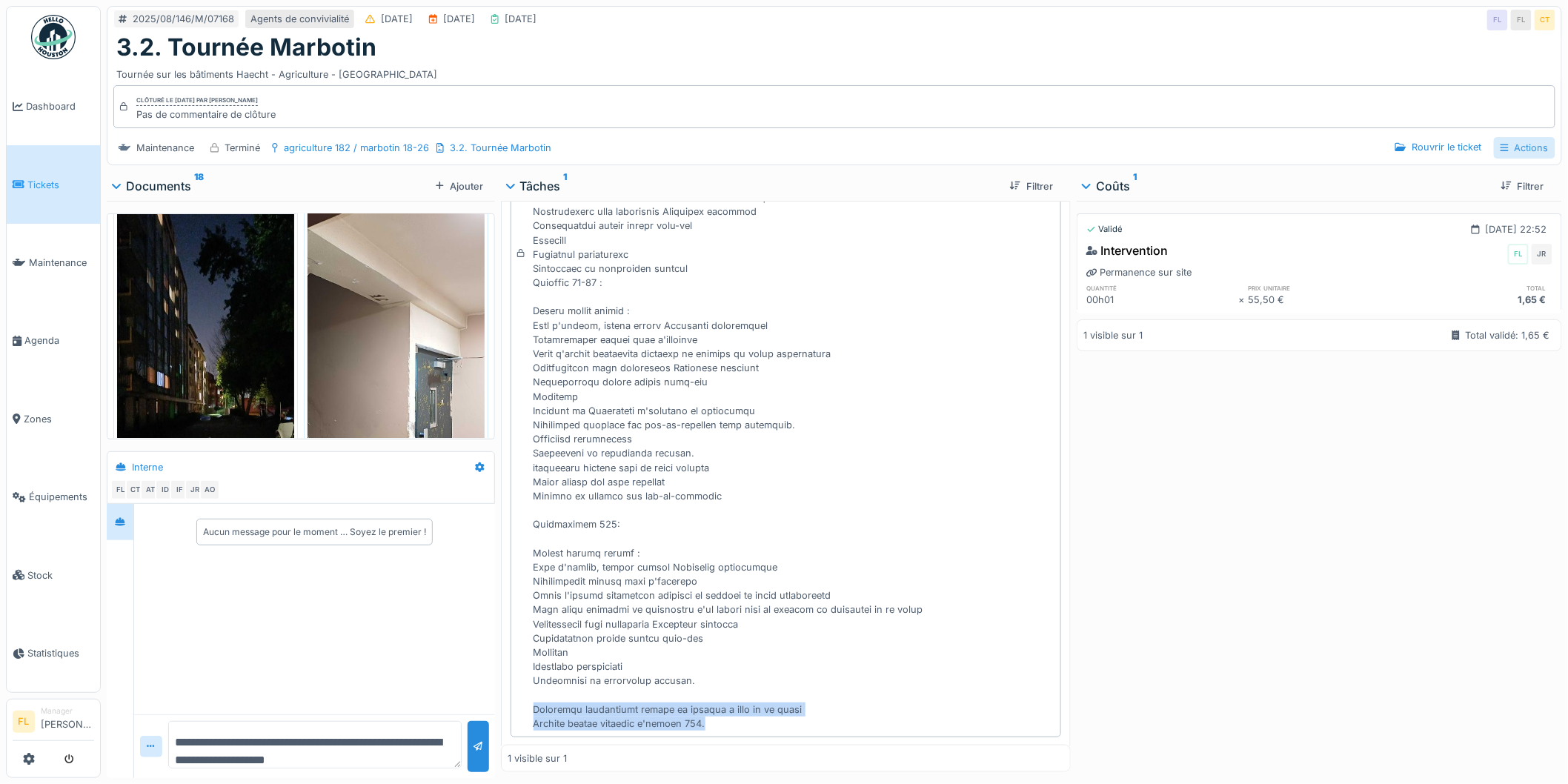
click at [1507, 137] on div "Actions" at bounding box center [1525, 148] width 62 height 21
click at [1462, 171] on div "Rapport d'intervention" at bounding box center [1461, 181] width 132 height 22
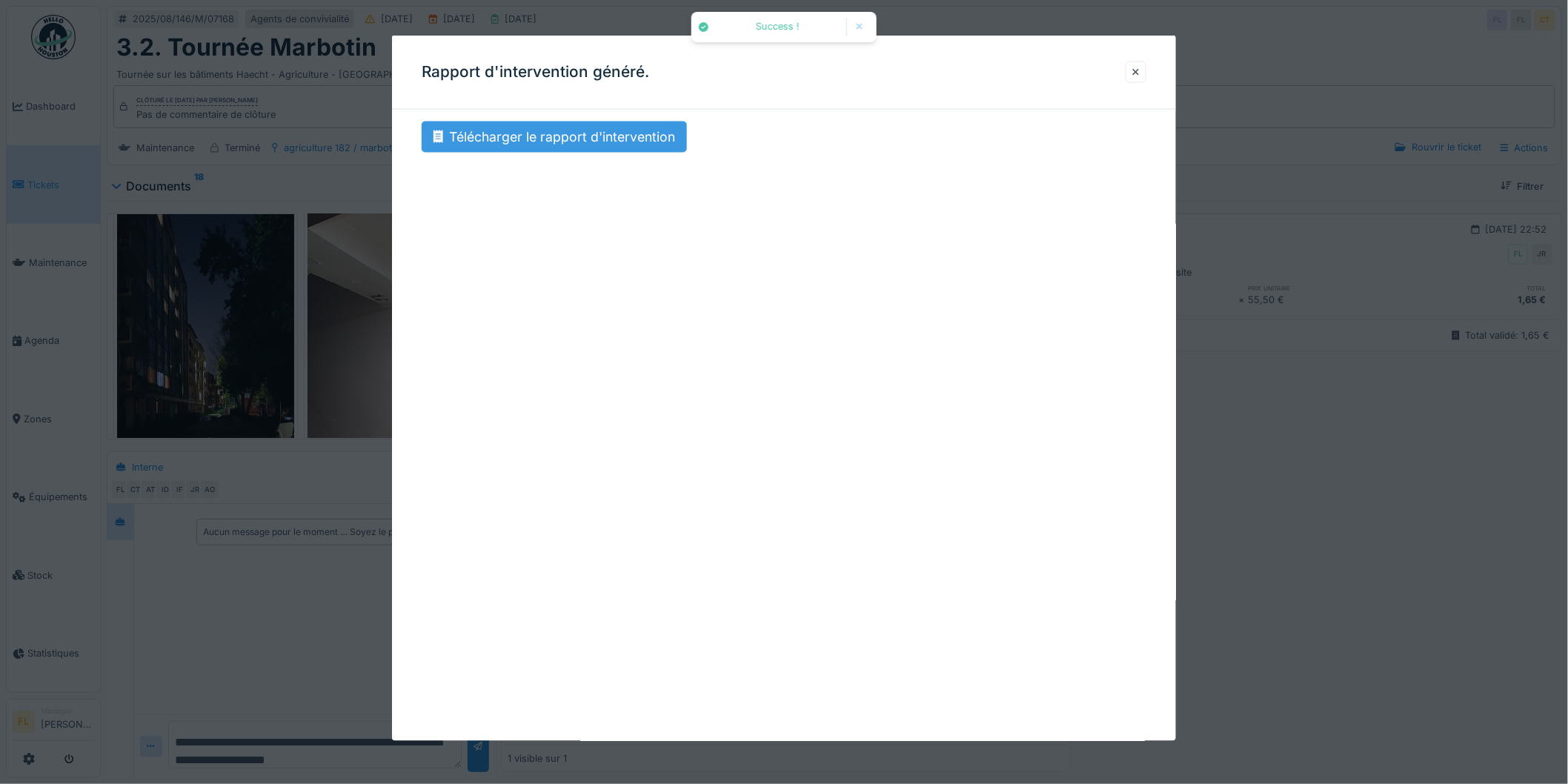
click at [576, 135] on div "Télécharger le rapport d'intervention" at bounding box center [554, 137] width 266 height 31
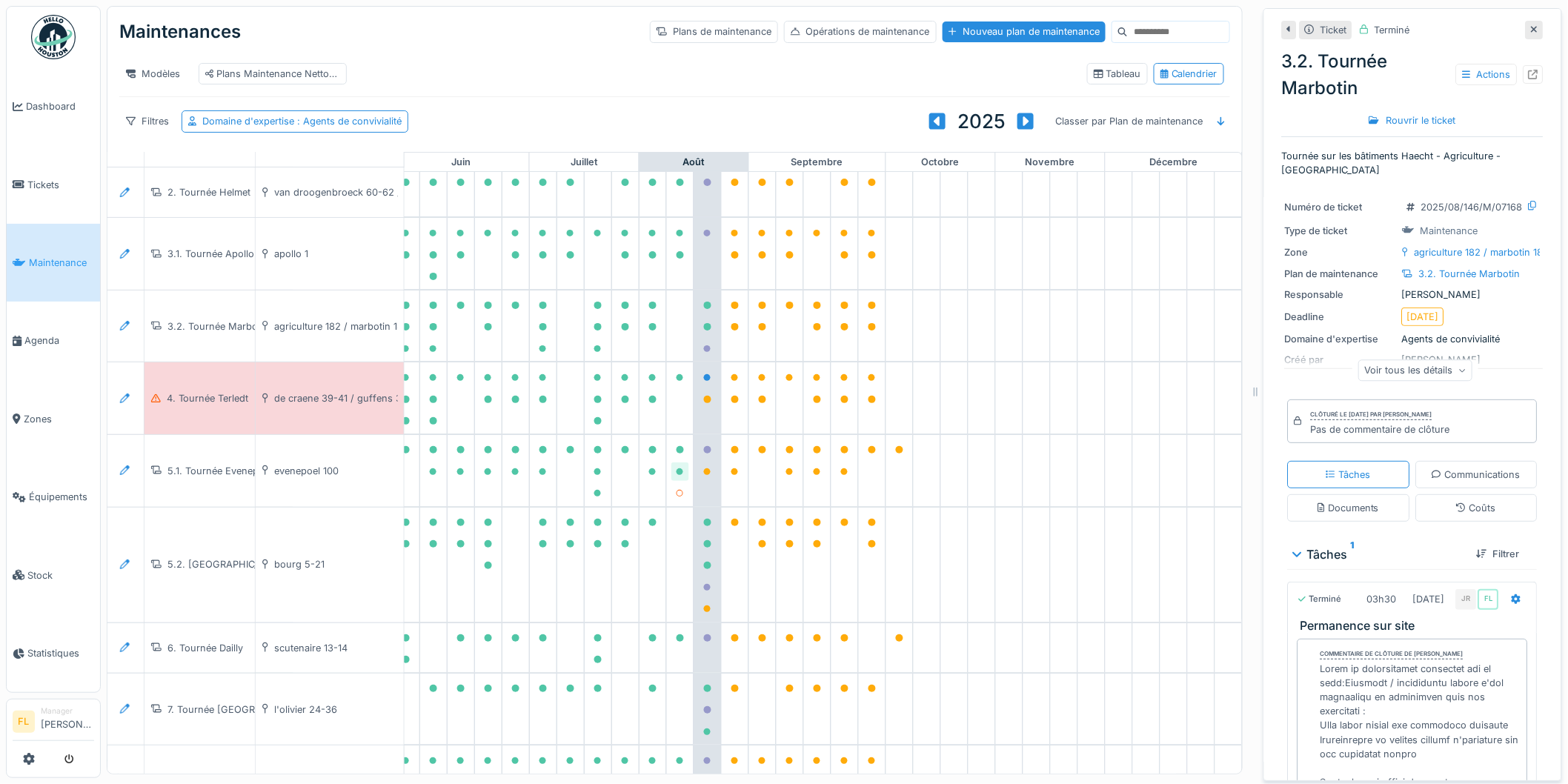
scroll to position [0, 662]
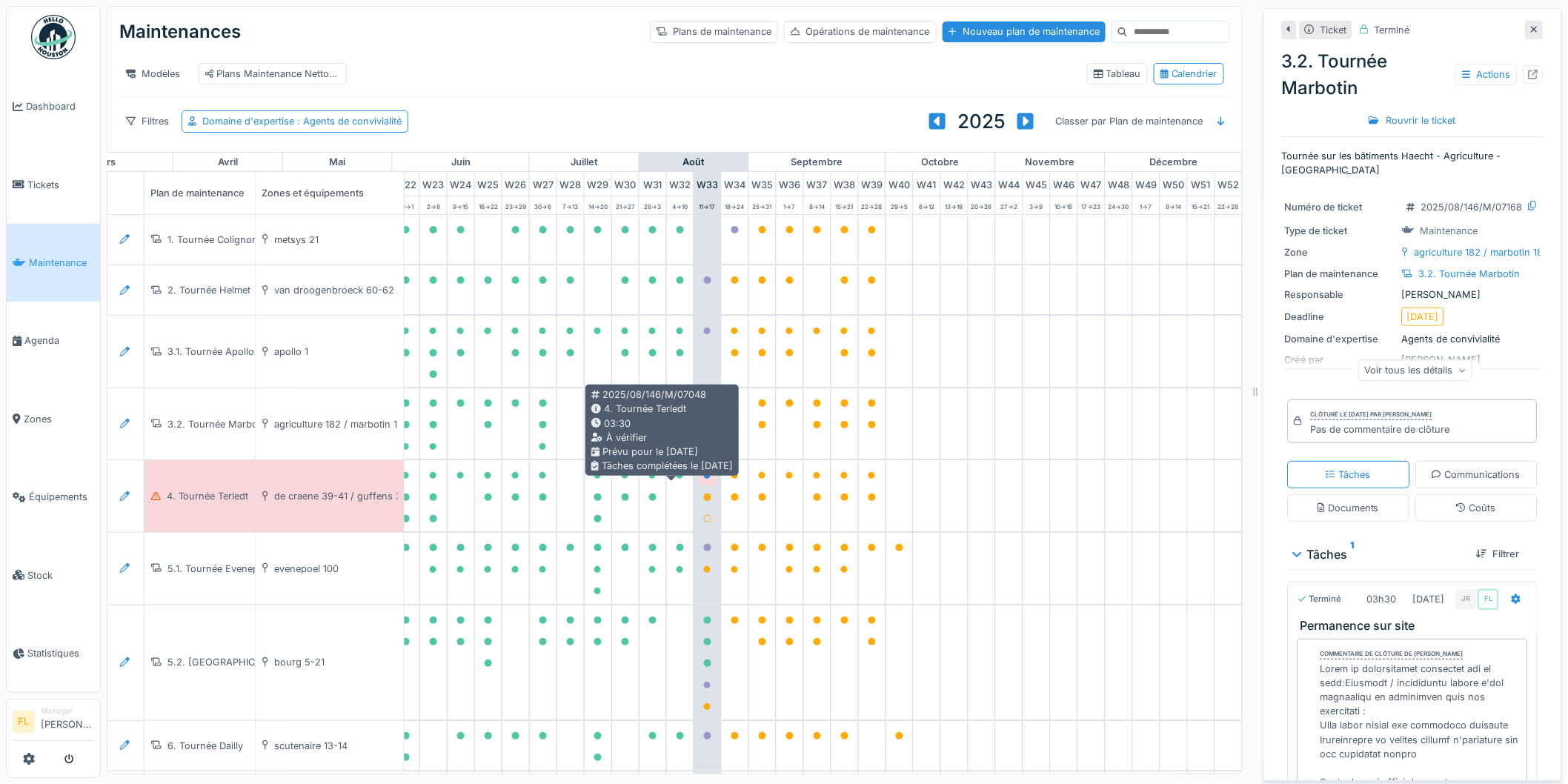
click at [704, 479] on icon at bounding box center [708, 475] width 7 height 7
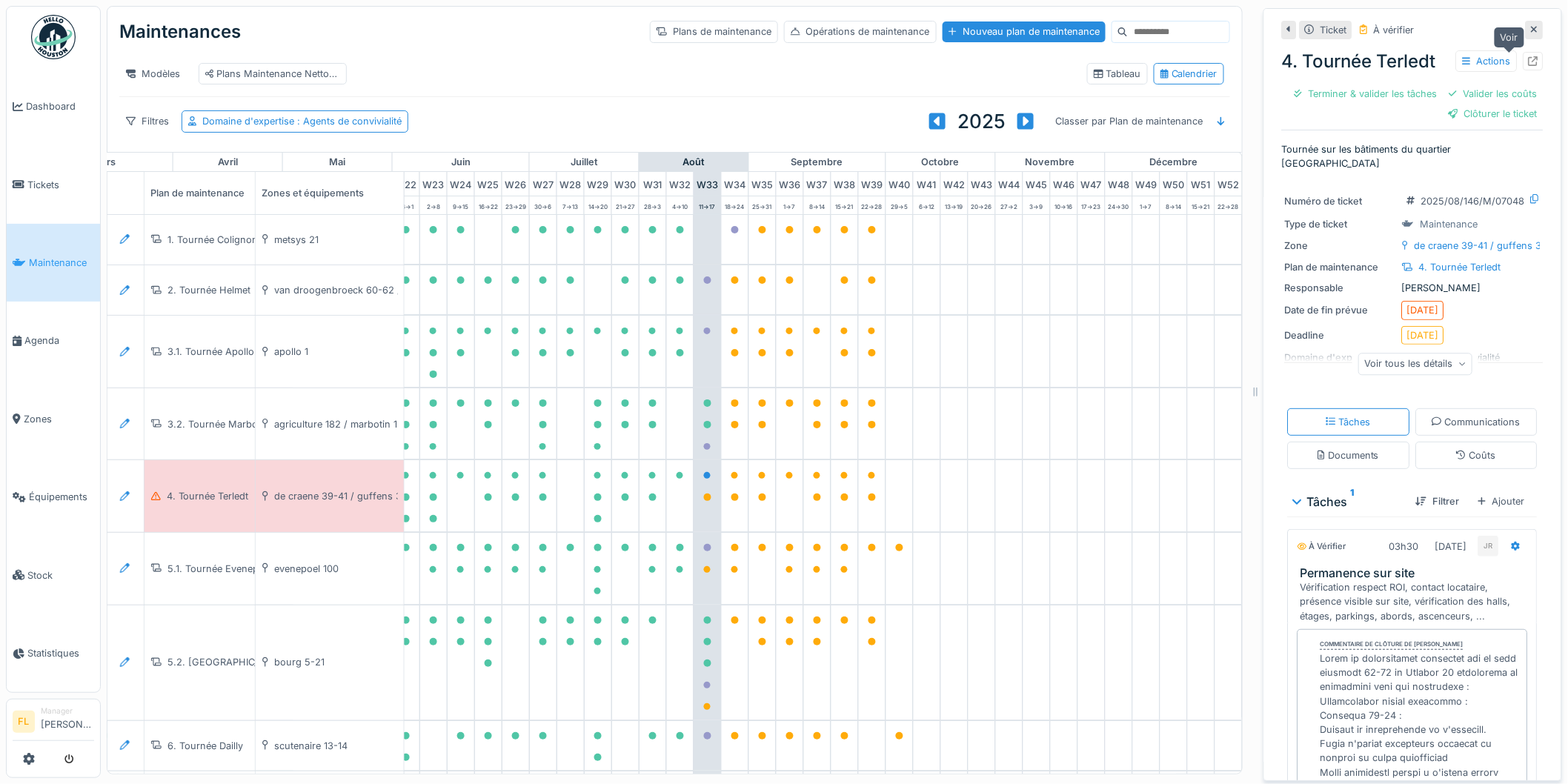
click at [1529, 59] on icon at bounding box center [1534, 61] width 10 height 10
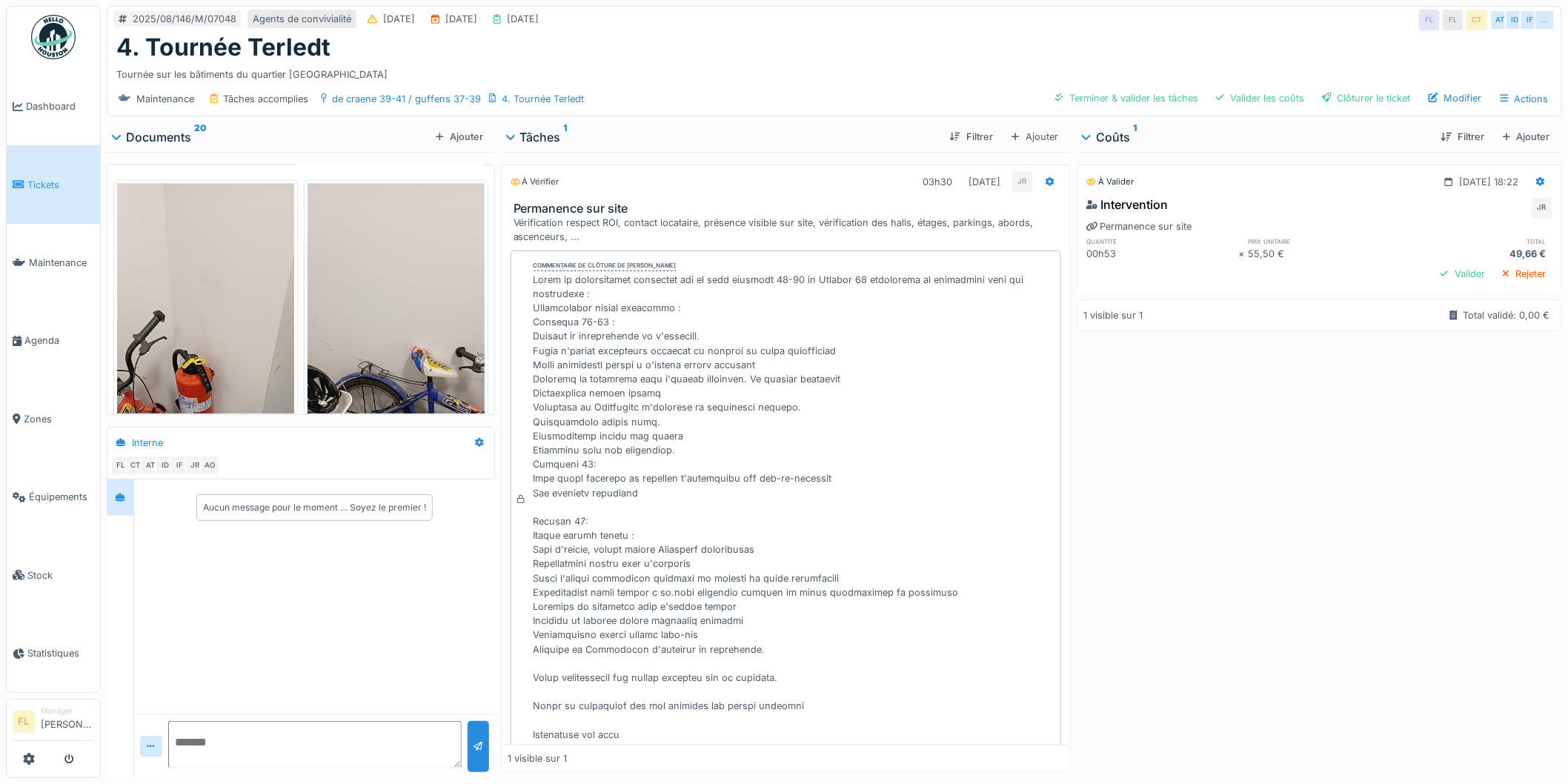
scroll to position [3820, 0]
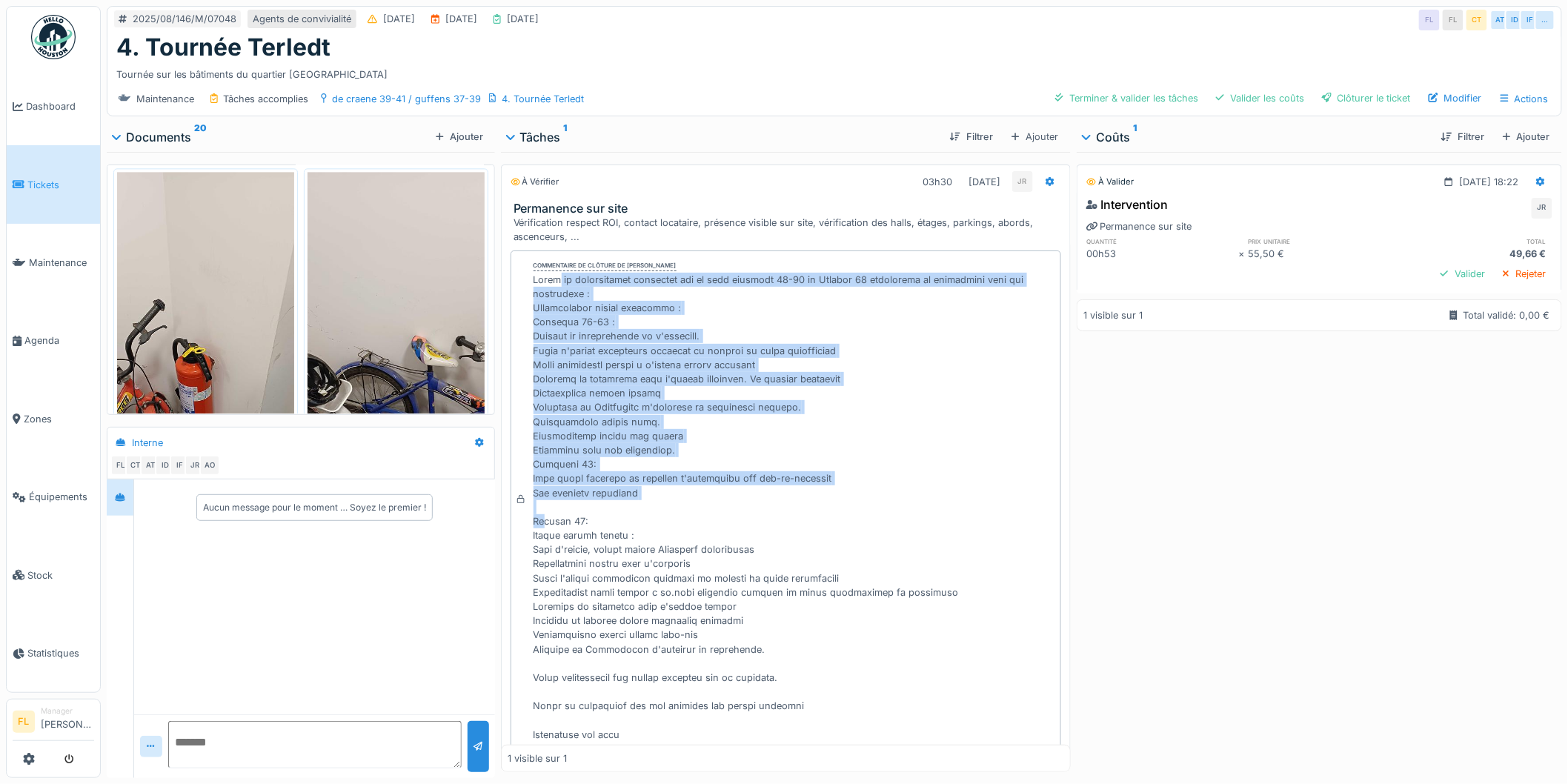
drag, startPoint x: 539, startPoint y: 322, endPoint x: 894, endPoint y: 547, distance: 420.3
click at [894, 547] on div at bounding box center [795, 507] width 522 height 469
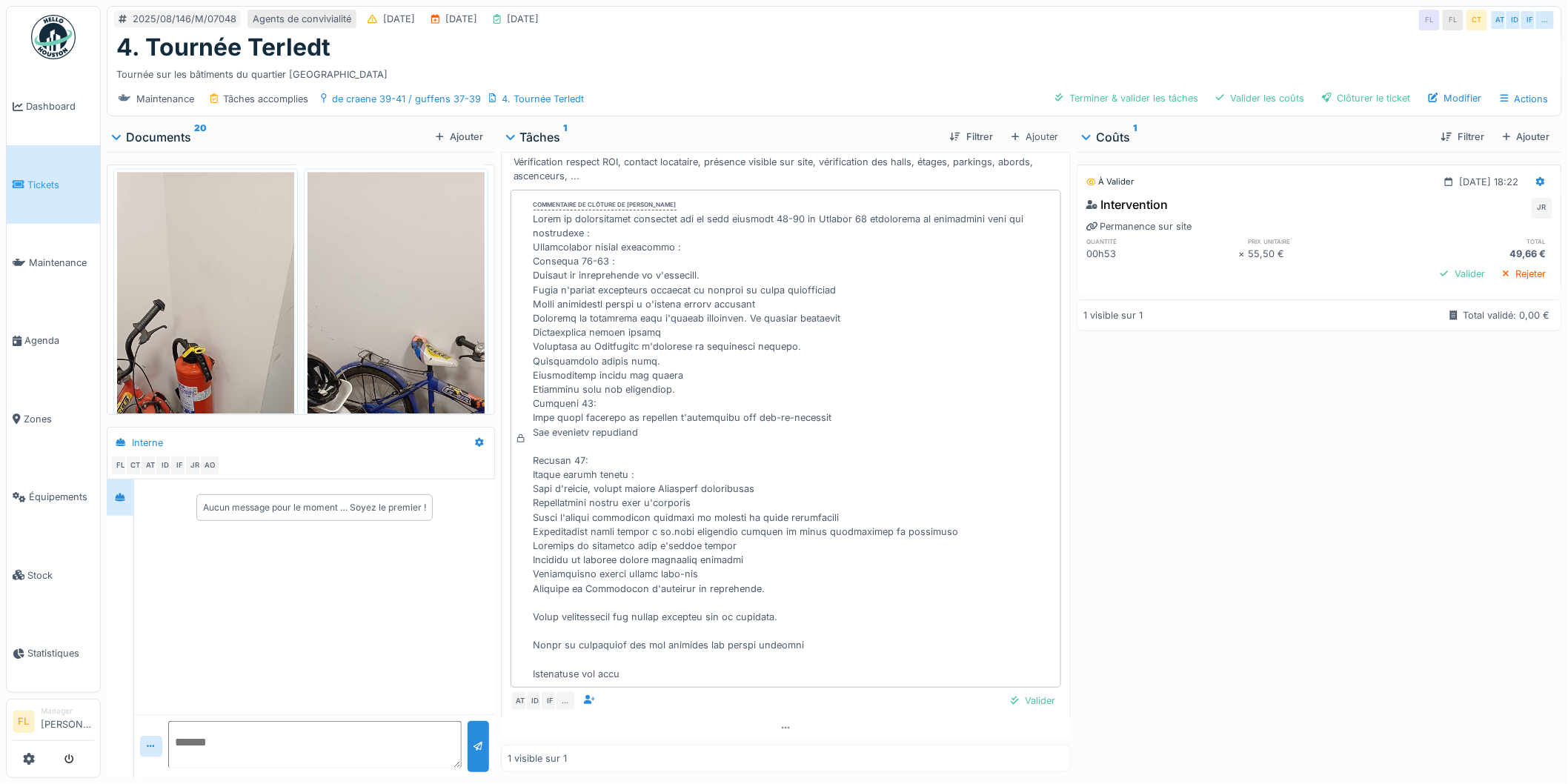
scroll to position [105, 0]
drag, startPoint x: 556, startPoint y: 465, endPoint x: 826, endPoint y: 676, distance: 342.7
click at [826, 676] on div at bounding box center [795, 446] width 522 height 469
click at [825, 669] on div at bounding box center [795, 446] width 522 height 469
drag, startPoint x: 662, startPoint y: 671, endPoint x: 620, endPoint y: 319, distance: 354.5
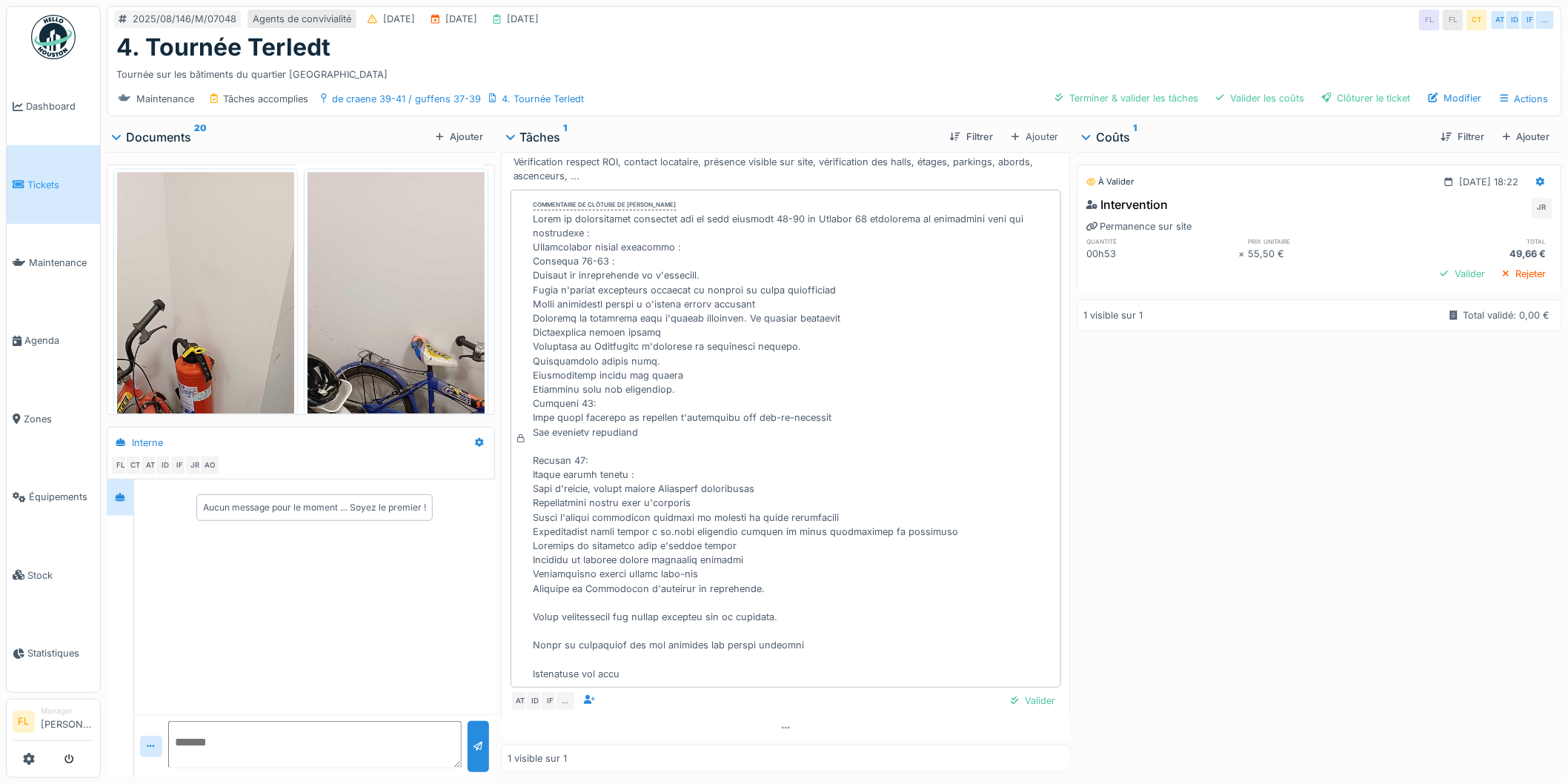
click at [620, 319] on div at bounding box center [795, 446] width 522 height 469
drag, startPoint x: 746, startPoint y: 448, endPoint x: 717, endPoint y: 434, distance: 32.2
click at [745, 448] on div at bounding box center [795, 446] width 522 height 469
click at [648, 409] on div at bounding box center [795, 446] width 522 height 469
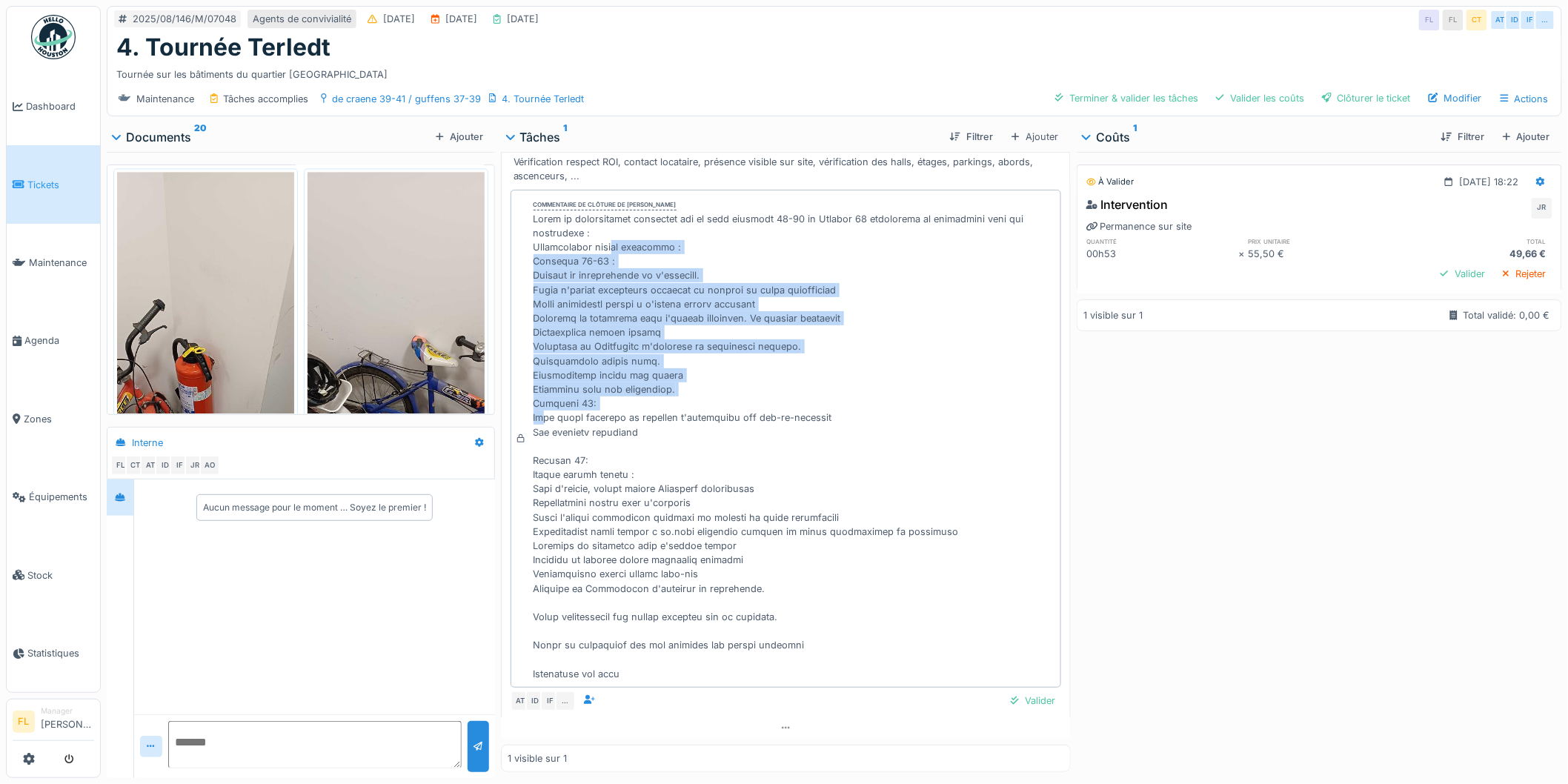
drag, startPoint x: 604, startPoint y: 404, endPoint x: 587, endPoint y: 253, distance: 152.0
click at [587, 253] on div at bounding box center [795, 446] width 522 height 469
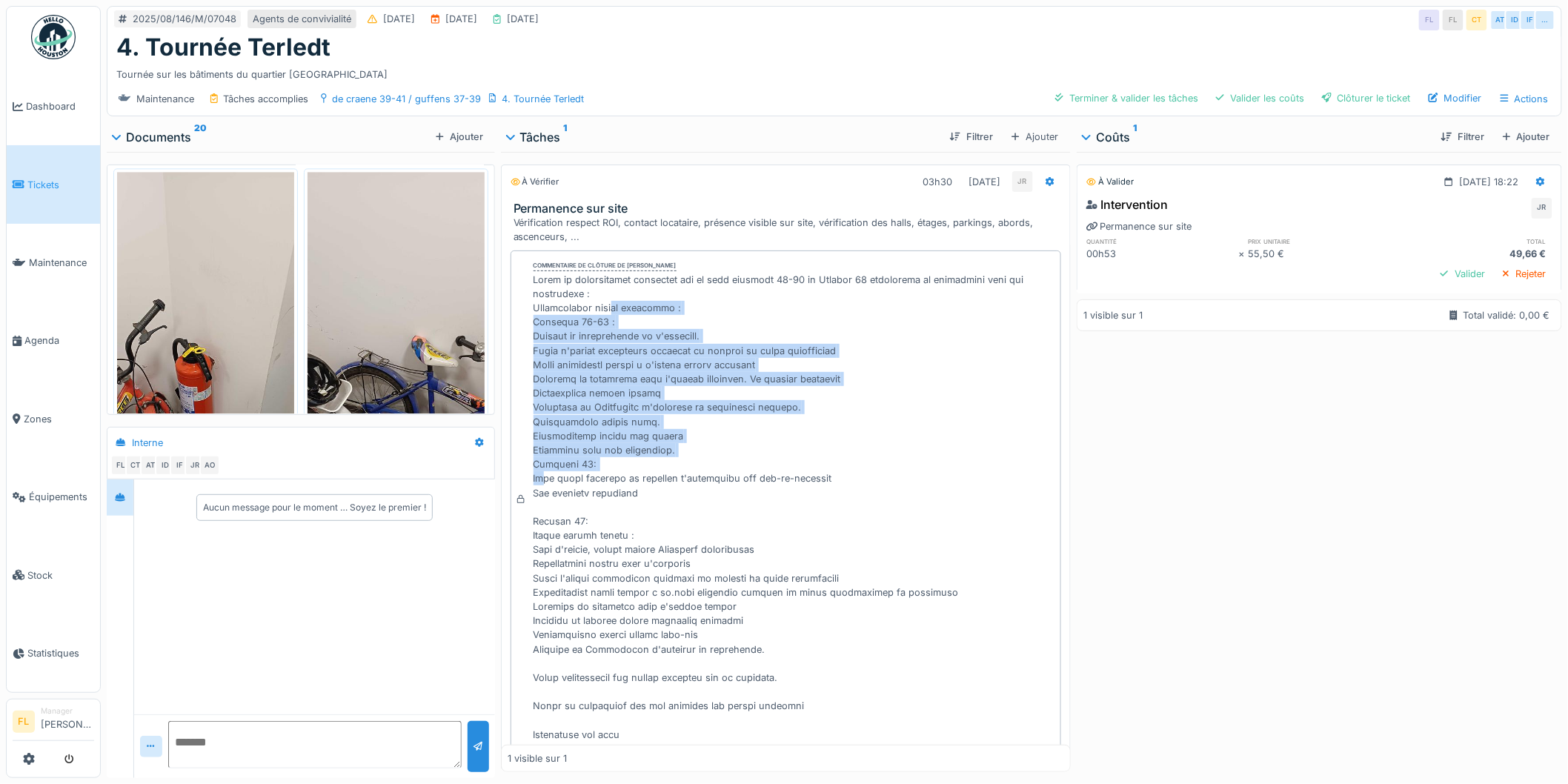
click at [566, 409] on div at bounding box center [795, 507] width 522 height 469
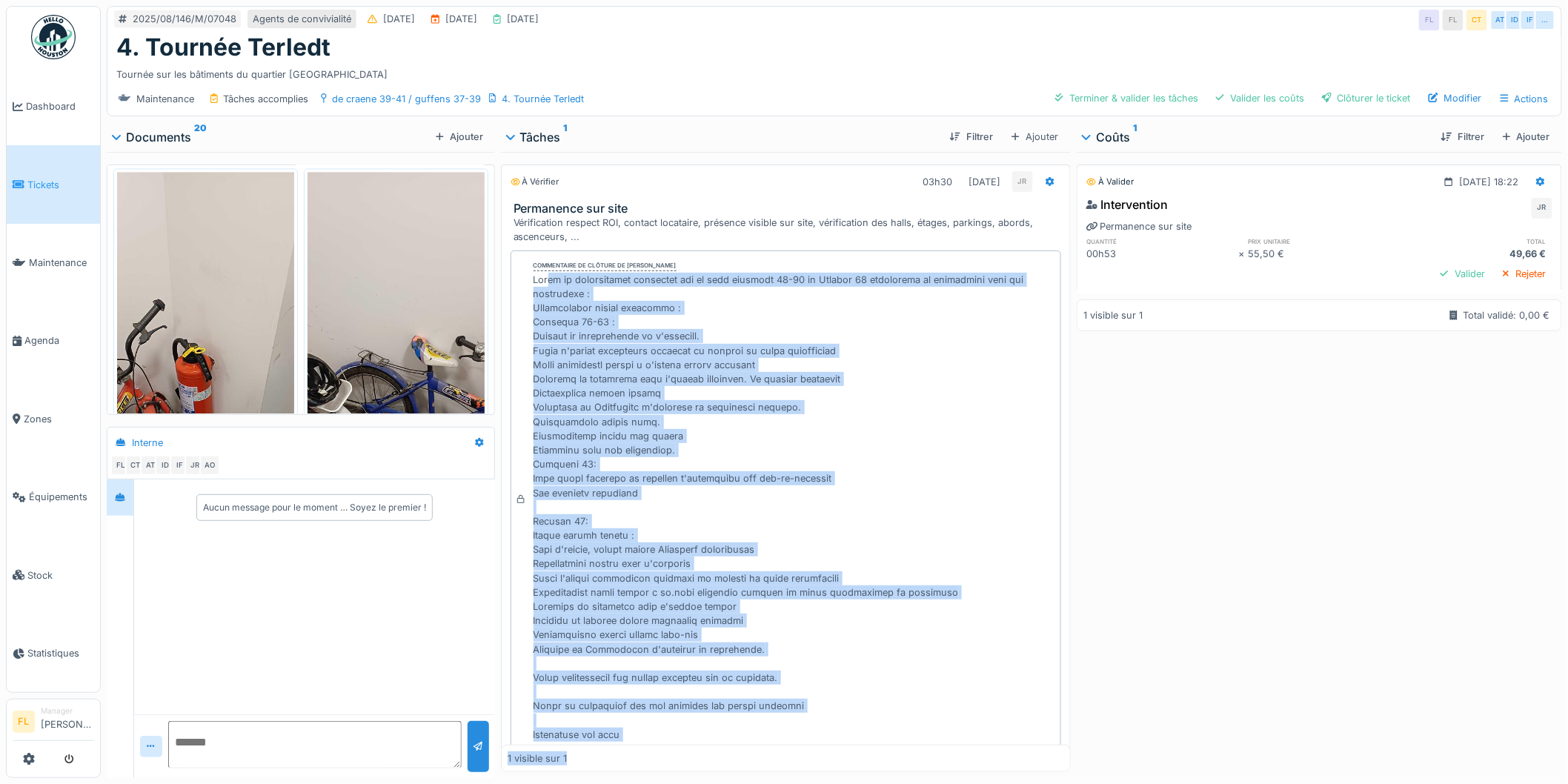
drag, startPoint x: 530, startPoint y: 320, endPoint x: 865, endPoint y: 745, distance: 541.2
click at [865, 745] on div "À vérifier 03h30 11/08/2025 JR Permanence sur site Vérification respect ROI, co…" at bounding box center [786, 461] width 570 height 620
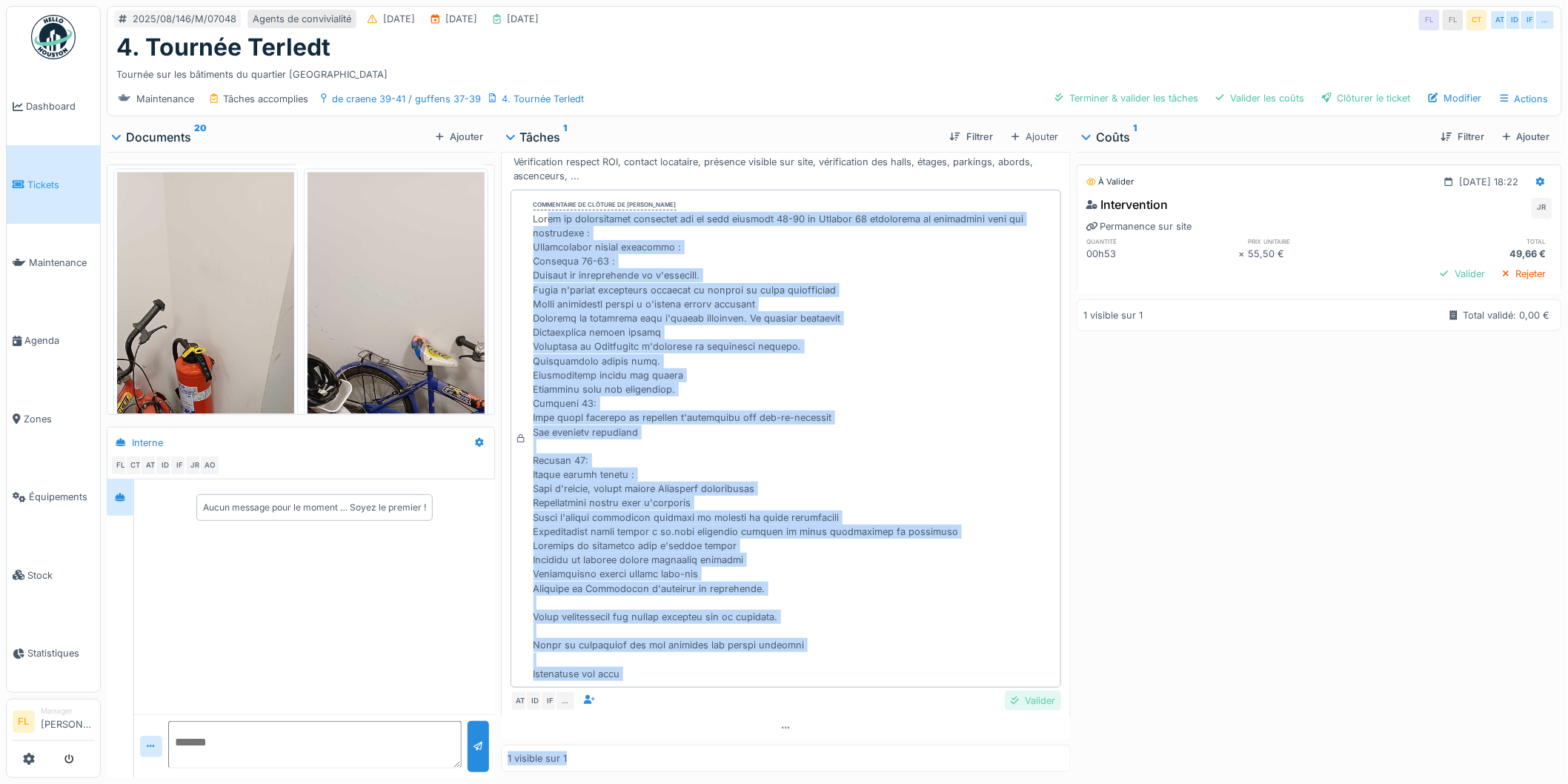
click at [1023, 703] on div "Valider" at bounding box center [1033, 700] width 56 height 20
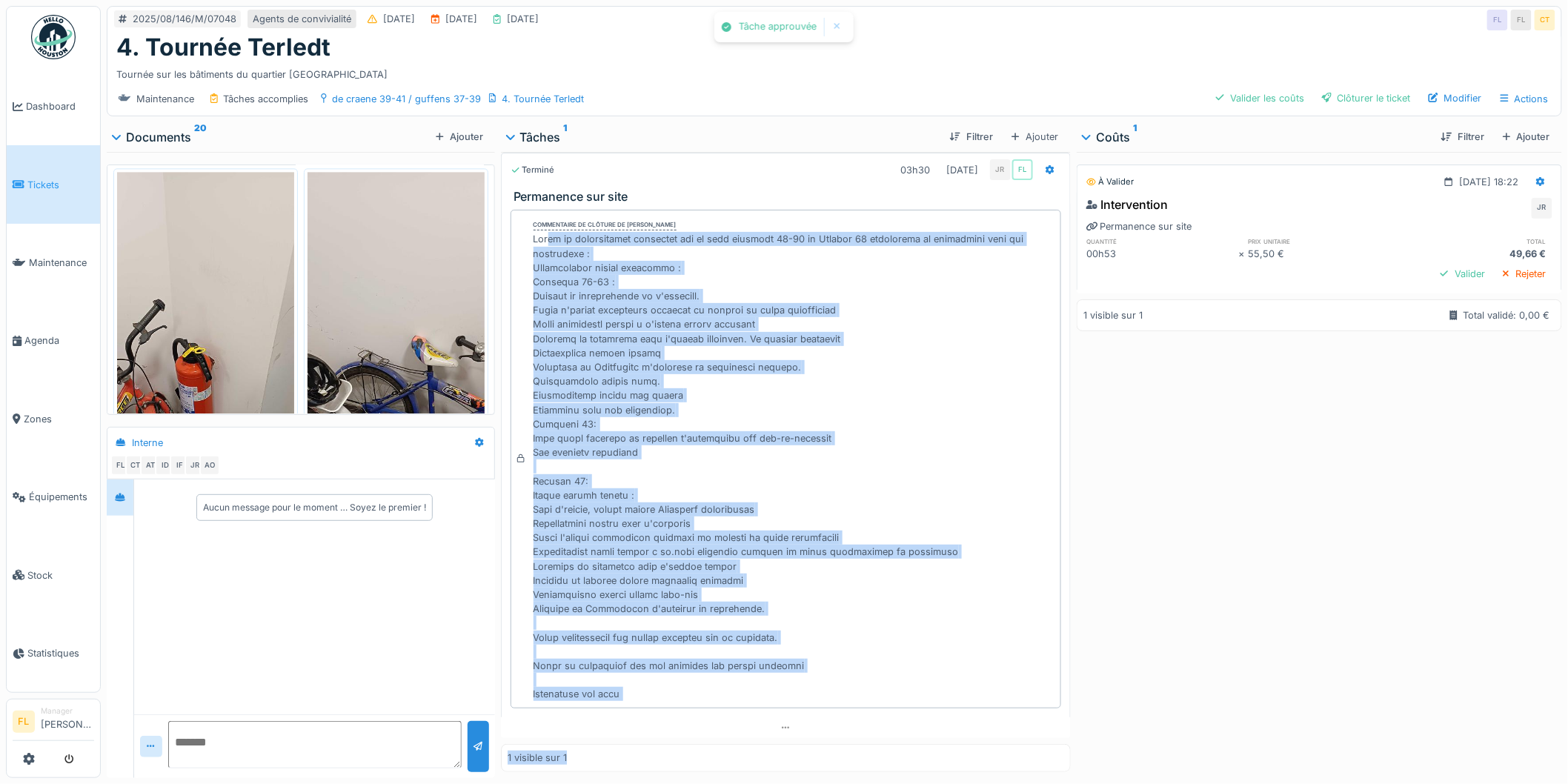
scroll to position [0, 0]
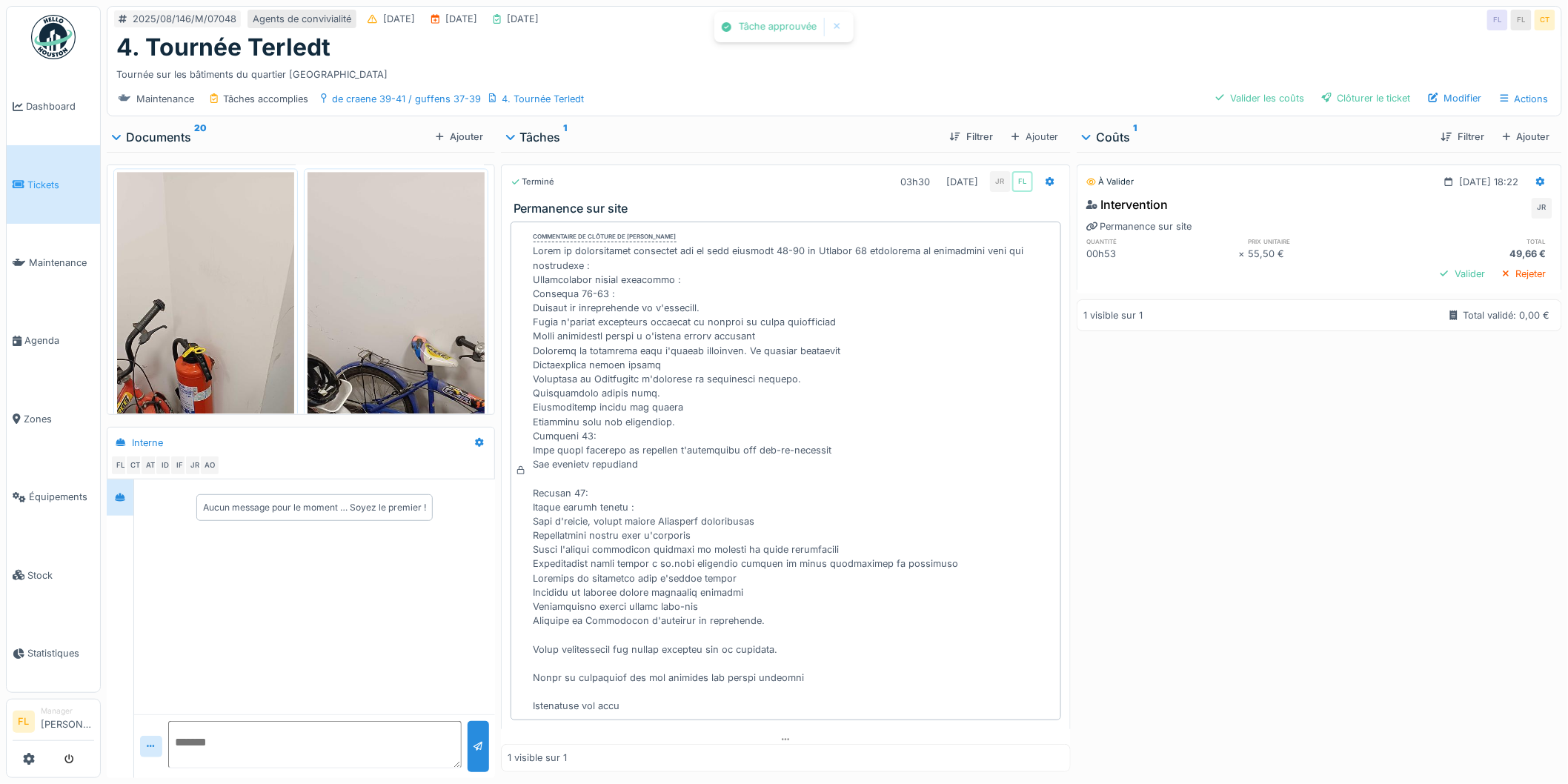
click at [1182, 496] on div "À valider 11/08/2025 @ 18:22 Intervention JR Permanence sur site quantité prix …" at bounding box center [1319, 461] width 485 height 620
click at [1337, 97] on div "Clôturer le ticket" at bounding box center [1367, 98] width 101 height 20
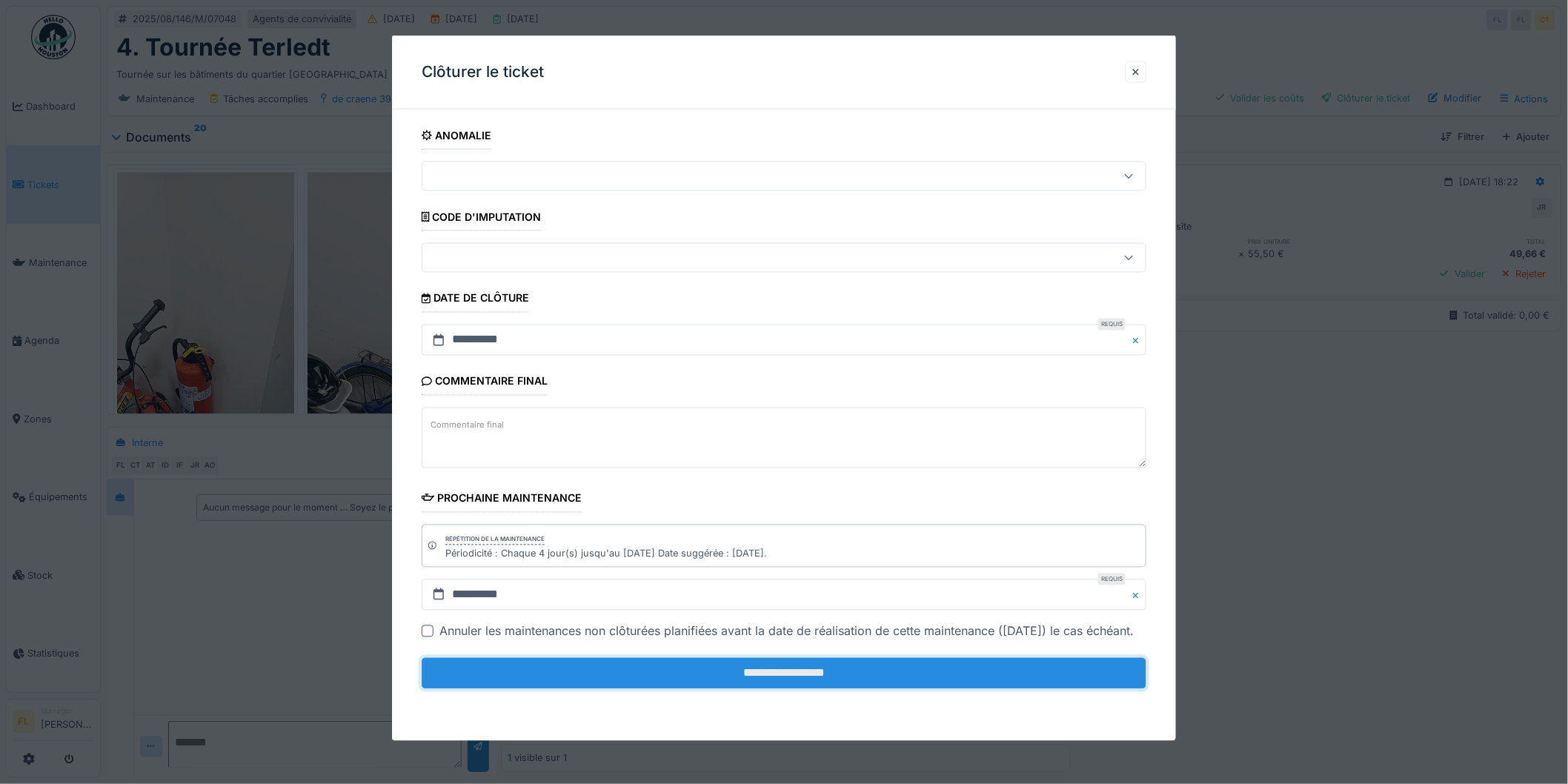
click at [759, 689] on input "**********" at bounding box center [784, 674] width 725 height 31
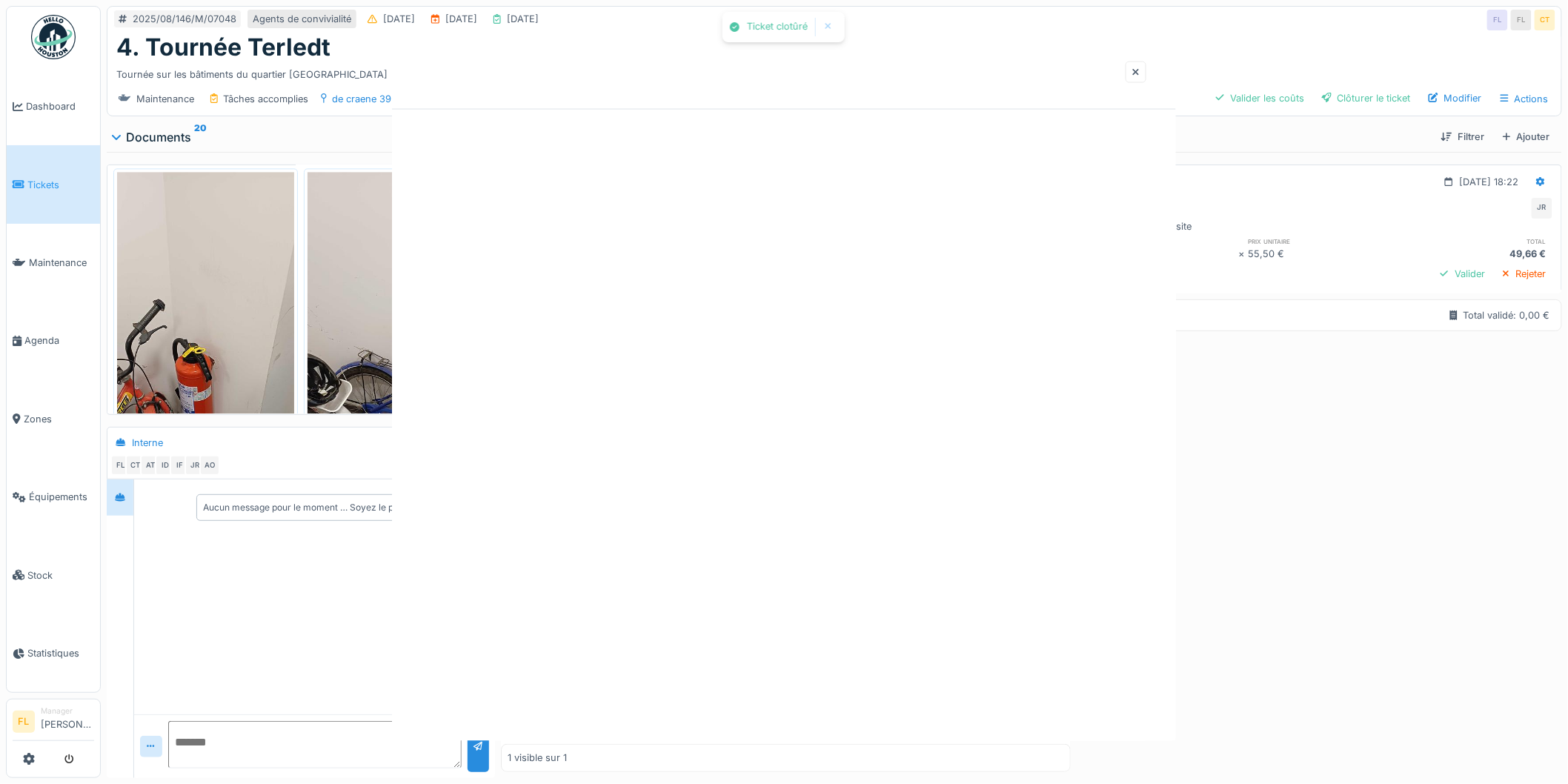
click at [705, 695] on div at bounding box center [784, 392] width 1568 height 784
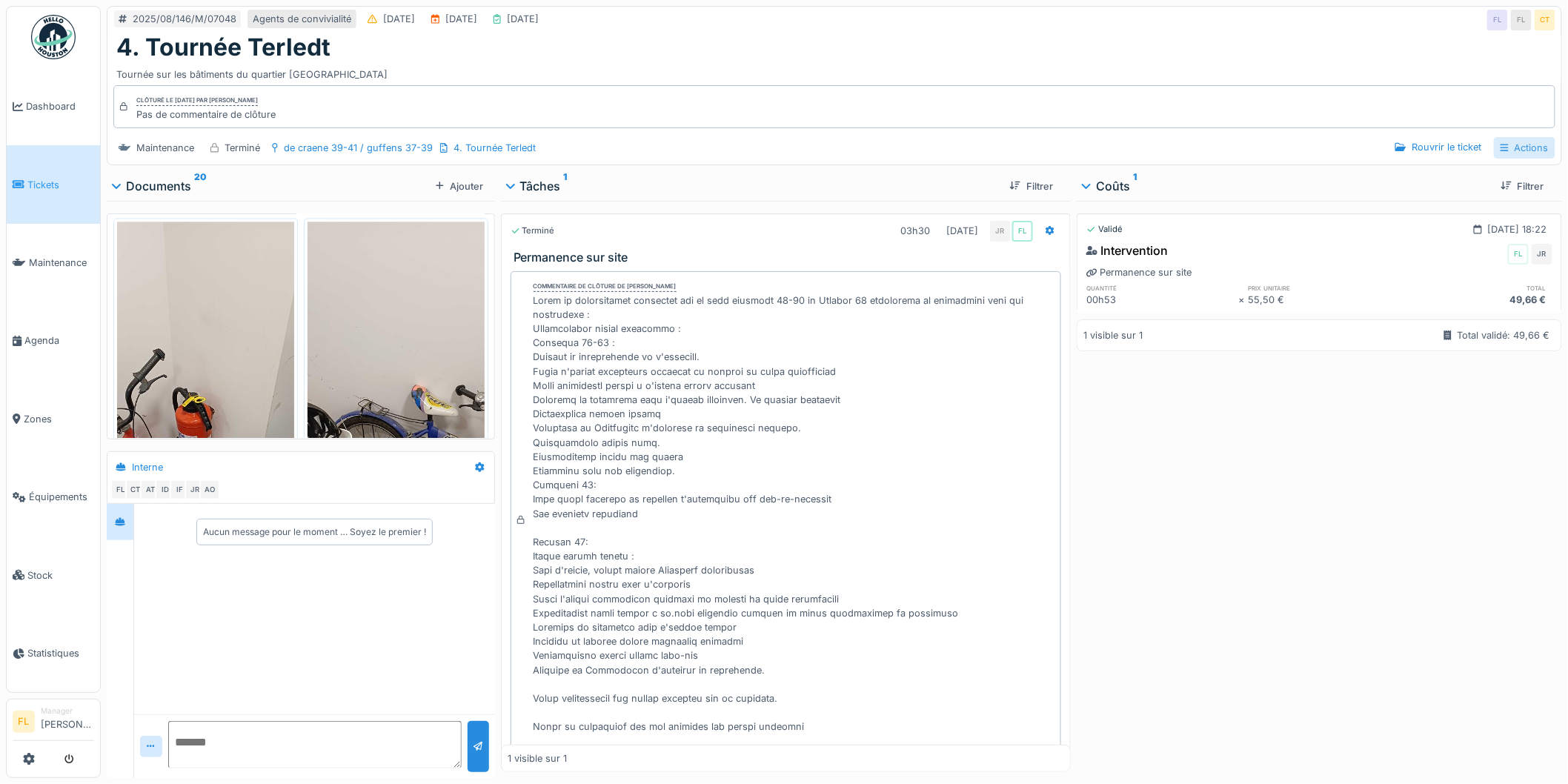
click at [1527, 149] on div "Actions" at bounding box center [1525, 148] width 62 height 21
drag, startPoint x: 1273, startPoint y: 71, endPoint x: 1011, endPoint y: 3, distance: 270.7
click at [1272, 71] on div "Tournée sur les bâtiments du quartier Terdelt" at bounding box center [834, 71] width 1436 height 20
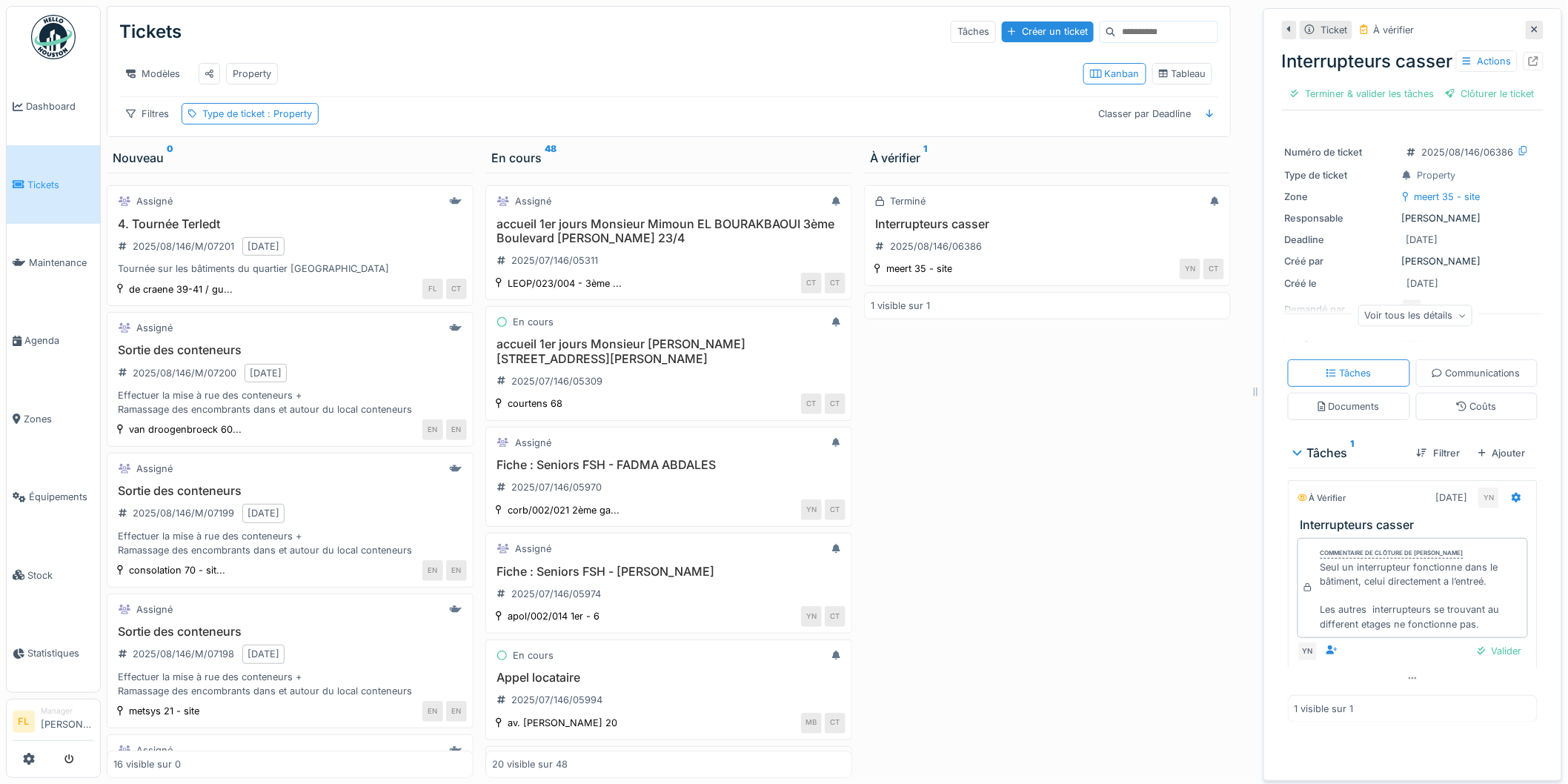
click at [29, 179] on span "Tickets" at bounding box center [61, 184] width 67 height 14
click at [1004, 27] on div "Créer un ticket" at bounding box center [1047, 31] width 92 height 20
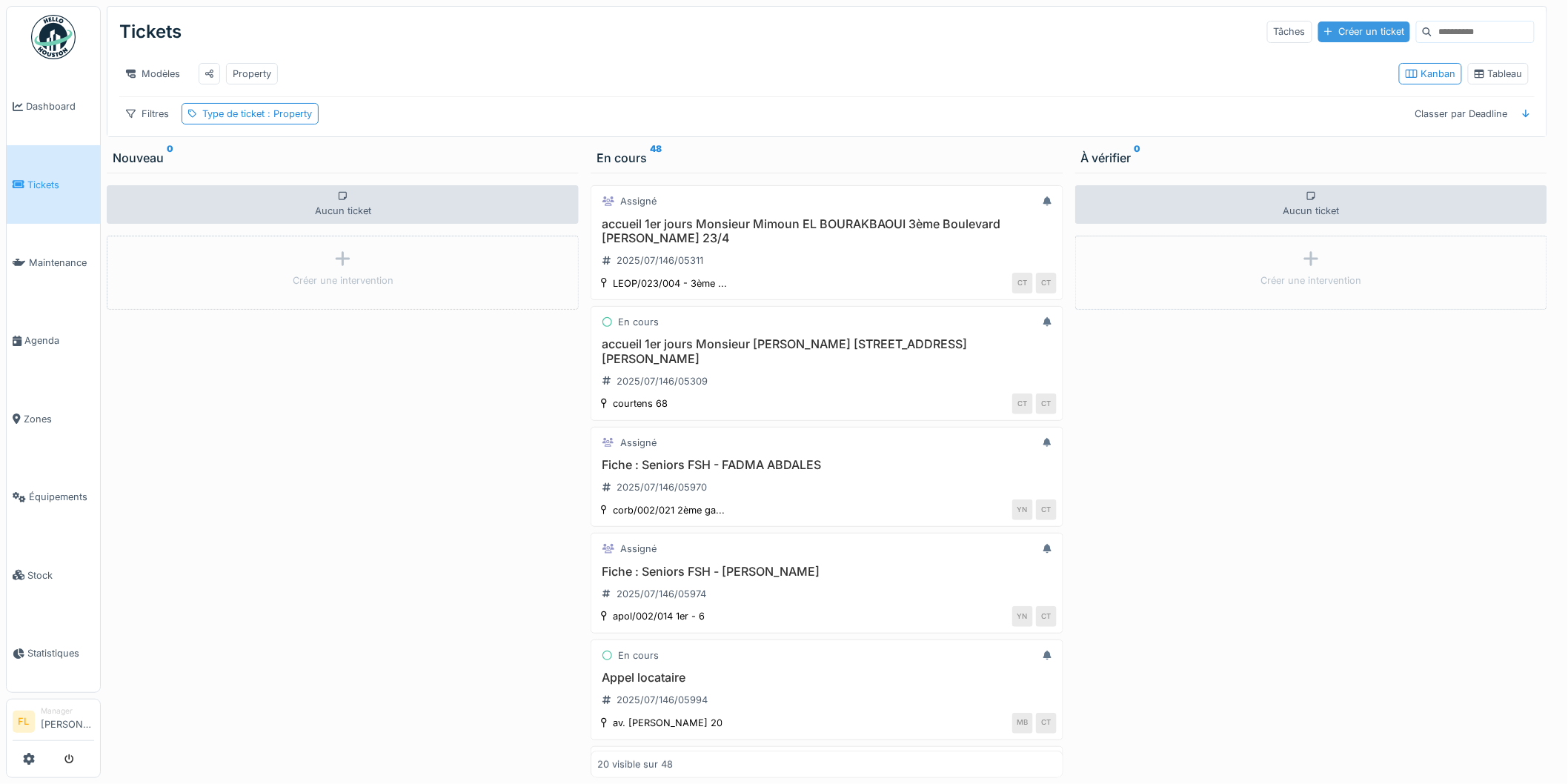
click at [1329, 36] on div "Créer un ticket" at bounding box center [1364, 31] width 92 height 20
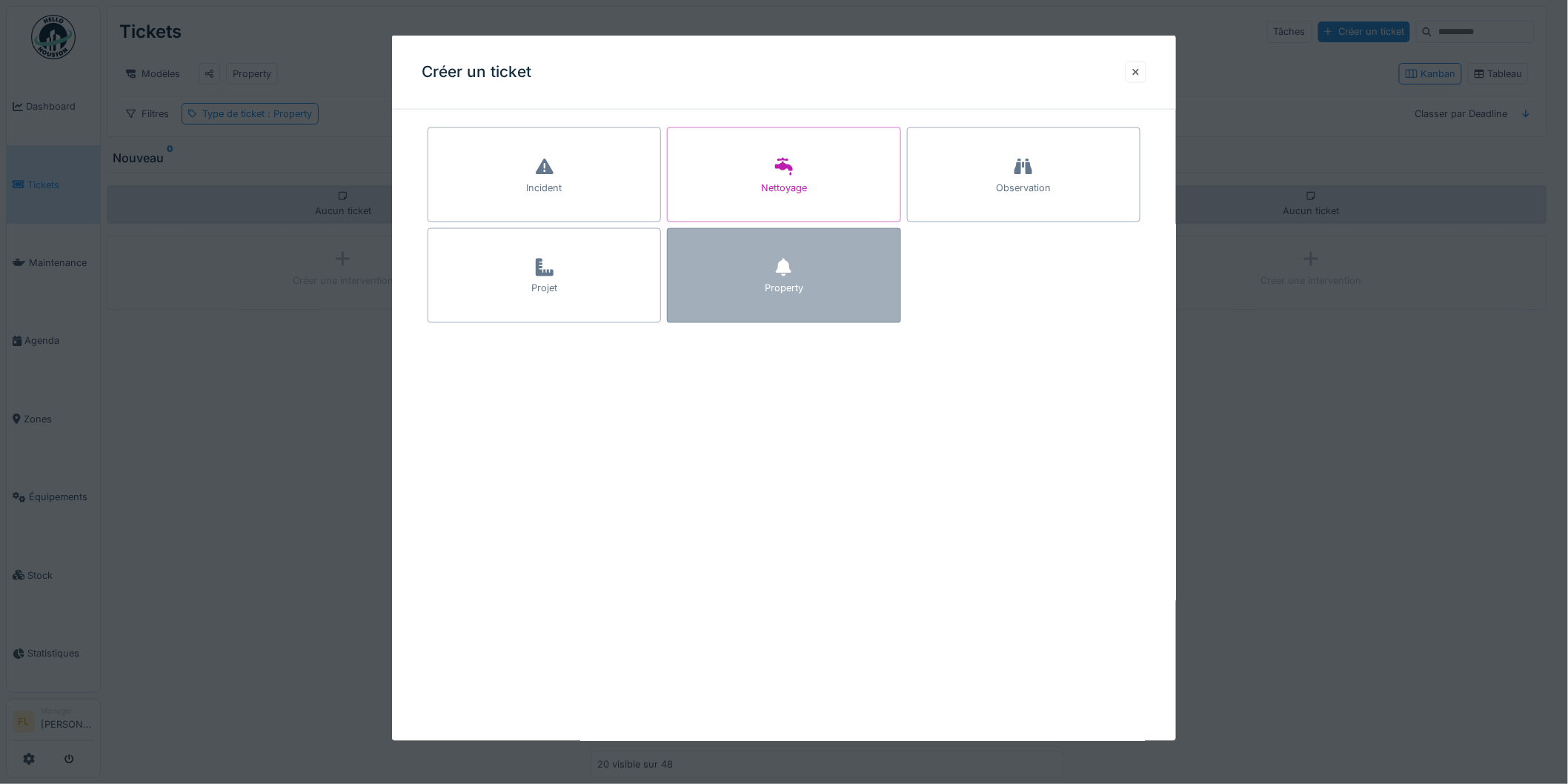
click at [790, 279] on div at bounding box center [783, 268] width 15 height 27
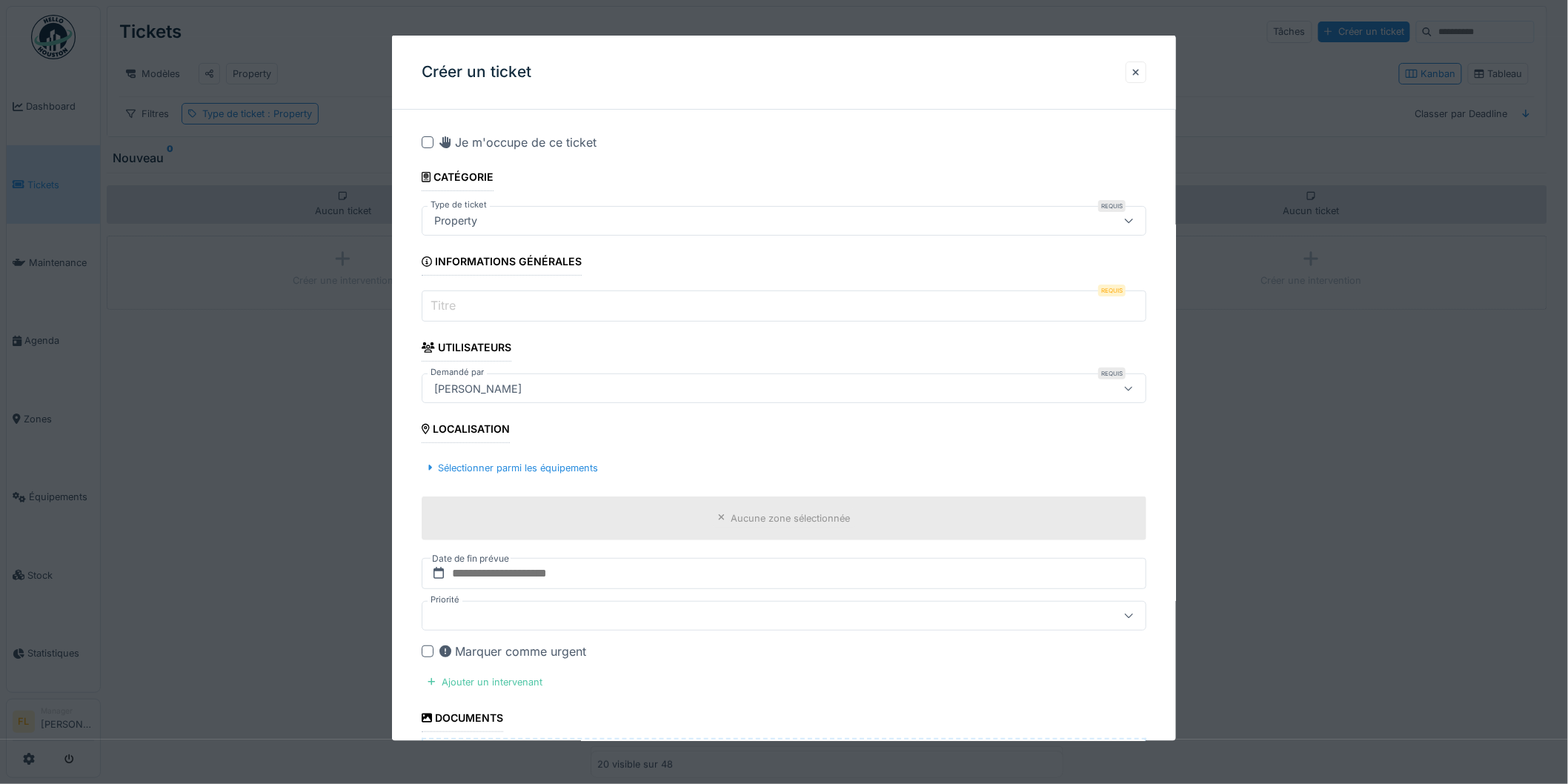
click at [483, 304] on input "Titre" at bounding box center [784, 306] width 725 height 31
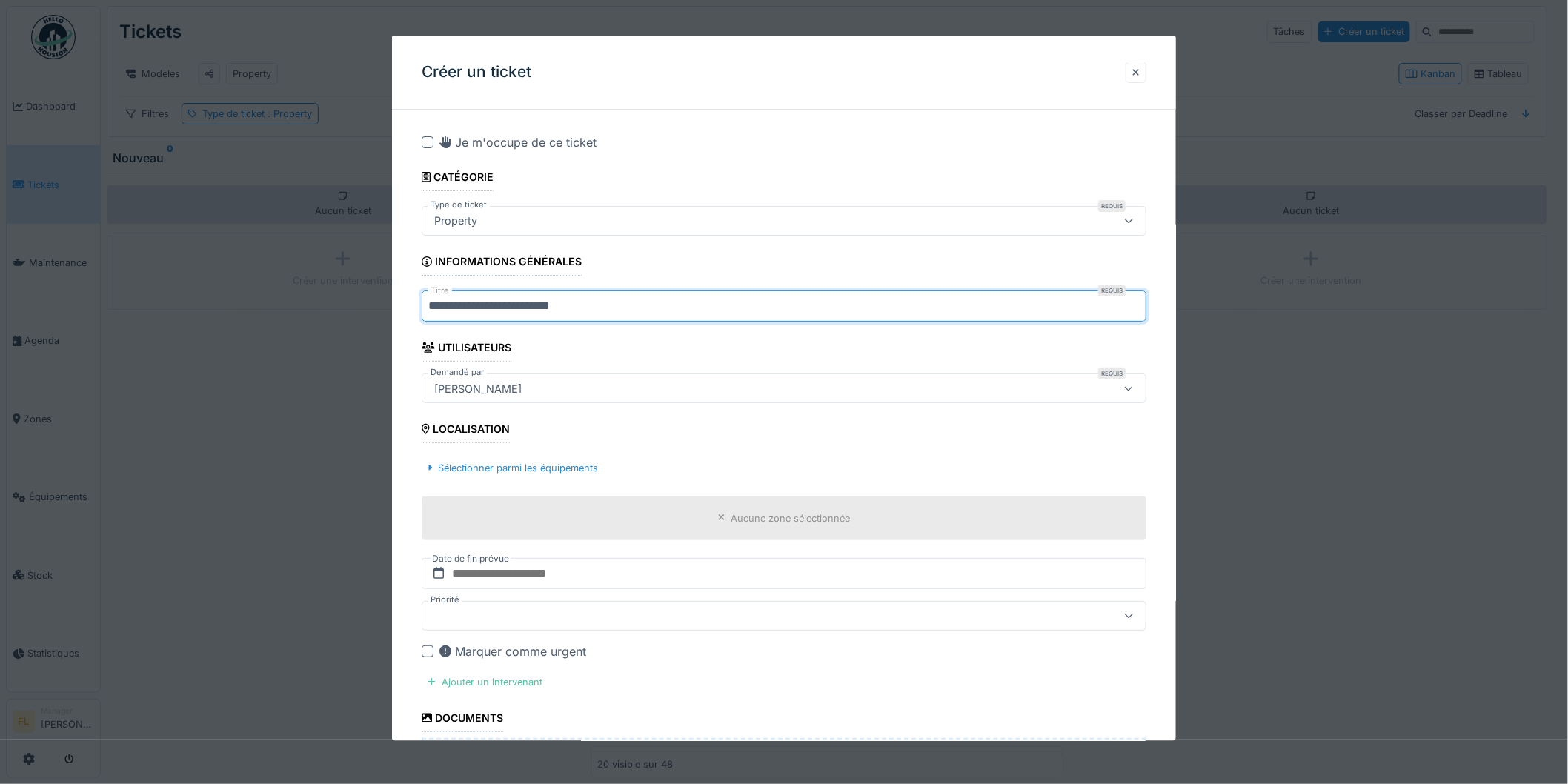
type input "**********"
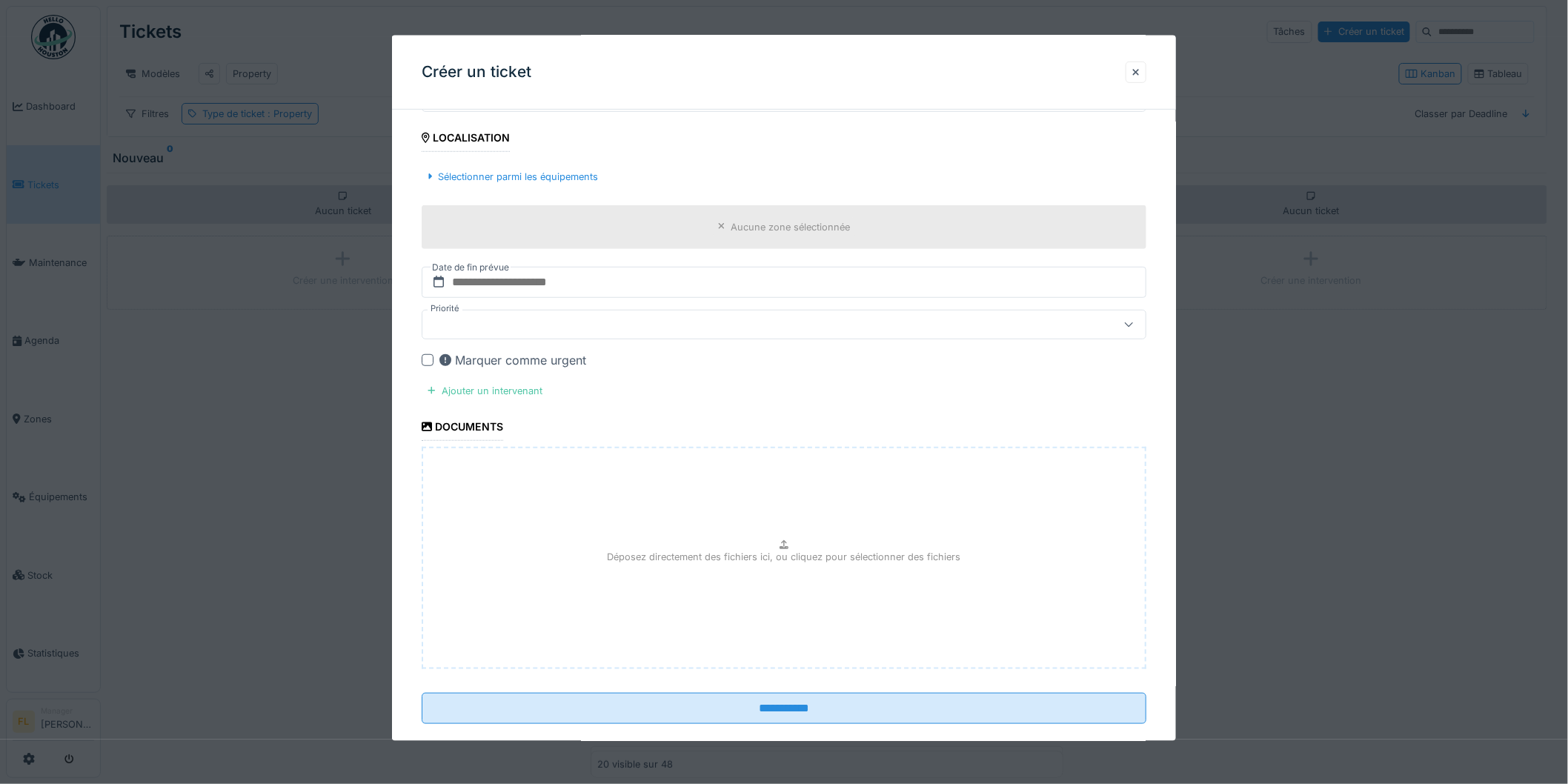
scroll to position [315, 0]
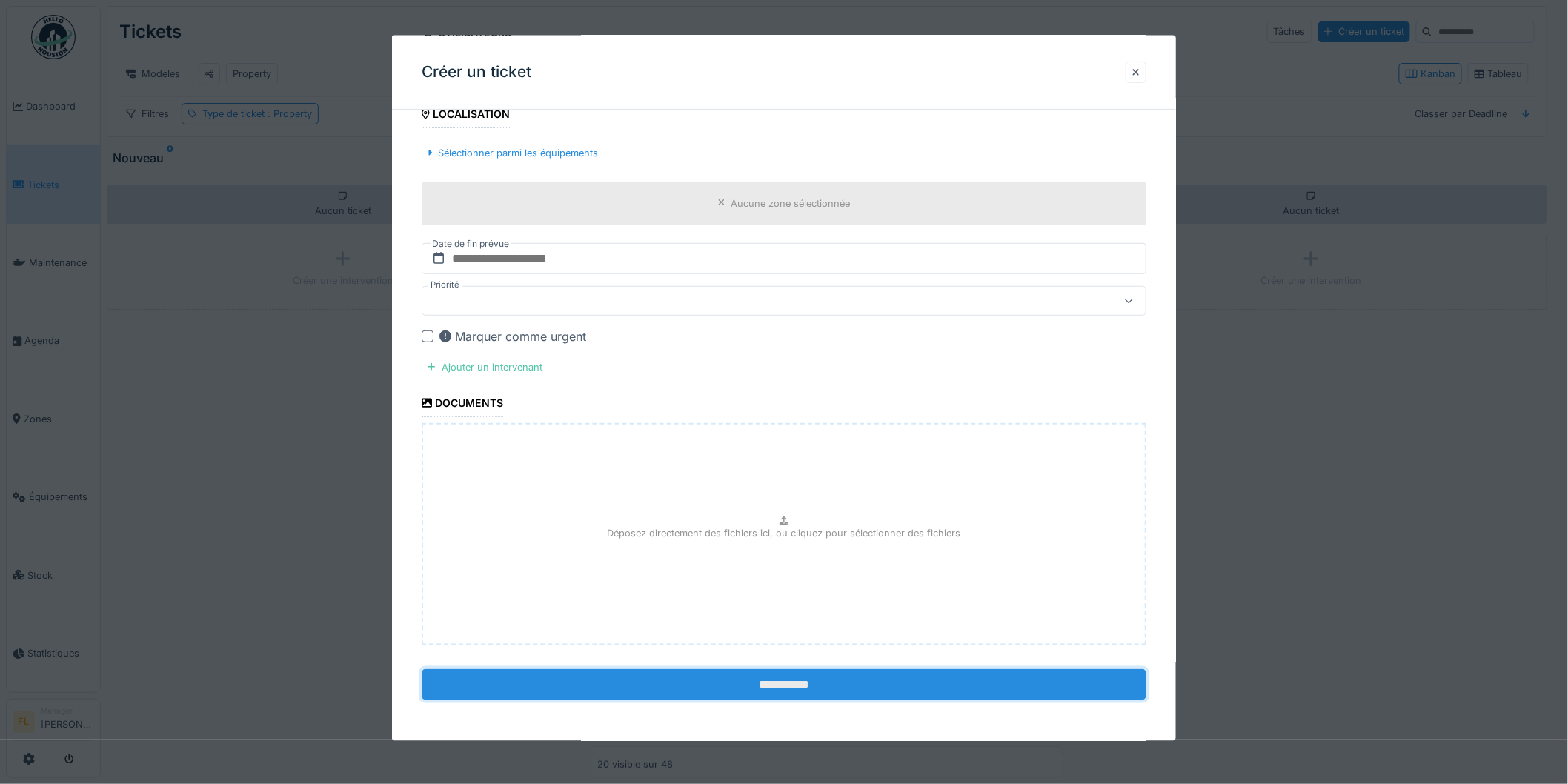
click at [668, 682] on input "**********" at bounding box center [784, 685] width 725 height 31
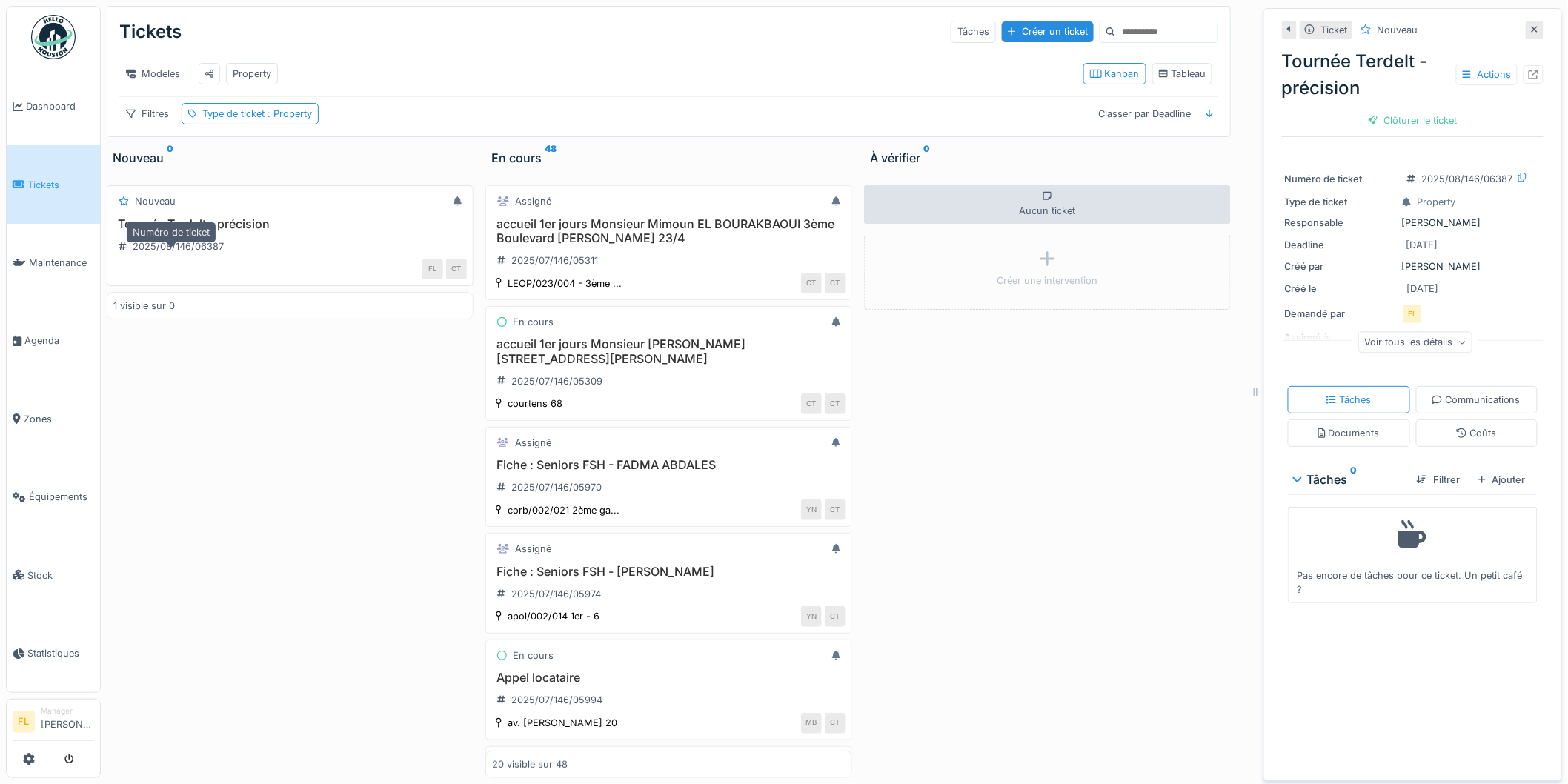
click at [180, 225] on div "Nouveau Tournée Terdelt - précision 2025/08/146/06387 FL CT" at bounding box center [290, 236] width 367 height 101
click at [188, 232] on h3 "Tournée Terdelt - précision" at bounding box center [290, 223] width 353 height 14
click at [1529, 72] on icon at bounding box center [1534, 75] width 10 height 10
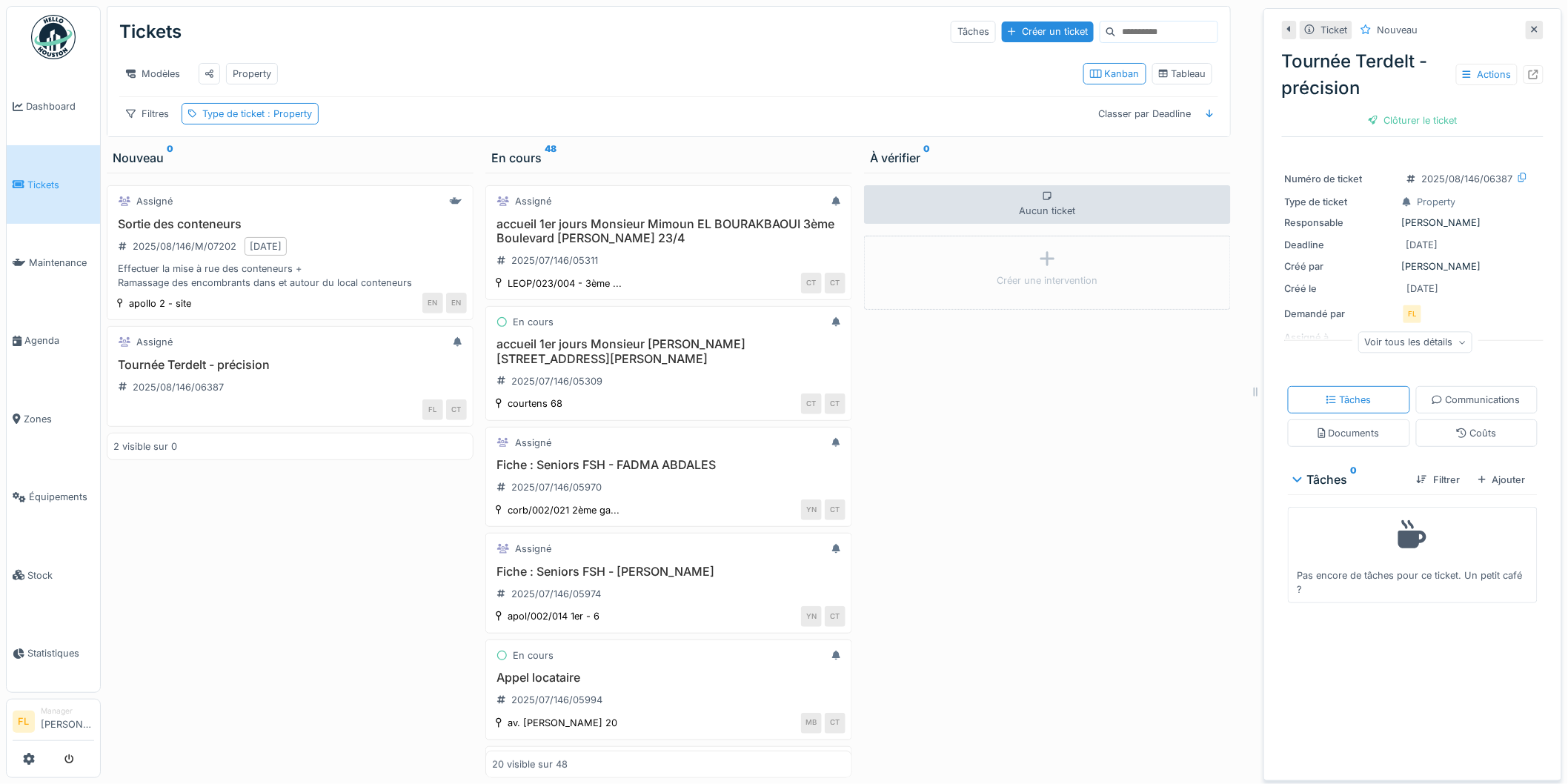
click at [288, 623] on div "Assigné Sortie des conteneurs 2025/08/146/M/07202 15/08/2025 Effectuer la mise …" at bounding box center [290, 475] width 367 height 605
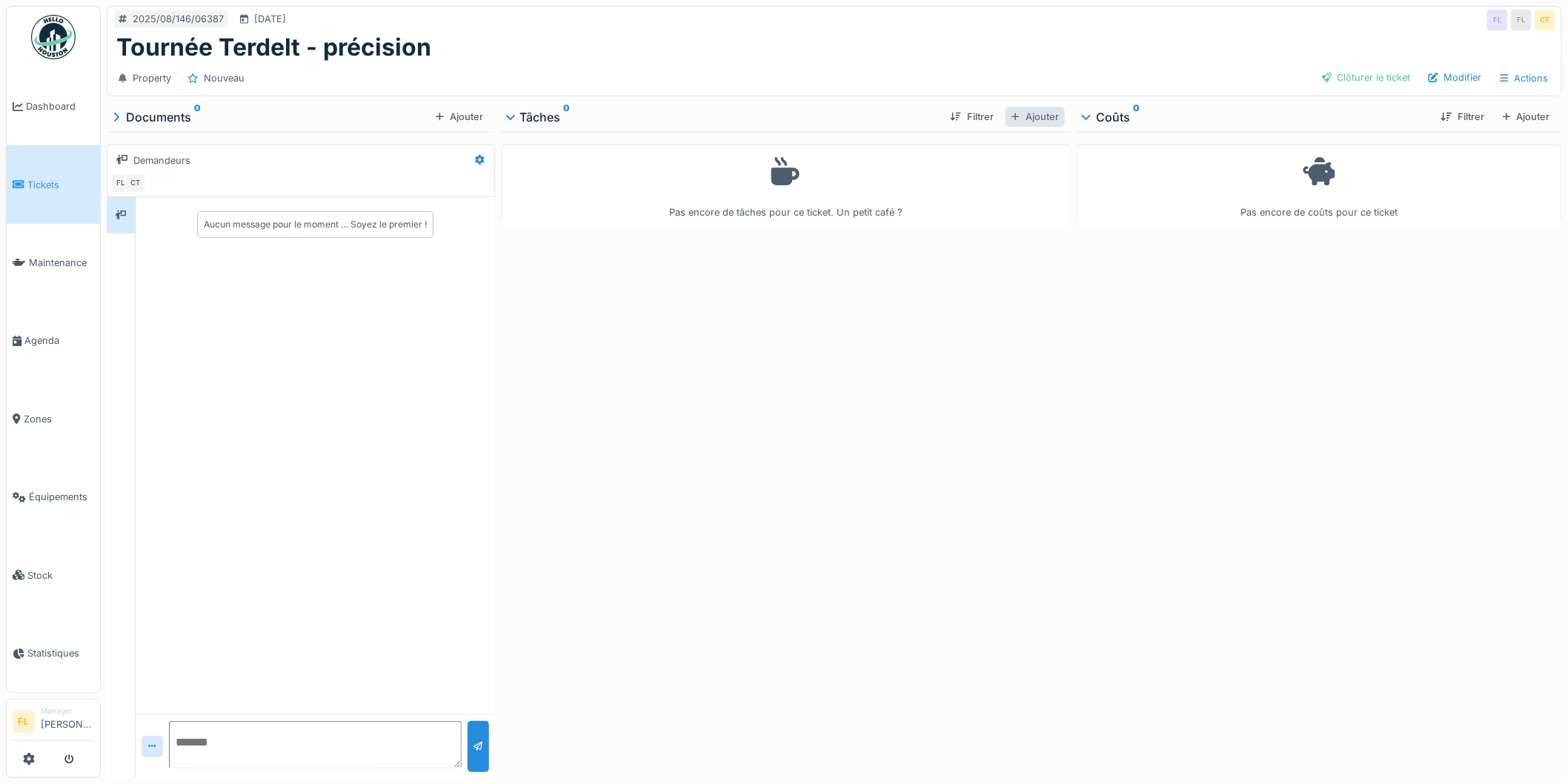
click at [1032, 114] on div "Ajouter" at bounding box center [1035, 116] width 59 height 20
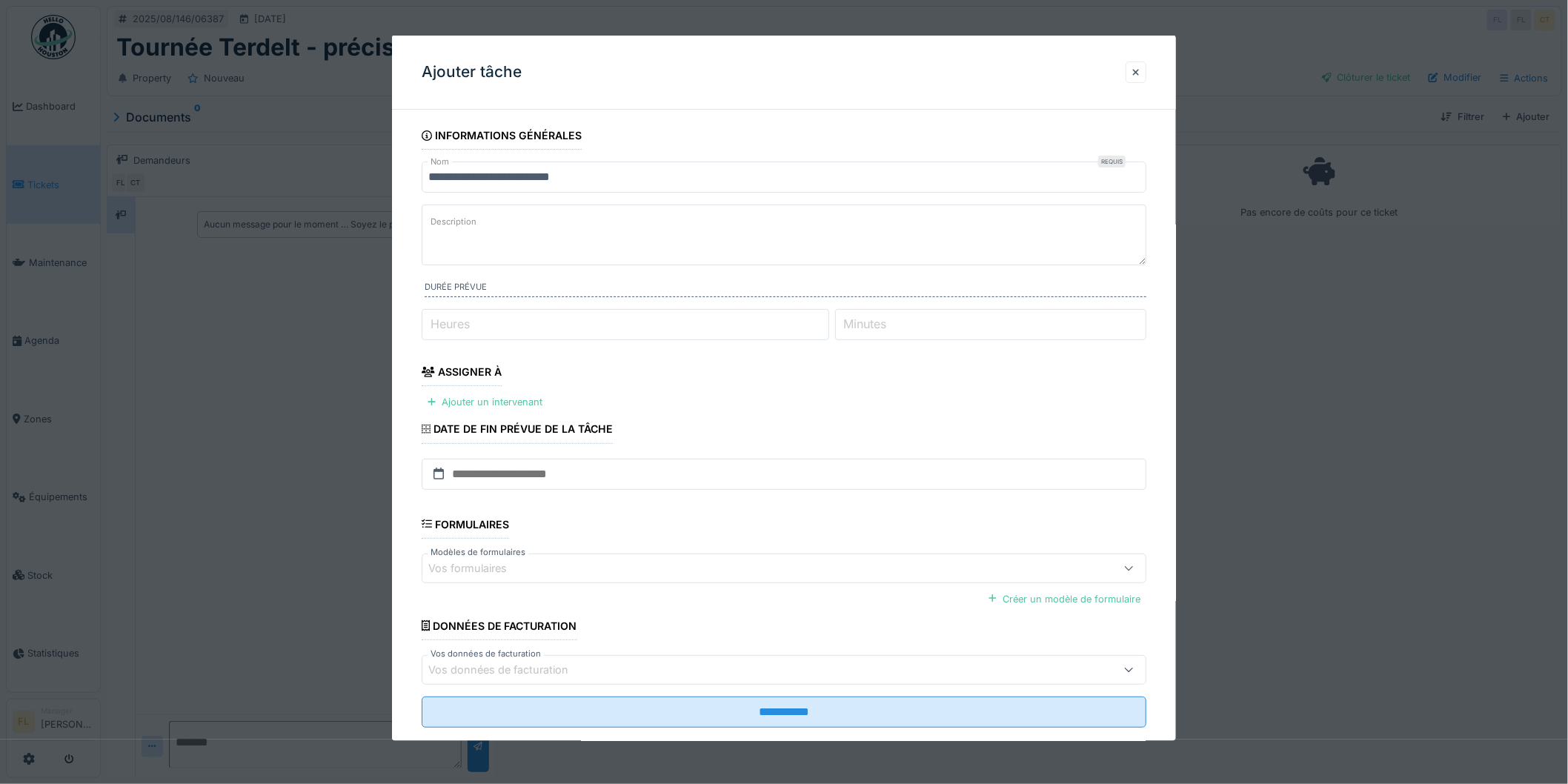
click at [604, 232] on textarea "Description" at bounding box center [784, 235] width 725 height 61
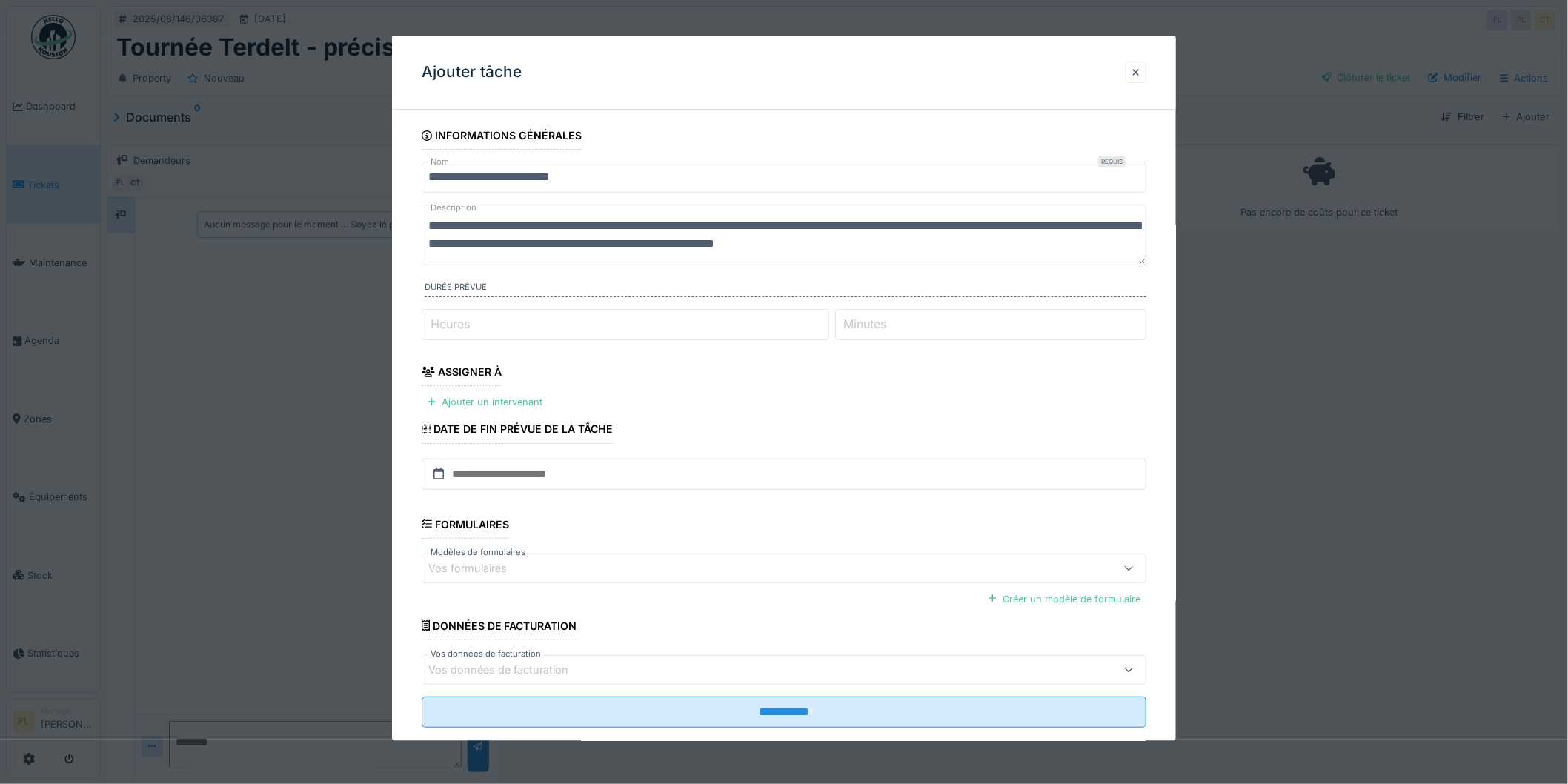
click at [1024, 246] on textarea "**********" at bounding box center [784, 235] width 725 height 61
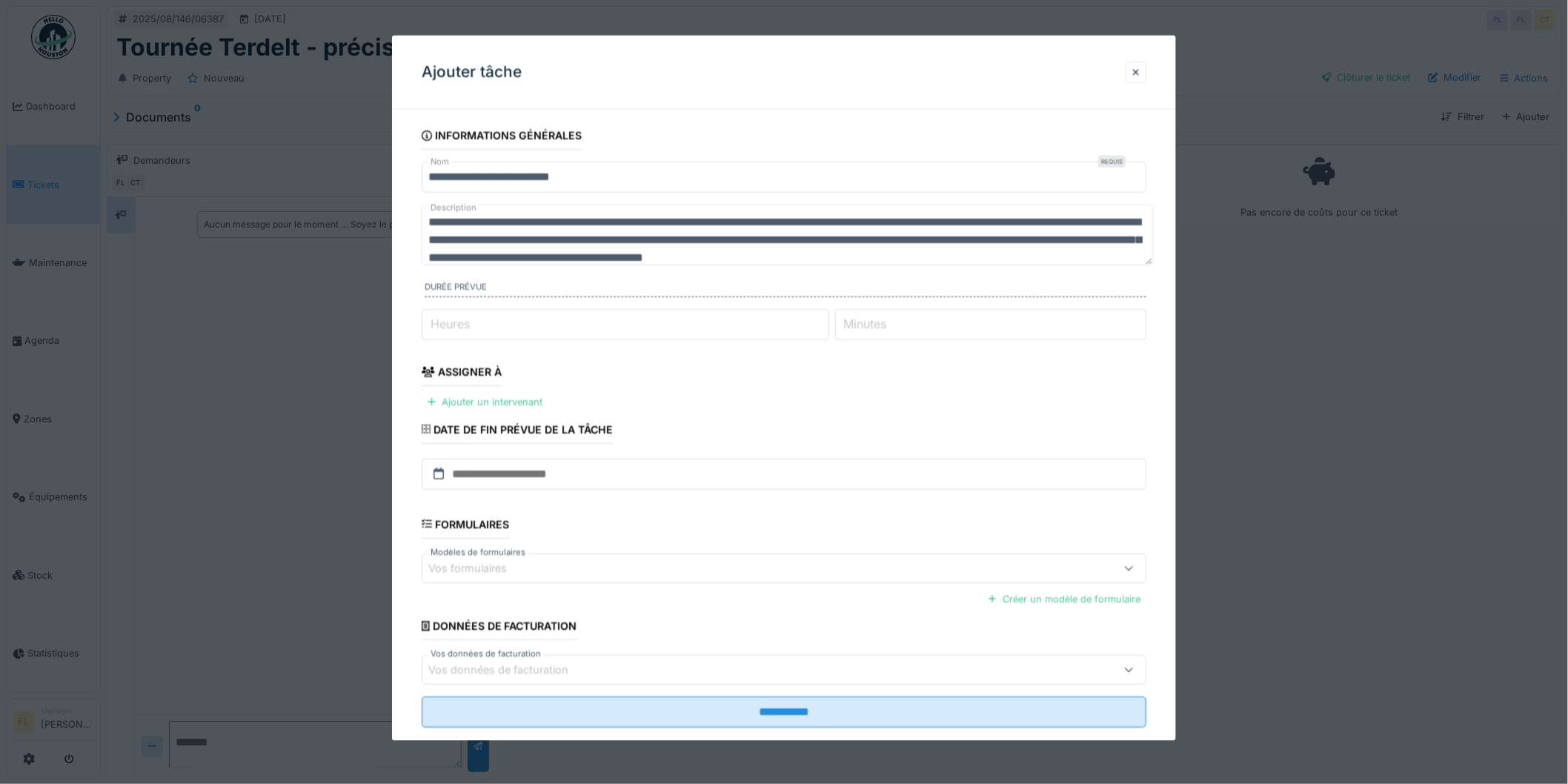
scroll to position [22, 0]
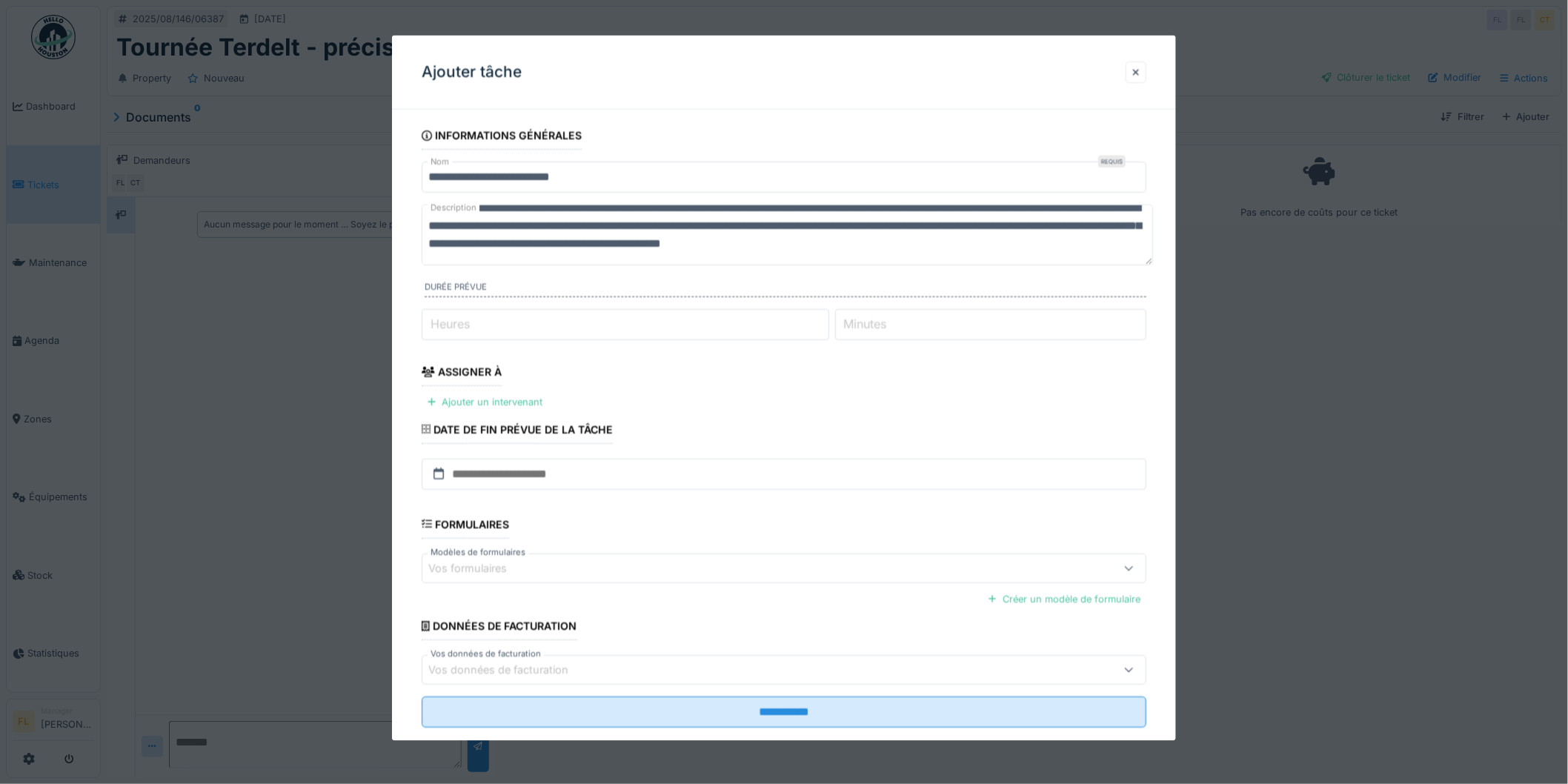
click at [493, 258] on textarea "**********" at bounding box center [787, 235] width 731 height 61
click at [558, 218] on textarea "**********" at bounding box center [787, 235] width 731 height 61
click at [553, 213] on textarea "**********" at bounding box center [787, 235] width 731 height 61
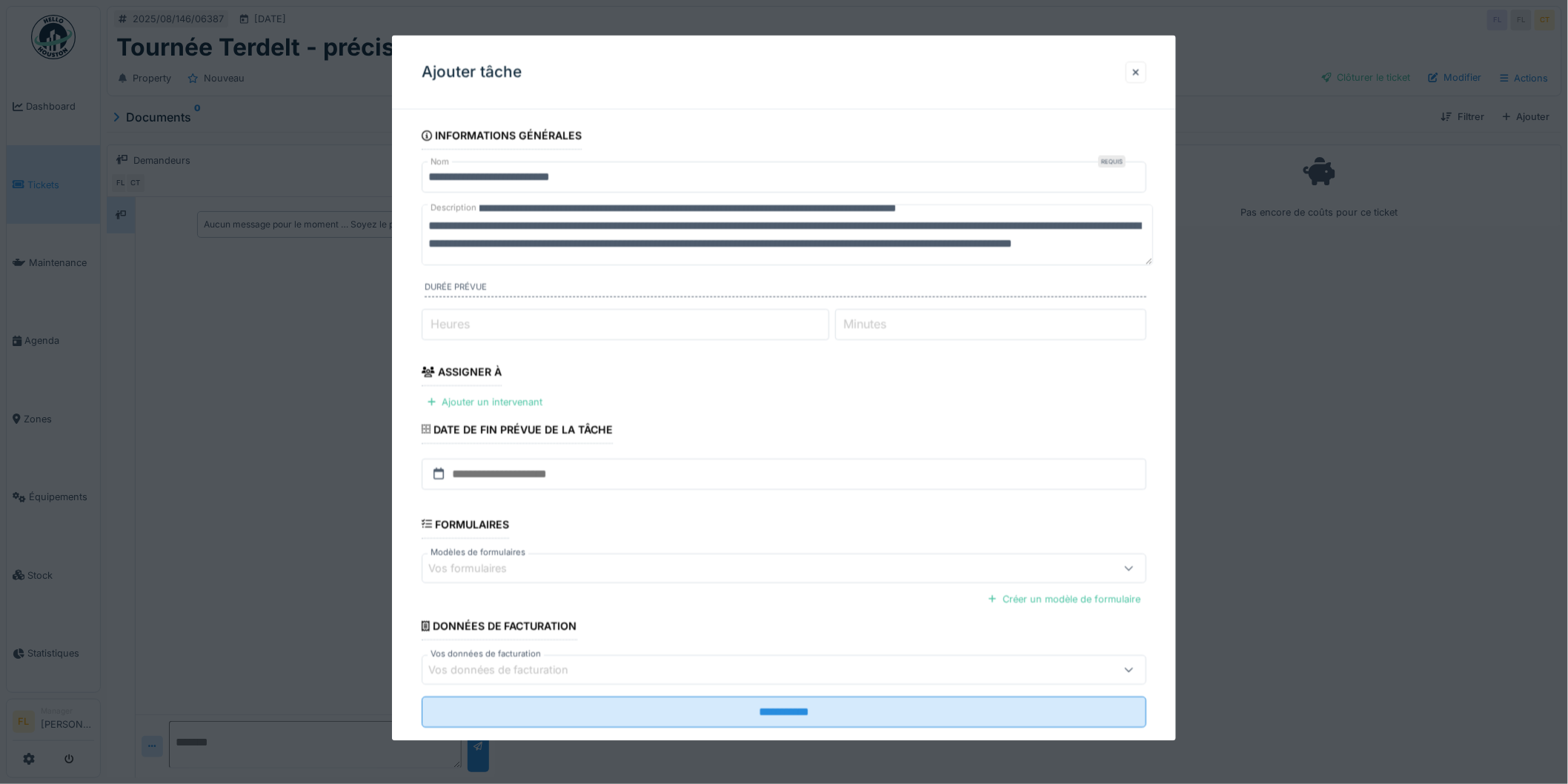
scroll to position [71, 0]
click at [536, 225] on textarea "**********" at bounding box center [787, 235] width 731 height 61
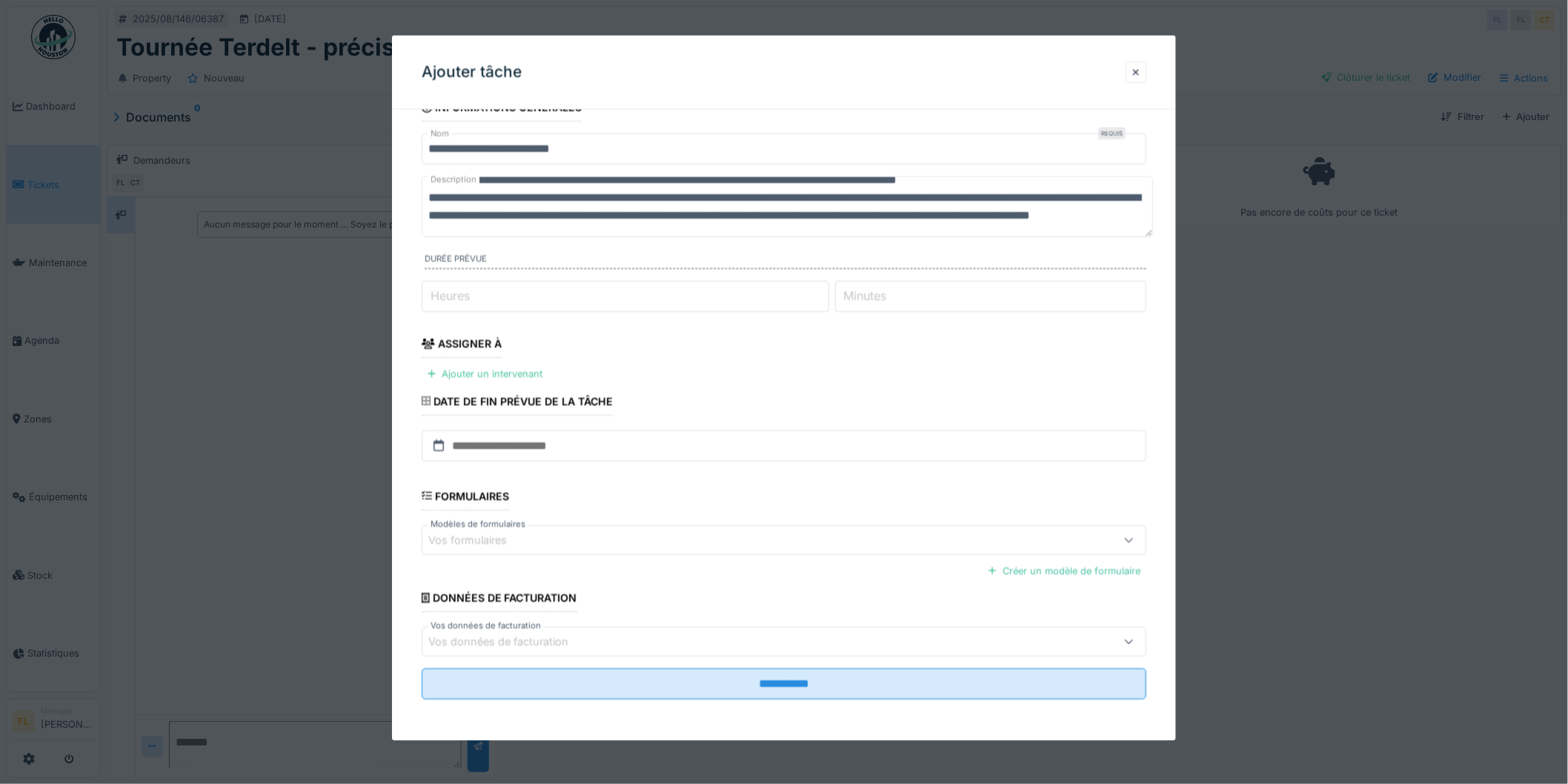
scroll to position [12, 0]
type textarea "**********"
click at [471, 374] on div "Ajouter un intervenant" at bounding box center [485, 374] width 127 height 20
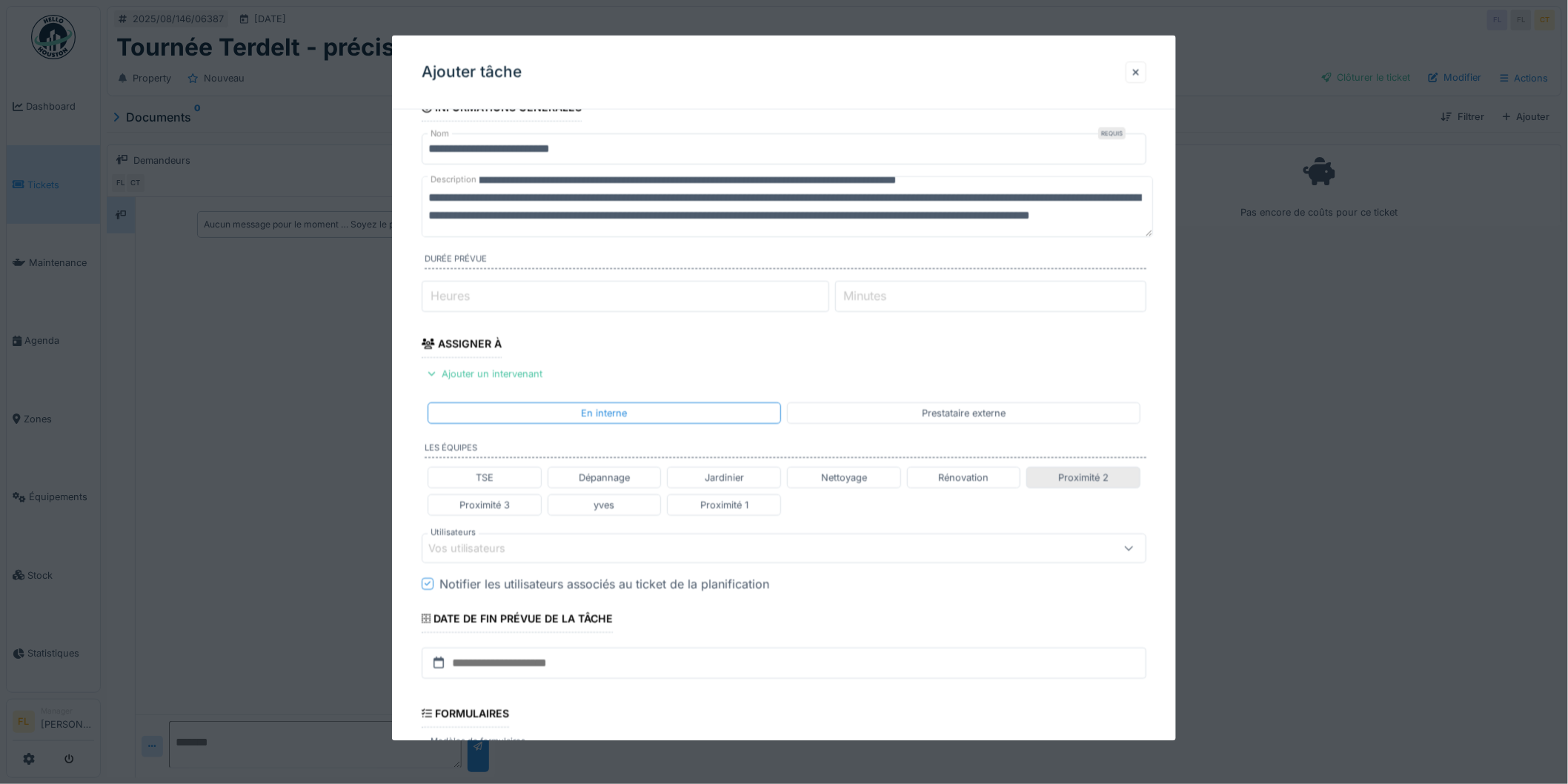
click at [1068, 473] on div "Proximité 2" at bounding box center [1084, 476] width 50 height 14
type input "**********"
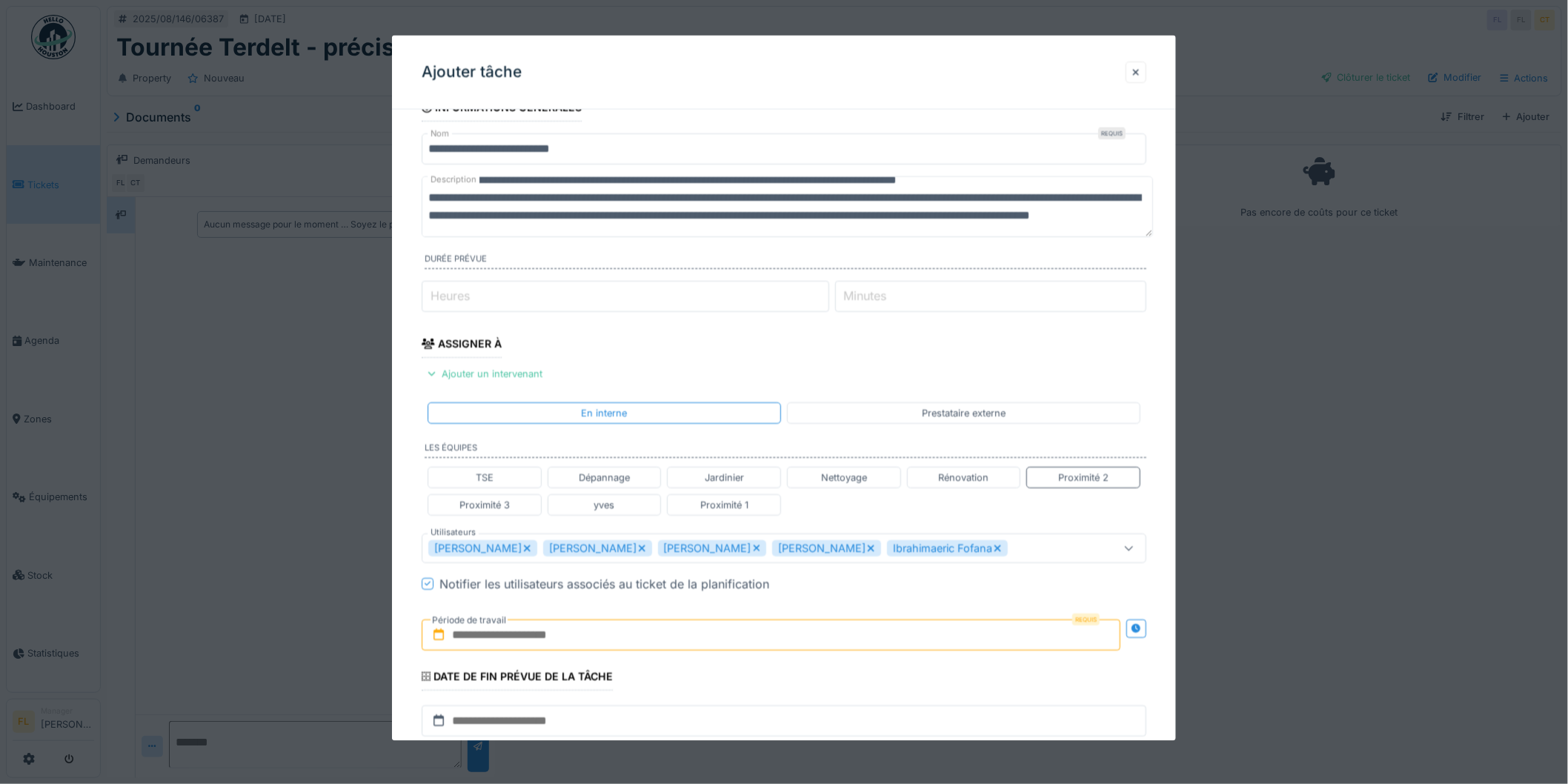
click at [707, 223] on textarea "**********" at bounding box center [787, 206] width 731 height 61
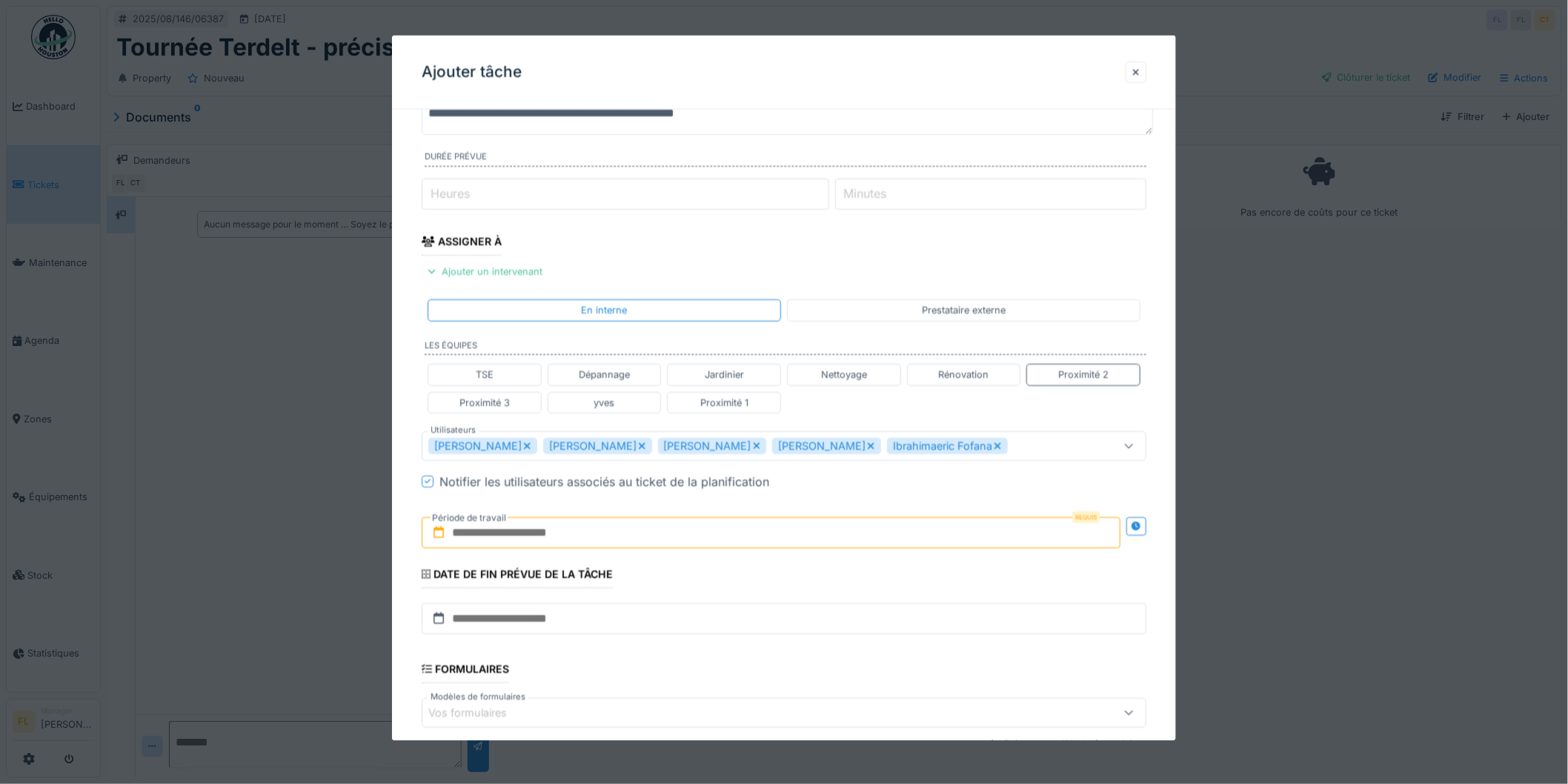
scroll to position [193, 0]
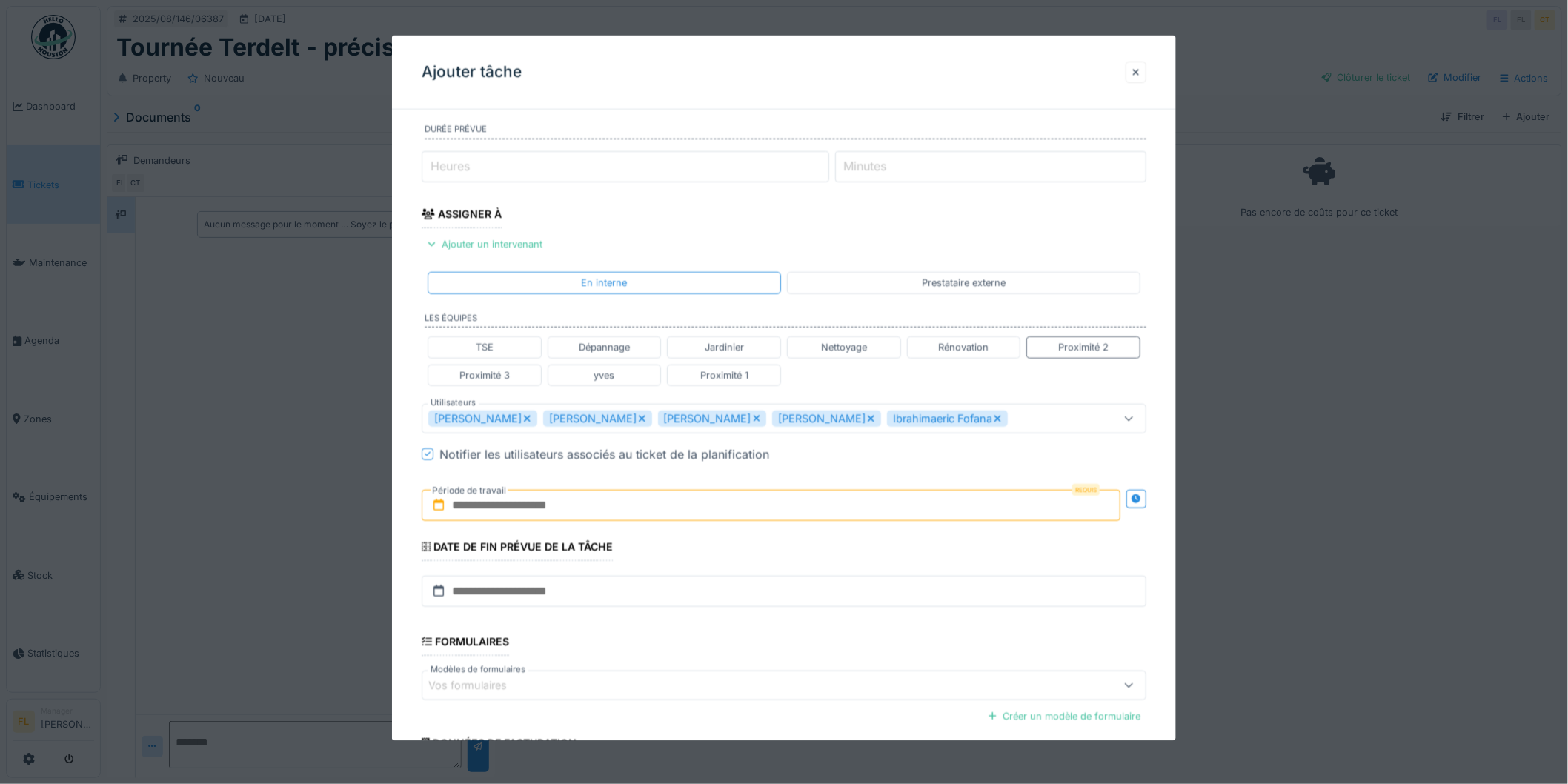
type textarea "**********"
click at [582, 507] on input "text" at bounding box center [771, 505] width 699 height 31
click at [729, 654] on div "12" at bounding box center [726, 650] width 20 height 21
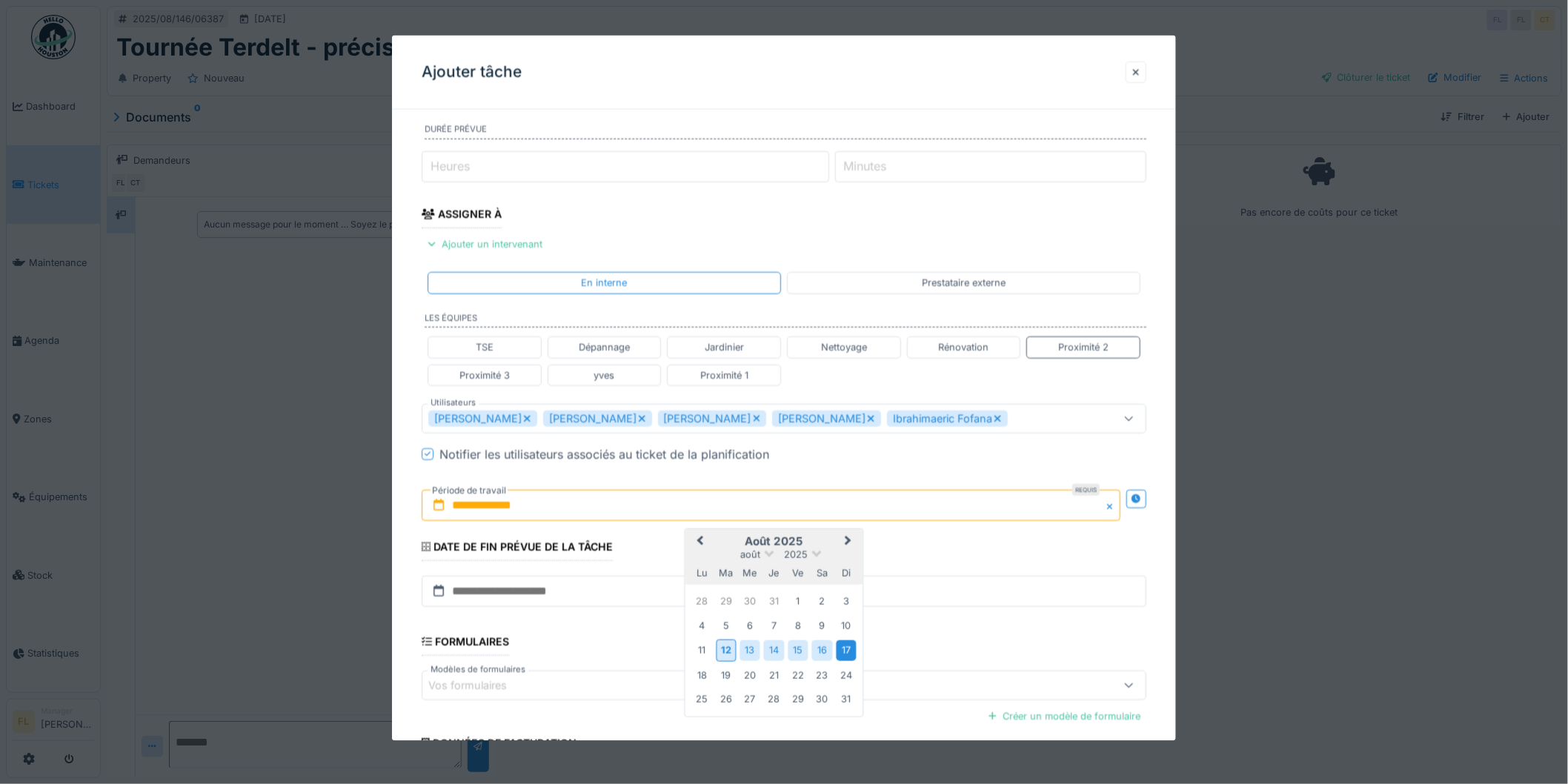
click at [849, 654] on div "17" at bounding box center [846, 650] width 20 height 20
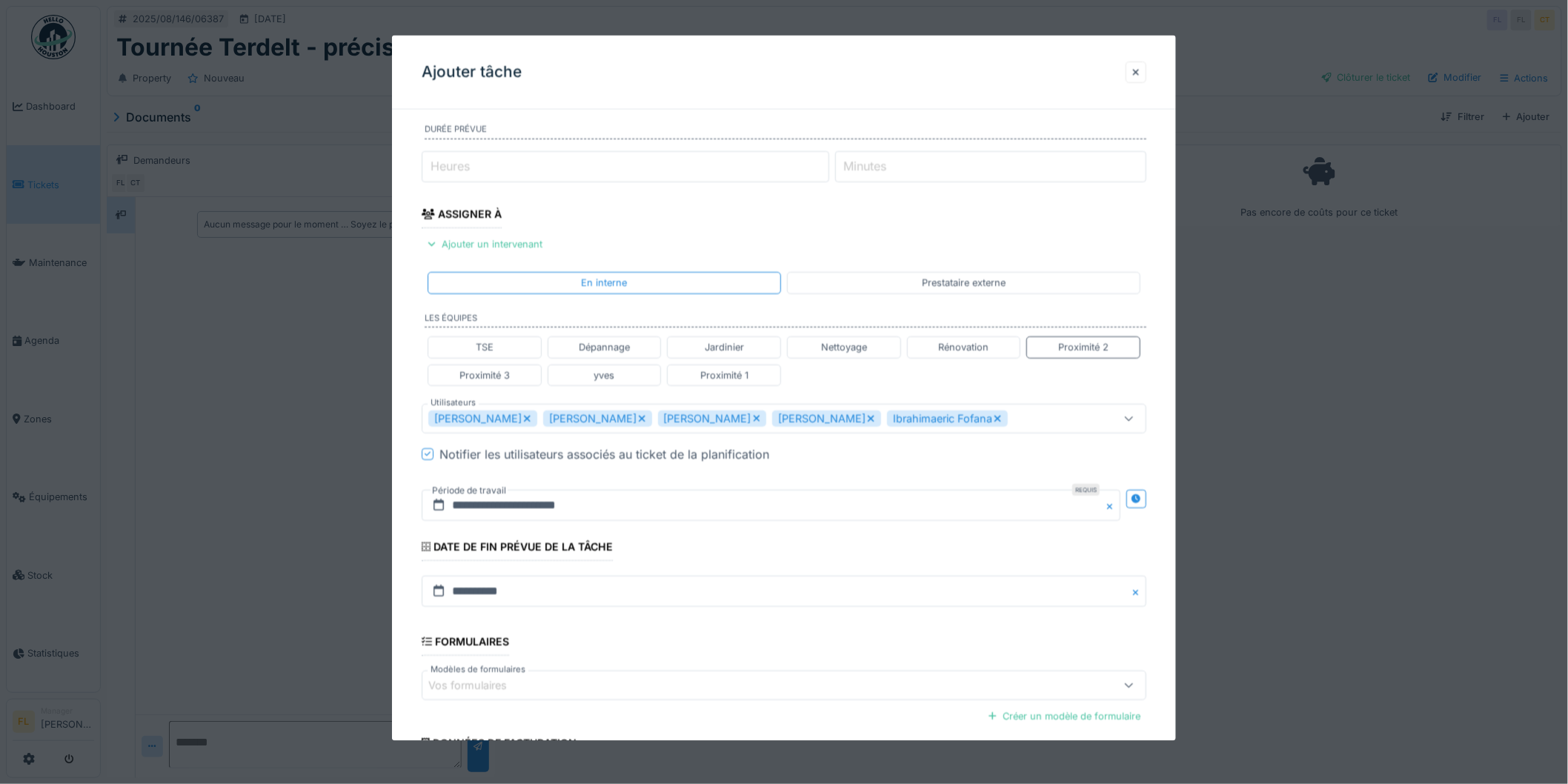
click at [863, 464] on fieldset "**********" at bounding box center [784, 392] width 725 height 929
click at [667, 507] on input "**********" at bounding box center [771, 505] width 699 height 31
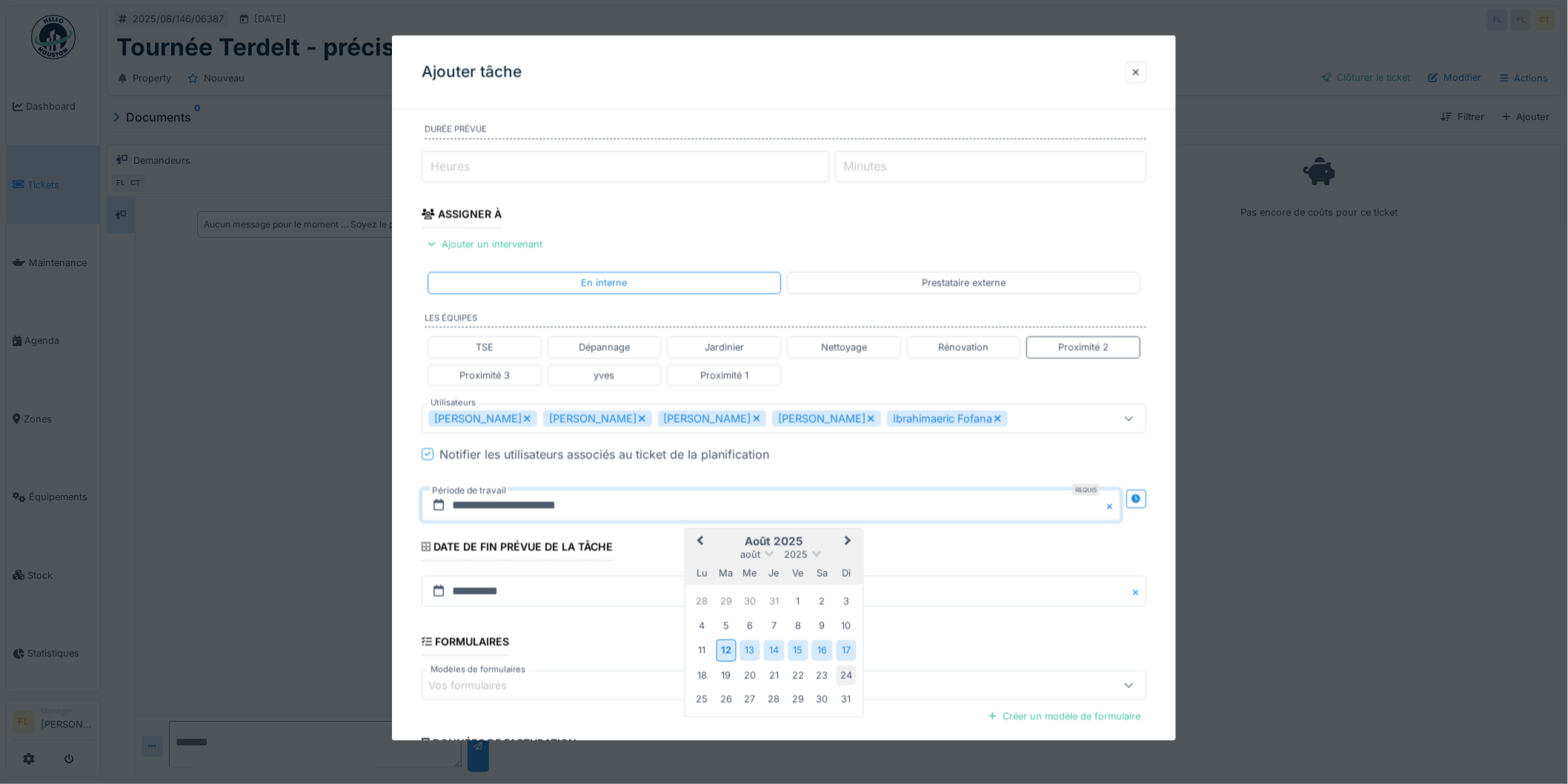
click at [847, 675] on div "24" at bounding box center [846, 675] width 20 height 20
click at [725, 655] on div "12" at bounding box center [726, 650] width 20 height 21
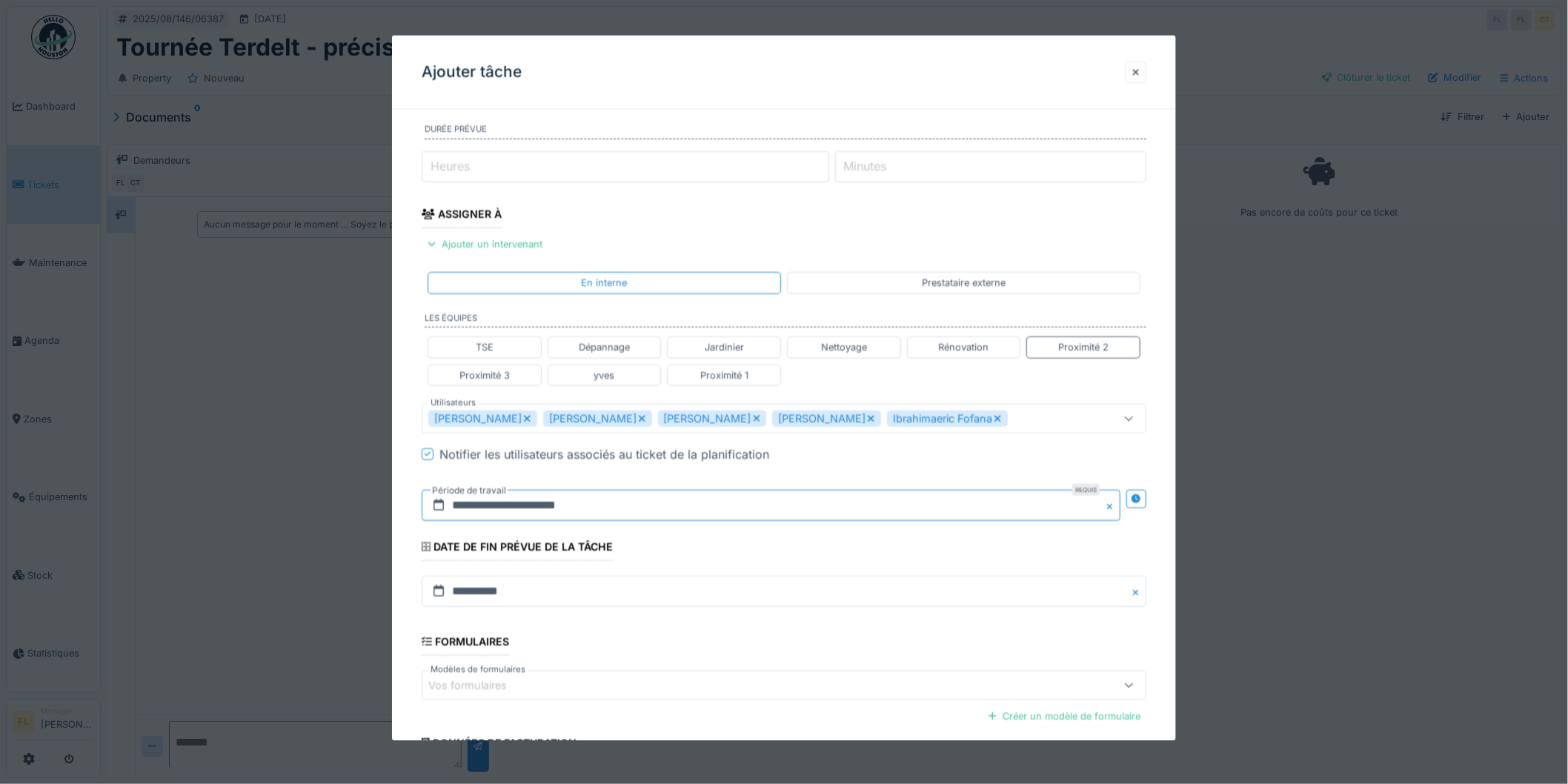
click at [631, 508] on input "**********" at bounding box center [771, 505] width 699 height 31
click at [863, 684] on div "août 2025 août 2025 lu ma me je ve sa di 28 29 30 31 1 2 3 4 5 6 7 8 9 10 11 12…" at bounding box center [773, 622] width 178 height 188
click at [729, 655] on div "12" at bounding box center [726, 650] width 20 height 21
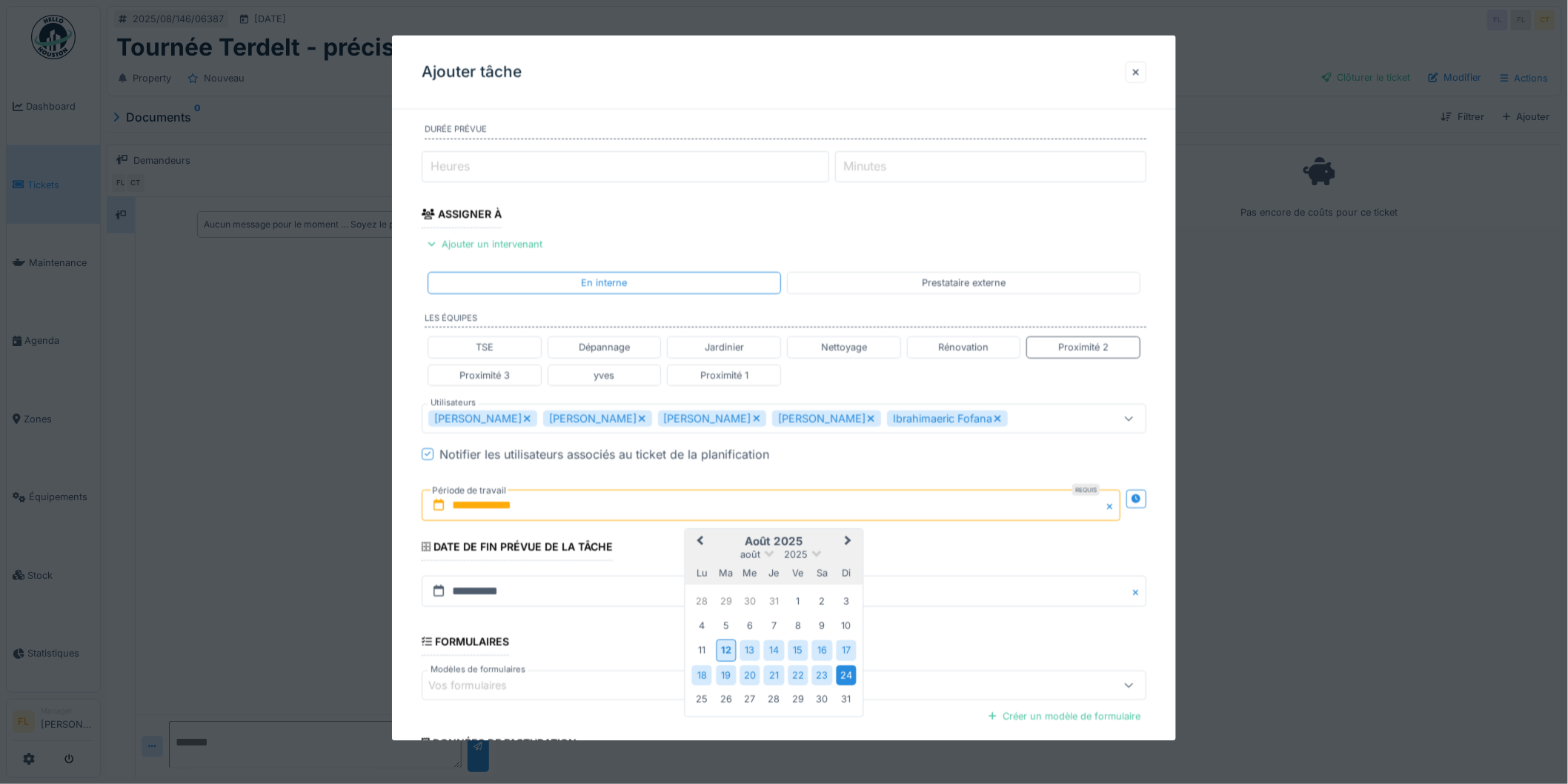
click at [852, 680] on div "24" at bounding box center [846, 675] width 20 height 20
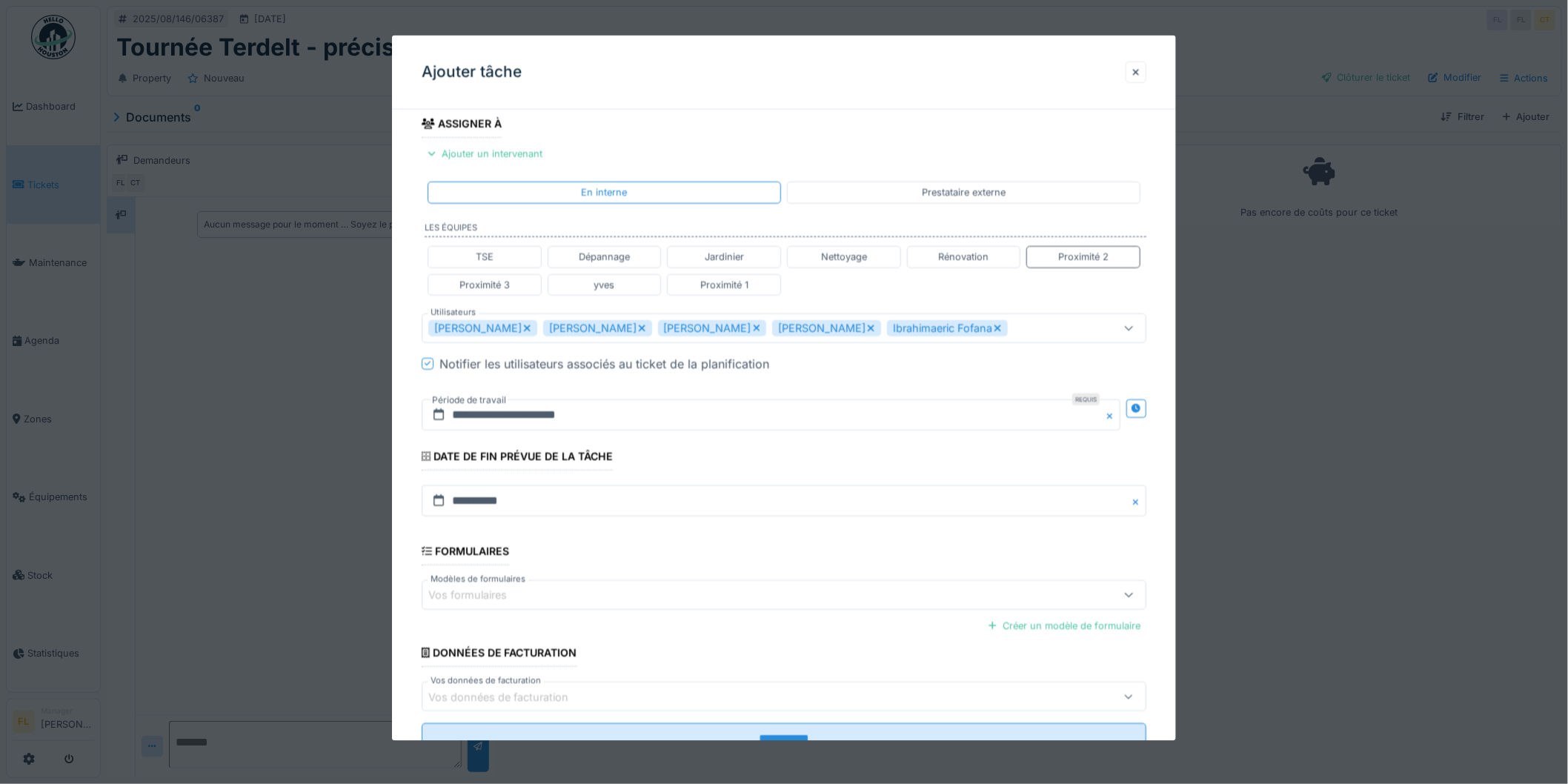
scroll to position [340, 0]
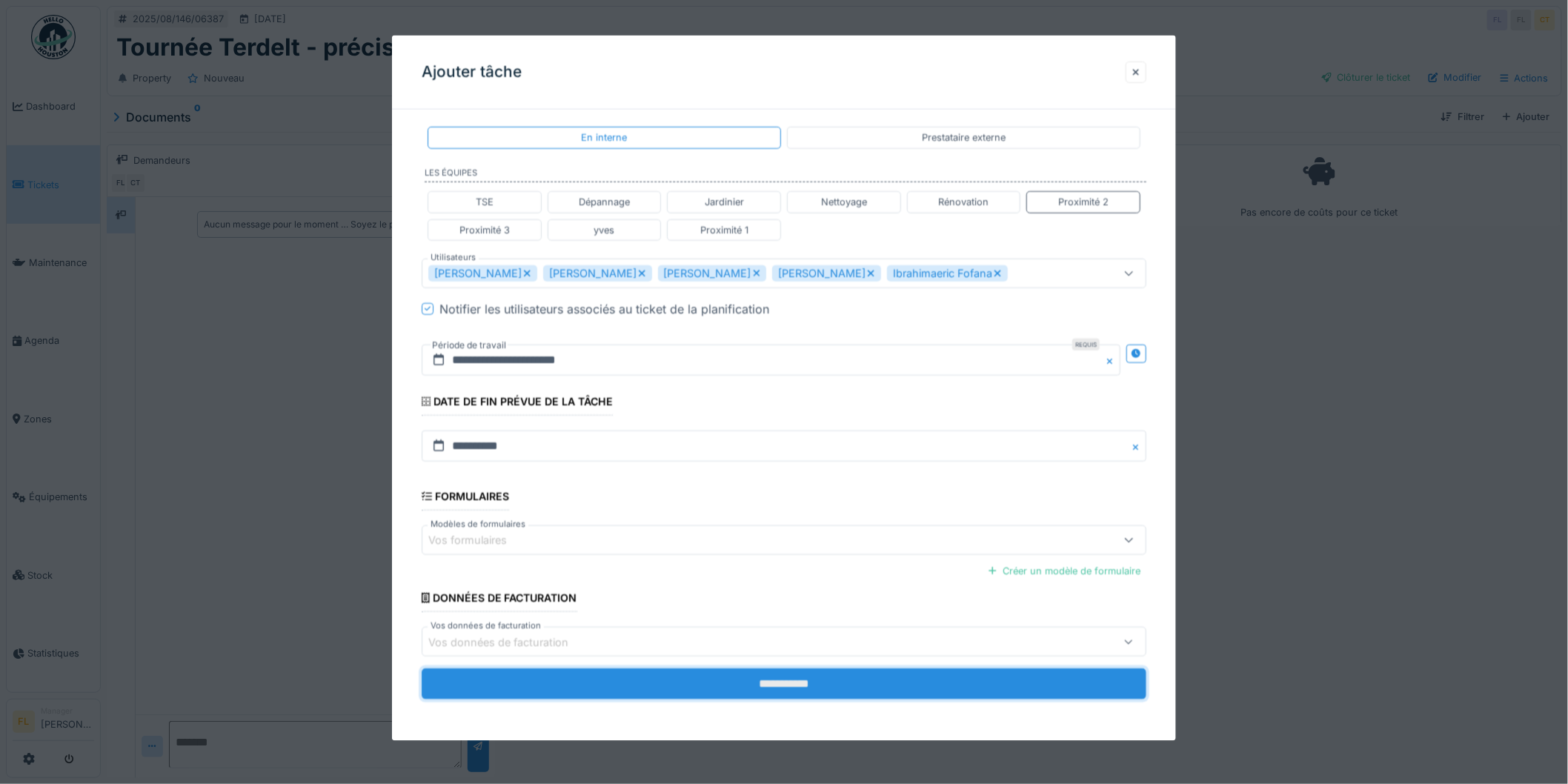
click at [786, 685] on input "**********" at bounding box center [784, 684] width 725 height 31
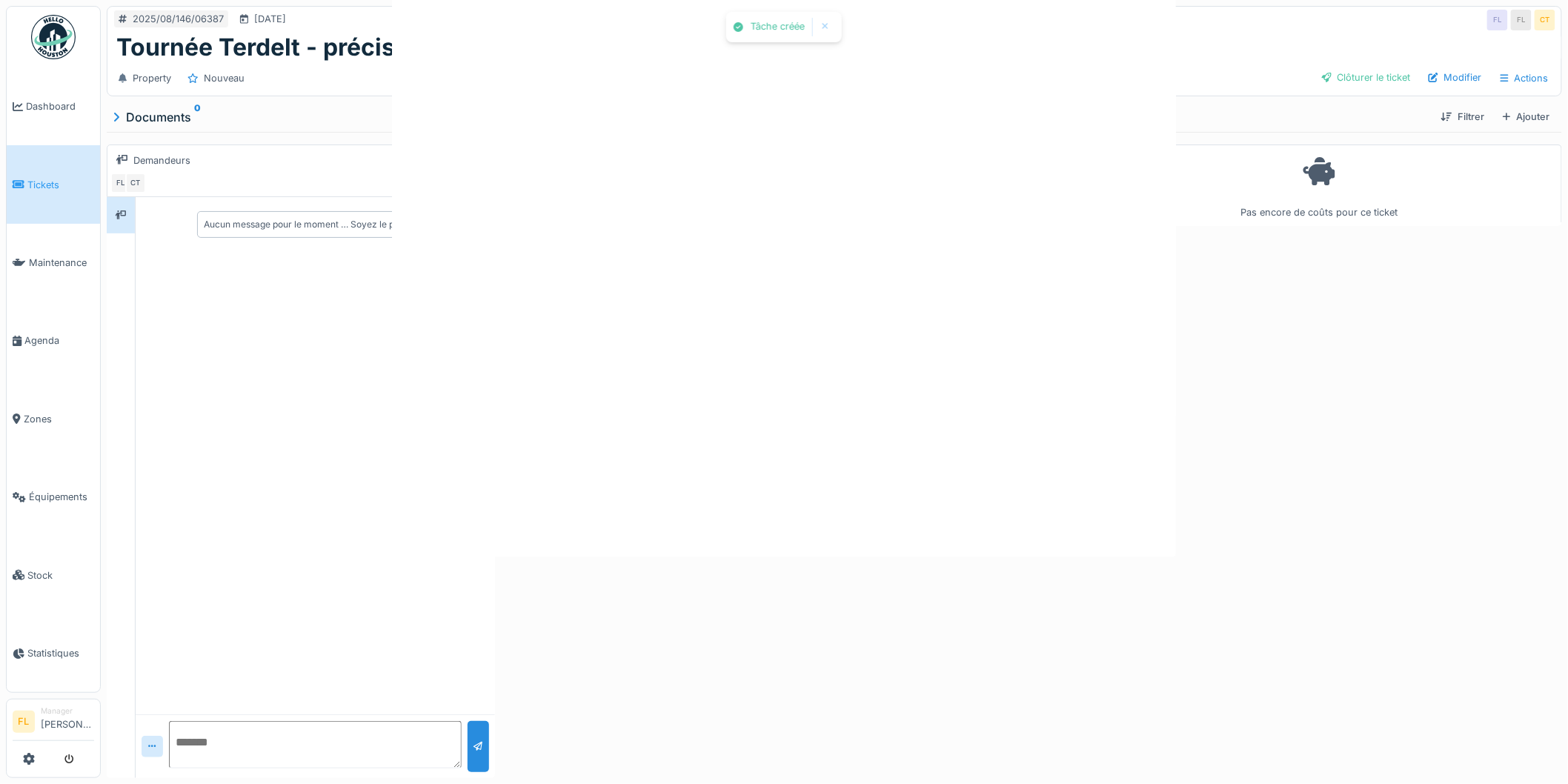
scroll to position [0, 0]
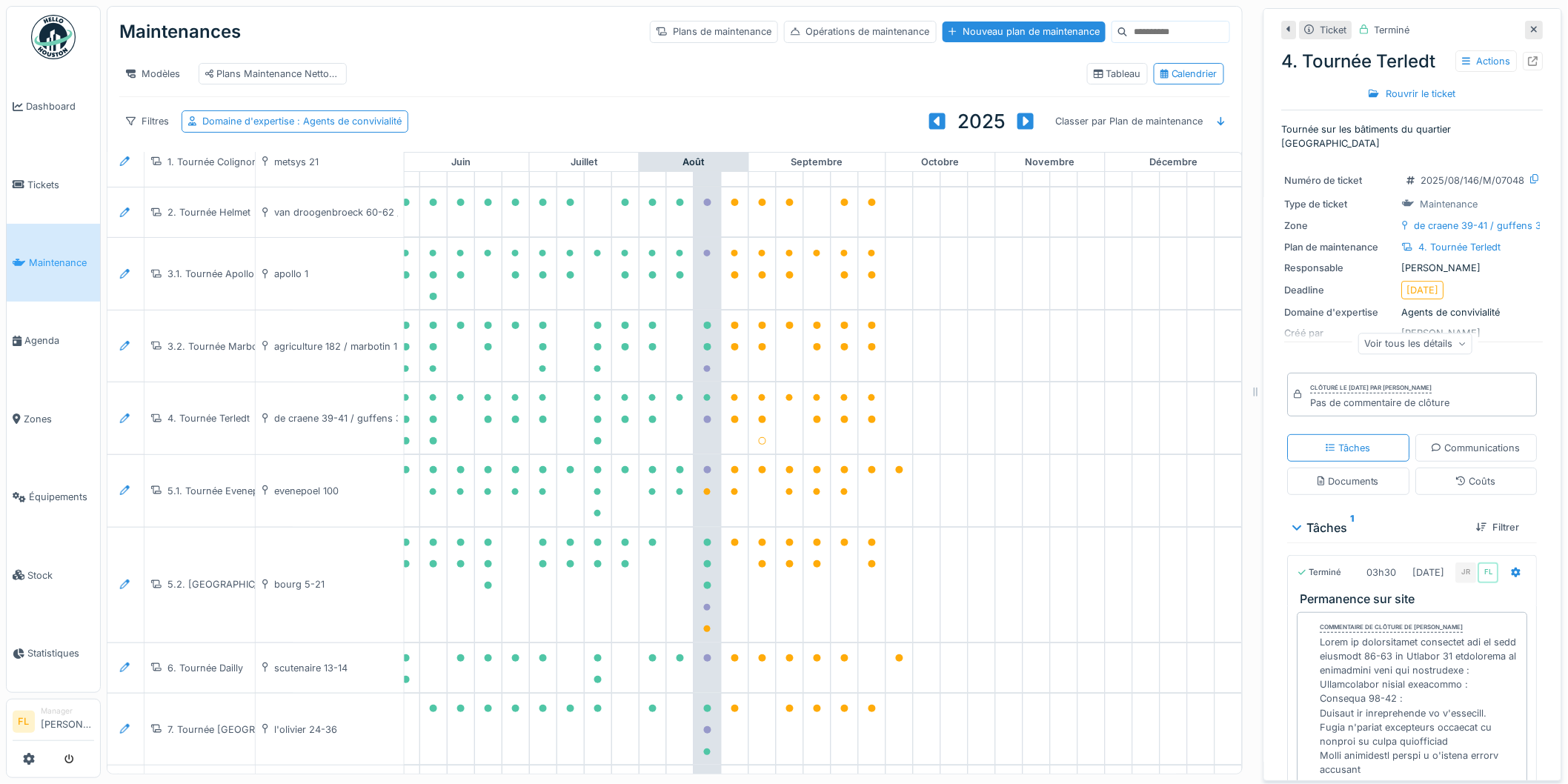
scroll to position [0, 662]
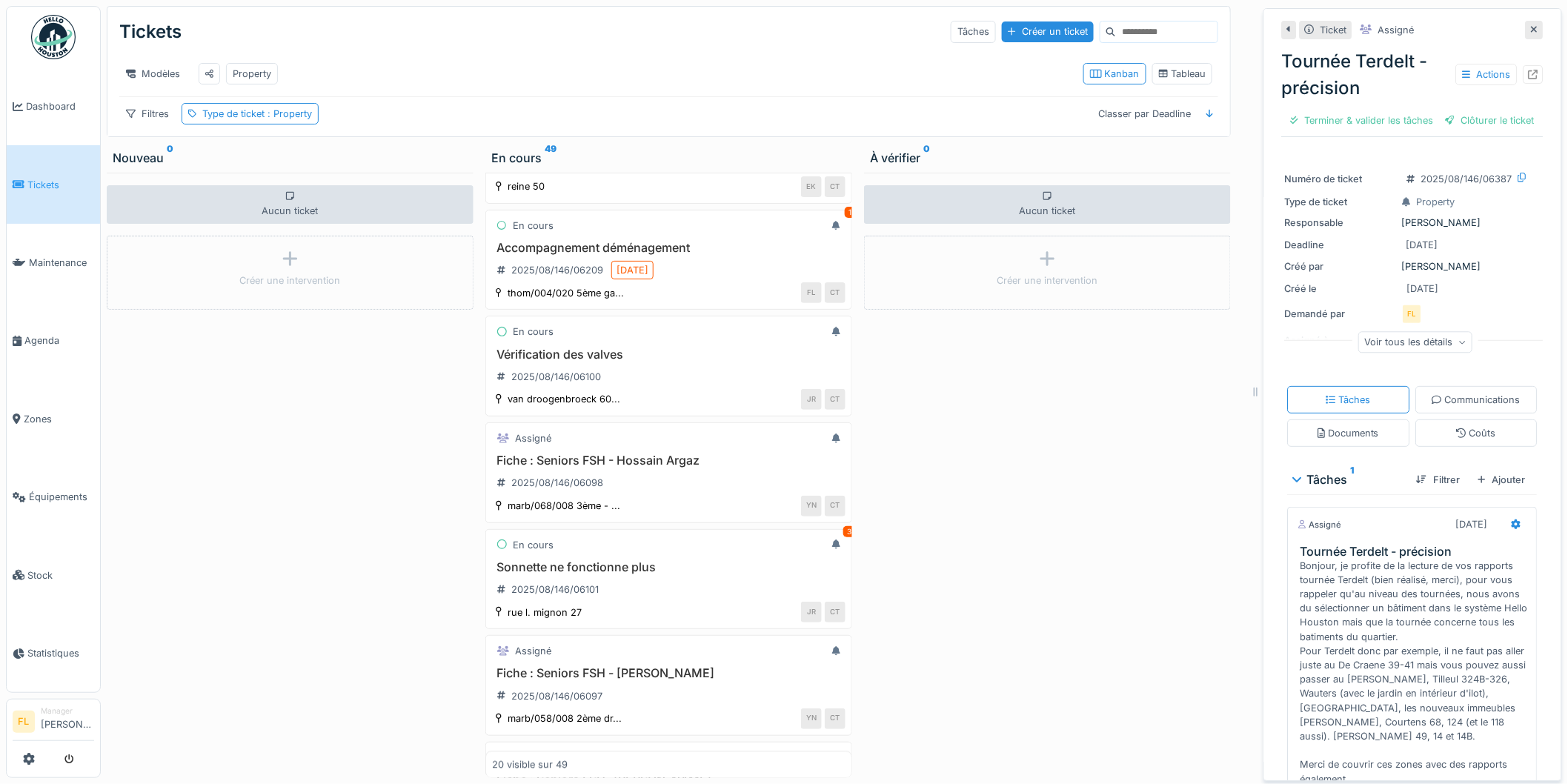
scroll to position [1317, 0]
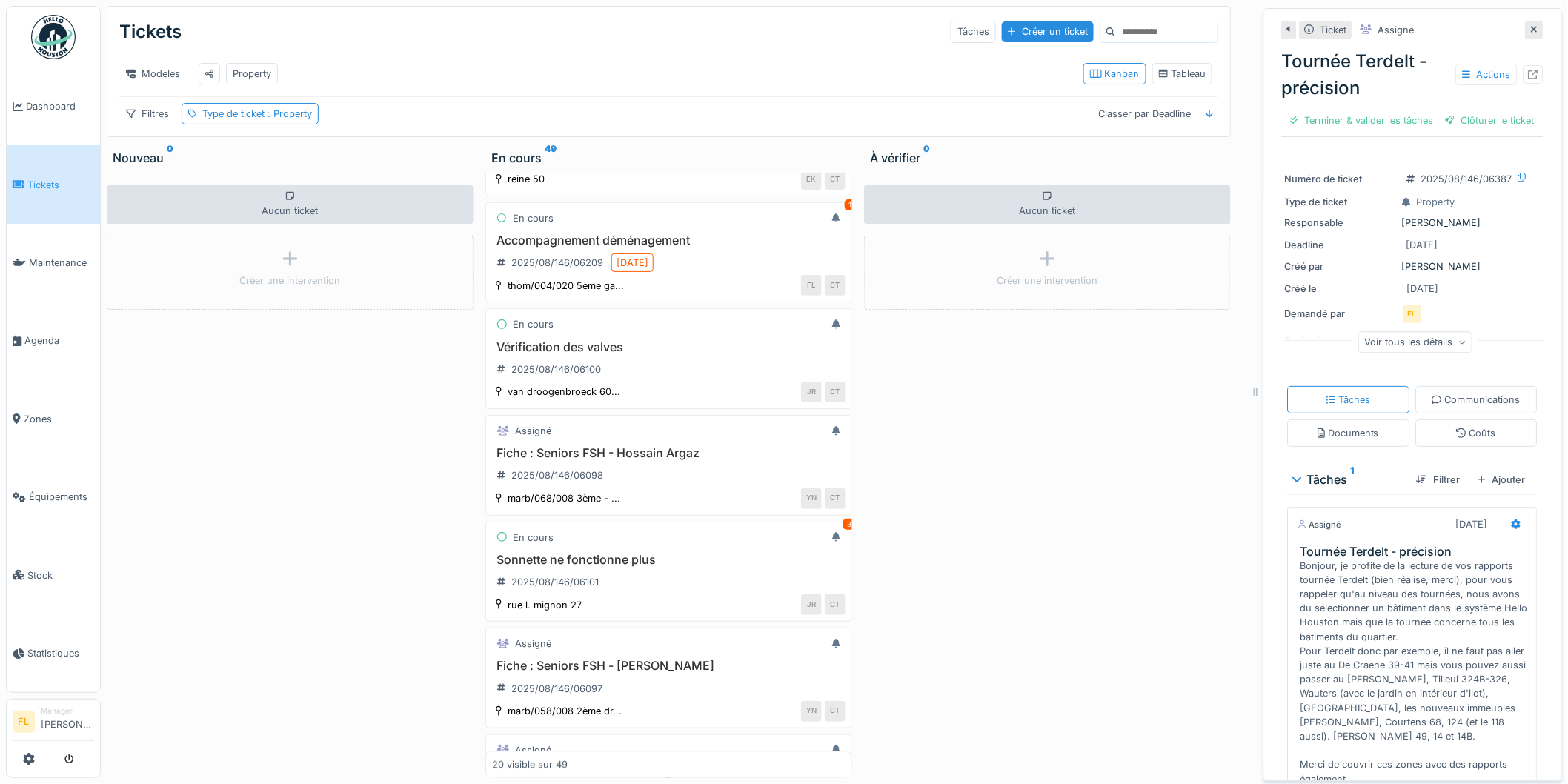
click at [1008, 453] on div "Aucun ticket Créer une intervention" at bounding box center [1048, 475] width 367 height 605
